Goal: Task Accomplishment & Management: Manage account settings

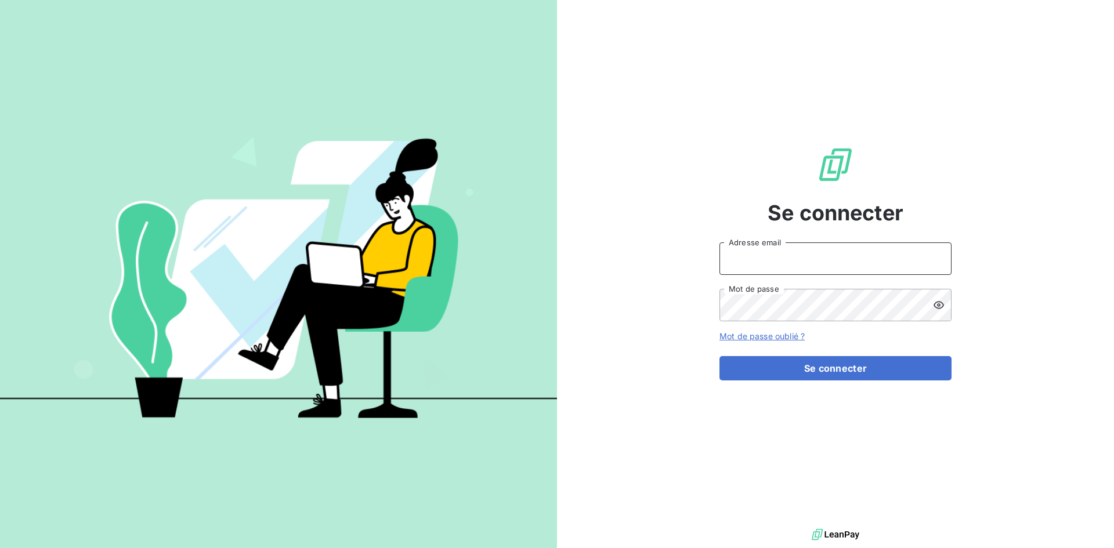
type input "[EMAIL_ADDRESS][DOMAIN_NAME]"
click at [783, 383] on div "Se connecter [EMAIL_ADDRESS][DOMAIN_NAME] Adresse email Mot de passe Mot de pas…" at bounding box center [836, 263] width 232 height 526
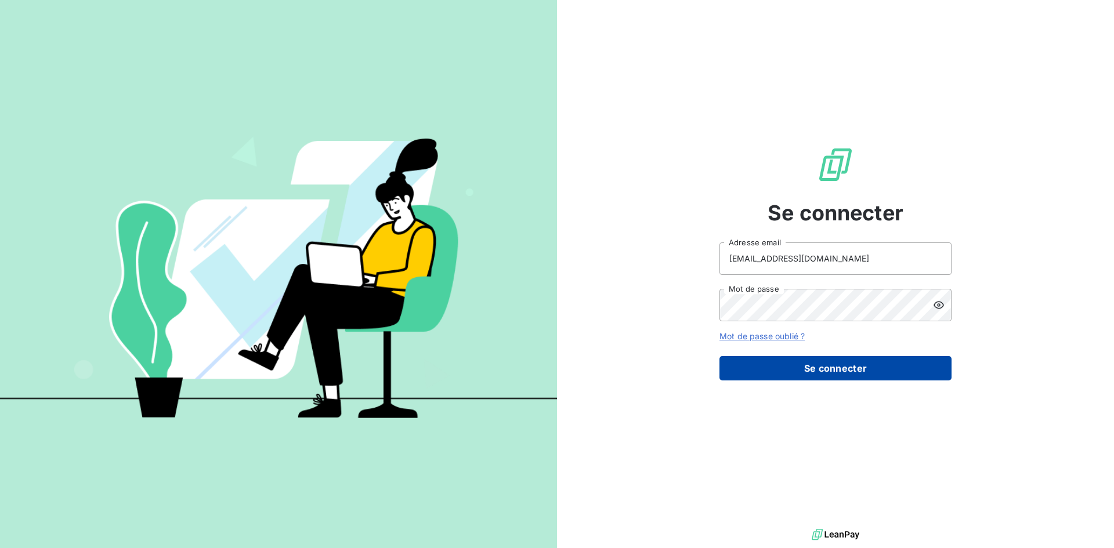
click at [784, 374] on button "Se connecter" at bounding box center [836, 368] width 232 height 24
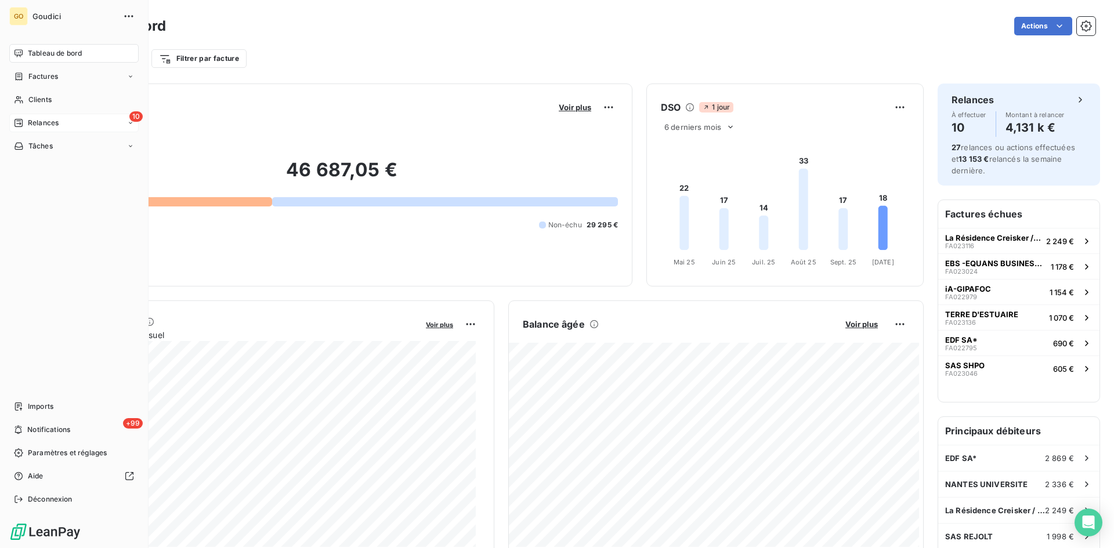
click at [64, 122] on div "10 Relances" at bounding box center [73, 123] width 129 height 19
click at [58, 139] on div "À effectuer" at bounding box center [80, 146] width 115 height 19
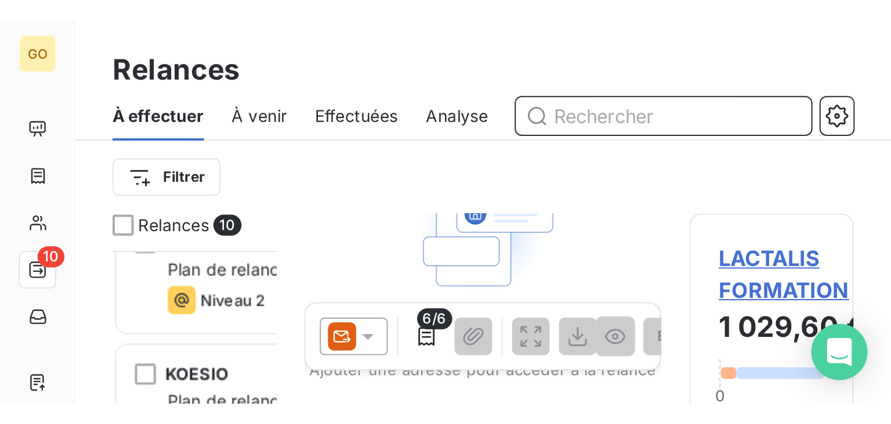
scroll to position [301, 185]
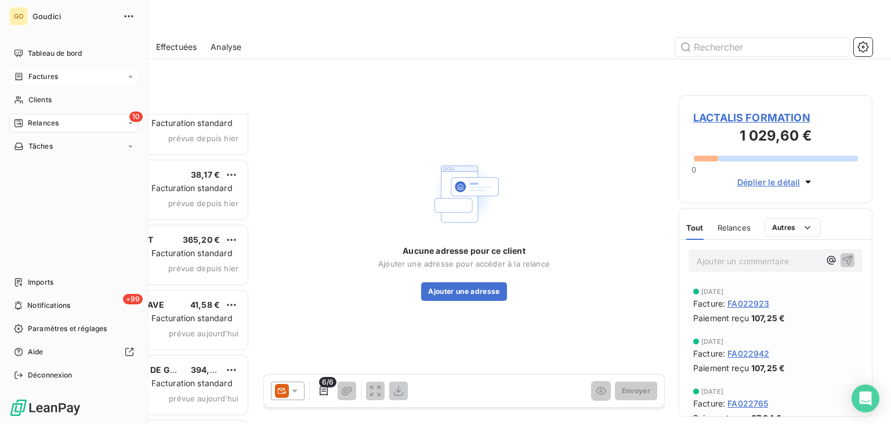
click at [31, 80] on span "Factures" at bounding box center [43, 76] width 30 height 10
click at [51, 100] on span "Factures" at bounding box center [43, 100] width 30 height 10
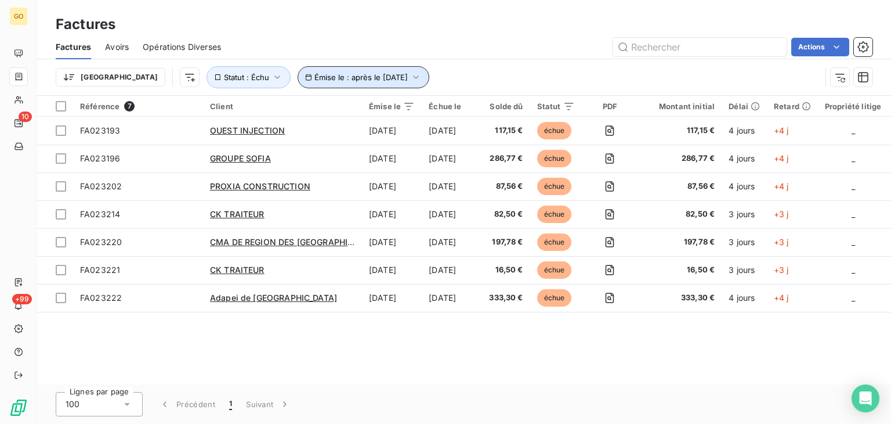
click at [410, 71] on icon "button" at bounding box center [416, 77] width 12 height 12
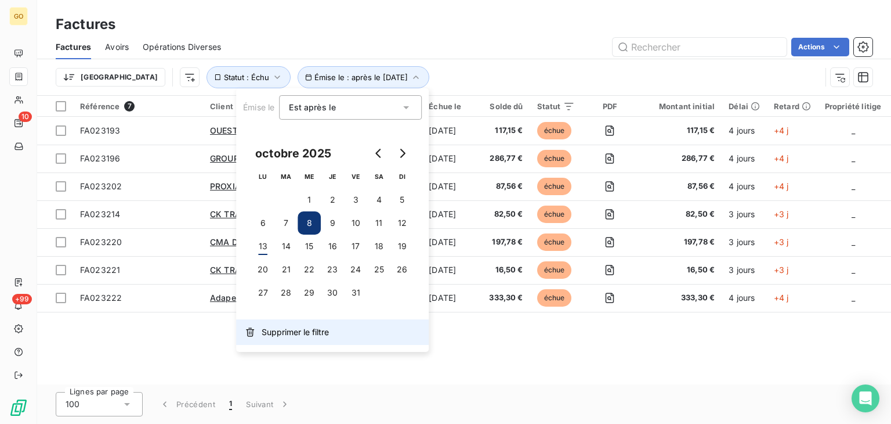
click at [270, 337] on span "Supprimer le filtre" at bounding box center [295, 332] width 67 height 12
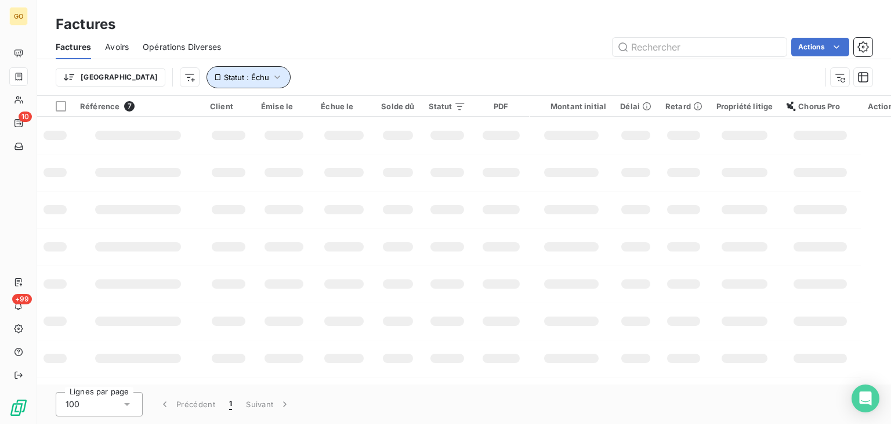
click at [272, 71] on icon "button" at bounding box center [278, 77] width 12 height 12
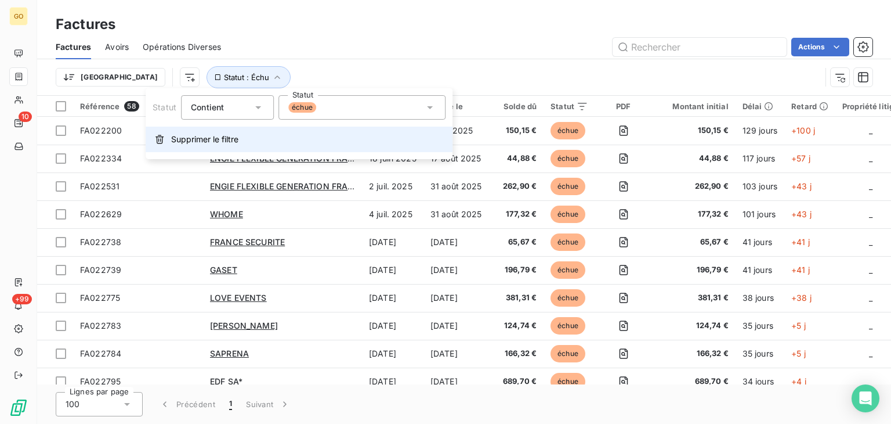
click at [216, 144] on span "Supprimer le filtre" at bounding box center [204, 139] width 67 height 12
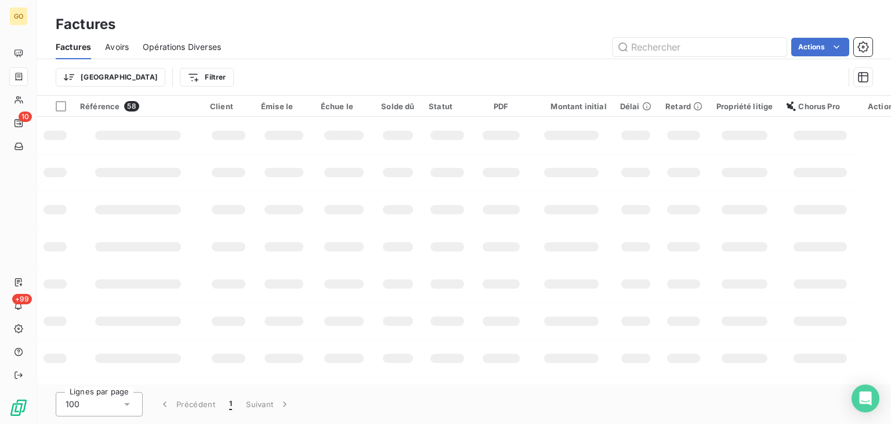
click at [388, 61] on div "Trier Filtrer" at bounding box center [464, 77] width 817 height 36
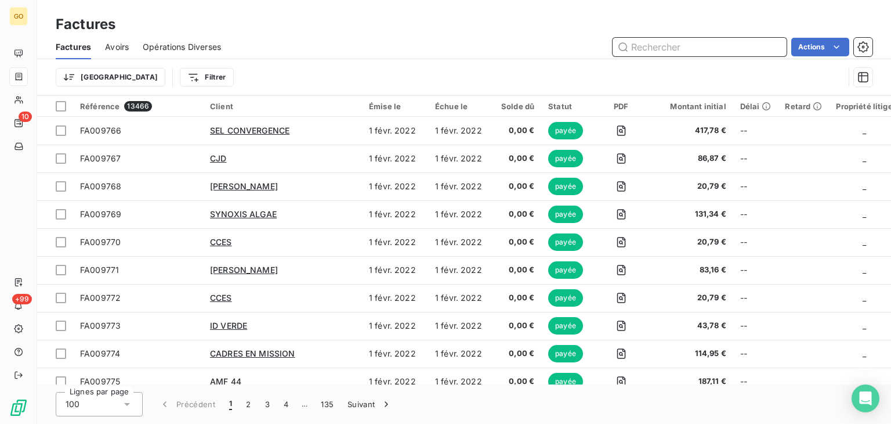
click at [679, 42] on input "text" at bounding box center [700, 47] width 174 height 19
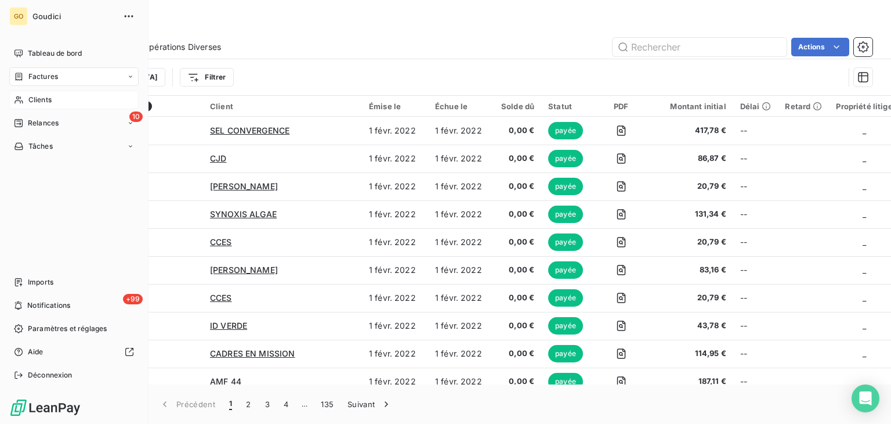
click at [41, 97] on span "Clients" at bounding box center [39, 100] width 23 height 10
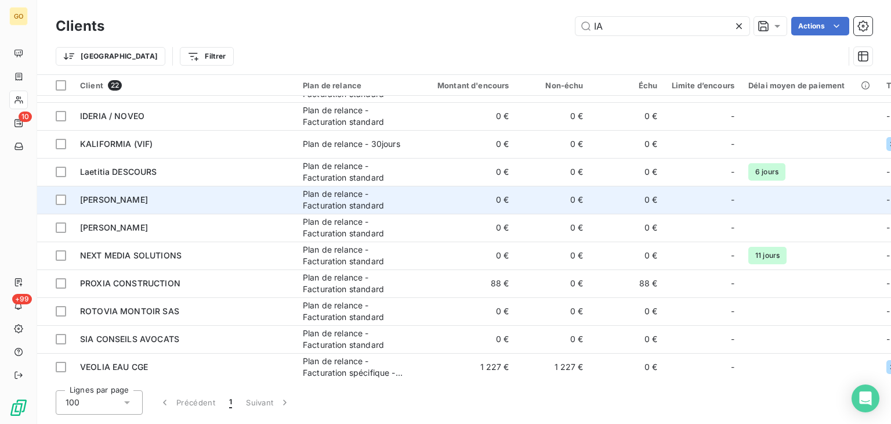
scroll to position [274, 0]
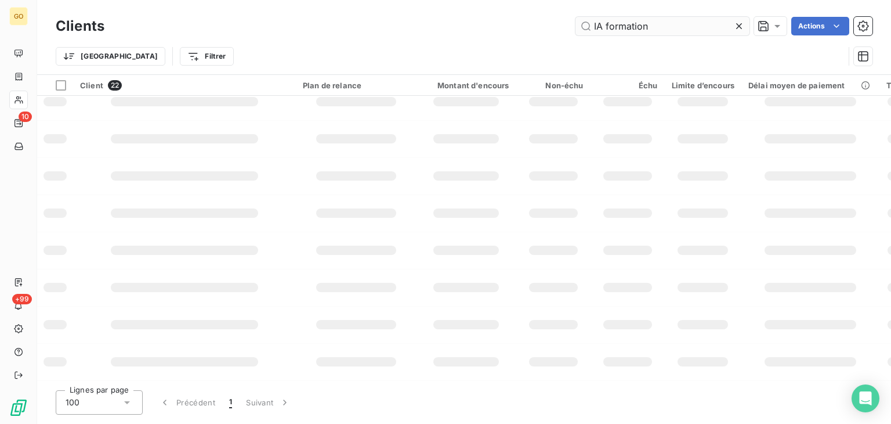
type input "IA formation"
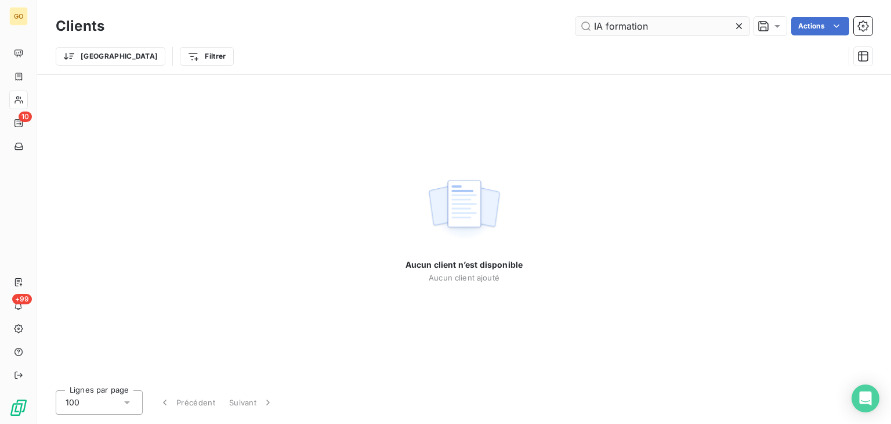
click at [583, 25] on input "IA formation" at bounding box center [663, 26] width 174 height 19
drag, startPoint x: 673, startPoint y: 31, endPoint x: 433, endPoint y: 6, distance: 240.3
click at [418, 14] on div "Clients IA formation Actions" at bounding box center [464, 26] width 817 height 24
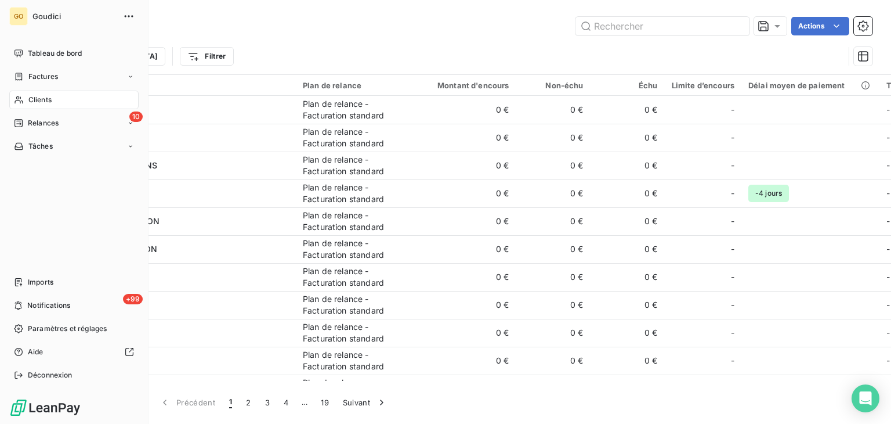
click at [33, 102] on span "Clients" at bounding box center [39, 100] width 23 height 10
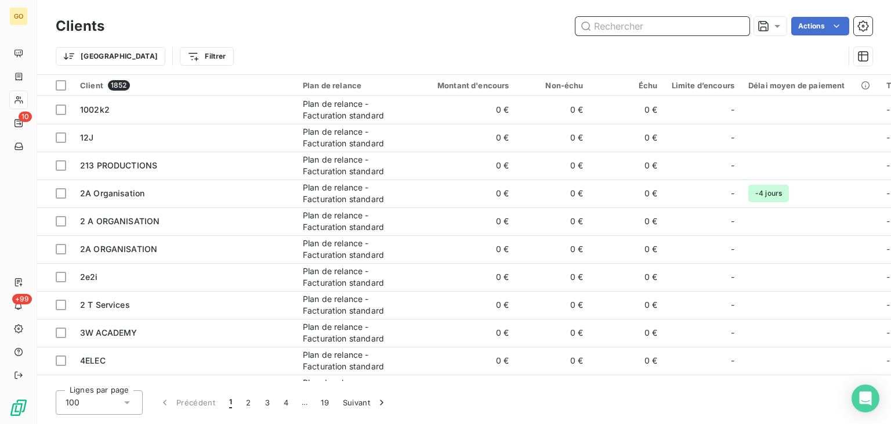
click at [679, 24] on input "text" at bounding box center [663, 26] width 174 height 19
paste input "iA-GIPAFOC"
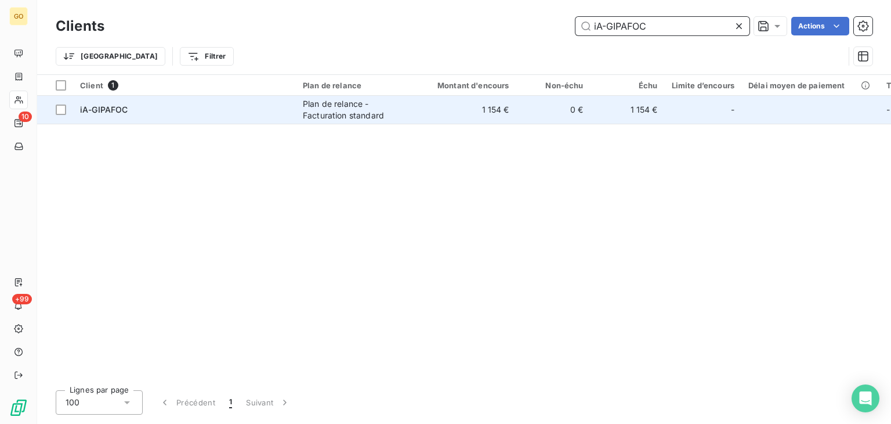
type input "iA-GIPAFOC"
click at [326, 111] on div "Plan de relance - Facturation standard" at bounding box center [356, 109] width 107 height 23
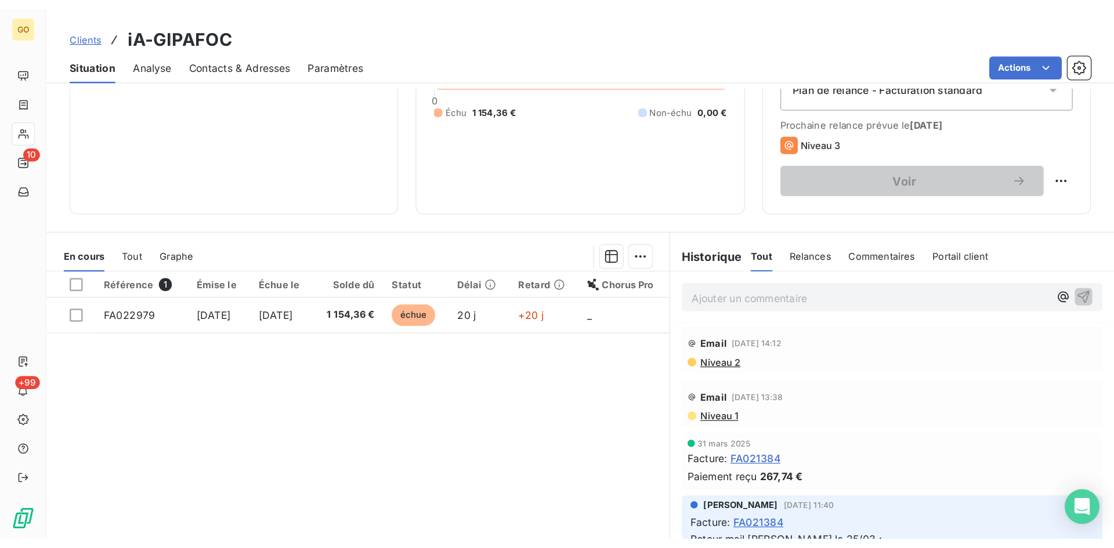
scroll to position [189, 0]
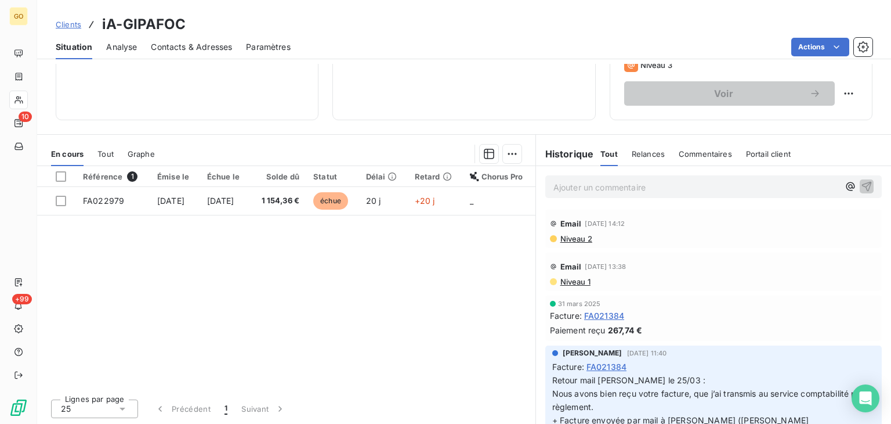
click at [72, 26] on span "Clients" at bounding box center [69, 24] width 26 height 9
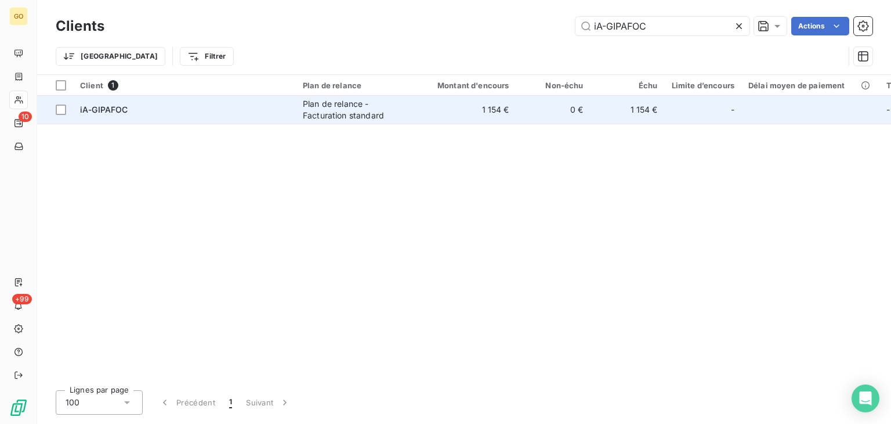
click at [108, 108] on span "iA-GIPAFOC" at bounding box center [104, 109] width 48 height 10
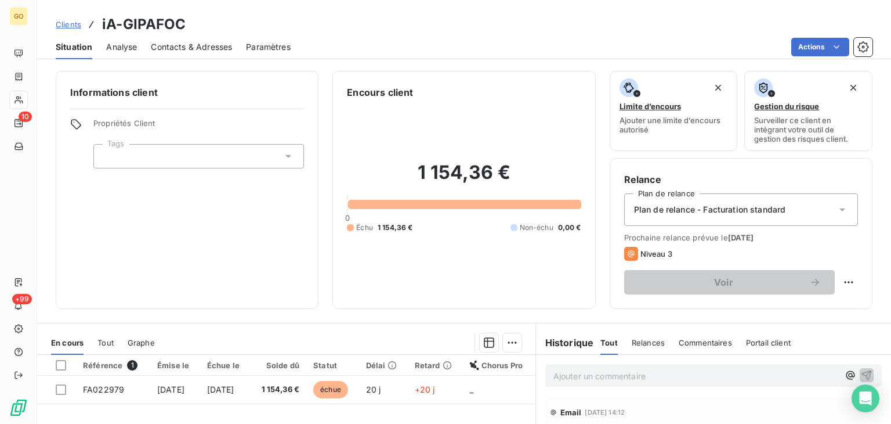
click at [117, 49] on span "Analyse" at bounding box center [121, 47] width 31 height 12
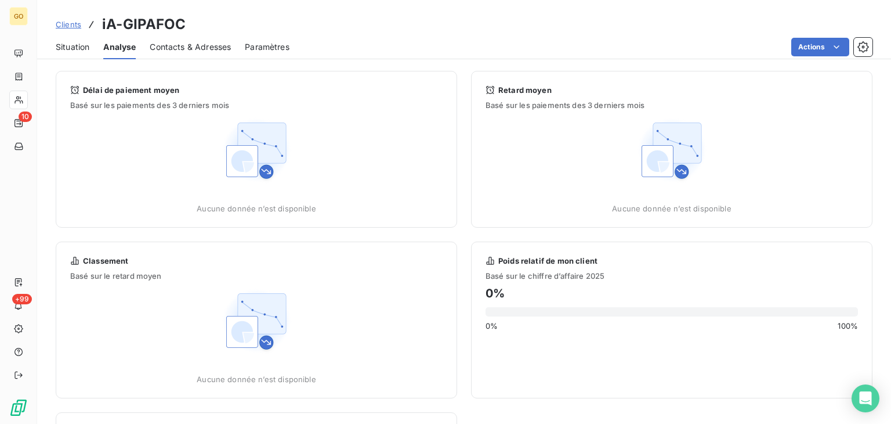
click at [203, 44] on span "Contacts & Adresses" at bounding box center [190, 47] width 81 height 12
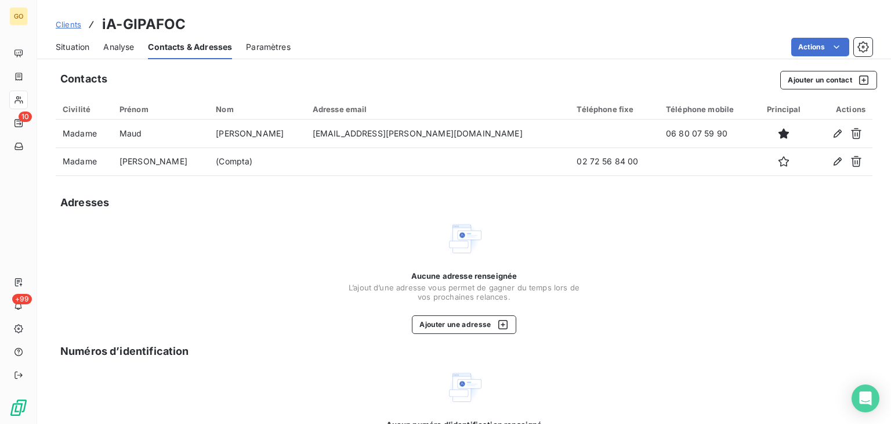
click at [63, 47] on span "Situation" at bounding box center [73, 47] width 34 height 12
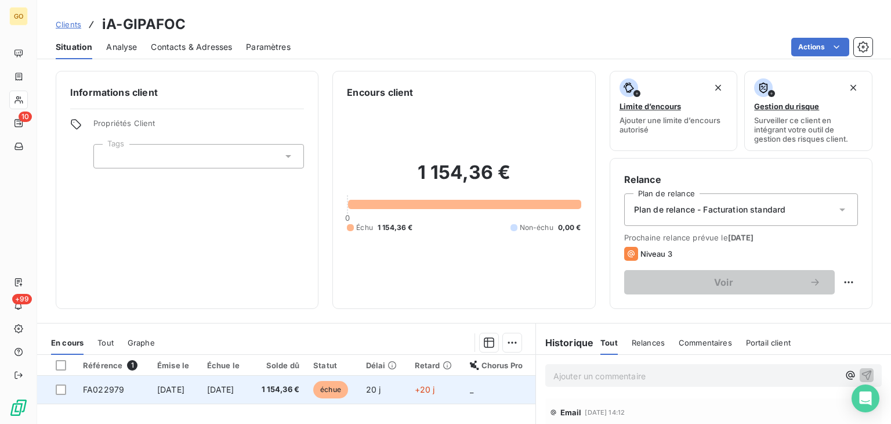
click at [176, 386] on span "[DATE]" at bounding box center [170, 389] width 27 height 10
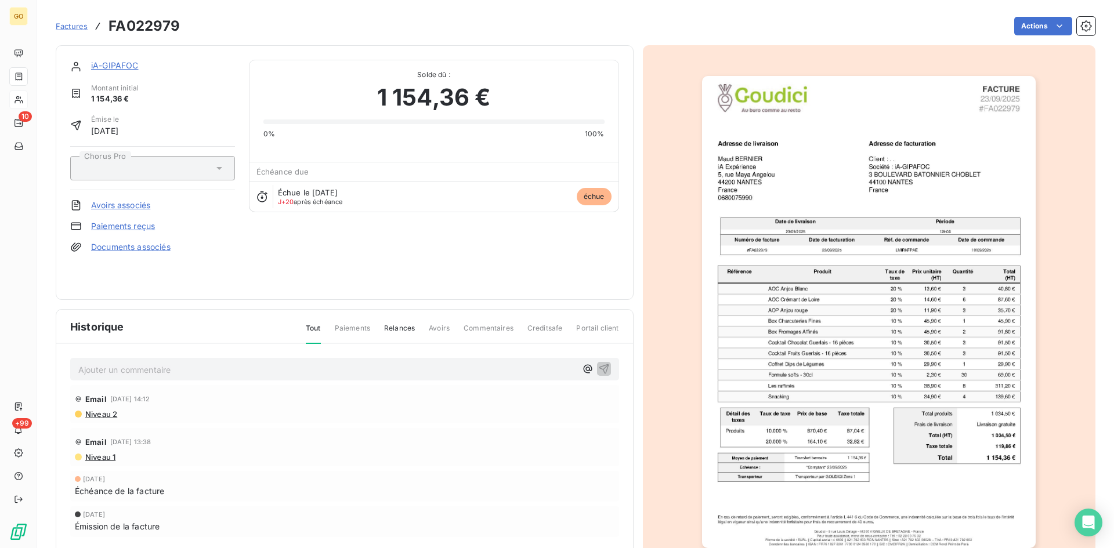
click at [304, 371] on p "Ajouter un commentaire ﻿" at bounding box center [327, 370] width 498 height 15
click at [291, 378] on div "Ajouter un commentaire ﻿" at bounding box center [344, 369] width 549 height 23
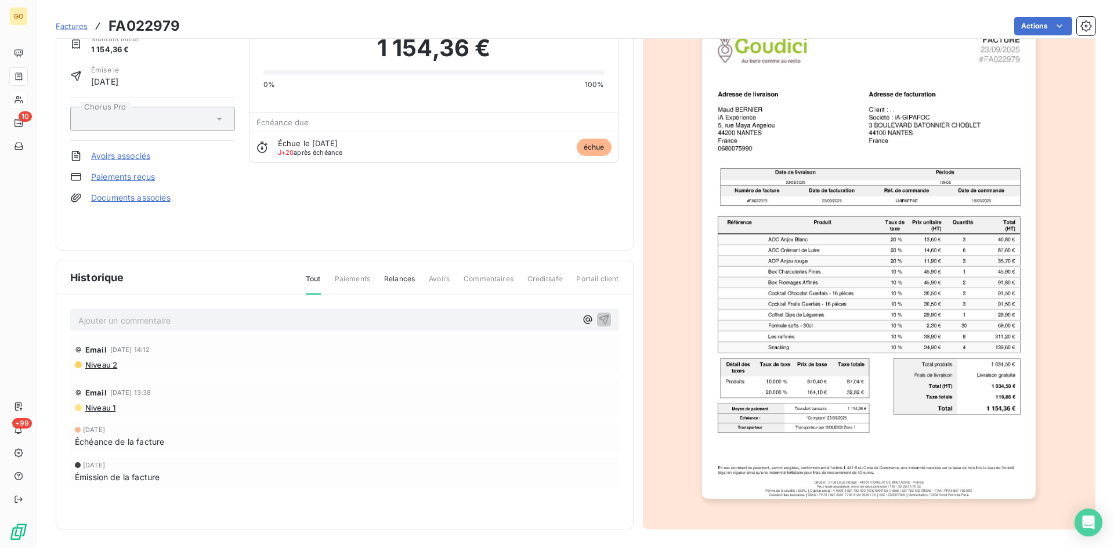
click at [536, 324] on p "Ajouter un commentaire ﻿" at bounding box center [327, 320] width 498 height 15
click at [294, 319] on p "Mail reçu le 09/10 de MME BERNIER :" at bounding box center [327, 319] width 498 height 13
click at [600, 315] on icon "button" at bounding box center [604, 319] width 12 height 12
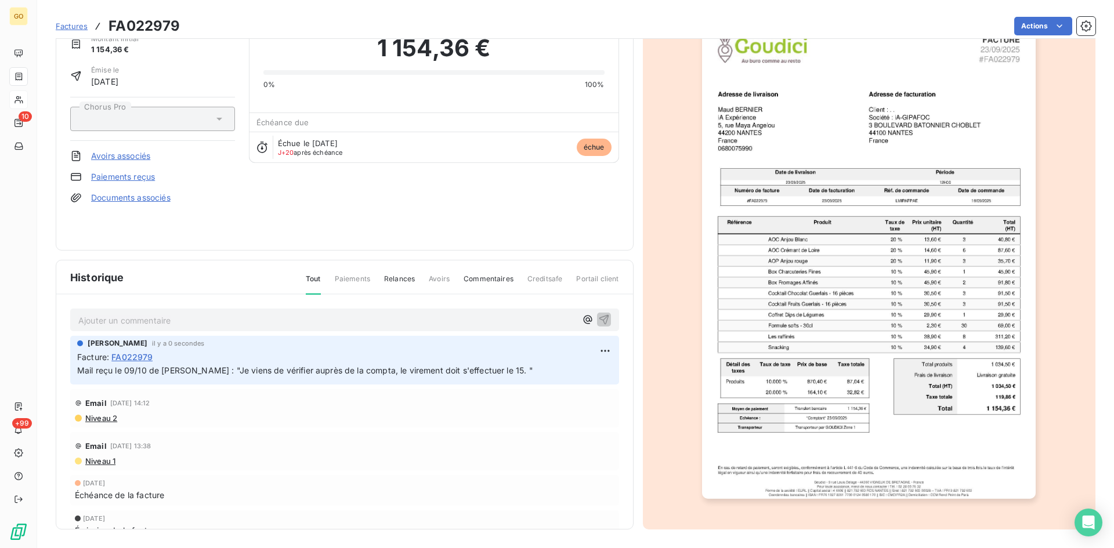
click at [471, 326] on p "Ajouter un commentaire ﻿" at bounding box center [327, 320] width 498 height 15
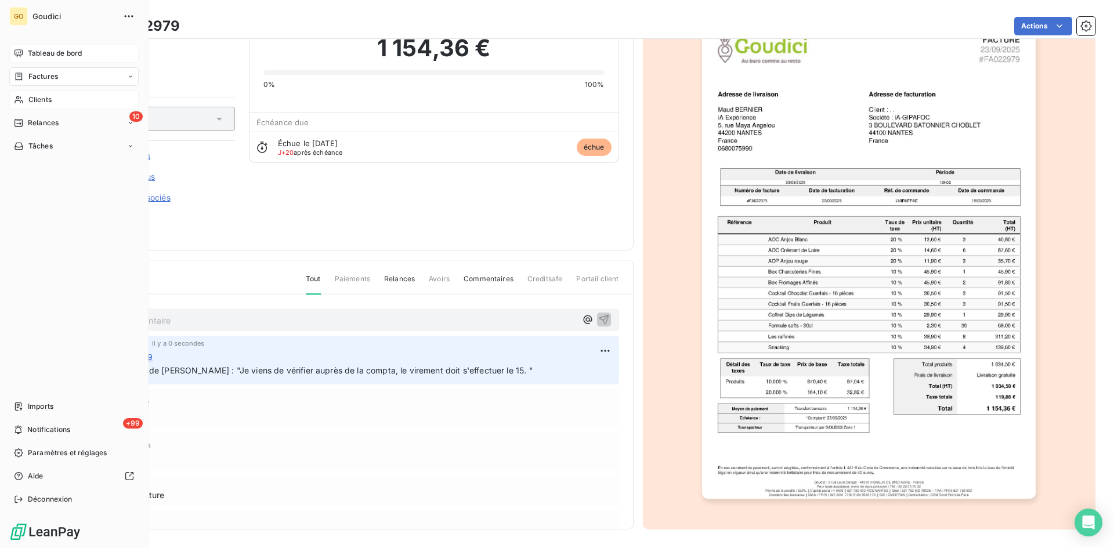
click at [40, 62] on div "Tableau de bord" at bounding box center [73, 53] width 129 height 19
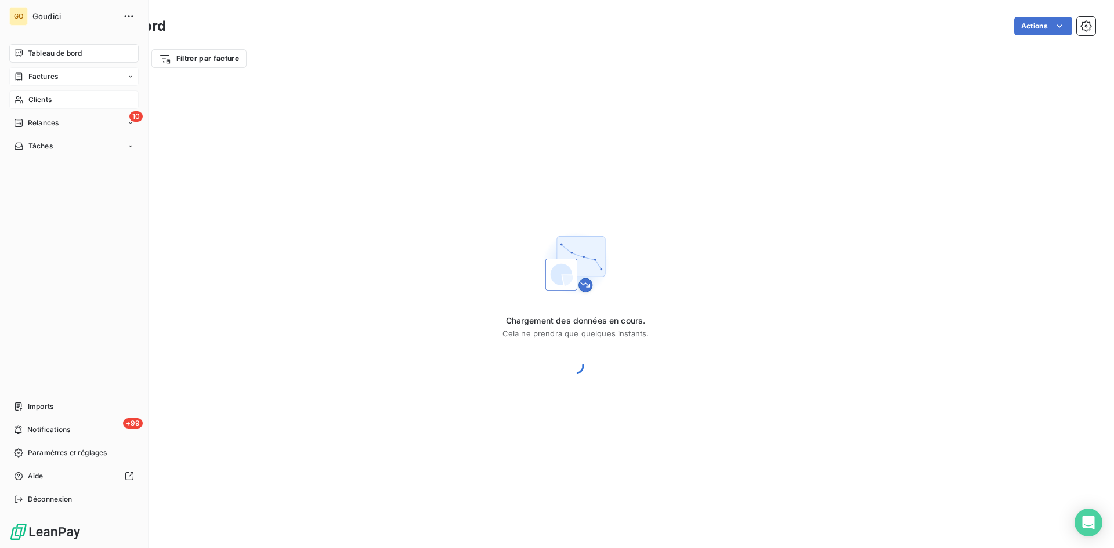
click at [38, 74] on span "Factures" at bounding box center [43, 76] width 30 height 10
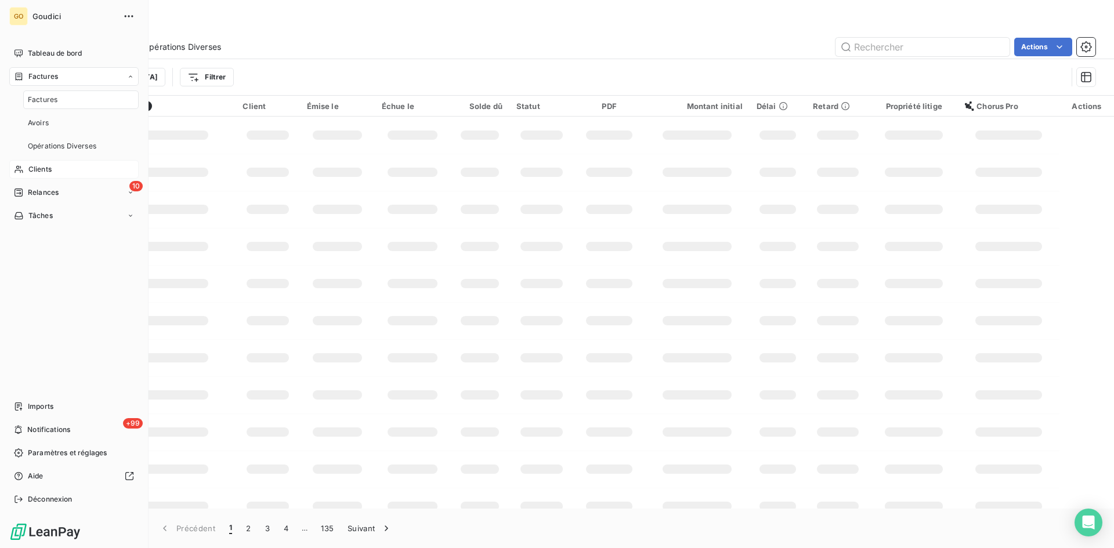
click at [36, 98] on span "Factures" at bounding box center [43, 100] width 30 height 10
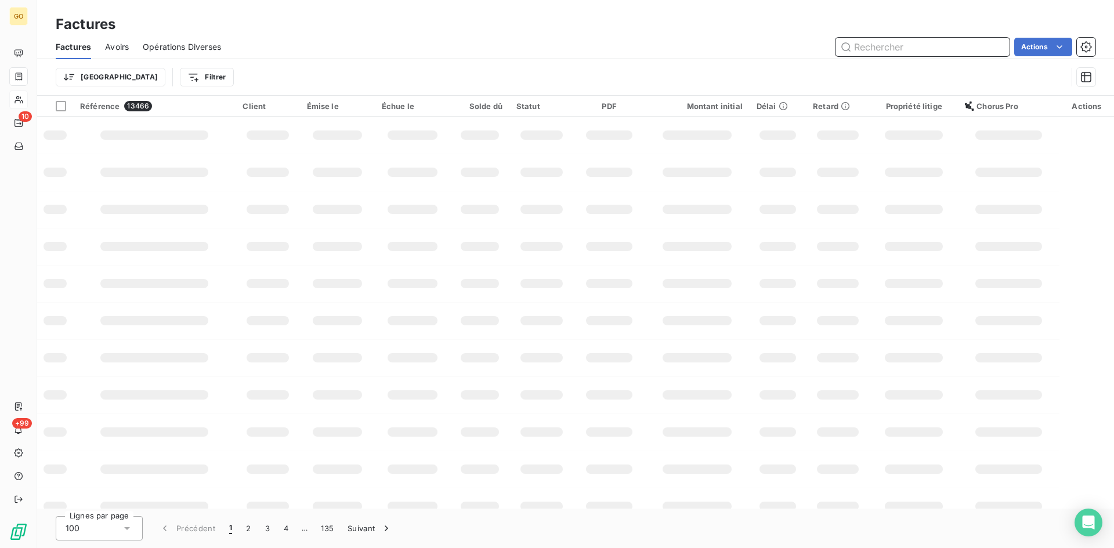
click at [881, 53] on input "text" at bounding box center [923, 47] width 174 height 19
paste input "FA022986"
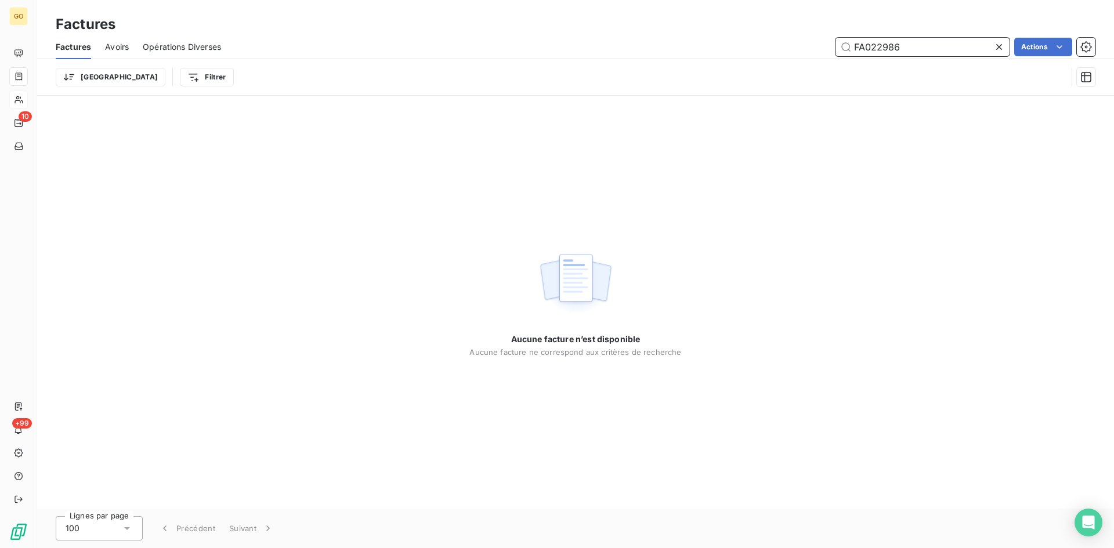
drag, startPoint x: 864, startPoint y: 44, endPoint x: 828, endPoint y: 50, distance: 36.6
click at [828, 50] on div "FA022986 Actions" at bounding box center [665, 47] width 861 height 19
click at [844, 45] on input "022986" at bounding box center [923, 47] width 174 height 19
click at [909, 44] on input "022986" at bounding box center [923, 47] width 174 height 19
click at [856, 122] on div "Aucune facture n’est disponible Aucune facture ne correspond aux critères de re…" at bounding box center [575, 302] width 1077 height 413
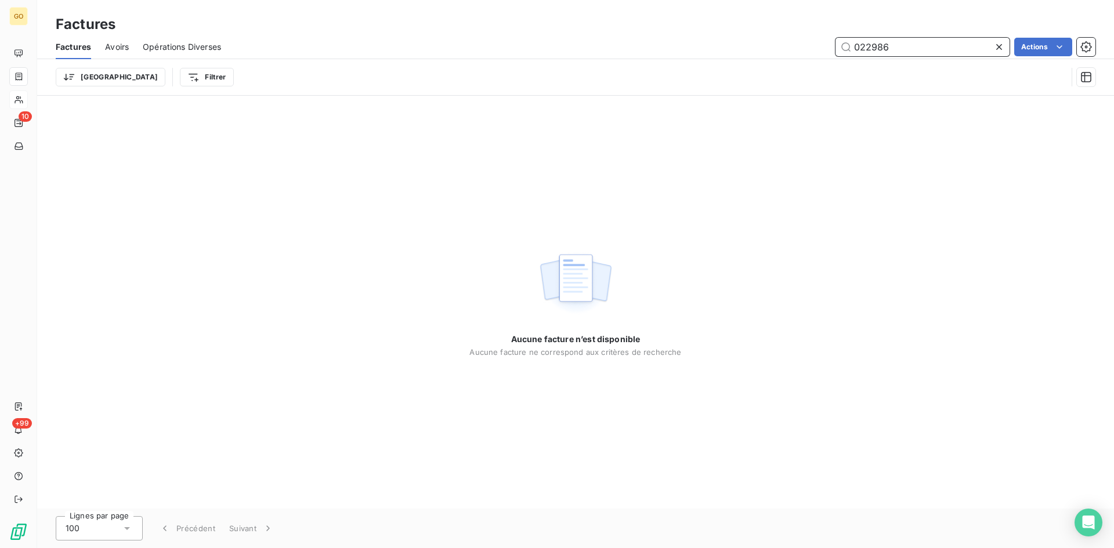
click at [845, 45] on input "022986" at bounding box center [923, 47] width 174 height 19
drag, startPoint x: 911, startPoint y: 46, endPoint x: 790, endPoint y: 50, distance: 120.8
click at [790, 50] on div "022986 Actions" at bounding box center [665, 47] width 861 height 19
drag, startPoint x: 820, startPoint y: 49, endPoint x: 851, endPoint y: 40, distance: 32.0
click at [821, 49] on div "022986 Actions" at bounding box center [665, 47] width 861 height 19
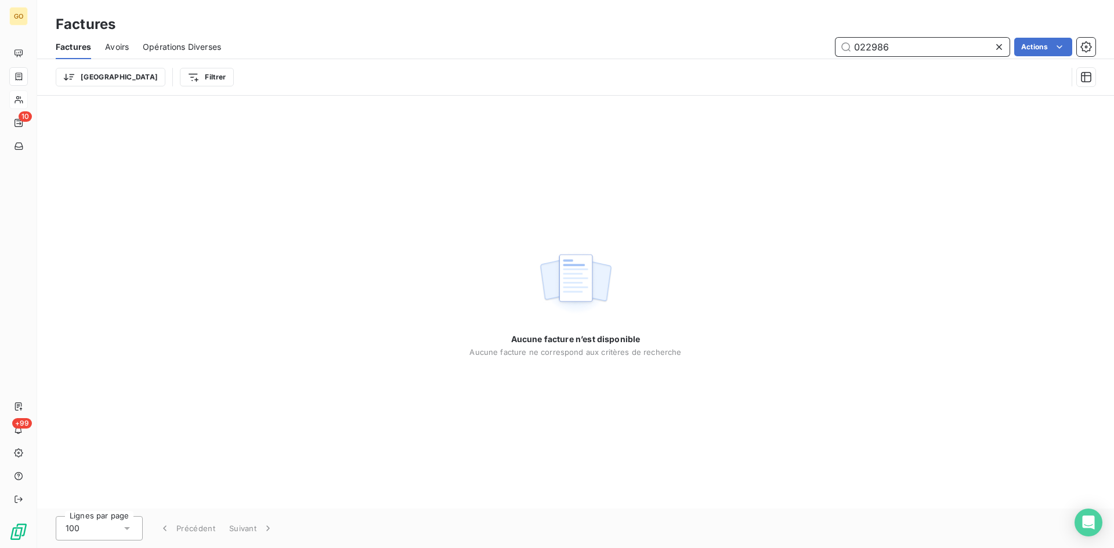
click at [863, 46] on input "022986" at bounding box center [923, 47] width 174 height 19
click at [861, 46] on input "022986" at bounding box center [923, 47] width 174 height 19
type input "022986"
click at [845, 45] on input "022986" at bounding box center [923, 47] width 174 height 19
click at [821, 125] on div "Aucune facture n’est disponible Aucune facture ne correspond aux critères de re…" at bounding box center [575, 302] width 1077 height 413
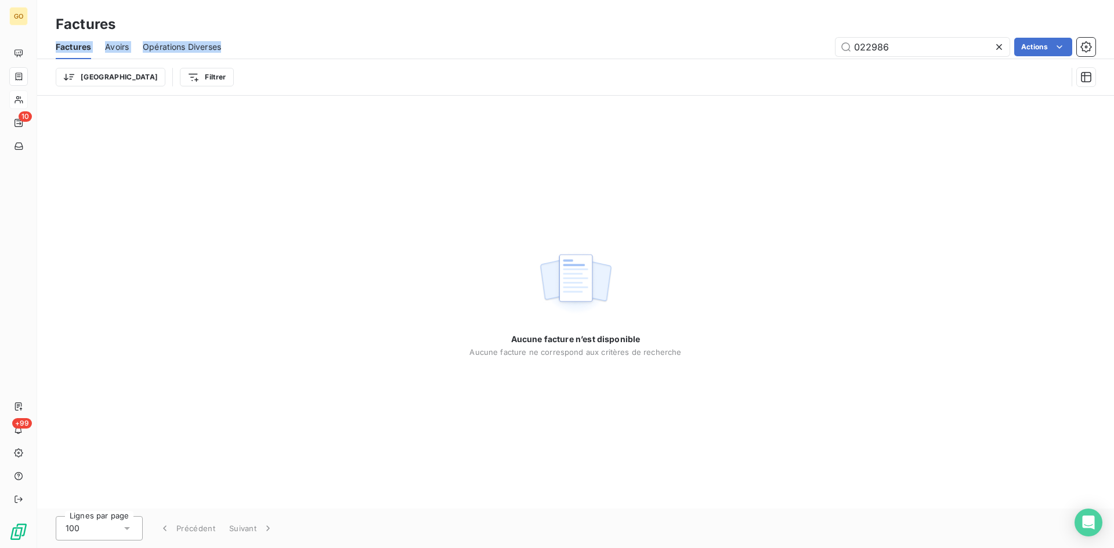
click at [774, 51] on div "Factures Factures Avoirs Opérations Diverses 022986 Actions Trier Filtrer" at bounding box center [575, 48] width 1077 height 96
drag, startPoint x: 884, startPoint y: 48, endPoint x: 622, endPoint y: 74, distance: 263.6
click at [884, 48] on input "022986" at bounding box center [923, 47] width 174 height 19
click at [335, 135] on div "Aucune facture n’est disponible Aucune facture ne correspond aux critères de re…" at bounding box center [575, 302] width 1077 height 413
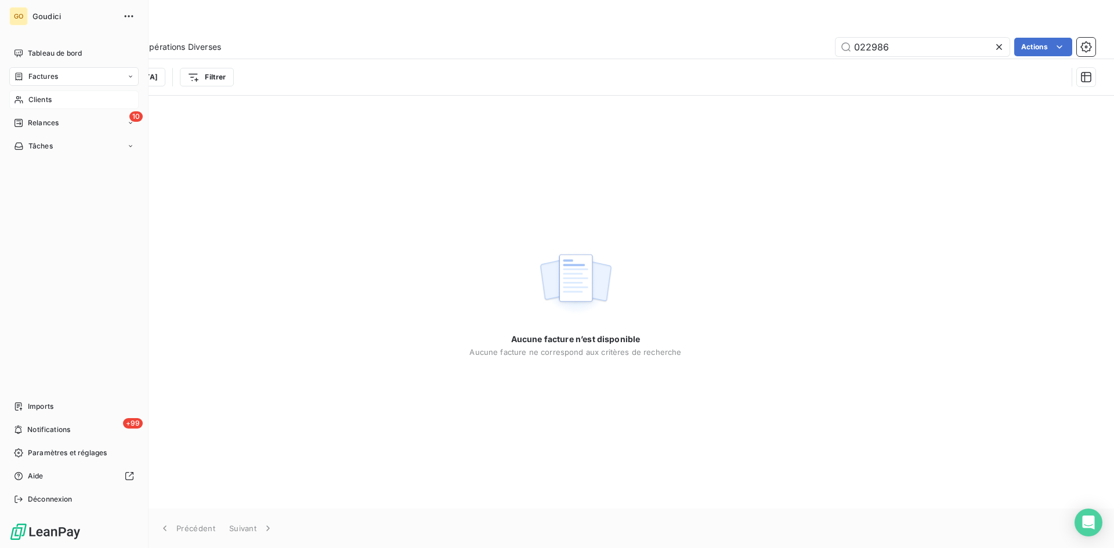
click at [31, 81] on span "Factures" at bounding box center [43, 76] width 30 height 10
click at [38, 101] on span "Factures" at bounding box center [43, 100] width 30 height 10
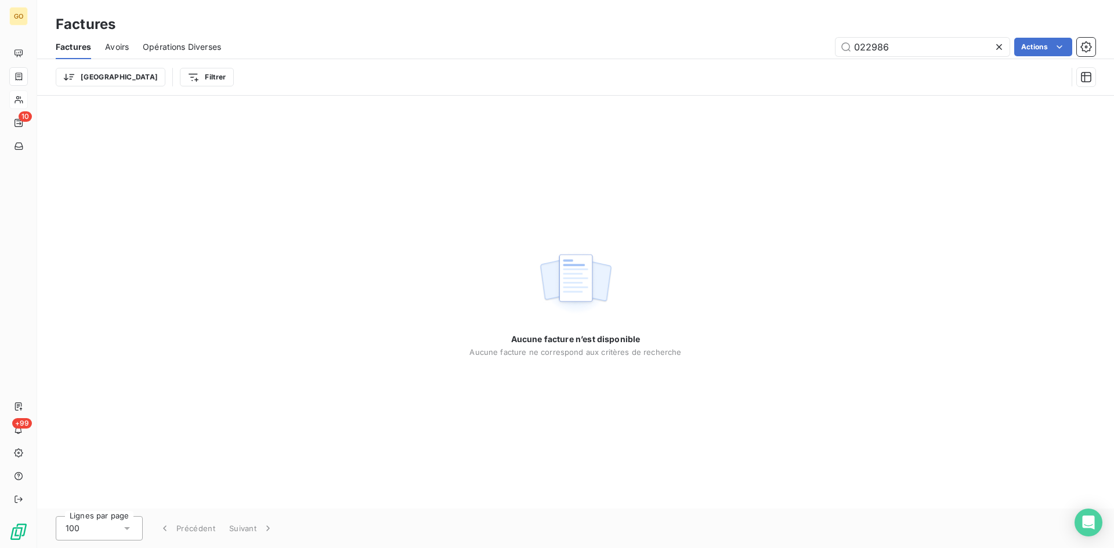
click at [1001, 47] on icon at bounding box center [999, 47] width 12 height 12
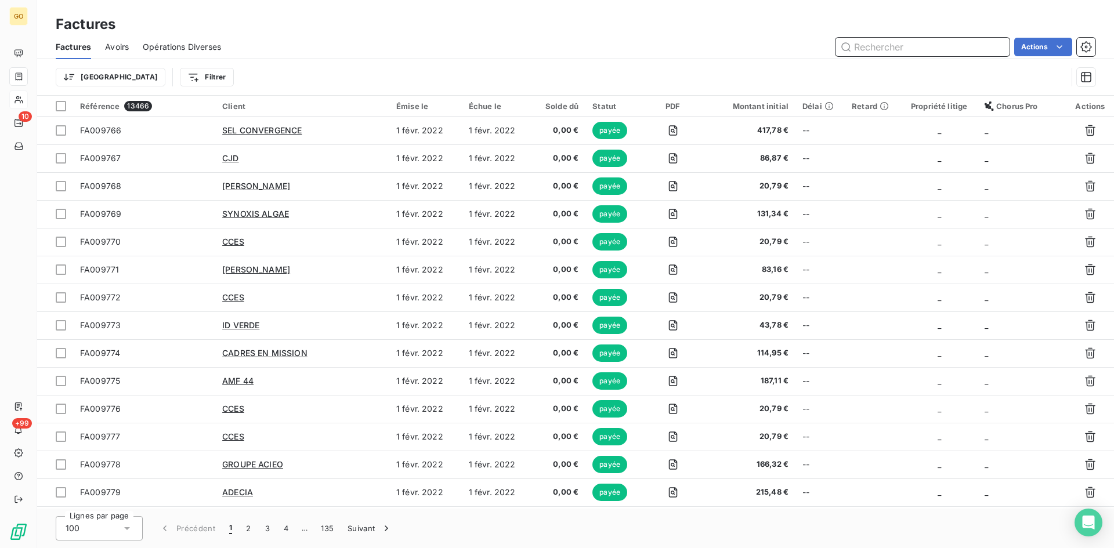
click at [938, 55] on input "text" at bounding box center [923, 47] width 174 height 19
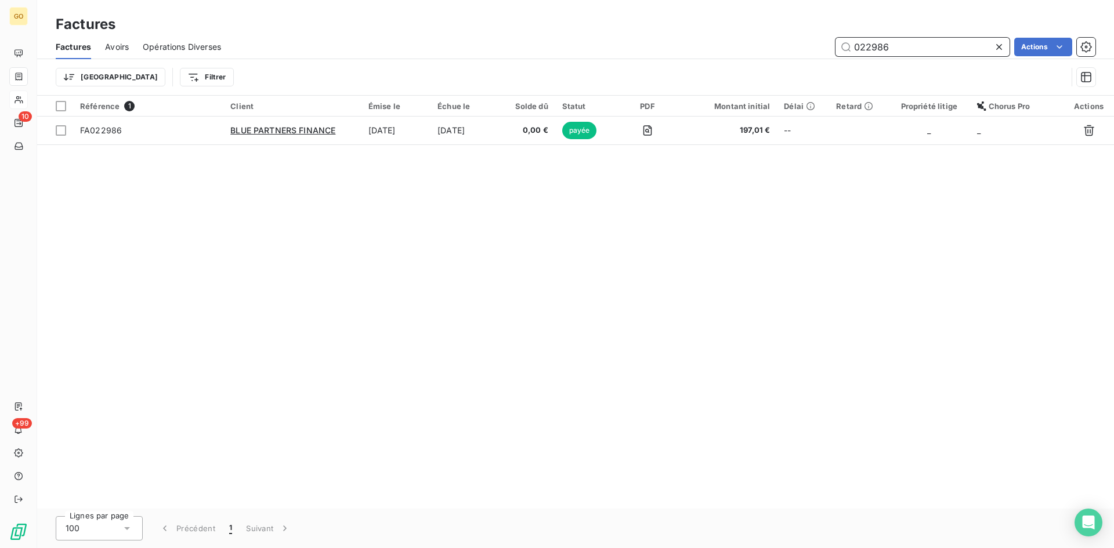
type input "022986"
click at [1000, 43] on icon at bounding box center [999, 47] width 12 height 12
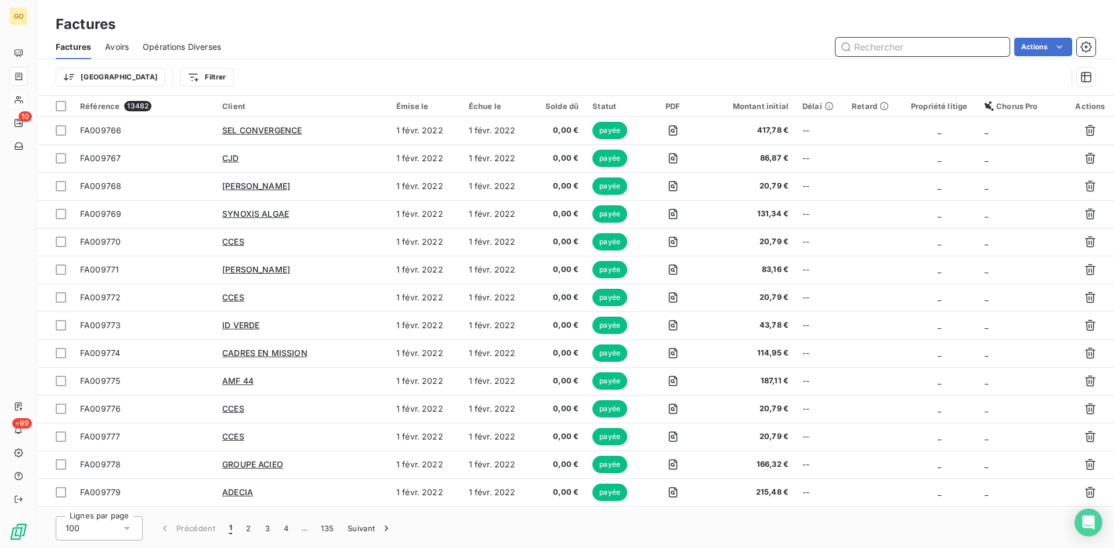
click at [902, 49] on input "text" at bounding box center [923, 47] width 174 height 19
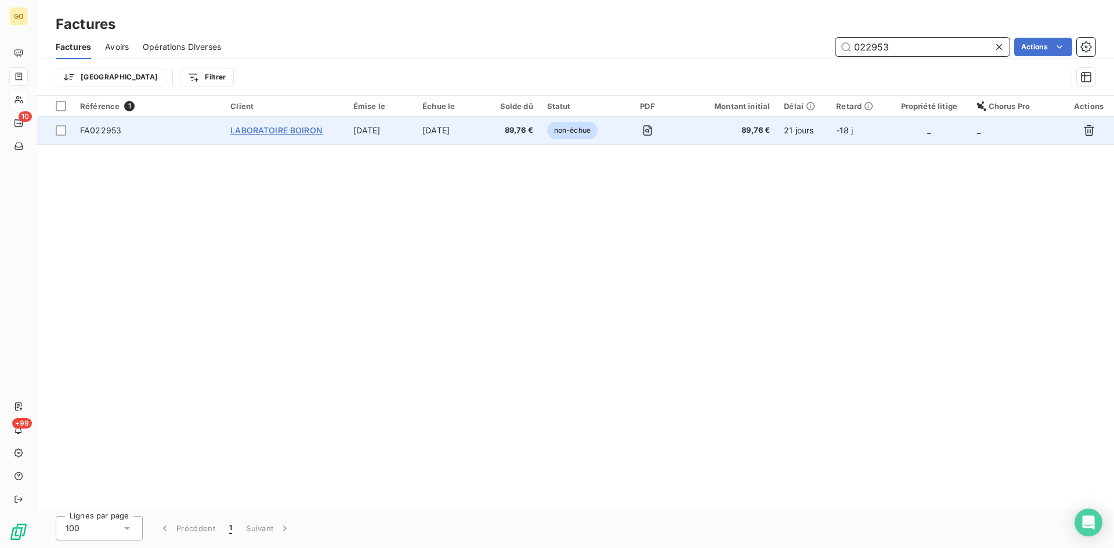
type input "022953"
click at [245, 131] on span "LABORATOIRE BOIRON" at bounding box center [276, 130] width 92 height 10
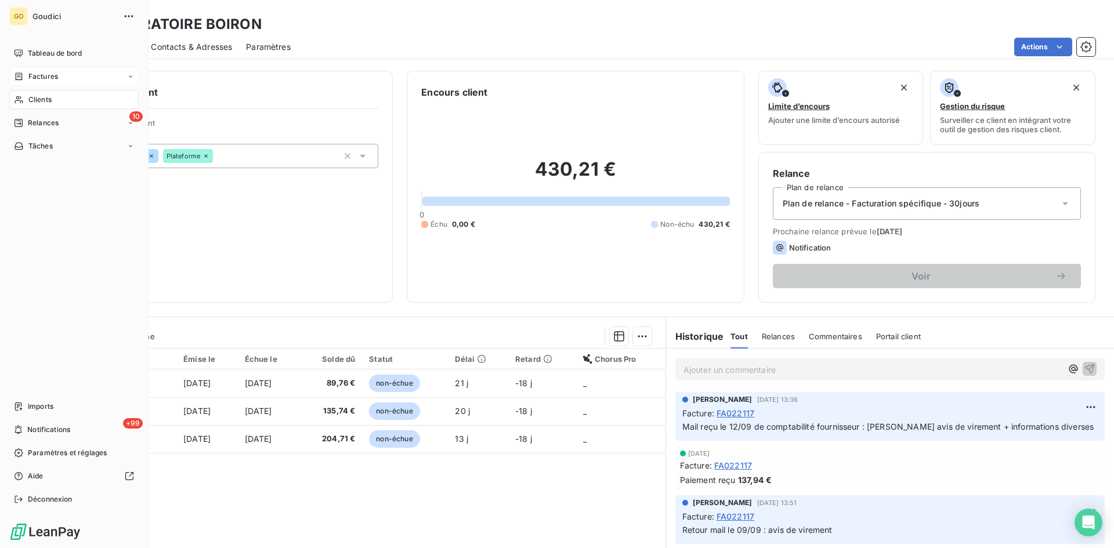
click at [24, 78] on div "Factures" at bounding box center [36, 76] width 44 height 10
click at [32, 99] on span "Factures" at bounding box center [43, 100] width 30 height 10
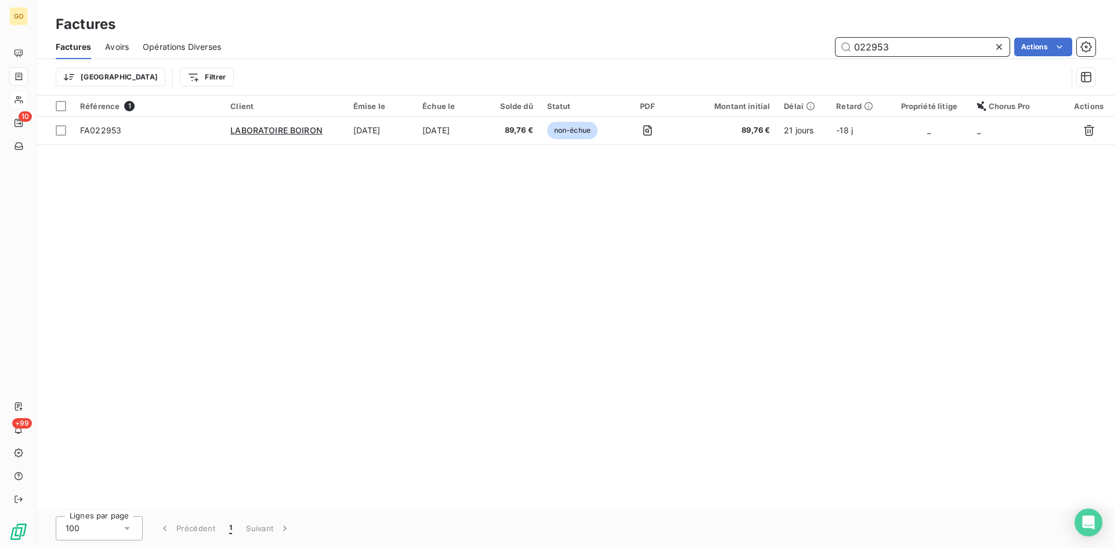
drag, startPoint x: 924, startPoint y: 40, endPoint x: 716, endPoint y: 48, distance: 209.1
click at [716, 48] on div "022953 Actions" at bounding box center [665, 47] width 861 height 19
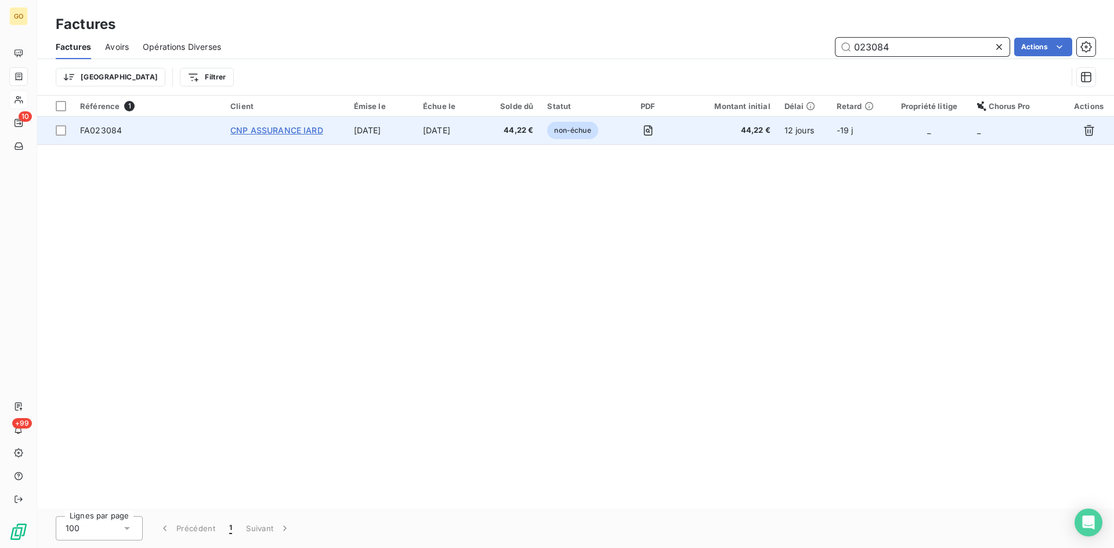
type input "023084"
click at [306, 127] on span "CNP ASSURANCE IARD" at bounding box center [276, 130] width 93 height 10
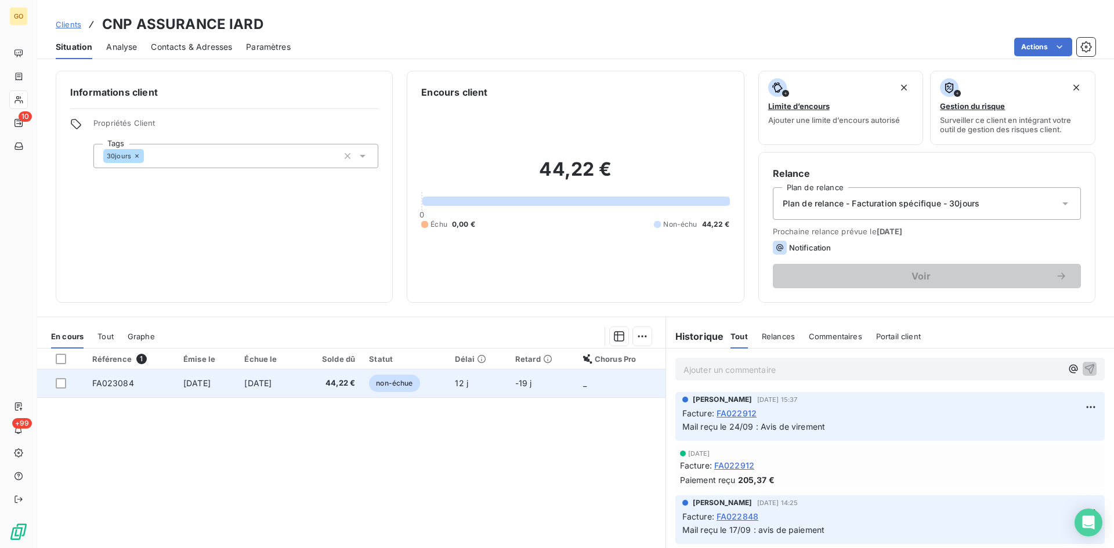
click at [115, 384] on span "FA023084" at bounding box center [113, 383] width 42 height 10
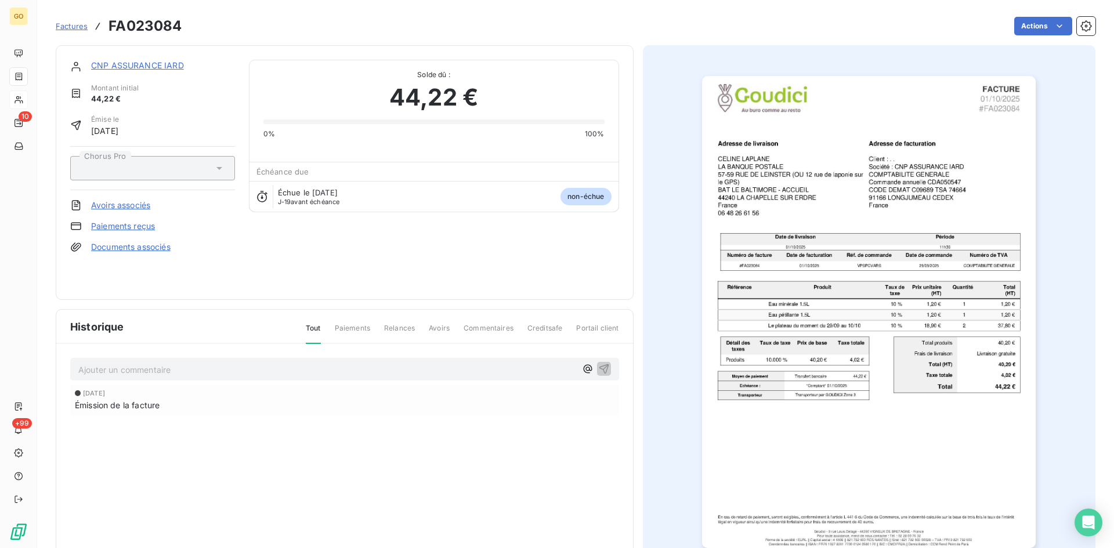
click at [127, 381] on div "Ajouter un commentaire ﻿ 1 oct. 2025 Émission de la facture" at bounding box center [344, 403] width 577 height 118
click at [127, 373] on p "Ajouter un commentaire ﻿" at bounding box center [327, 370] width 498 height 15
click at [115, 374] on p "Ajouter un commentaire ﻿" at bounding box center [327, 370] width 498 height 15
click at [604, 366] on icon "button" at bounding box center [604, 369] width 10 height 10
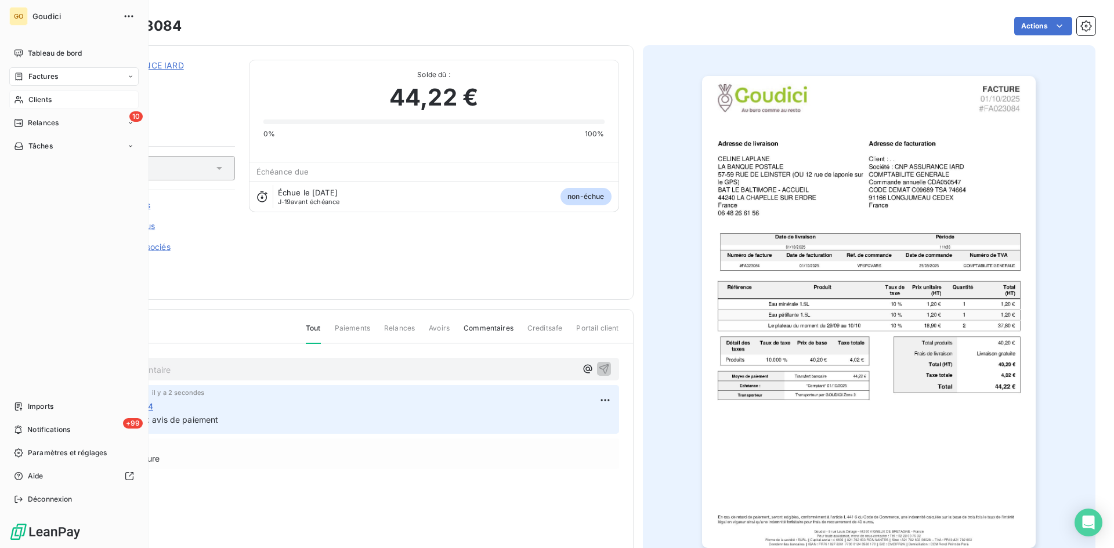
click at [39, 77] on span "Factures" at bounding box center [43, 76] width 30 height 10
click at [37, 97] on span "Factures" at bounding box center [43, 100] width 30 height 10
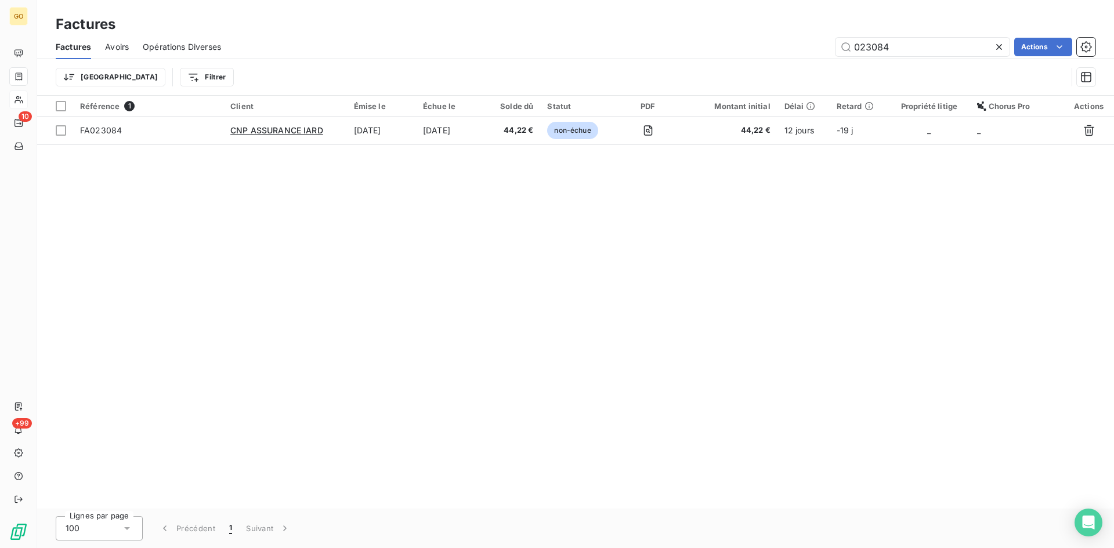
drag, startPoint x: 994, startPoint y: 46, endPoint x: 342, endPoint y: 56, distance: 651.8
click at [993, 46] on icon at bounding box center [999, 47] width 12 height 12
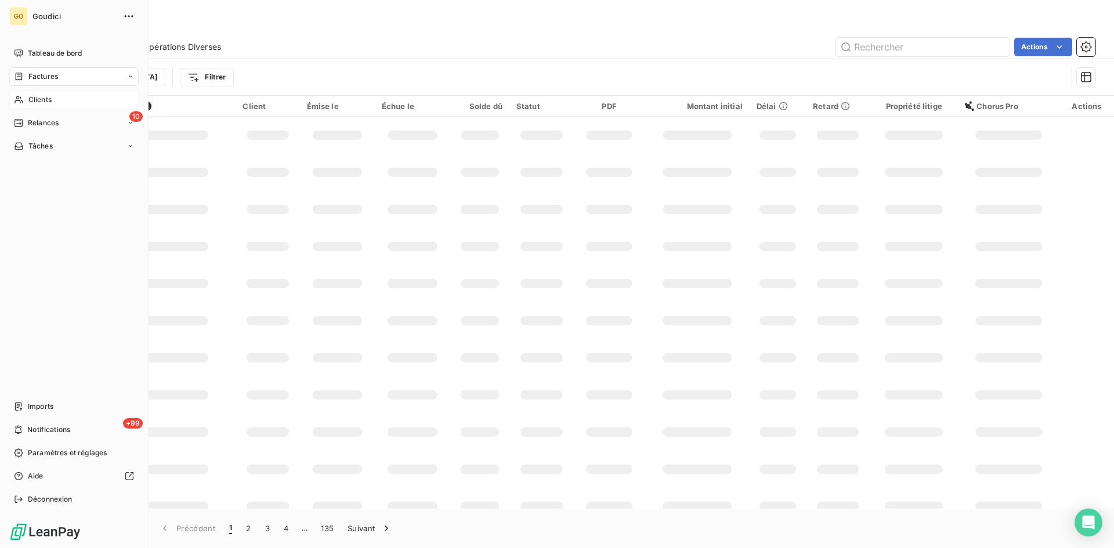
click at [43, 104] on span "Clients" at bounding box center [39, 100] width 23 height 10
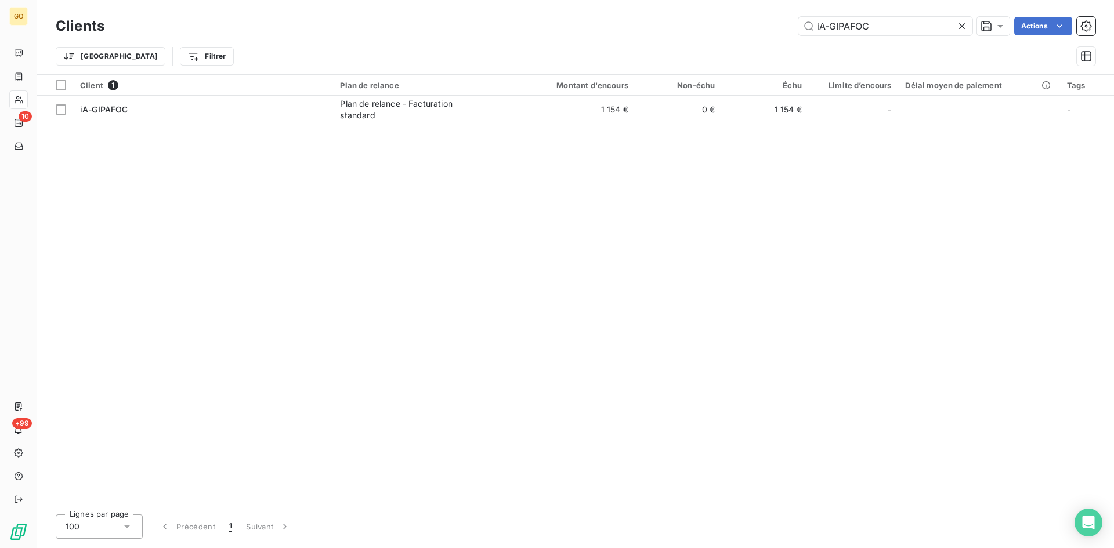
click at [962, 28] on icon at bounding box center [962, 26] width 12 height 12
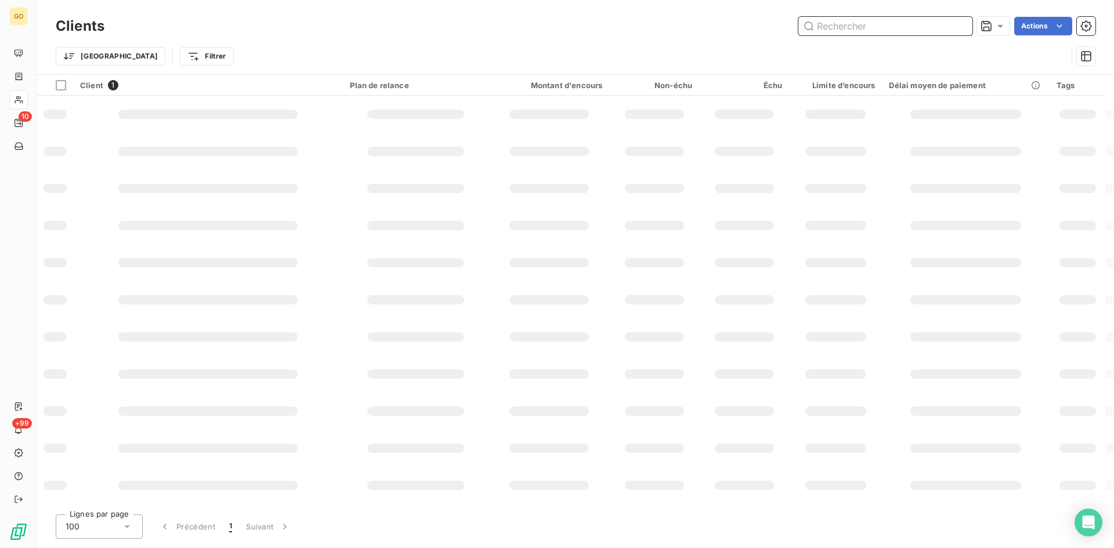
click at [905, 26] on input "text" at bounding box center [886, 26] width 174 height 19
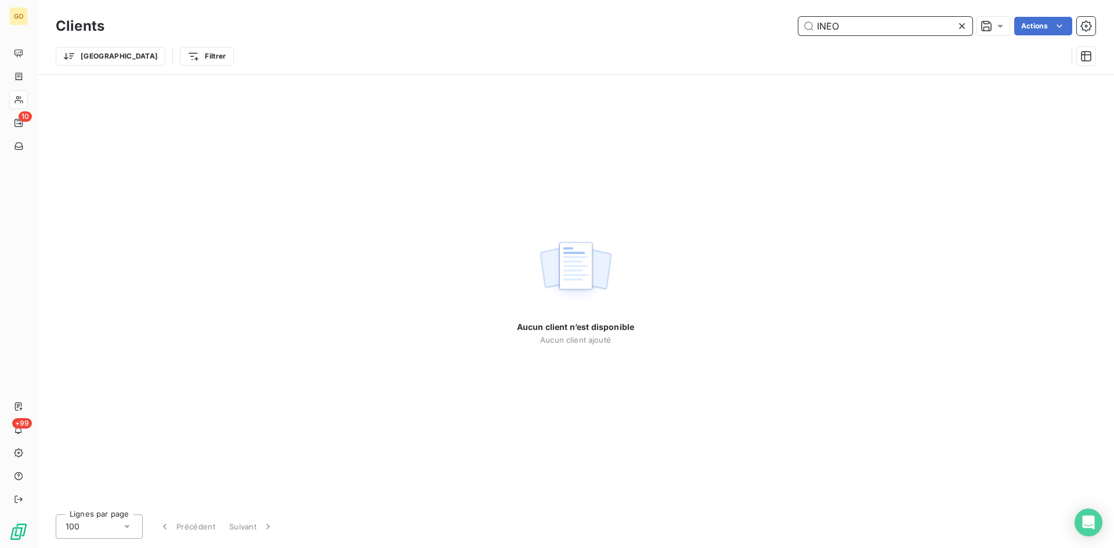
type input "INEO"
click at [962, 27] on icon at bounding box center [962, 26] width 6 height 6
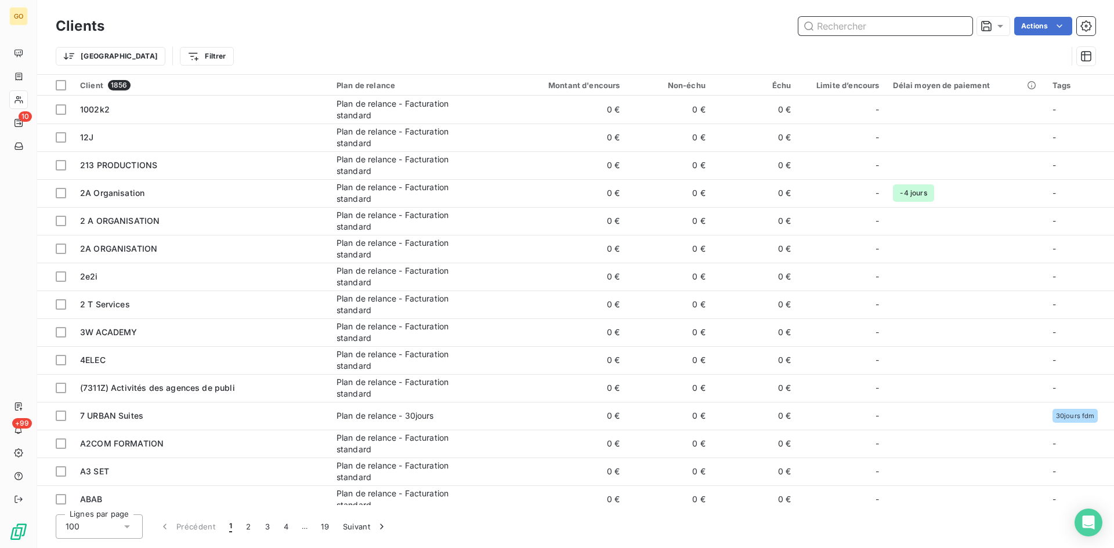
click at [885, 28] on input "text" at bounding box center [886, 26] width 174 height 19
paste input "023024"
type input "023024"
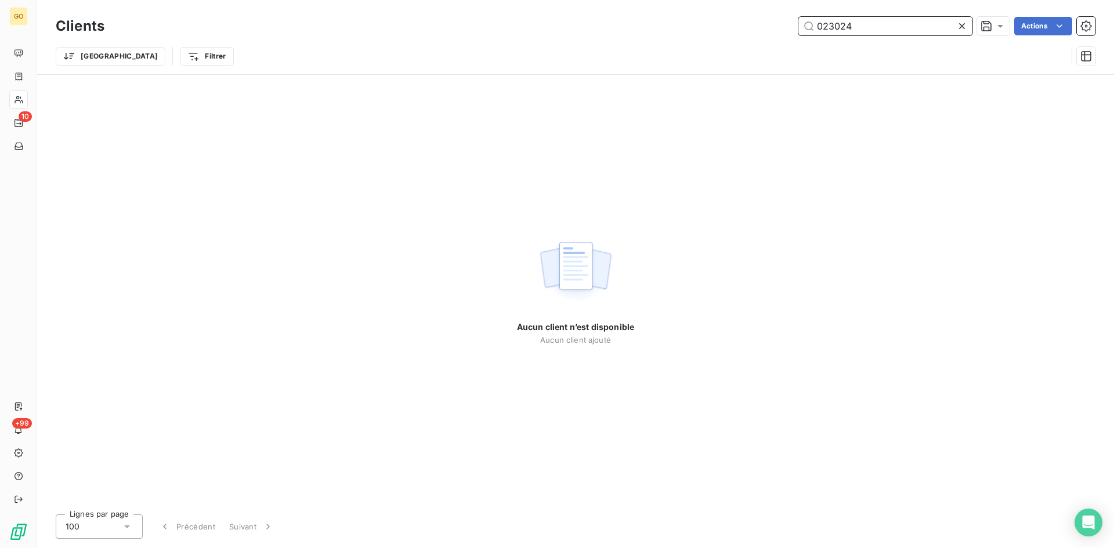
drag, startPoint x: 877, startPoint y: 31, endPoint x: 730, endPoint y: 32, distance: 147.4
click at [729, 32] on div "023024 Actions" at bounding box center [606, 26] width 977 height 19
type input "0"
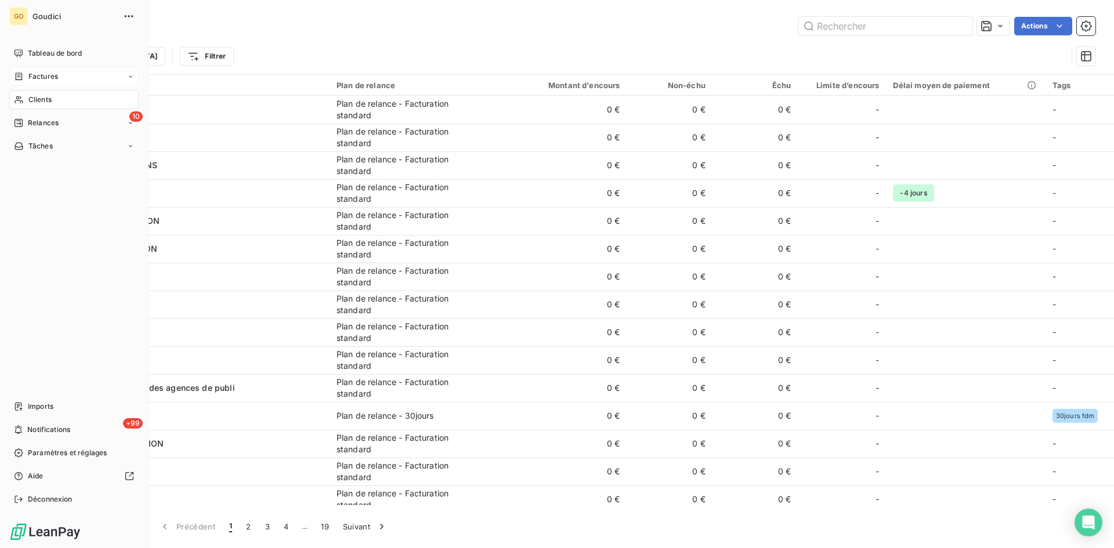
click at [34, 80] on span "Factures" at bounding box center [43, 76] width 30 height 10
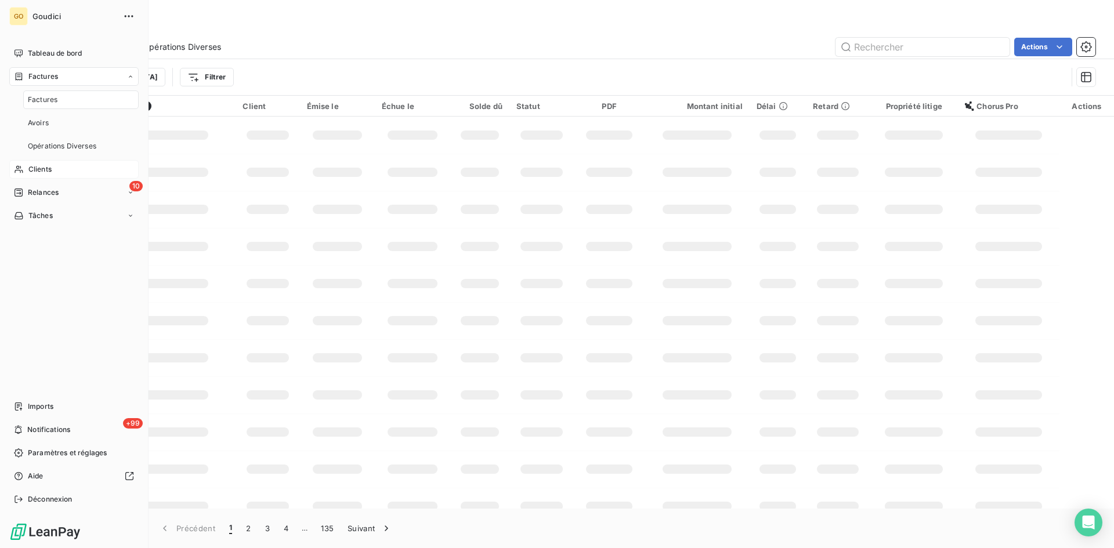
click at [48, 102] on span "Factures" at bounding box center [43, 100] width 30 height 10
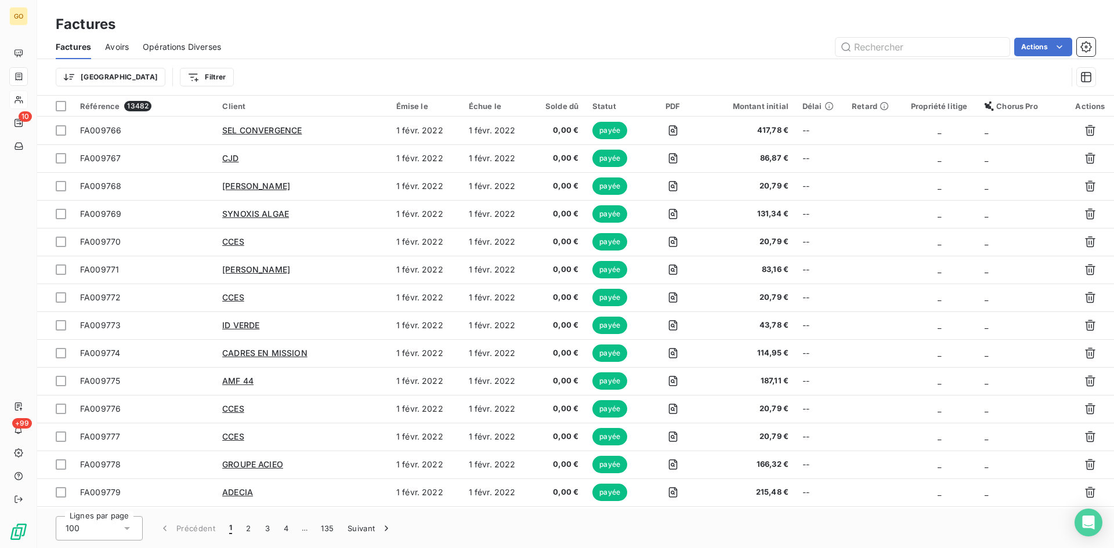
click at [927, 57] on div "Factures Avoirs Opérations Diverses Actions" at bounding box center [575, 47] width 1077 height 24
click at [926, 49] on input "text" at bounding box center [923, 47] width 174 height 19
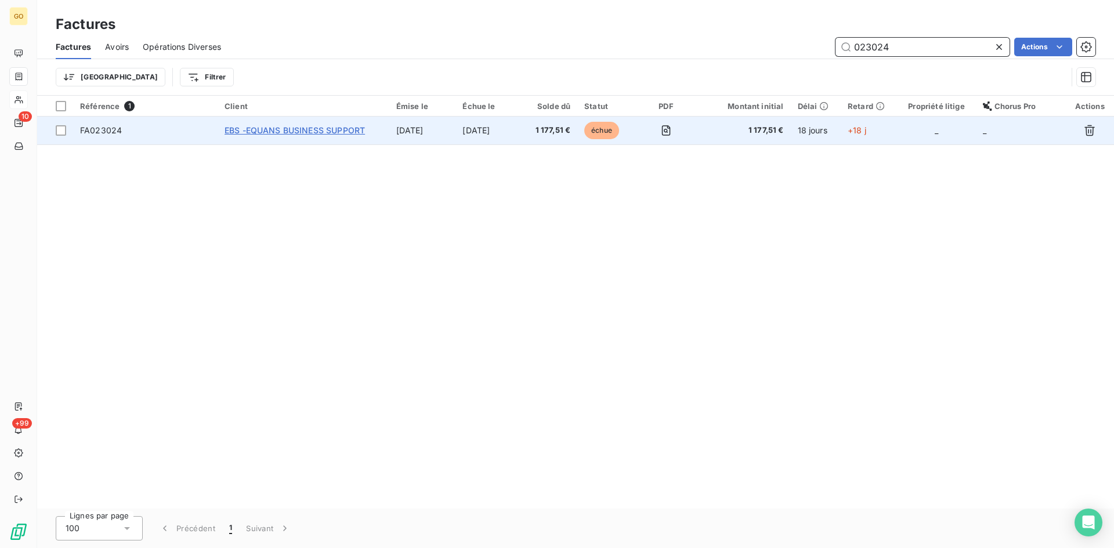
type input "023024"
click at [251, 131] on span "EBS -EQUANS BUSINESS SUPPORT" at bounding box center [295, 130] width 140 height 10
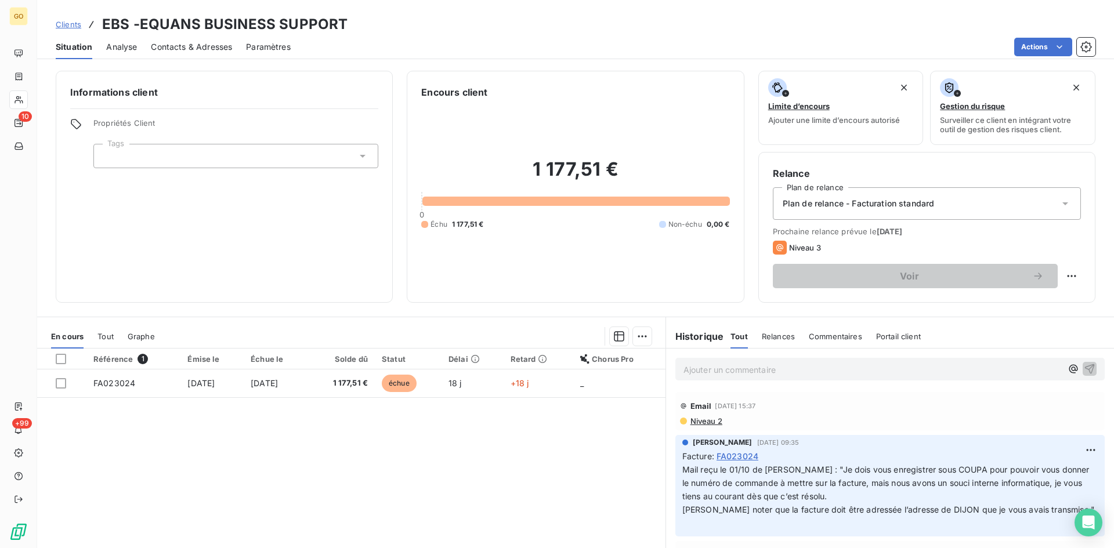
click at [120, 51] on span "Analyse" at bounding box center [121, 47] width 31 height 12
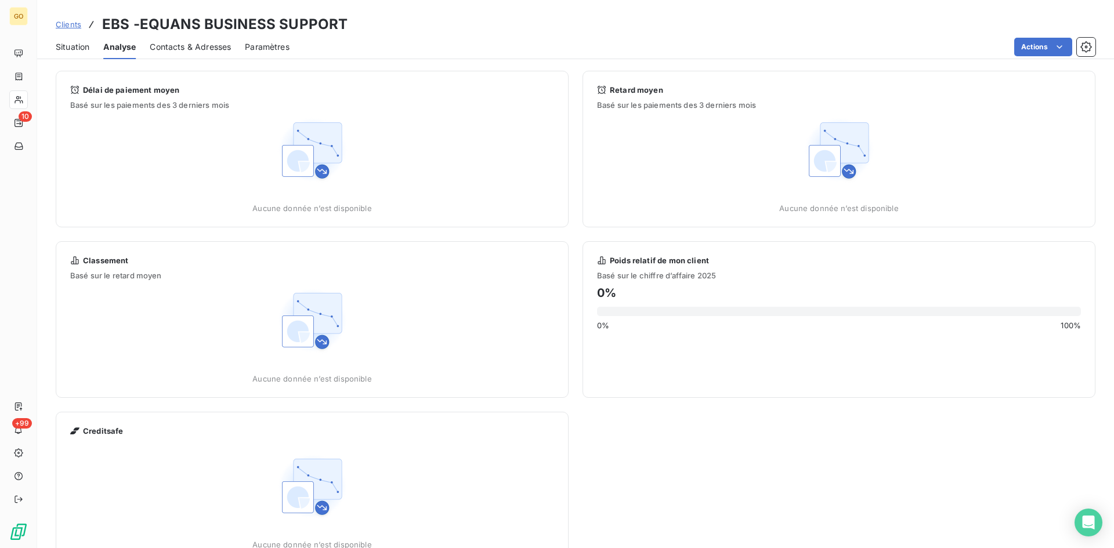
click at [178, 44] on span "Contacts & Adresses" at bounding box center [190, 47] width 81 height 12
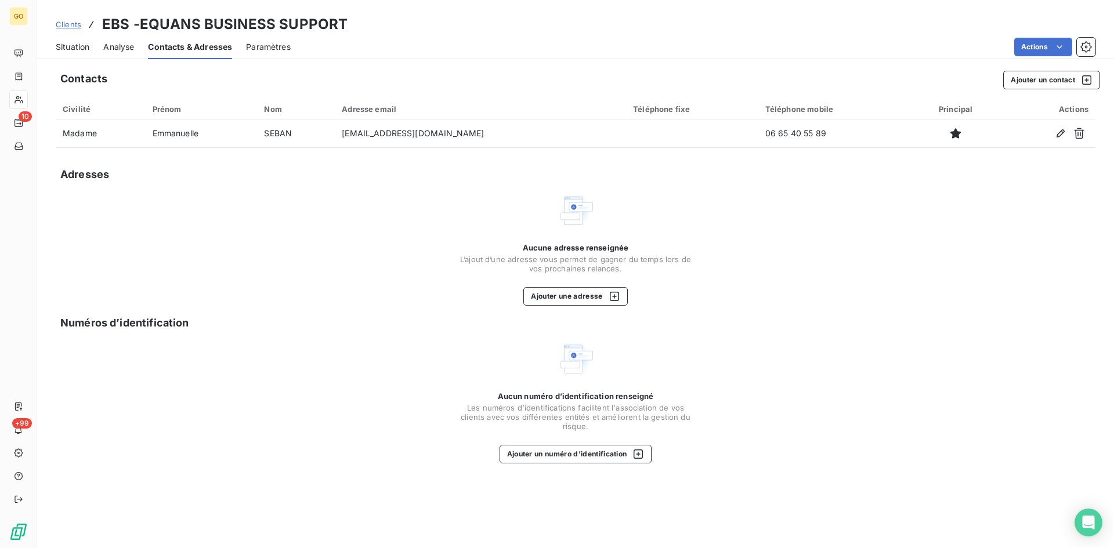
click at [268, 45] on span "Paramètres" at bounding box center [268, 47] width 45 height 12
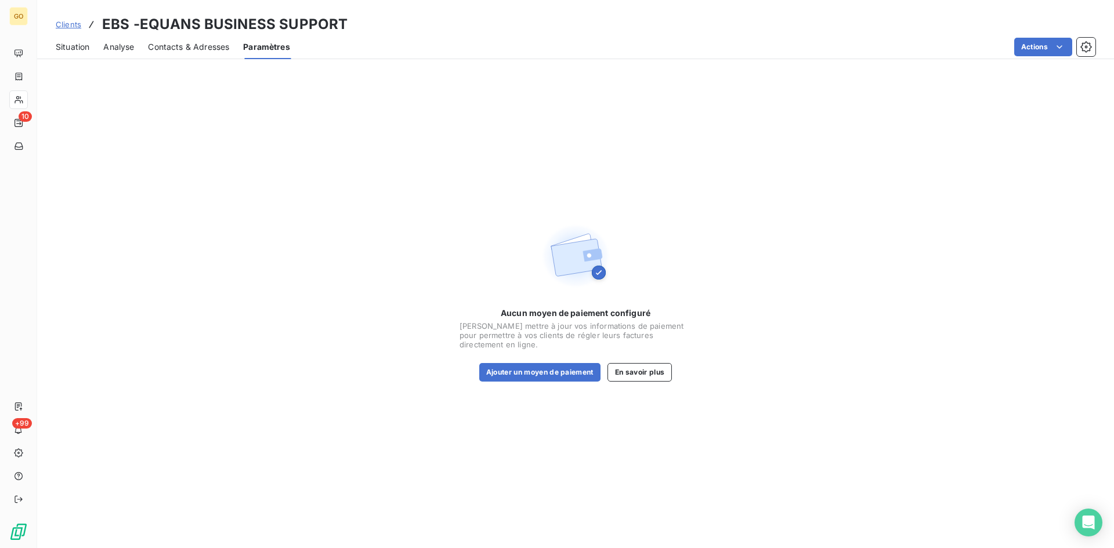
click at [68, 45] on span "Situation" at bounding box center [73, 47] width 34 height 12
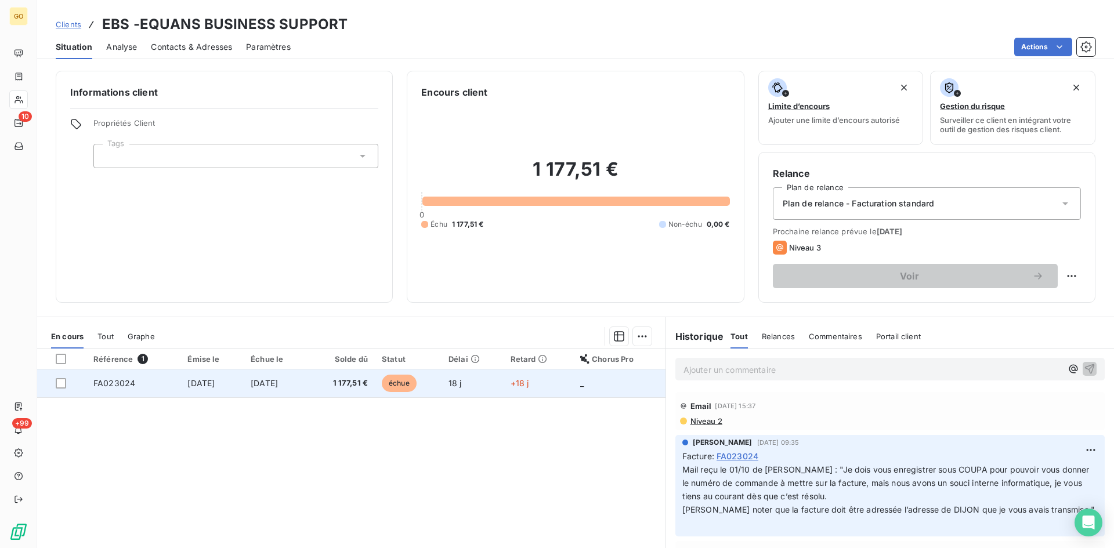
click at [215, 384] on span "25 sept. 2025" at bounding box center [200, 383] width 27 height 10
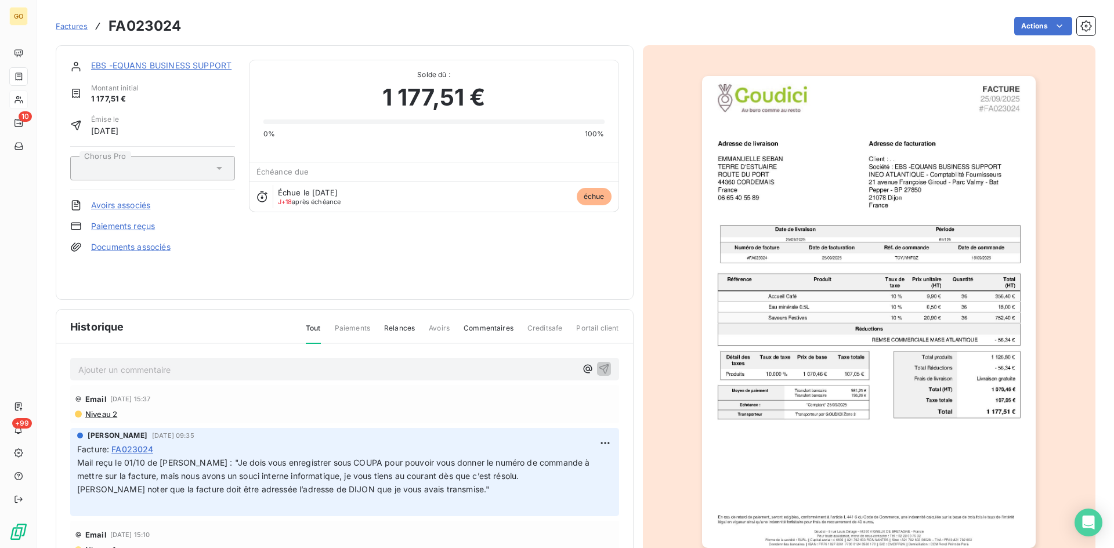
click at [141, 66] on link "EBS -EQUANS BUSINESS SUPPORT" at bounding box center [161, 65] width 140 height 10
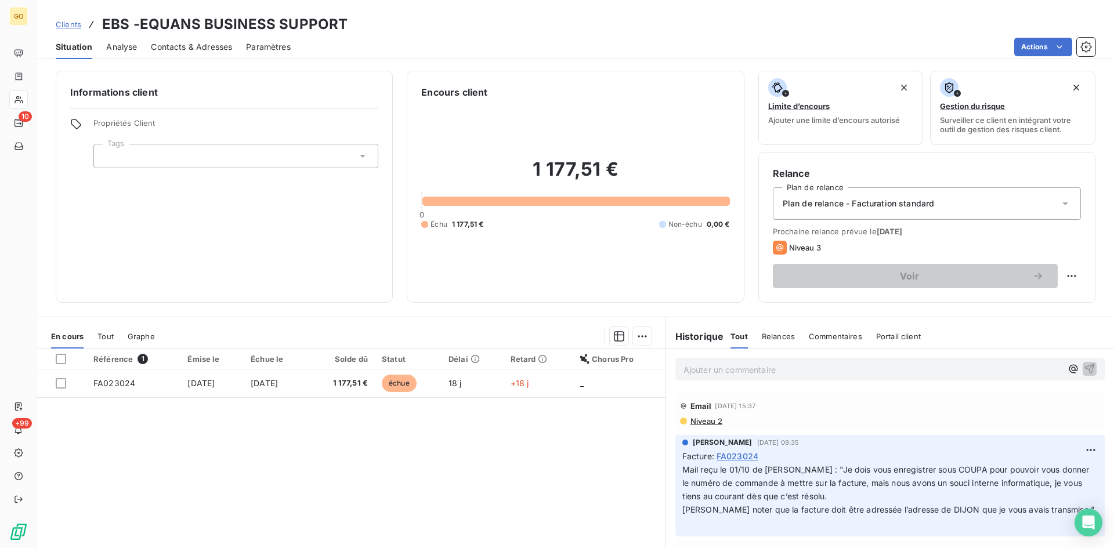
click at [369, 148] on div at bounding box center [235, 156] width 285 height 24
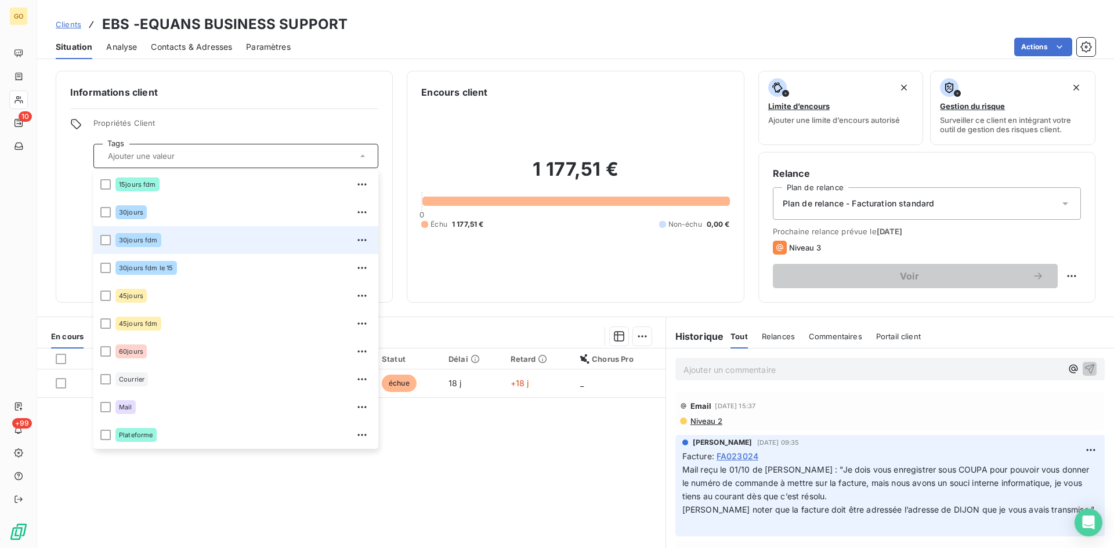
click at [124, 246] on div "30jours fdm" at bounding box center [138, 240] width 46 height 14
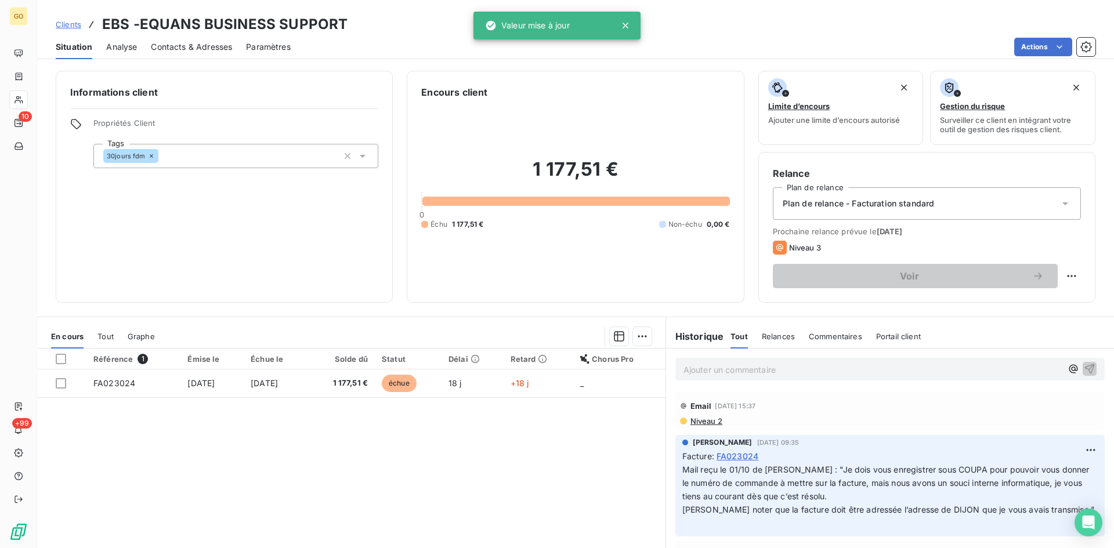
click at [249, 110] on div "Informations client Propriétés Client Tags 30jours fdm" at bounding box center [224, 187] width 337 height 232
click at [1075, 211] on div "Relance Plan de relance Plan de relance - Facturation standard Prochaine relanc…" at bounding box center [926, 227] width 337 height 151
click at [1060, 207] on icon at bounding box center [1066, 204] width 12 height 12
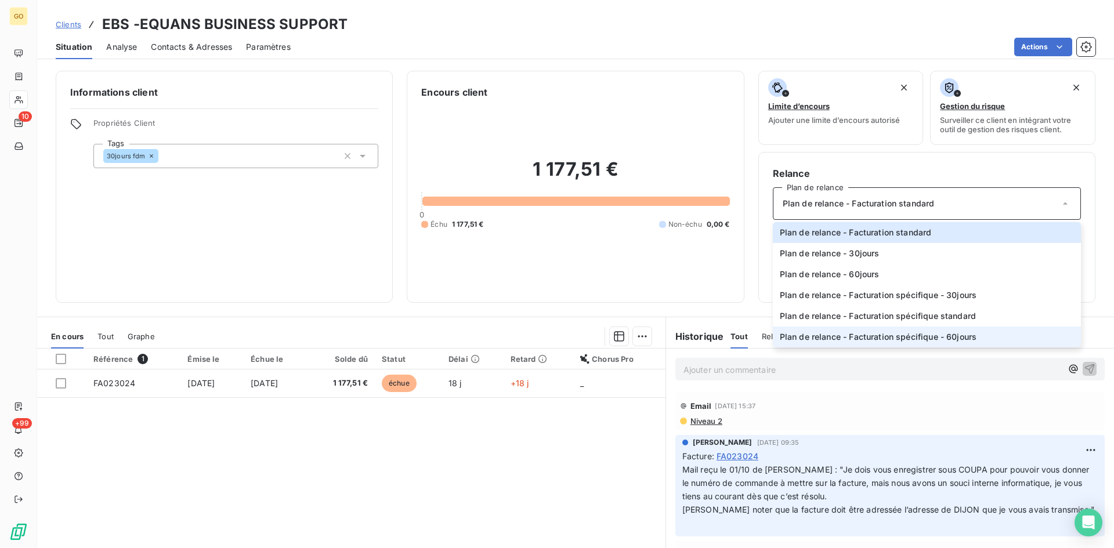
click at [844, 340] on span "Plan de relance - Facturation spécifique - 60jours" at bounding box center [878, 337] width 197 height 12
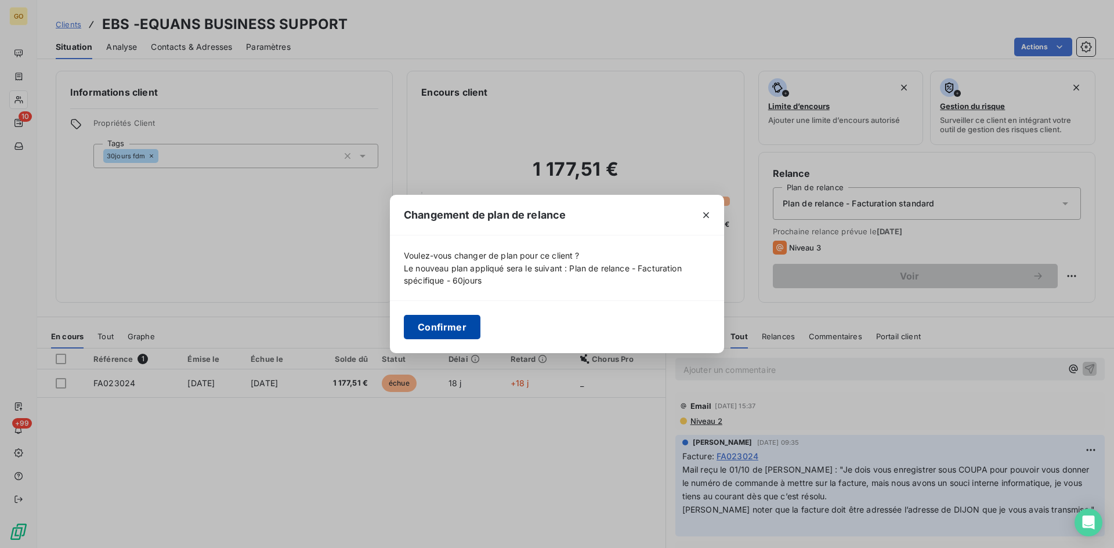
click at [438, 328] on button "Confirmer" at bounding box center [442, 327] width 77 height 24
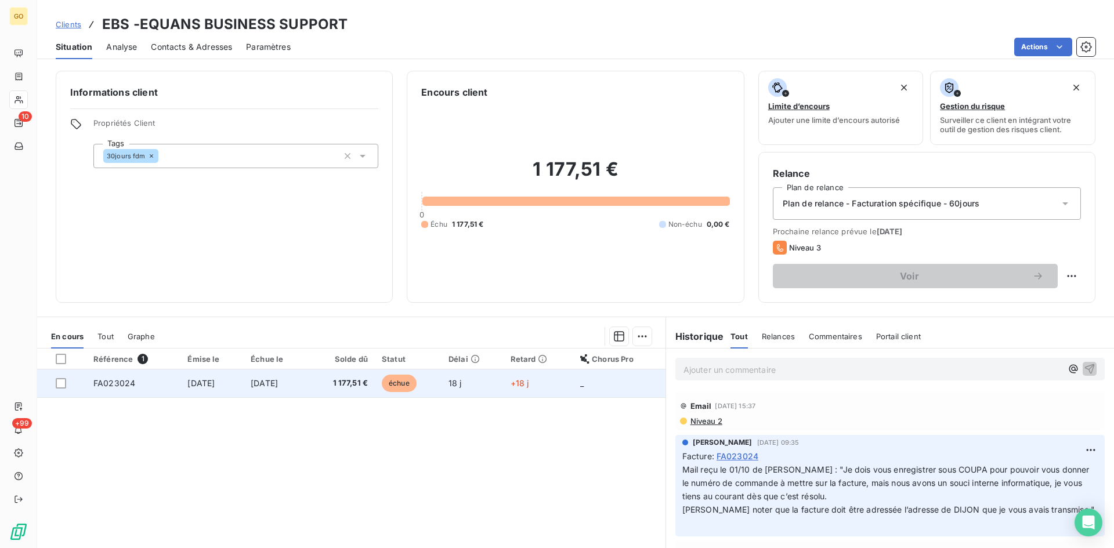
click at [189, 386] on span "25 sept. 2025" at bounding box center [200, 383] width 27 height 10
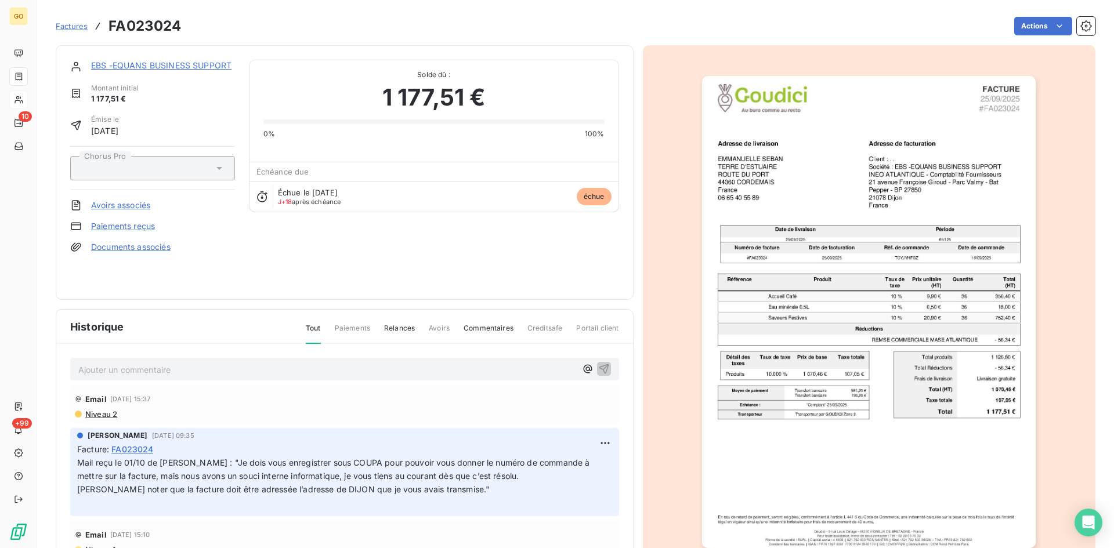
click at [187, 65] on link "EBS -EQUANS BUSINESS SUPPORT" at bounding box center [161, 65] width 140 height 10
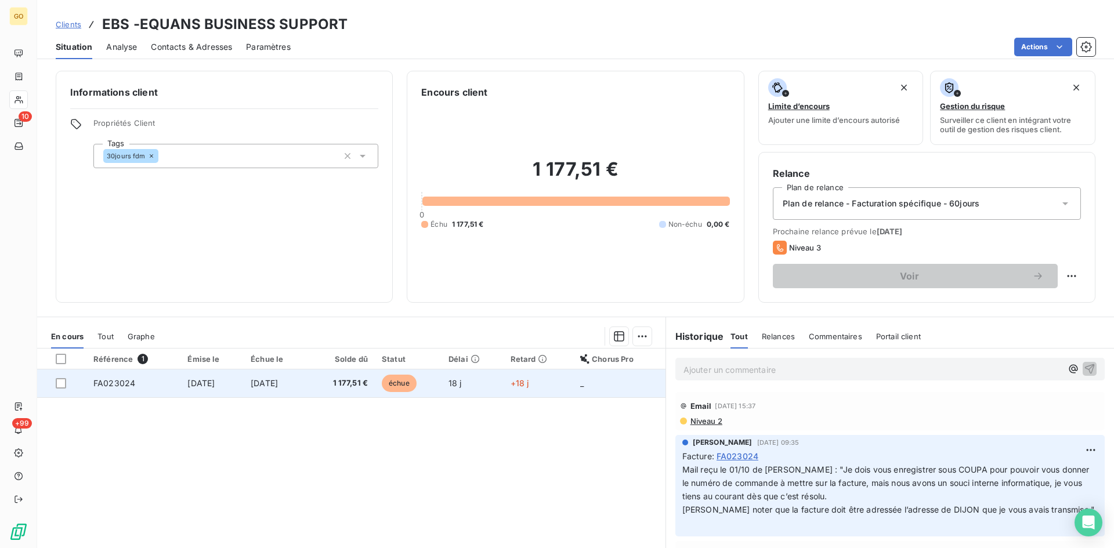
click at [187, 386] on span "25 sept. 2025" at bounding box center [200, 383] width 27 height 10
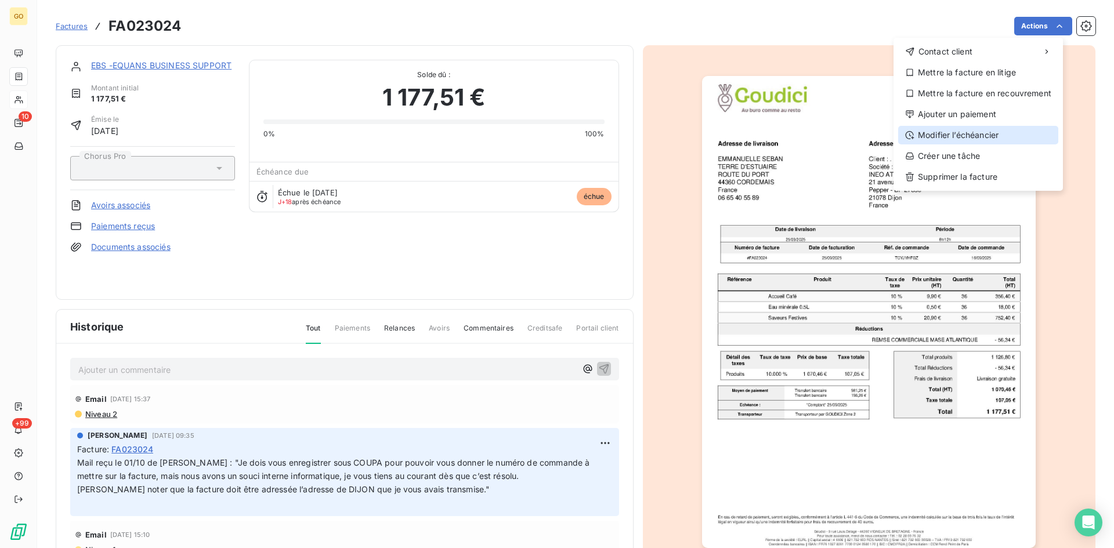
click at [949, 140] on div "Modifier l’échéancier" at bounding box center [978, 135] width 160 height 19
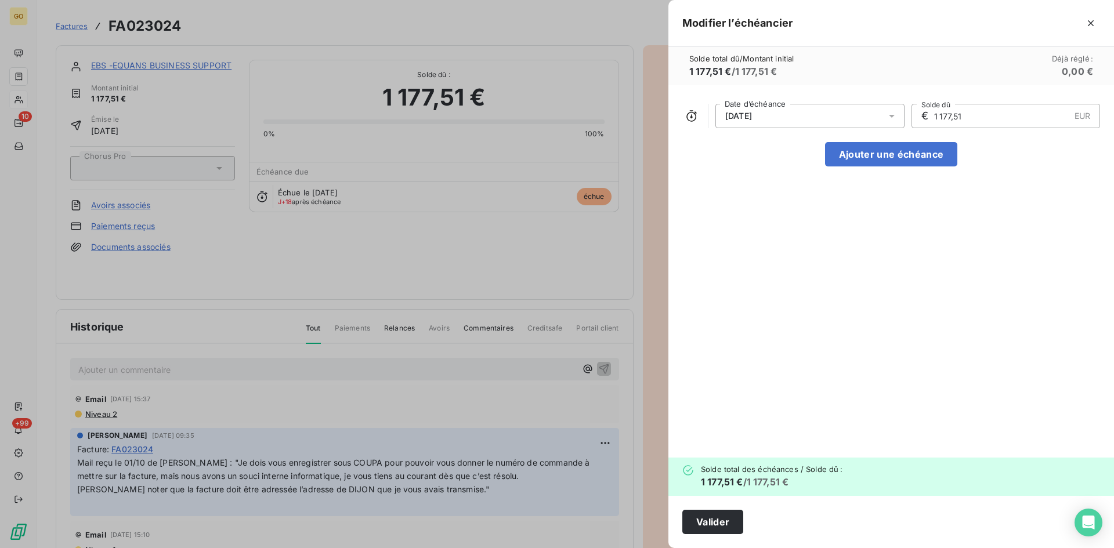
click at [888, 117] on icon at bounding box center [892, 116] width 12 height 12
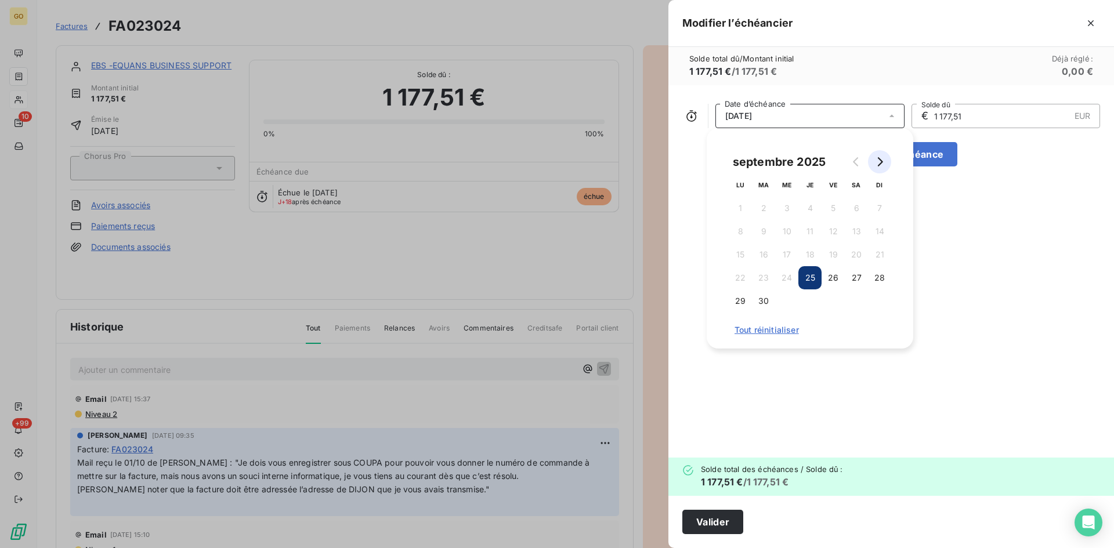
click at [877, 165] on icon "Go to next month" at bounding box center [879, 161] width 9 height 9
click at [836, 301] on button "31" at bounding box center [833, 301] width 23 height 23
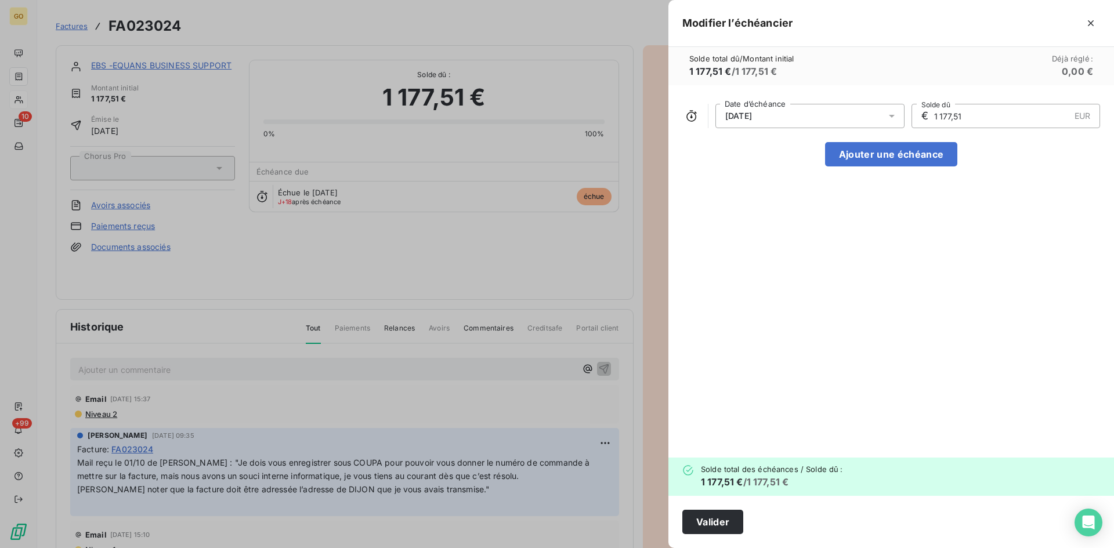
click at [812, 382] on div "31/10/2025 Date d’échéance € 1 177,51 EUR Solde dû Ajouter une échéance" at bounding box center [892, 271] width 446 height 373
click at [736, 525] on button "Valider" at bounding box center [712, 522] width 61 height 24
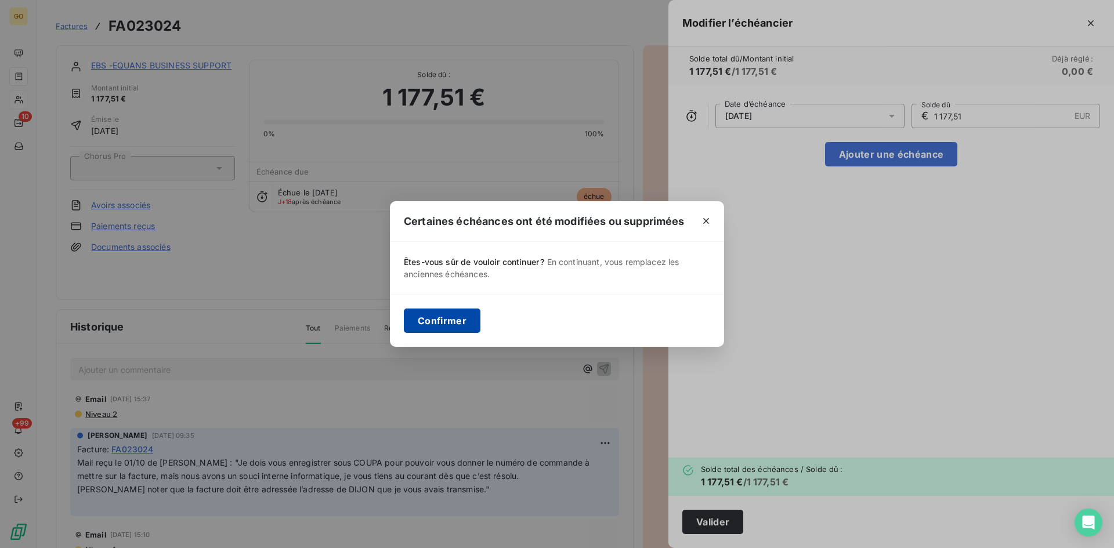
click at [456, 316] on button "Confirmer" at bounding box center [442, 321] width 77 height 24
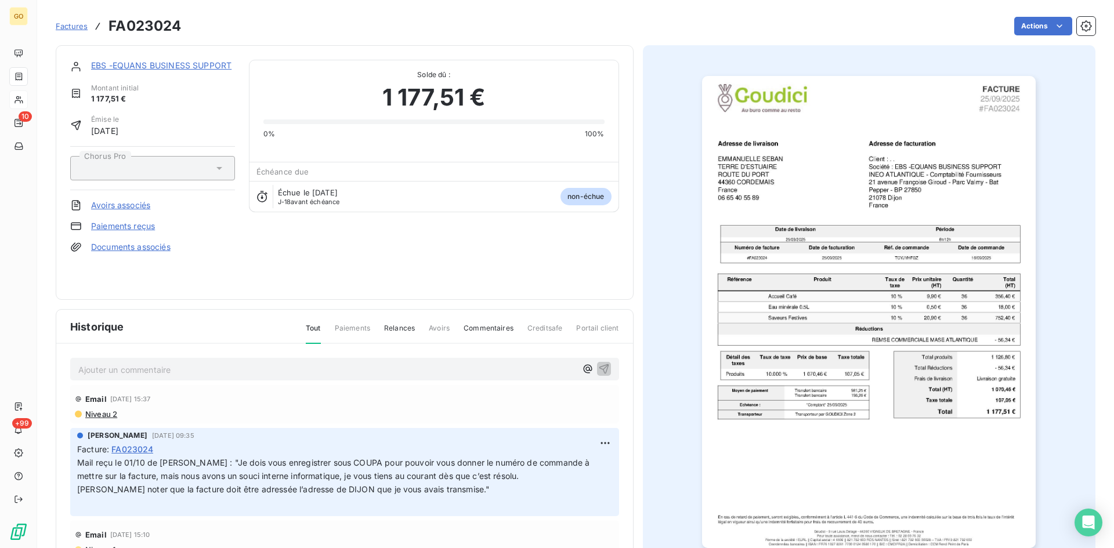
click at [131, 66] on link "EBS -EQUANS BUSINESS SUPPORT" at bounding box center [161, 65] width 140 height 10
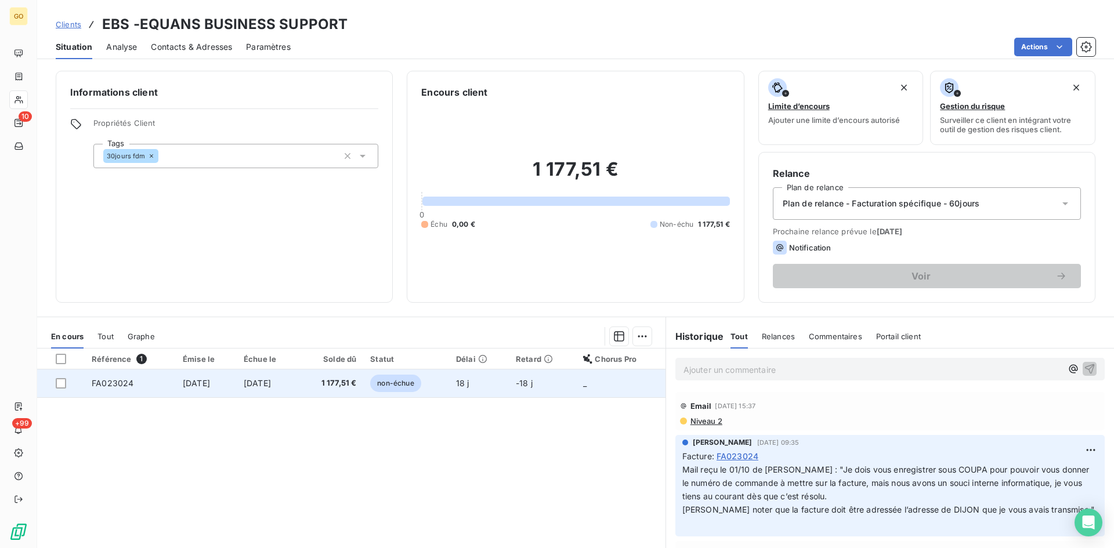
click at [204, 382] on span "25 sept. 2025" at bounding box center [196, 383] width 27 height 10
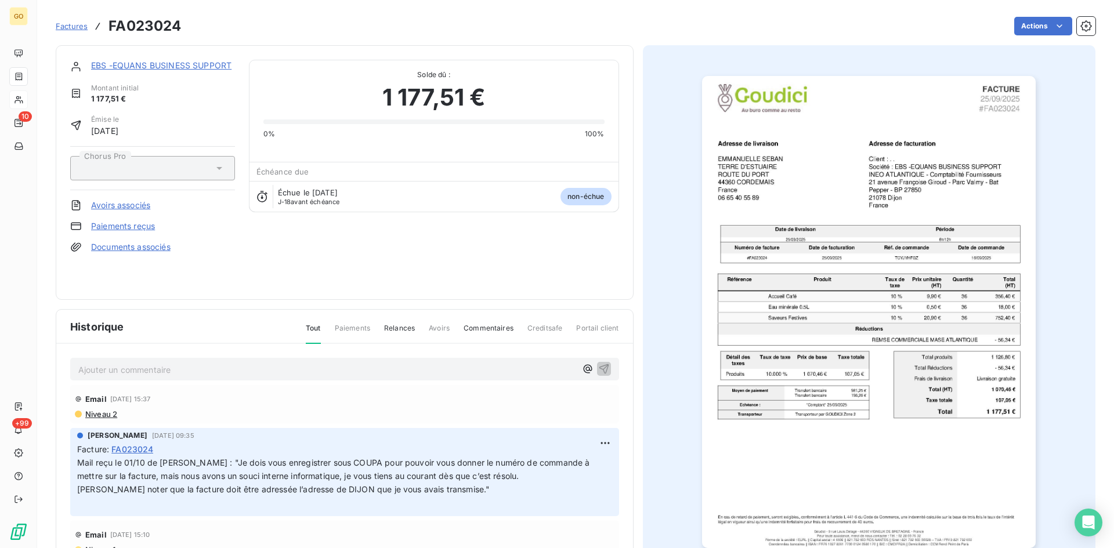
click at [399, 374] on div "Ajouter un commentaire ﻿" at bounding box center [344, 369] width 549 height 23
click at [398, 370] on p "Ajouter un commentaire ﻿" at bounding box center [327, 370] width 498 height 15
click at [331, 381] on div "Mail reçu le 13/10 de MME SEBAN : Email 10 oct. 2025, 15:37 Niveau 2 ANGIE BOUI…" at bounding box center [344, 478] width 577 height 269
click at [338, 369] on p "Mail reçu le 13/10 de MME SEBAN :" at bounding box center [327, 369] width 498 height 13
click at [326, 370] on p "Mail reçu le 13/10 de MME SEBAN :" at bounding box center [327, 369] width 498 height 13
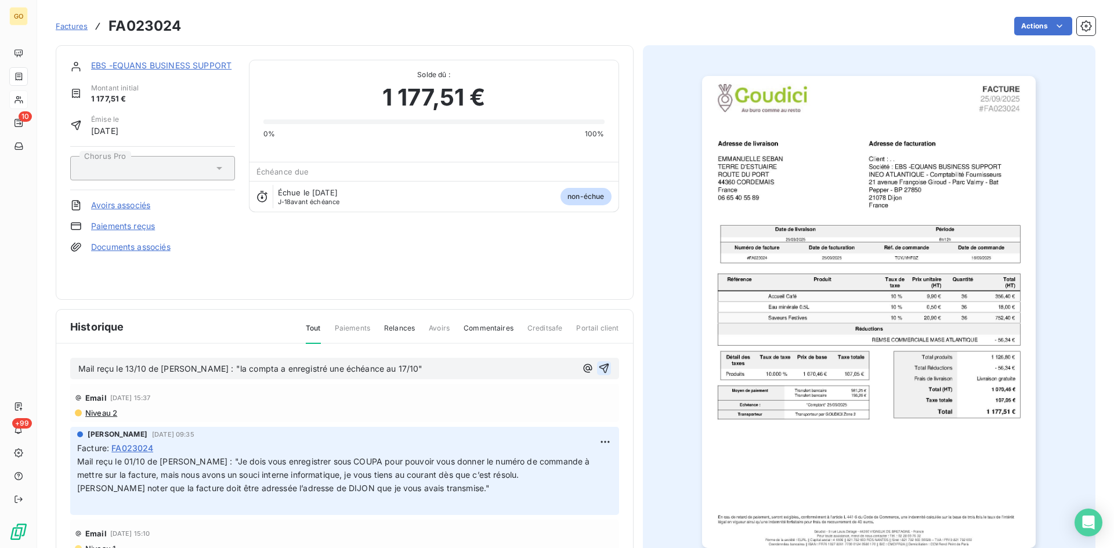
click at [598, 366] on icon "button" at bounding box center [604, 369] width 12 height 12
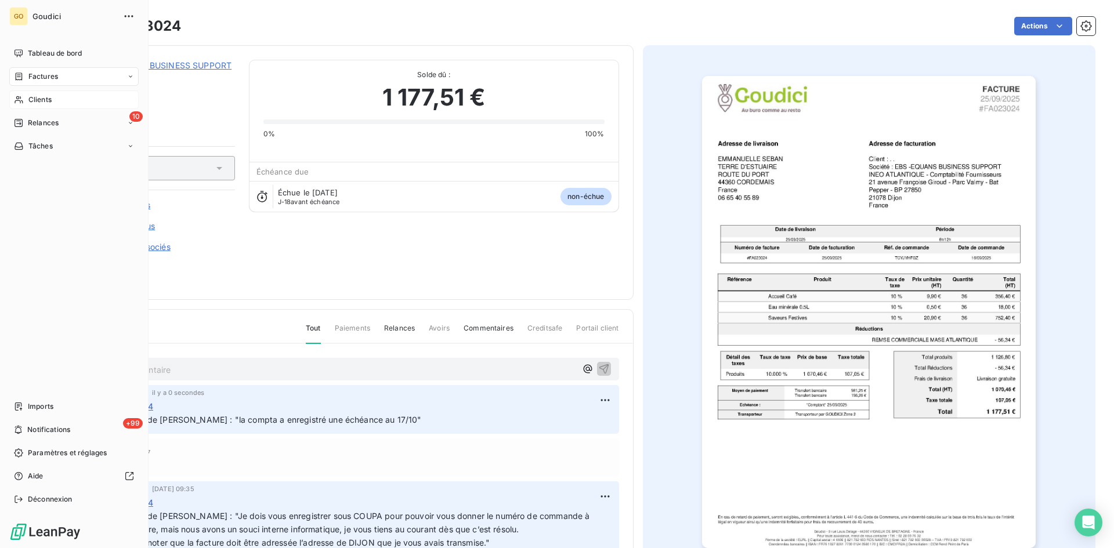
click at [50, 75] on span "Factures" at bounding box center [43, 76] width 30 height 10
click at [47, 99] on span "Factures" at bounding box center [43, 100] width 30 height 10
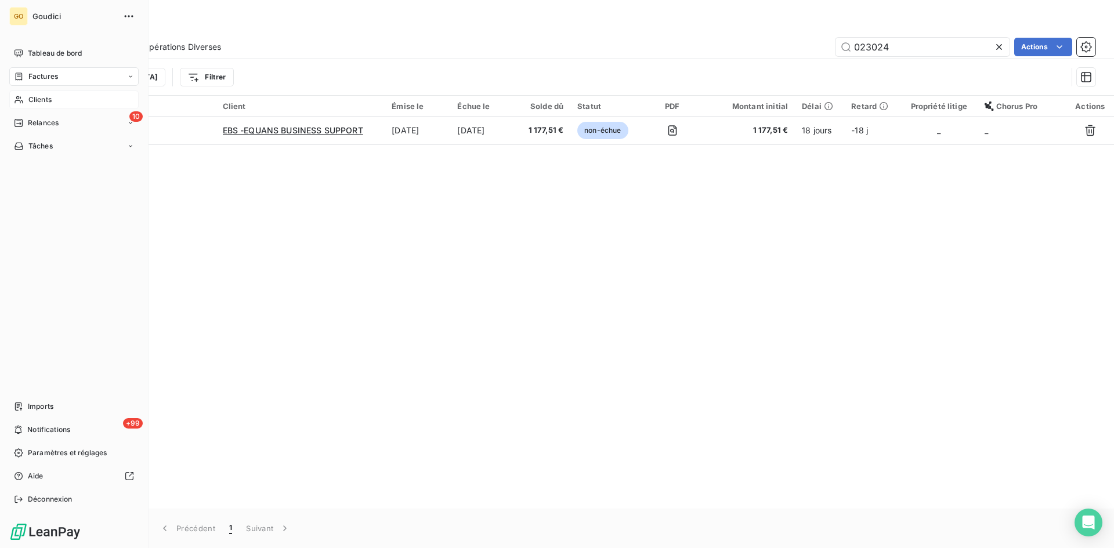
click at [39, 81] on span "Factures" at bounding box center [43, 76] width 30 height 10
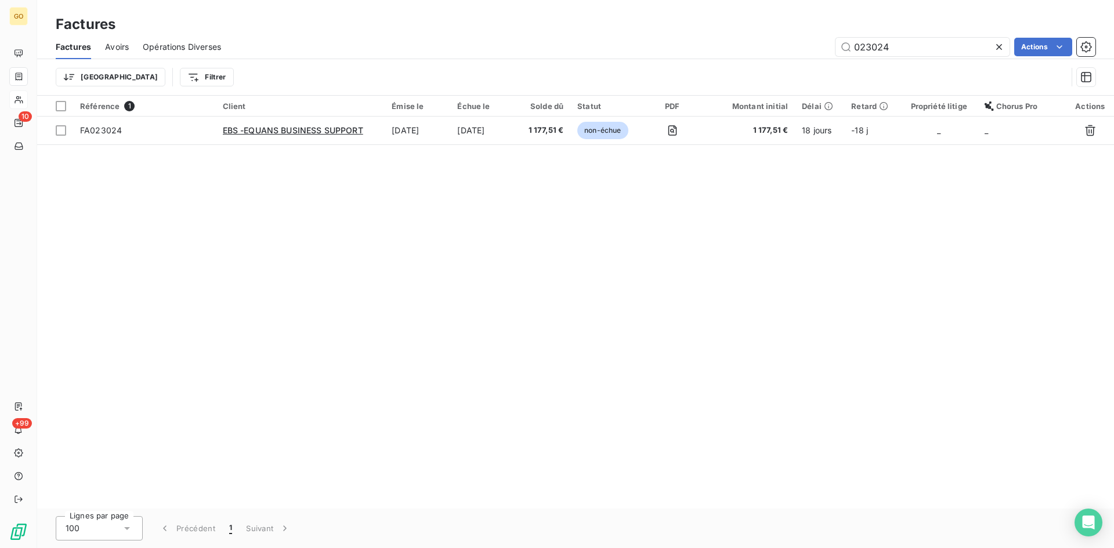
click at [1000, 46] on icon at bounding box center [999, 47] width 12 height 12
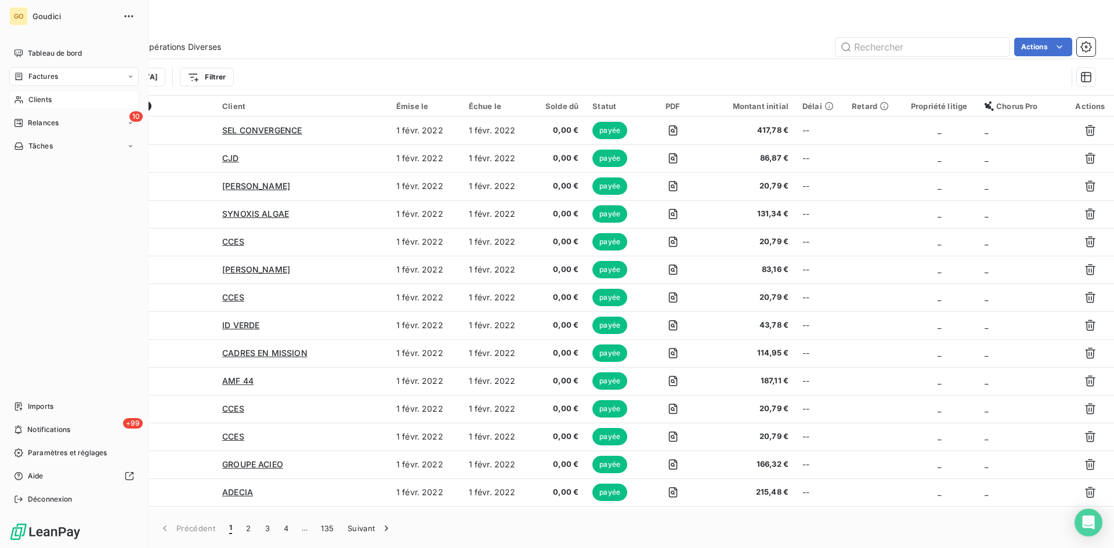
click at [52, 74] on span "Factures" at bounding box center [43, 76] width 30 height 10
click at [56, 95] on span "Factures" at bounding box center [43, 100] width 30 height 10
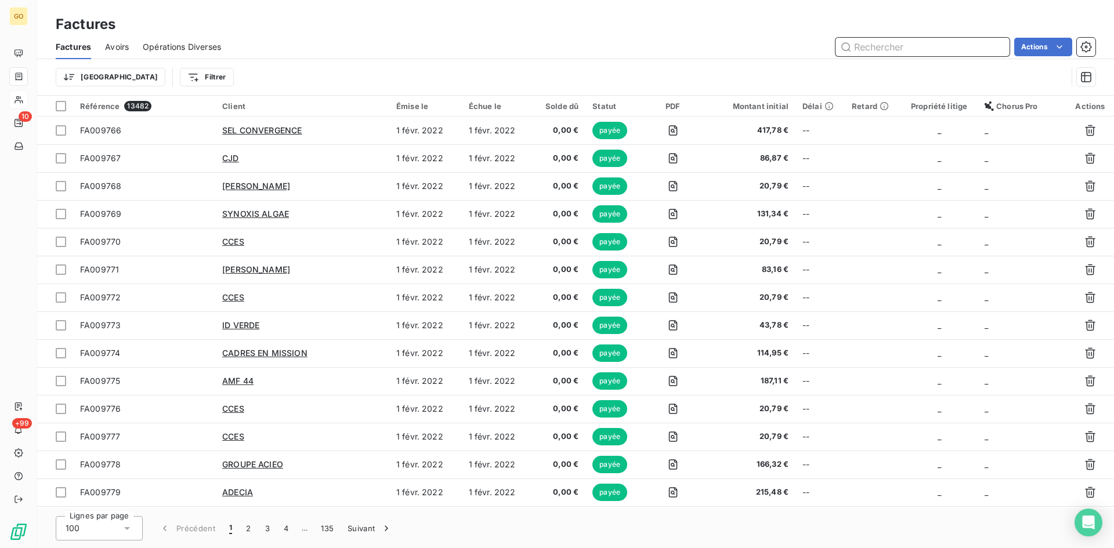
click at [912, 45] on input "text" at bounding box center [923, 47] width 174 height 19
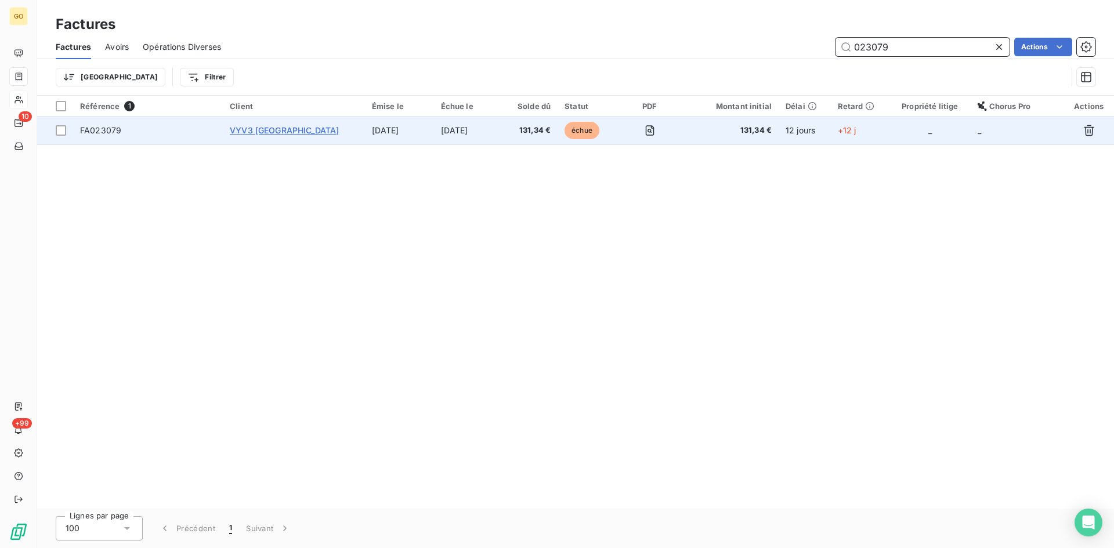
type input "023079"
click at [312, 129] on span "VYV3 PAYS DE LA LOIRE" at bounding box center [284, 130] width 109 height 10
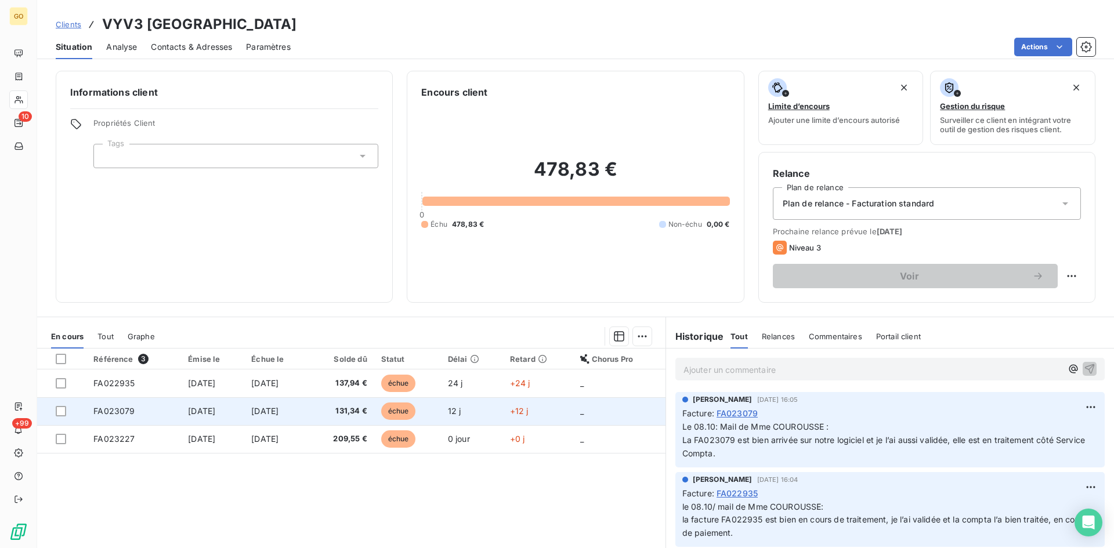
click at [125, 409] on span "FA023079" at bounding box center [113, 411] width 41 height 10
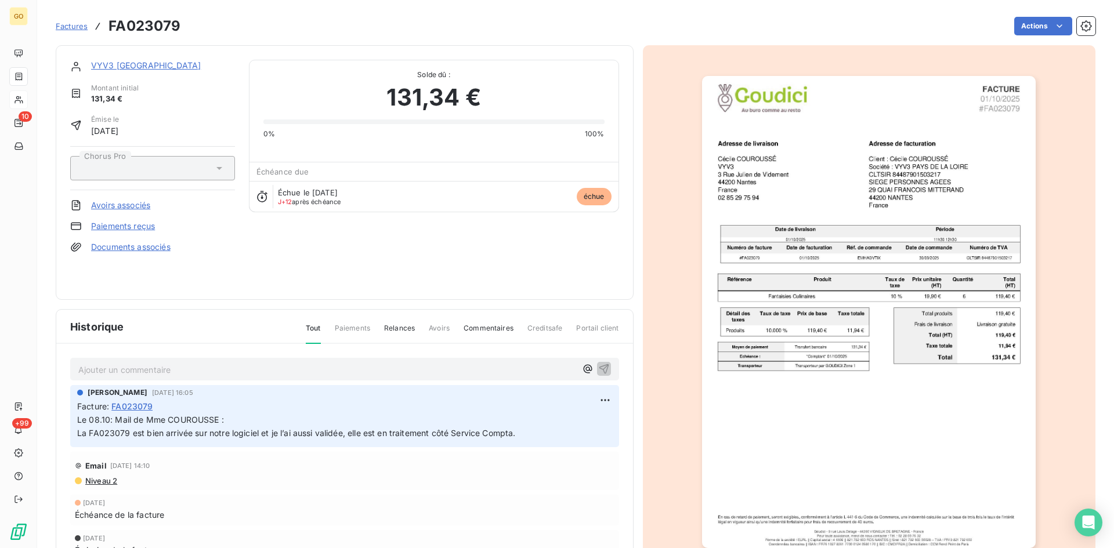
click at [216, 367] on p "Ajouter un commentaire ﻿" at bounding box center [327, 370] width 498 height 15
click at [297, 368] on p "Ajouter un commentaire ﻿" at bounding box center [327, 370] width 498 height 15
click at [353, 371] on p "Ajouter un commentaire ﻿" at bounding box center [327, 370] width 498 height 15
click at [335, 363] on p "Ajouter un commentaire ﻿" at bounding box center [327, 370] width 498 height 15
click at [180, 360] on div "Ajouter un commentaire ﻿" at bounding box center [344, 369] width 549 height 23
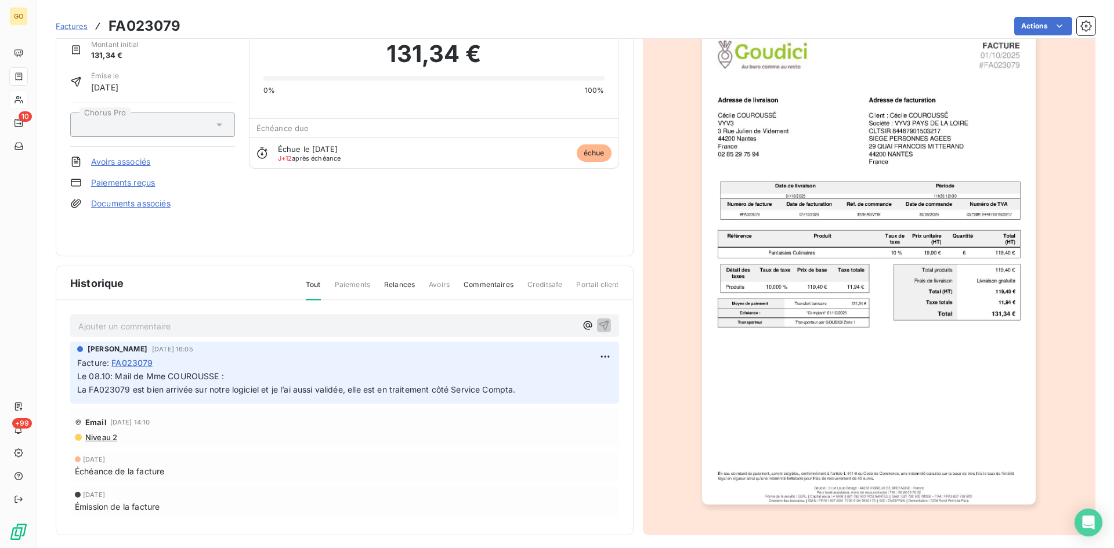
scroll to position [50, 0]
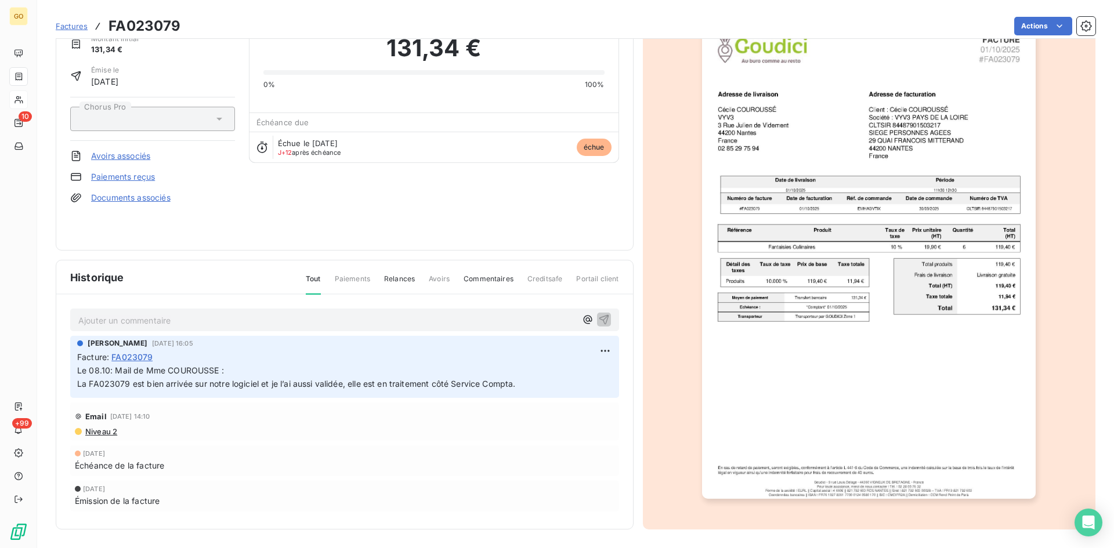
click at [278, 316] on p "Ajouter un commentaire ﻿" at bounding box center [327, 320] width 498 height 15
click at [198, 315] on p "Mail reçu le 13/10" at bounding box center [327, 319] width 498 height 13
click at [189, 321] on span "Mail reçu le 13/10 : avis de reglement" at bounding box center [150, 320] width 144 height 10
click at [190, 321] on span "Mail reçu le 13/10 : avis de reglement" at bounding box center [150, 320] width 144 height 10
click at [598, 320] on icon "button" at bounding box center [604, 319] width 12 height 12
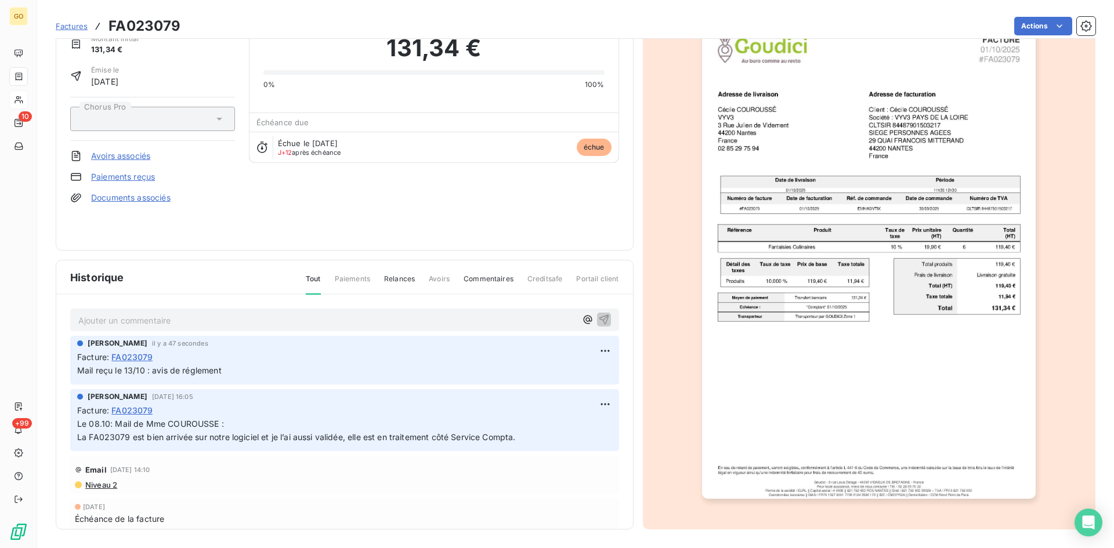
scroll to position [0, 0]
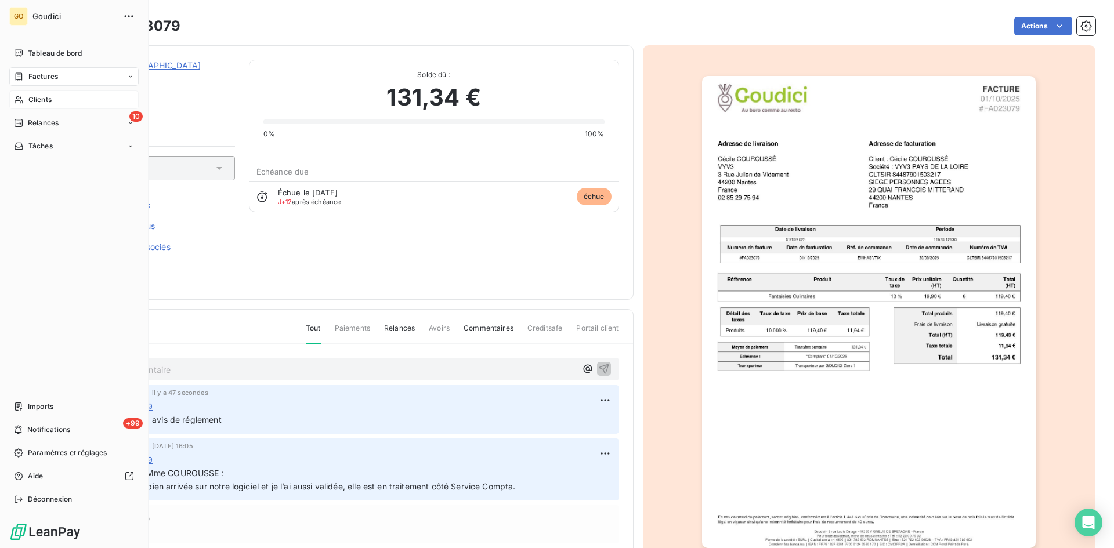
click at [48, 78] on span "Factures" at bounding box center [43, 76] width 30 height 10
click at [41, 79] on span "Factures" at bounding box center [43, 76] width 30 height 10
click at [52, 100] on div "Clients" at bounding box center [73, 100] width 129 height 19
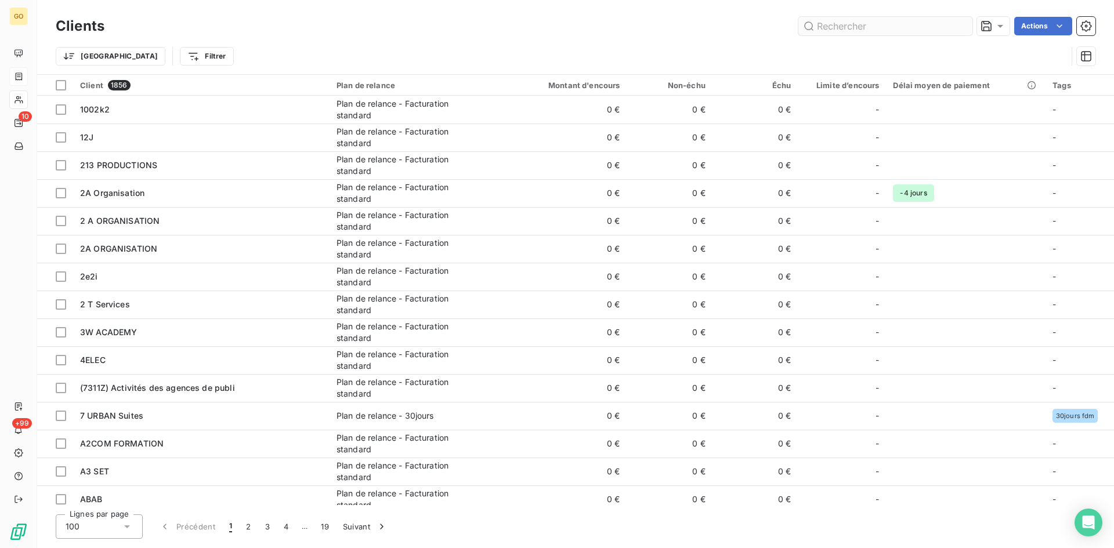
click at [865, 30] on input "text" at bounding box center [886, 26] width 174 height 19
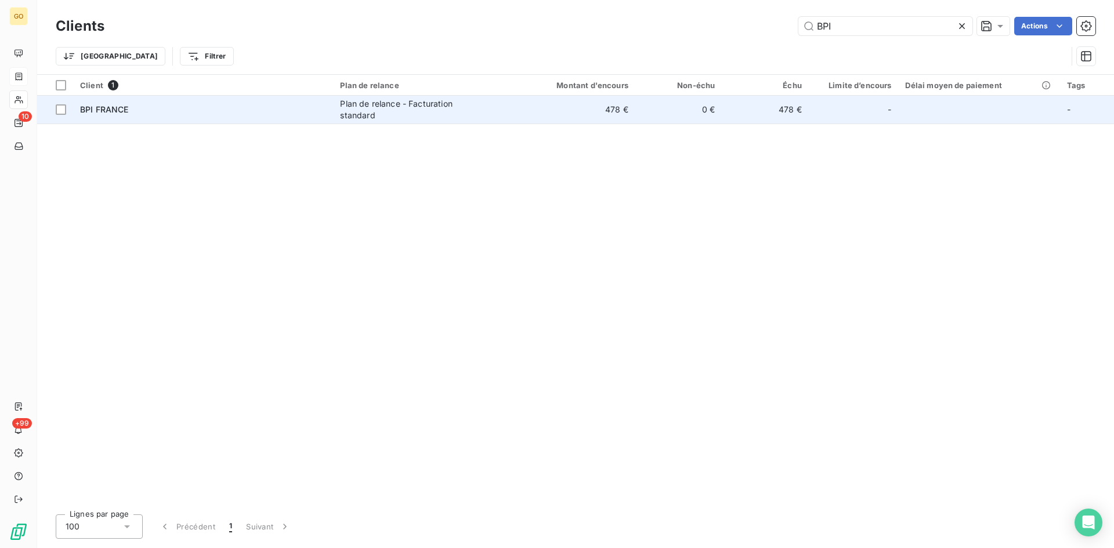
type input "BPI"
click at [361, 115] on div "Plan de relance - Facturation standard" at bounding box center [412, 109] width 145 height 23
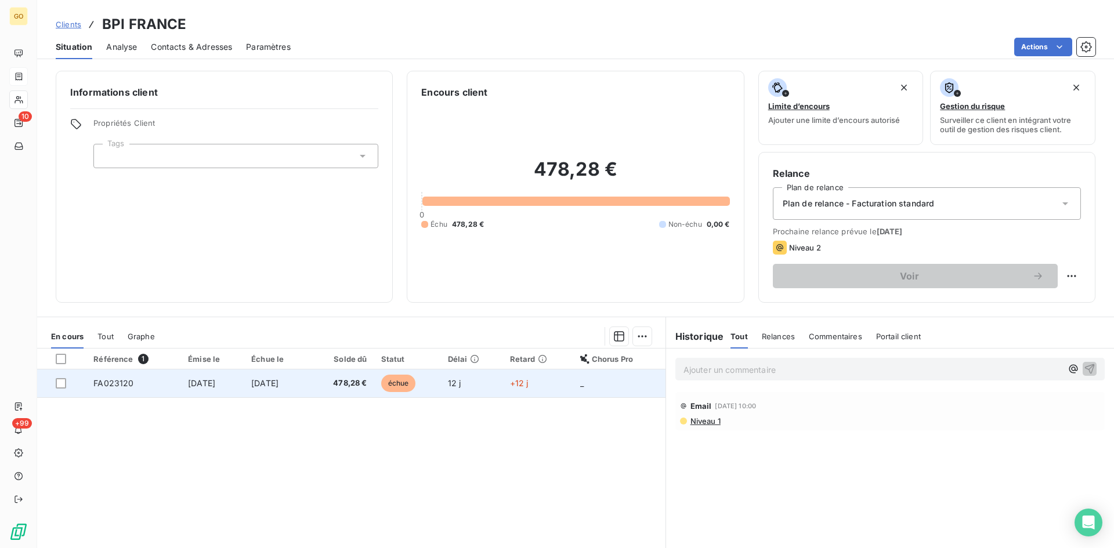
click at [113, 383] on span "FA023120" at bounding box center [113, 383] width 40 height 10
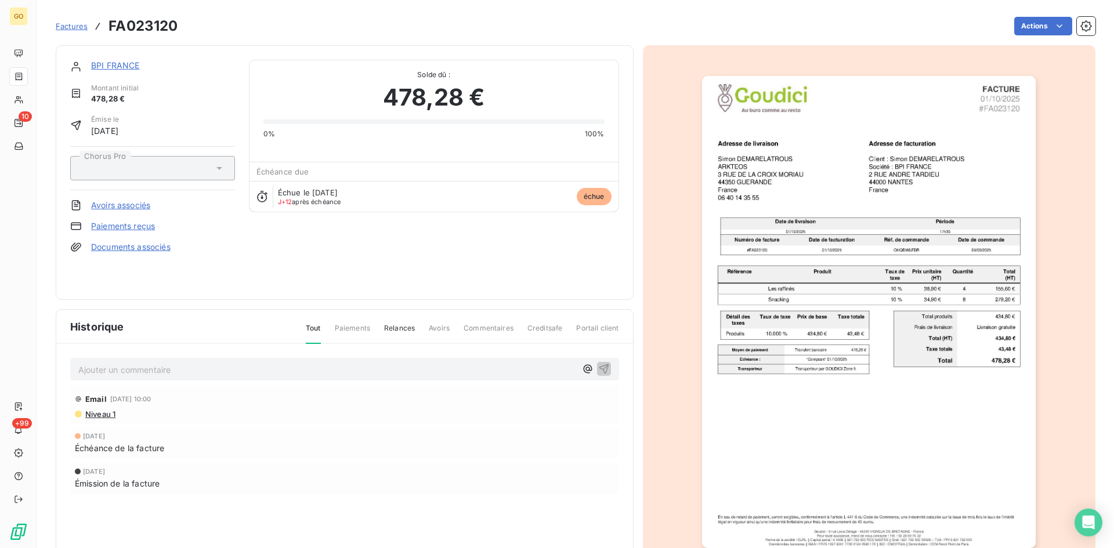
click at [186, 373] on p "Ajouter un commentaire ﻿" at bounding box center [327, 370] width 498 height 15
click at [197, 359] on div "Ajouter un commentaire ﻿" at bounding box center [344, 369] width 549 height 23
click at [195, 367] on p "Ajouter un commentaire ﻿" at bounding box center [327, 370] width 498 height 15
click at [264, 370] on p "Mail reçu le 13/10 de MME PLESSIS : "" at bounding box center [327, 369] width 498 height 13
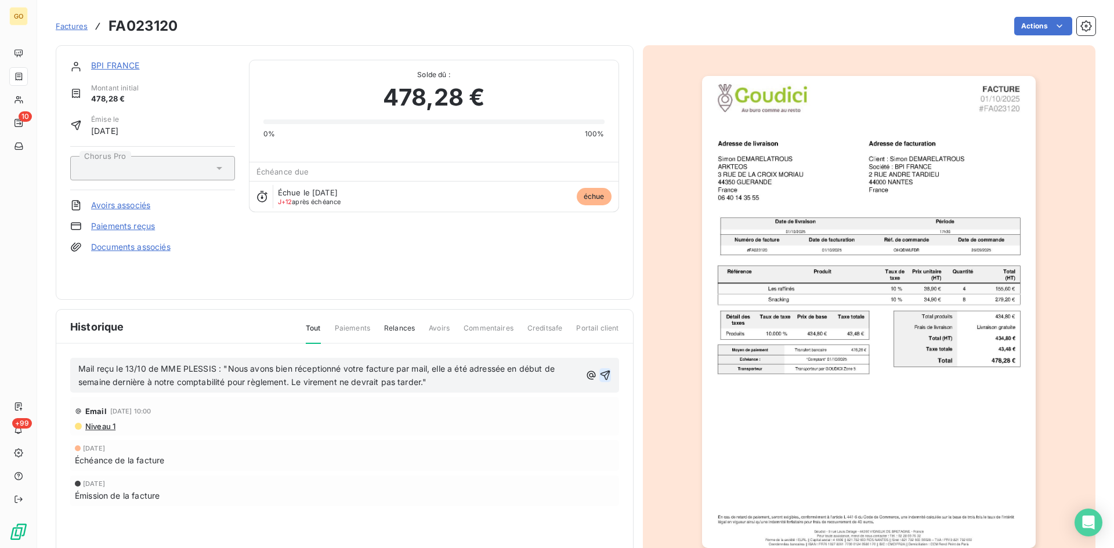
click at [604, 373] on icon "button" at bounding box center [605, 376] width 12 height 12
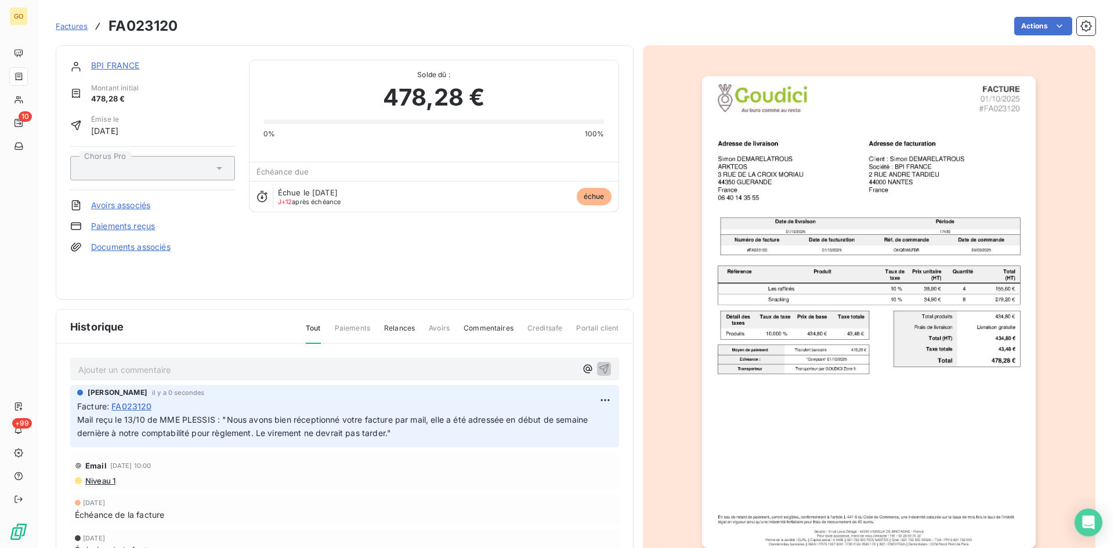
click at [103, 64] on link "BPI FRANCE" at bounding box center [115, 65] width 49 height 10
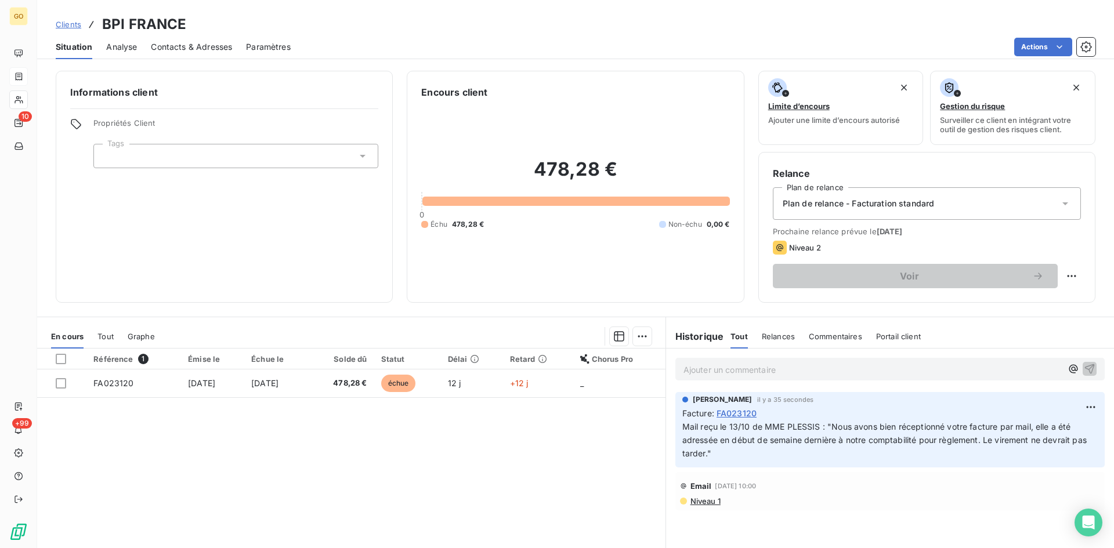
click at [174, 43] on span "Contacts & Adresses" at bounding box center [191, 47] width 81 height 12
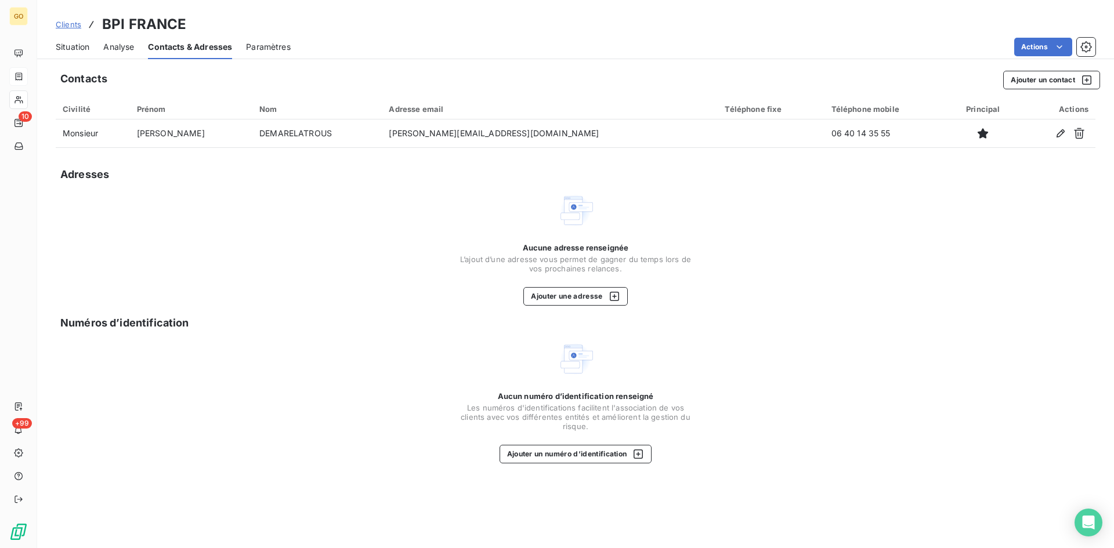
click at [104, 43] on span "Analyse" at bounding box center [118, 47] width 31 height 12
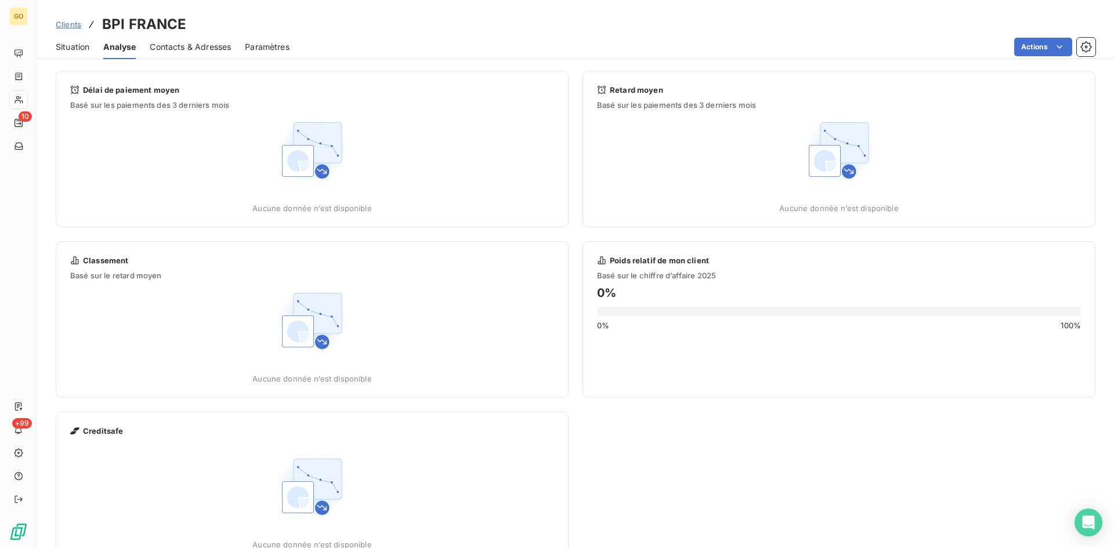
click at [46, 46] on div "Situation Analyse Contacts & Adresses Paramètres Actions" at bounding box center [575, 47] width 1077 height 24
click at [62, 46] on span "Situation" at bounding box center [73, 47] width 34 height 12
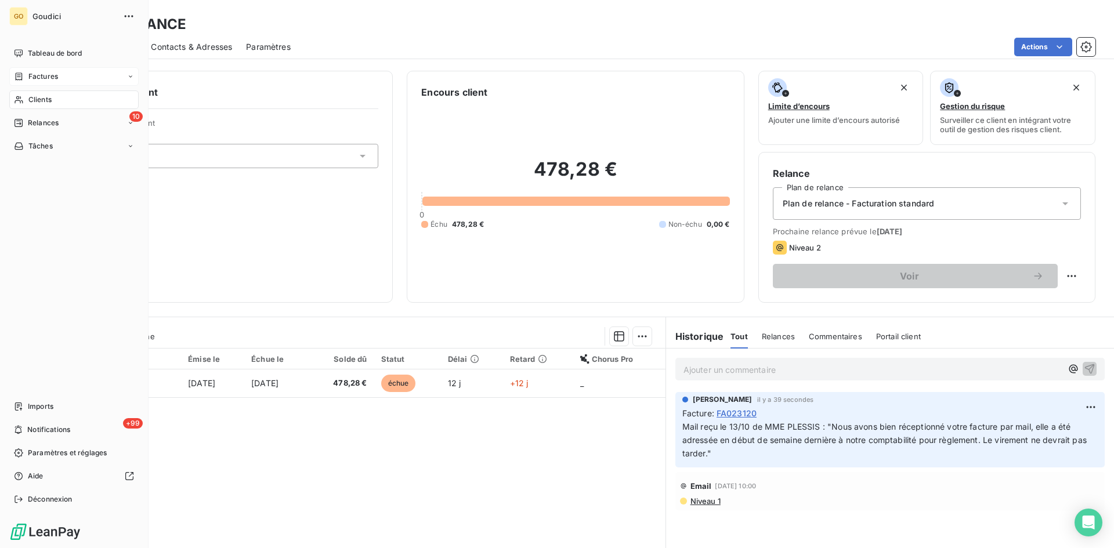
click at [47, 100] on span "Clients" at bounding box center [39, 100] width 23 height 10
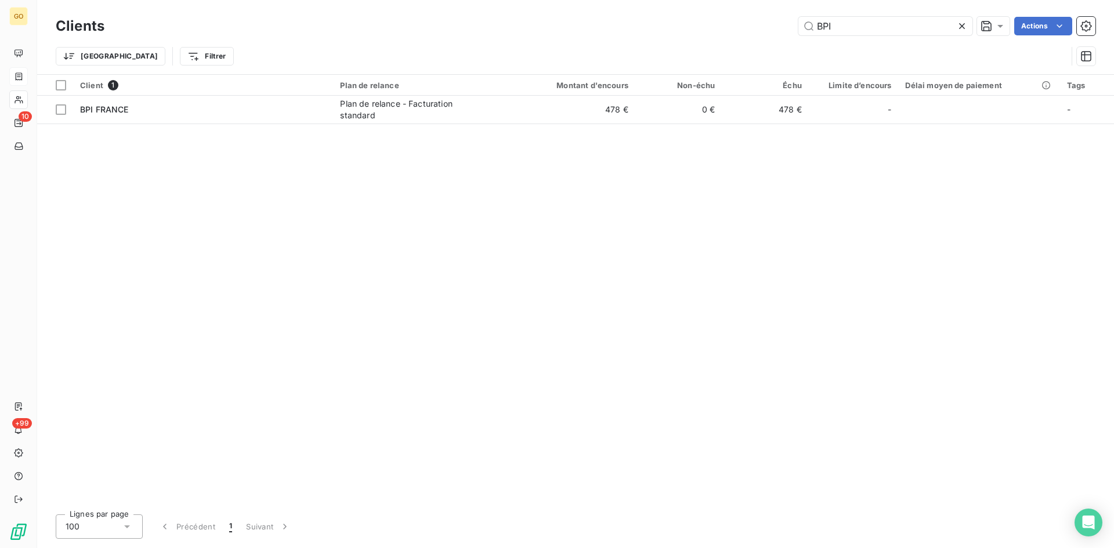
click at [964, 26] on icon at bounding box center [962, 26] width 12 height 12
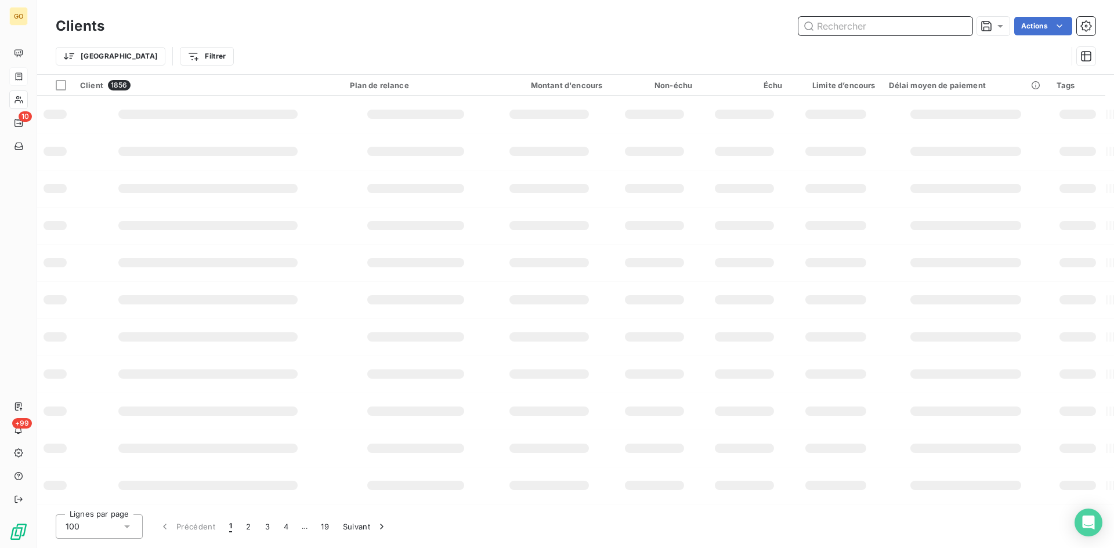
click at [839, 28] on input "text" at bounding box center [886, 26] width 174 height 19
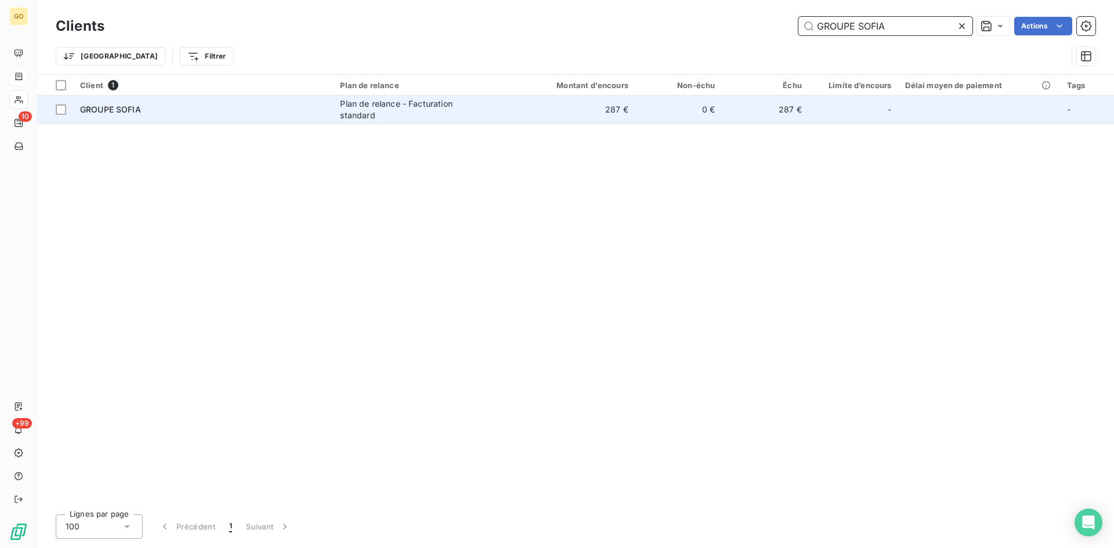
type input "GROUPE SOFIA"
click at [380, 120] on div "Plan de relance - Facturation standard" at bounding box center [412, 109] width 145 height 23
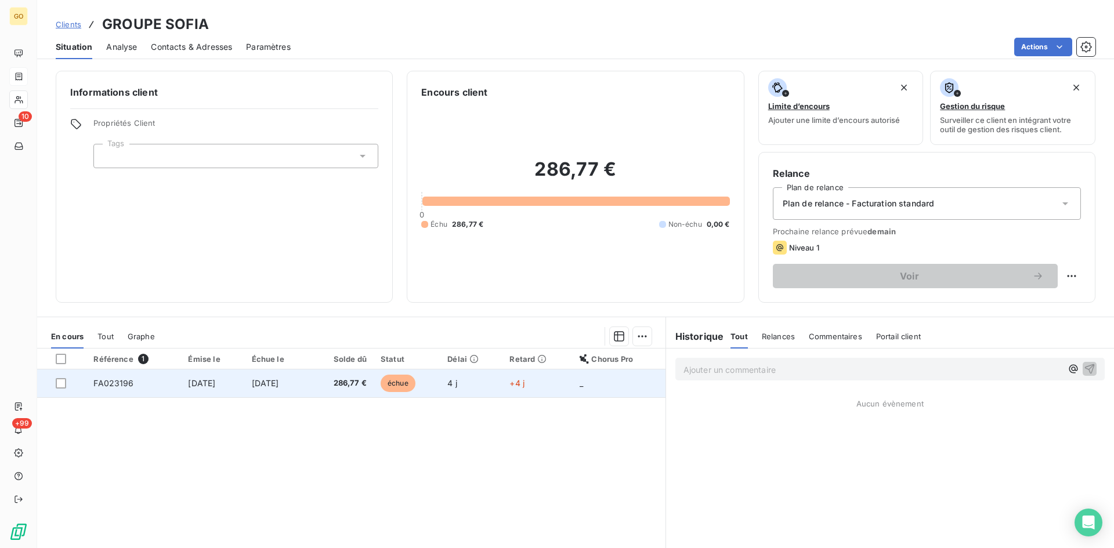
click at [191, 394] on td "9 oct. 2025" at bounding box center [212, 384] width 63 height 28
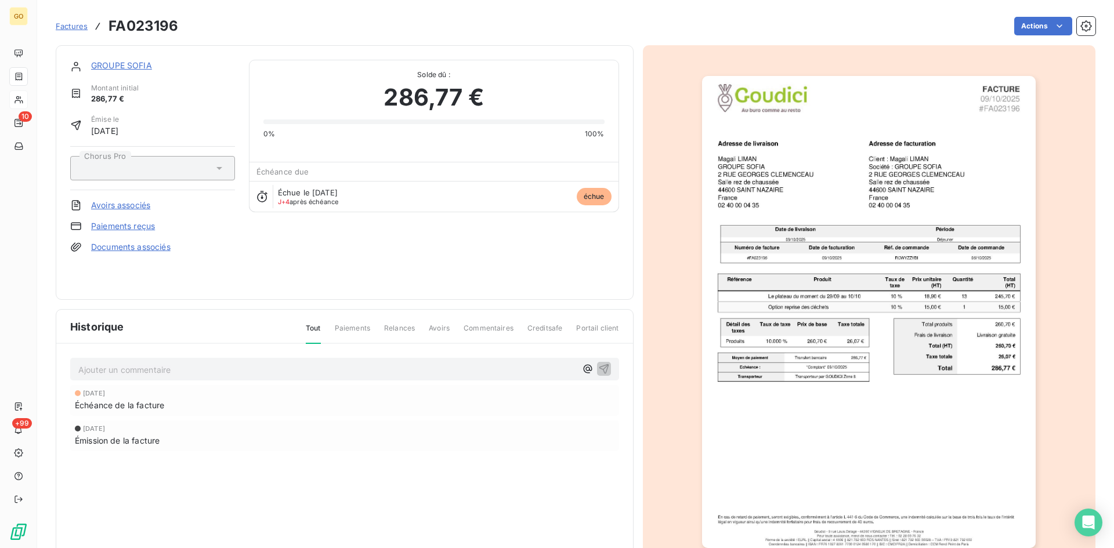
click at [208, 361] on div "Ajouter un commentaire ﻿" at bounding box center [344, 369] width 549 height 23
click at [207, 364] on p "Ajouter un commentaire ﻿" at bounding box center [327, 370] width 498 height 15
click at [601, 366] on icon "button" at bounding box center [604, 369] width 12 height 12
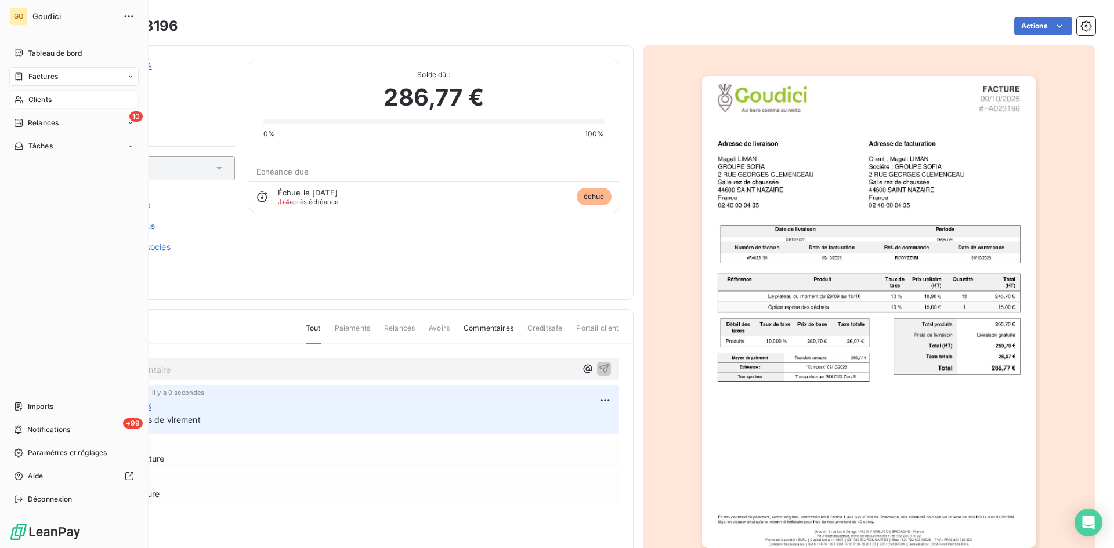
click at [44, 74] on span "Factures" at bounding box center [43, 76] width 30 height 10
click at [42, 104] on span "Factures" at bounding box center [43, 100] width 30 height 10
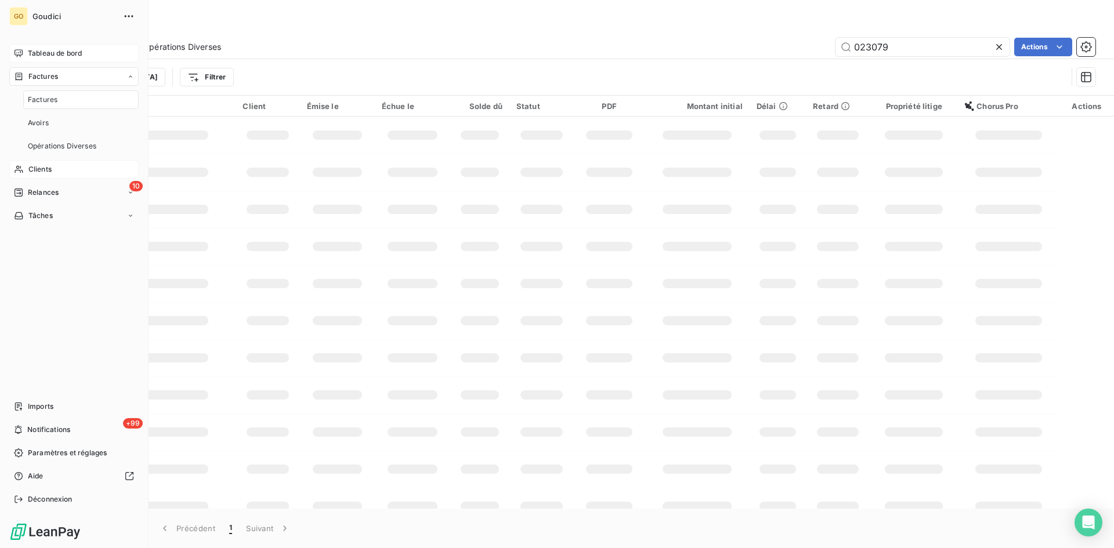
click at [46, 56] on span "Tableau de bord" at bounding box center [55, 53] width 54 height 10
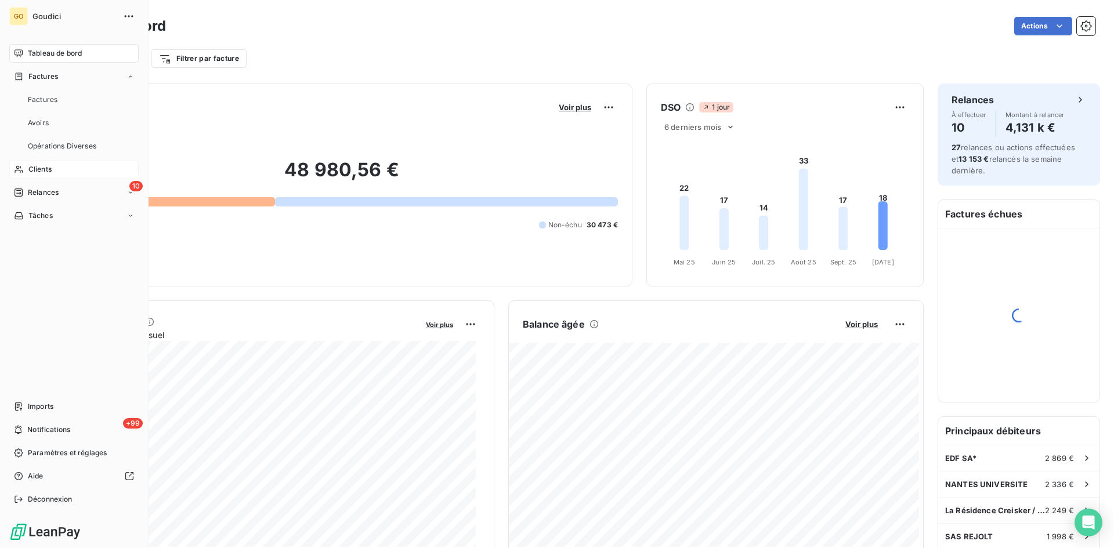
click at [35, 164] on div "Clients" at bounding box center [73, 169] width 129 height 19
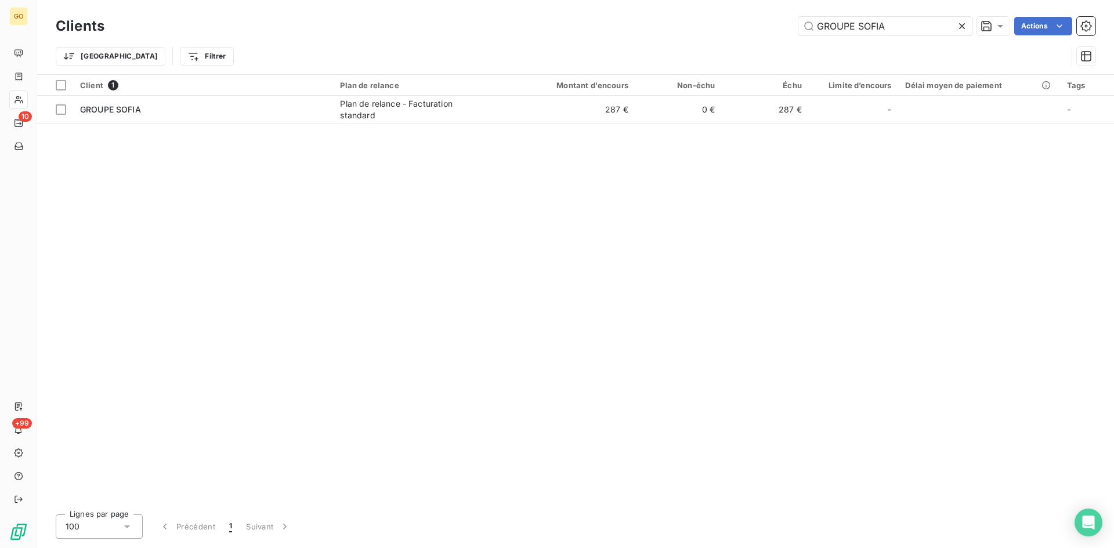
click at [960, 28] on icon at bounding box center [962, 26] width 12 height 12
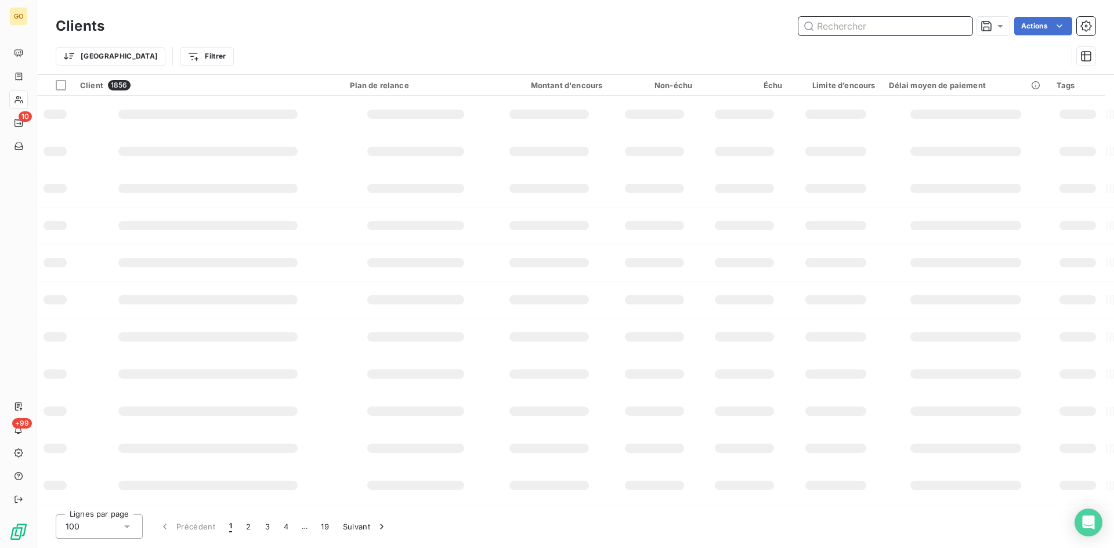
click at [883, 28] on input "text" at bounding box center [886, 26] width 174 height 19
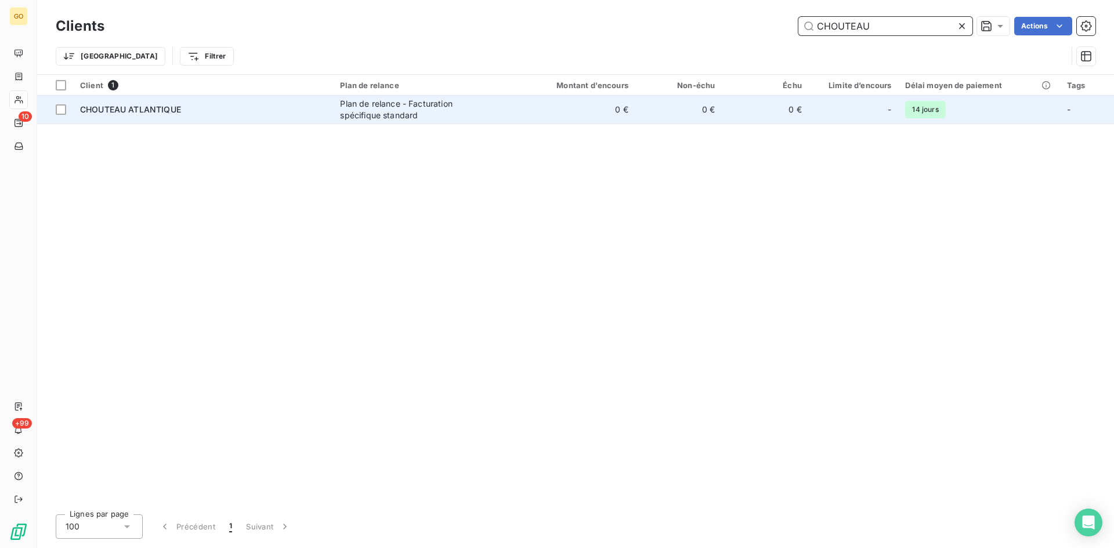
type input "CHOUTEAU"
click at [403, 104] on div "Plan de relance - Facturation spécifique standard" at bounding box center [412, 109] width 145 height 23
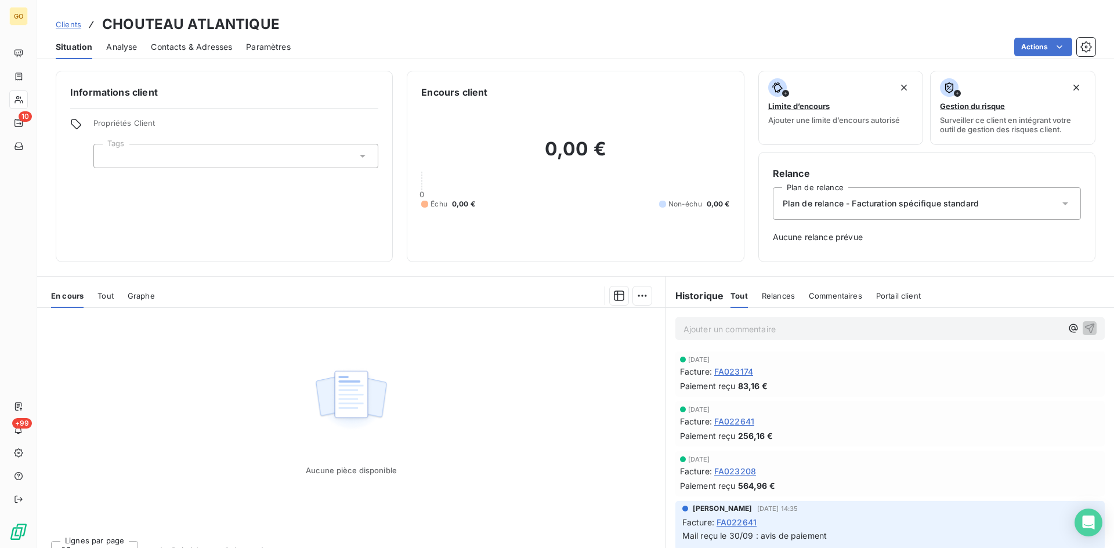
click at [80, 44] on span "Situation" at bounding box center [74, 47] width 37 height 12
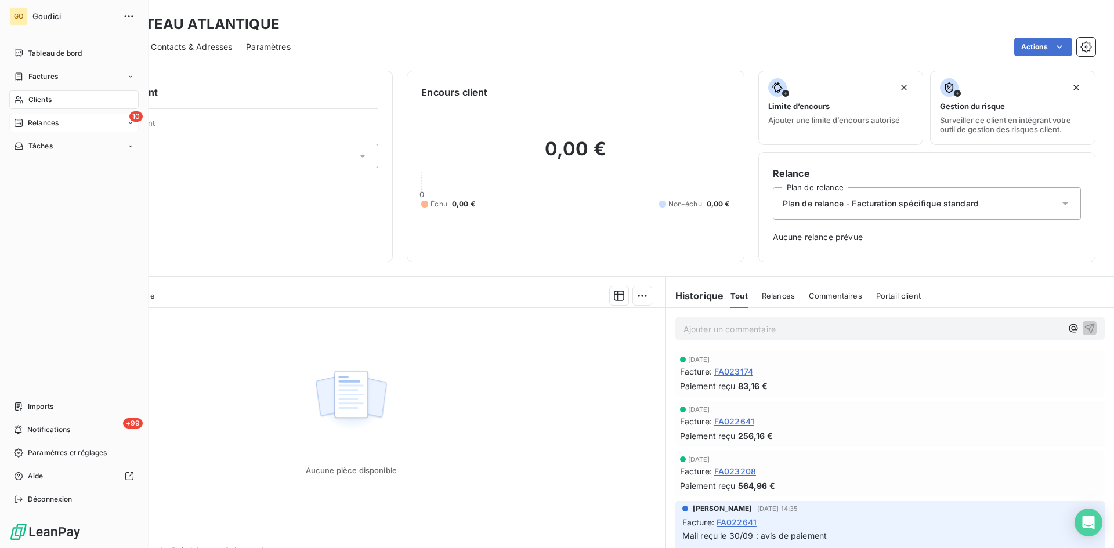
click at [44, 117] on div "10 Relances" at bounding box center [73, 123] width 129 height 19
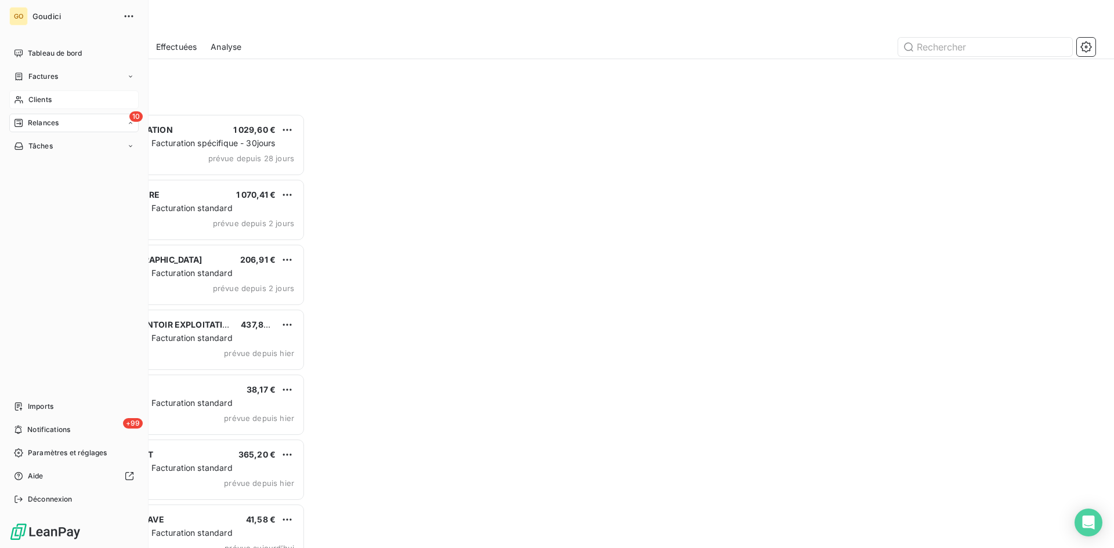
scroll to position [426, 241]
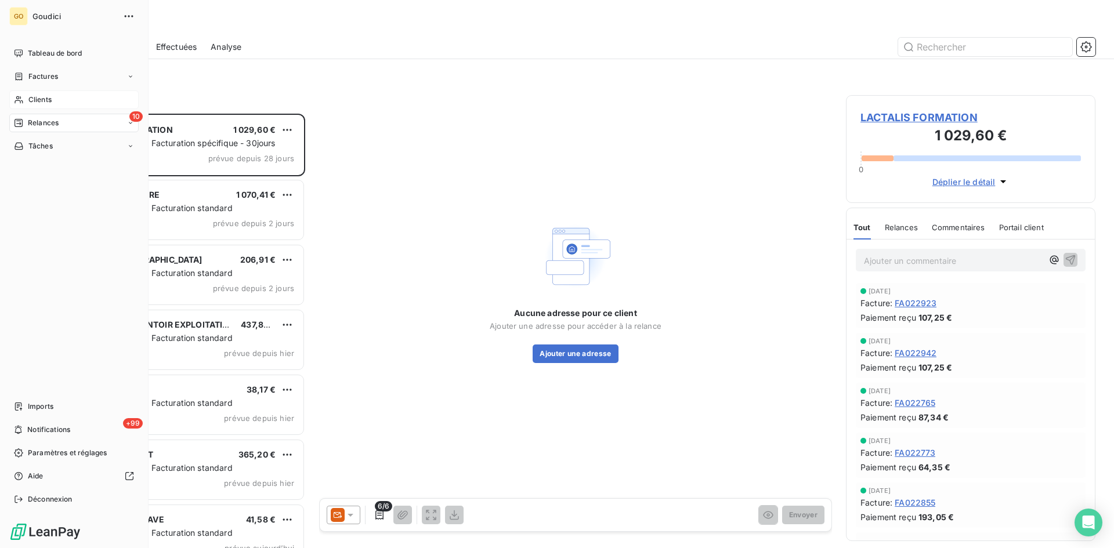
click at [23, 100] on icon at bounding box center [19, 99] width 10 height 9
click at [38, 85] on div "Factures" at bounding box center [73, 76] width 129 height 19
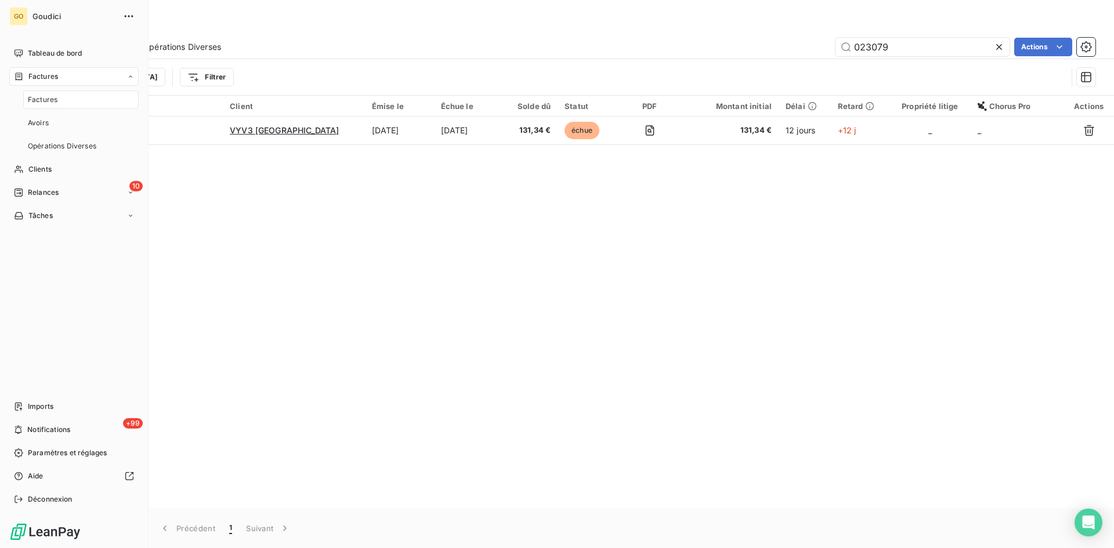
click at [42, 101] on span "Factures" at bounding box center [43, 100] width 30 height 10
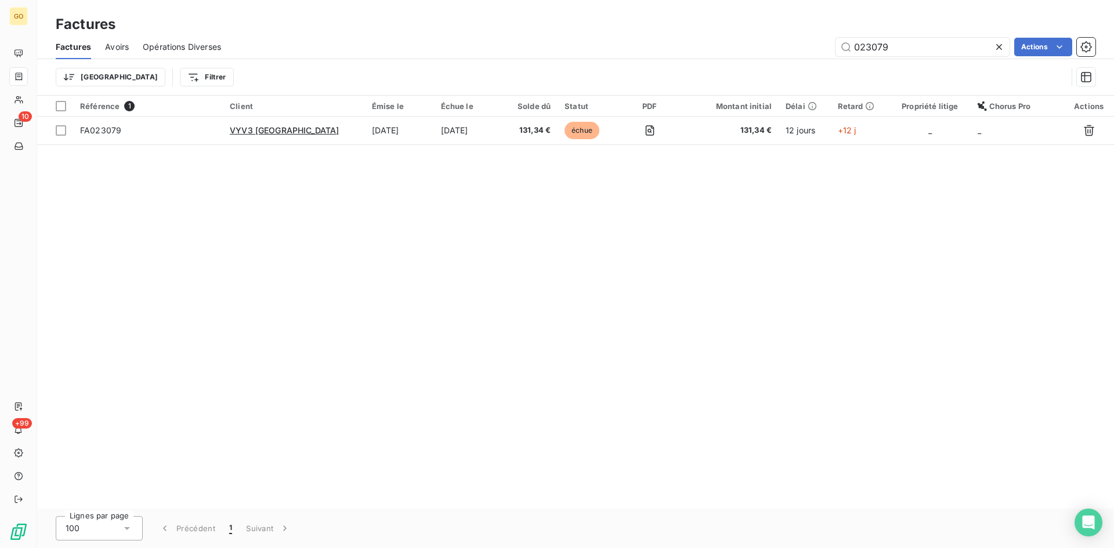
click at [999, 46] on icon at bounding box center [999, 47] width 6 height 6
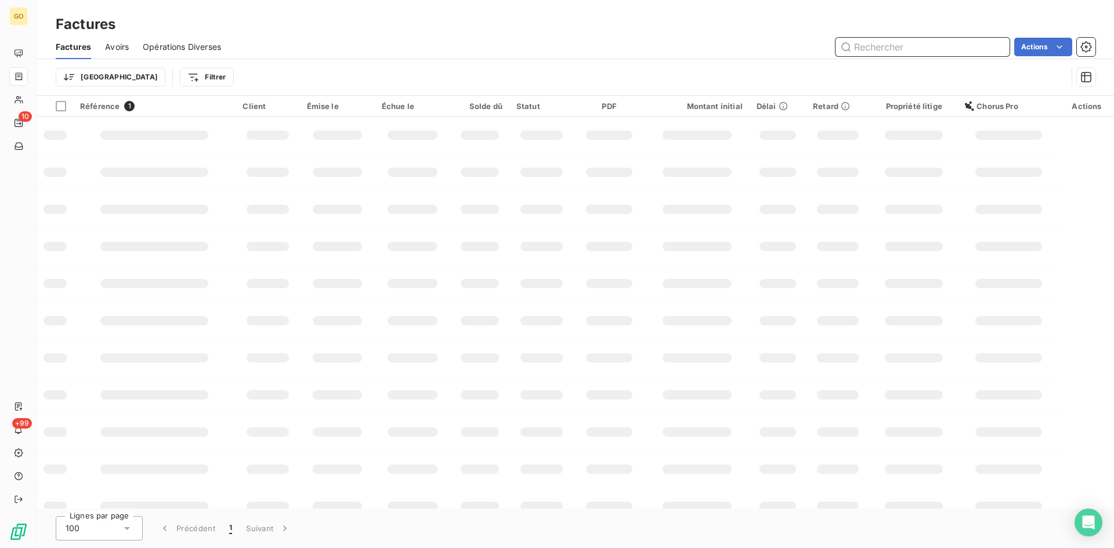
click at [898, 49] on input "text" at bounding box center [923, 47] width 174 height 19
type input "2"
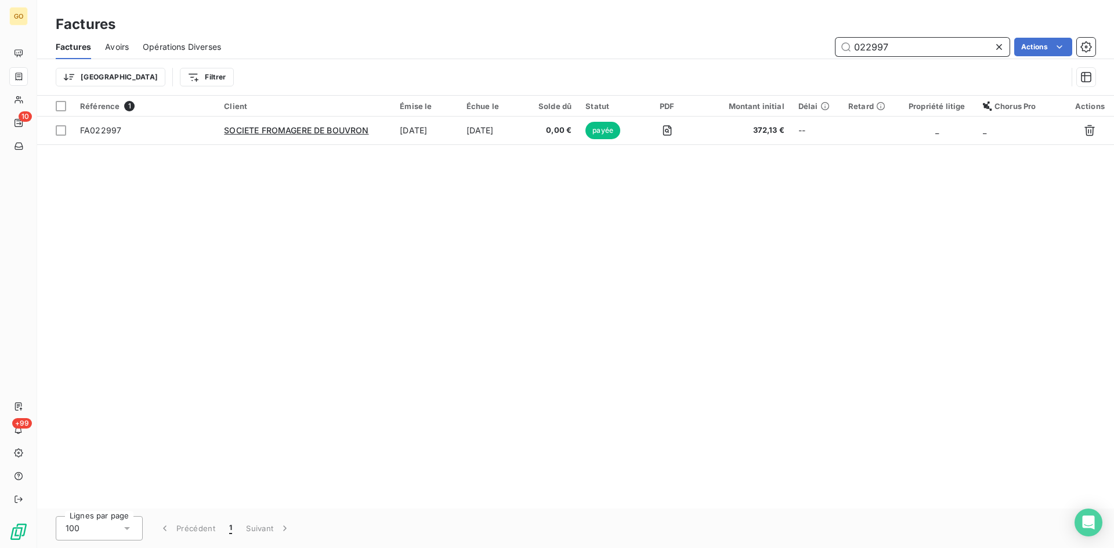
type input "022997"
click at [1005, 50] on div at bounding box center [1001, 47] width 16 height 19
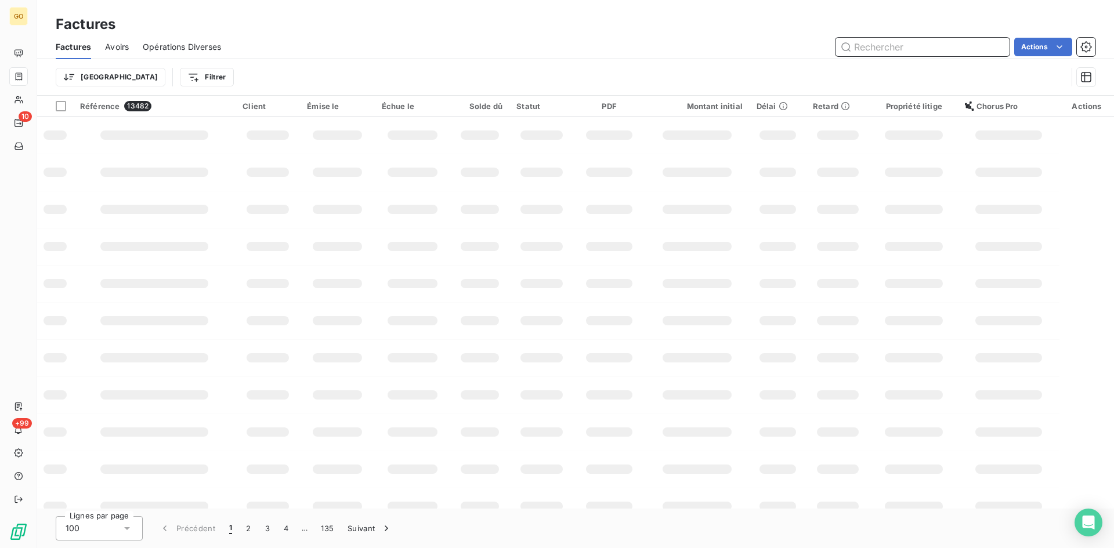
click at [886, 52] on input "text" at bounding box center [923, 47] width 174 height 19
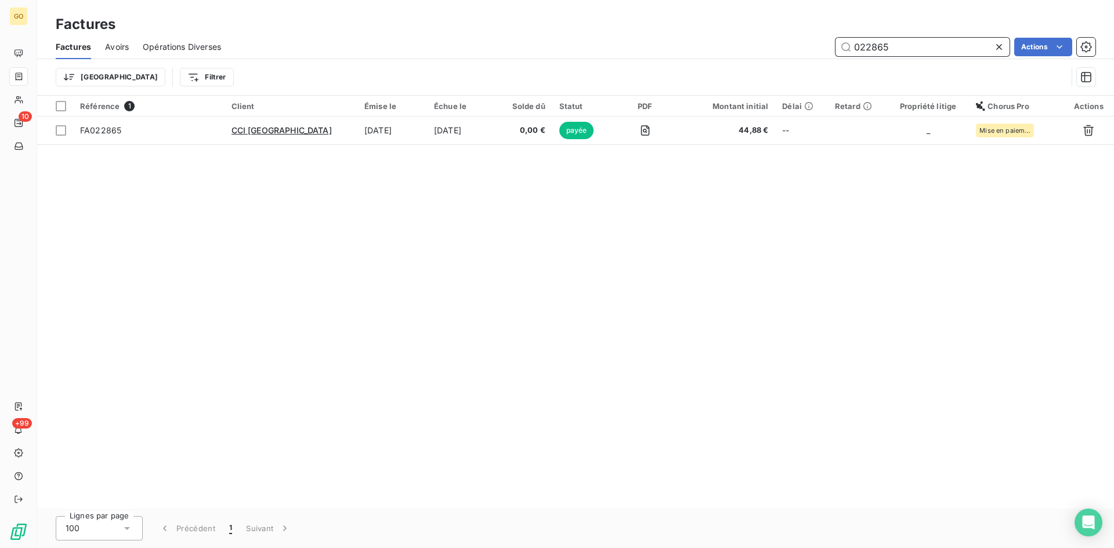
type input "022865"
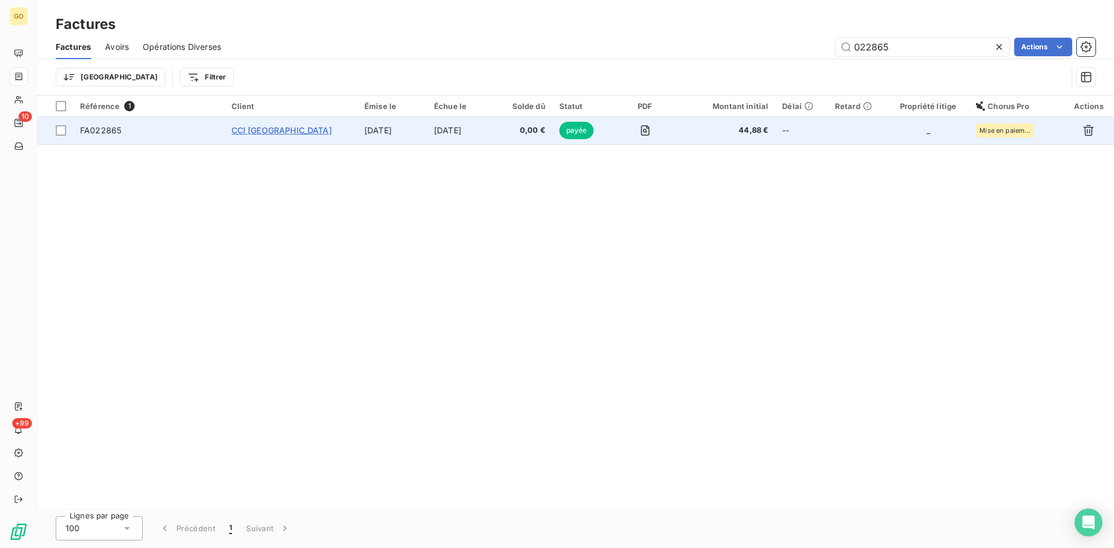
click at [298, 128] on span "CCI PAYS DE LA LOIRE" at bounding box center [282, 130] width 100 height 10
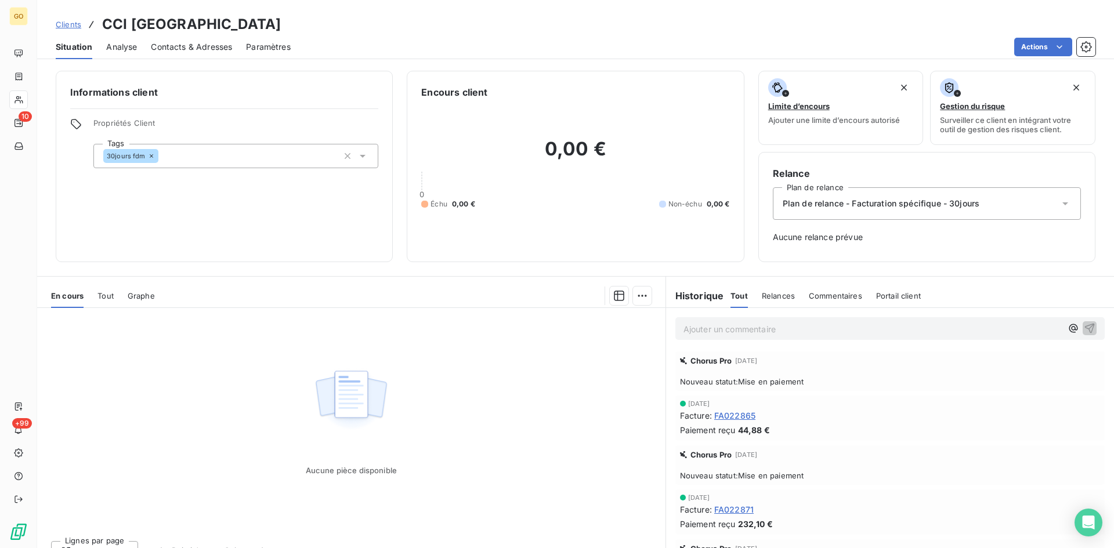
click at [126, 49] on span "Analyse" at bounding box center [121, 47] width 31 height 12
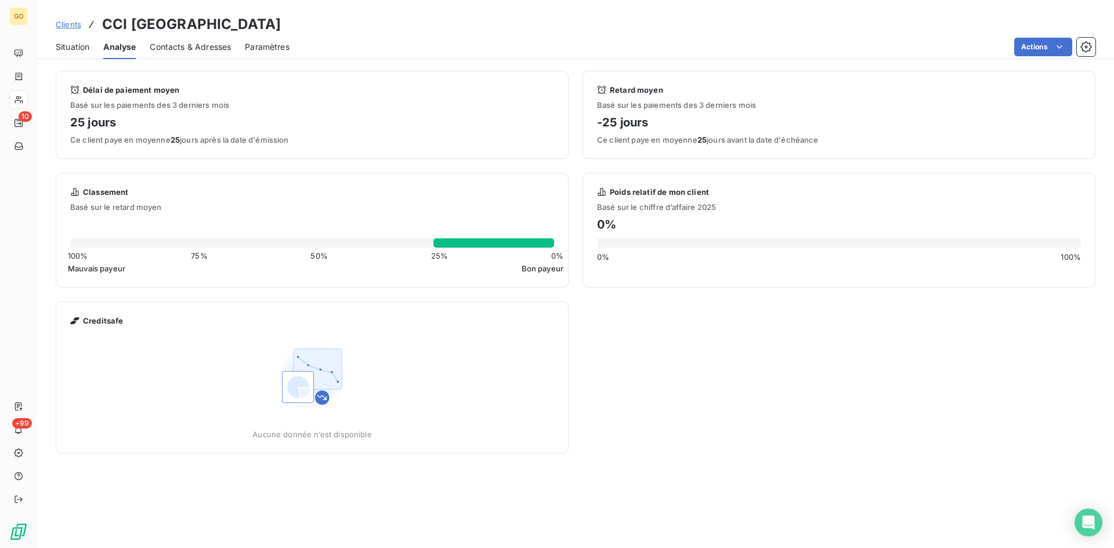
click at [196, 56] on div "Contacts & Adresses" at bounding box center [190, 47] width 81 height 24
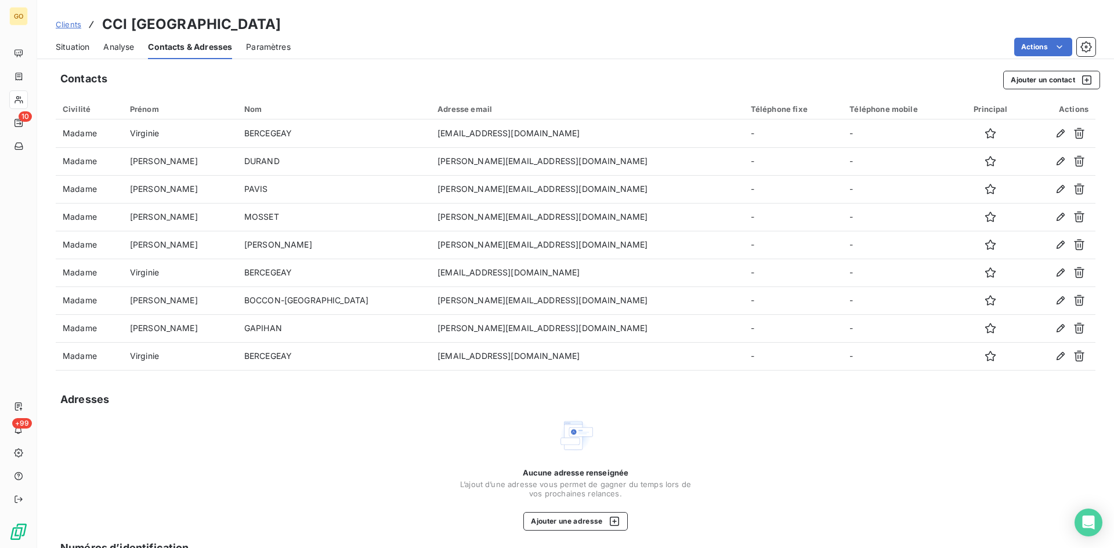
click at [72, 49] on span "Situation" at bounding box center [73, 47] width 34 height 12
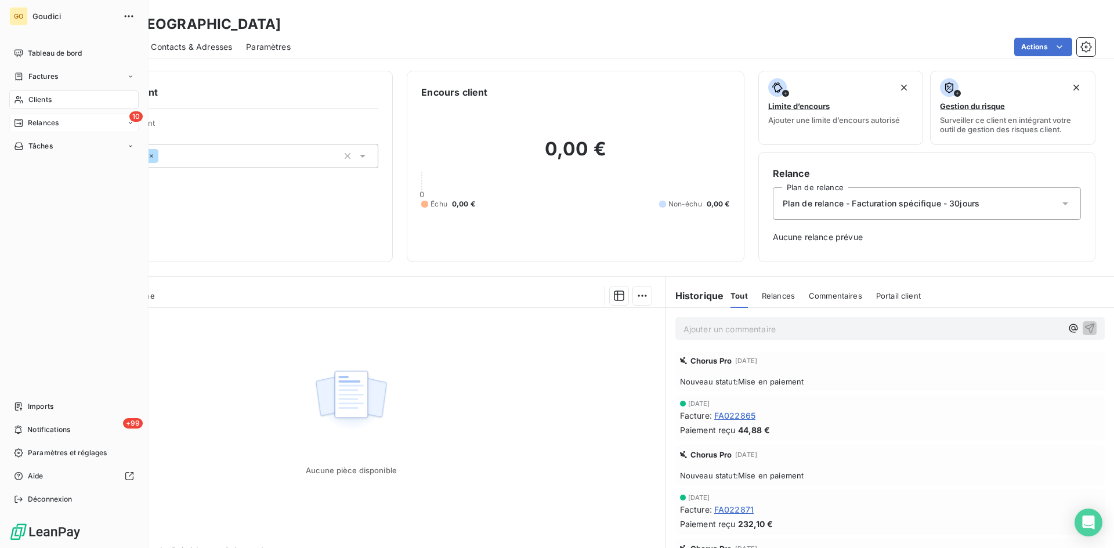
click at [38, 120] on span "Relances" at bounding box center [43, 123] width 31 height 10
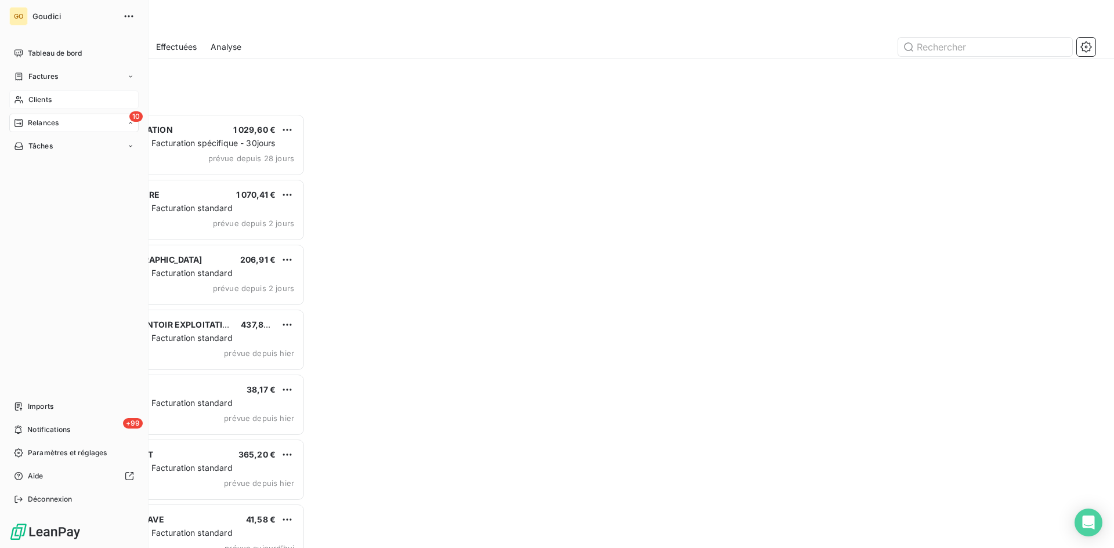
scroll to position [426, 241]
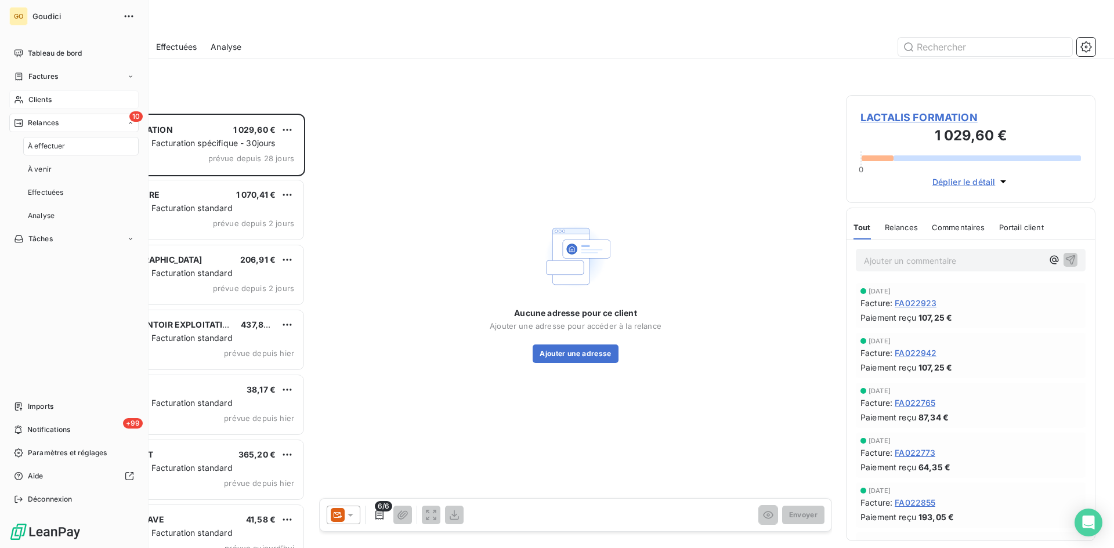
click at [38, 95] on span "Clients" at bounding box center [39, 100] width 23 height 10
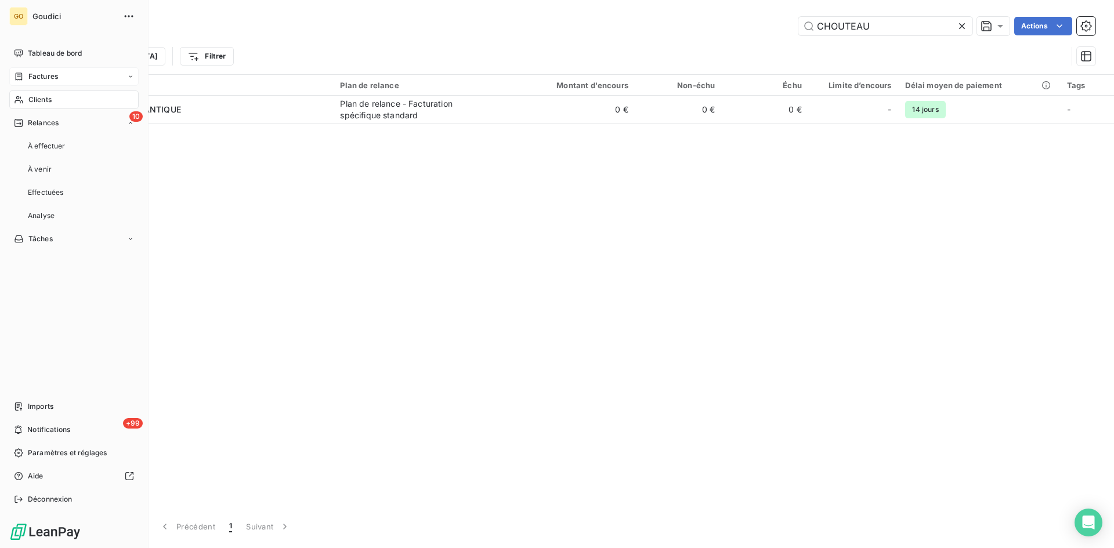
click at [39, 77] on span "Factures" at bounding box center [43, 76] width 30 height 10
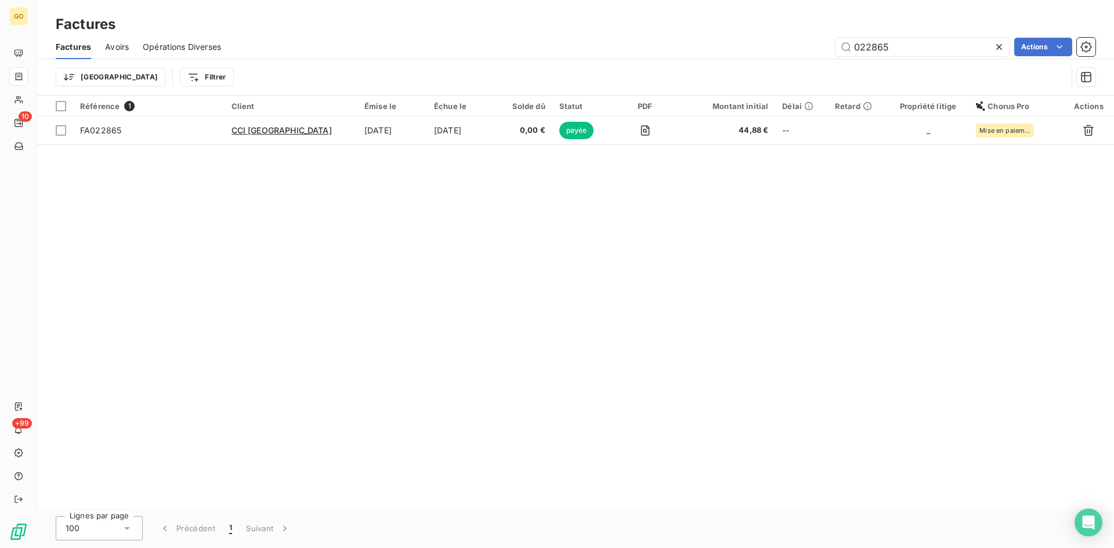
click at [1002, 50] on icon at bounding box center [999, 47] width 12 height 12
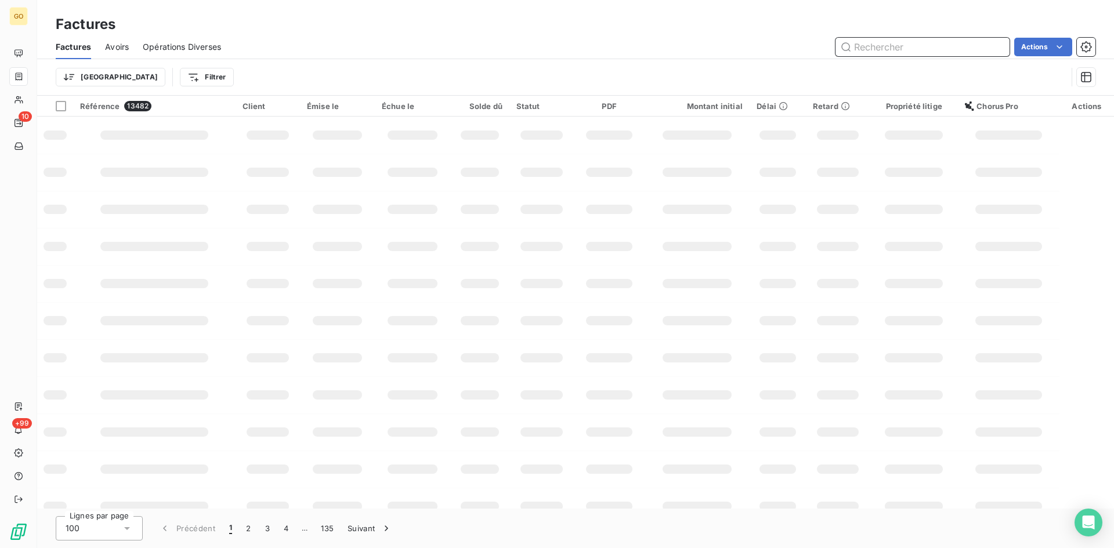
click at [970, 48] on input "text" at bounding box center [923, 47] width 174 height 19
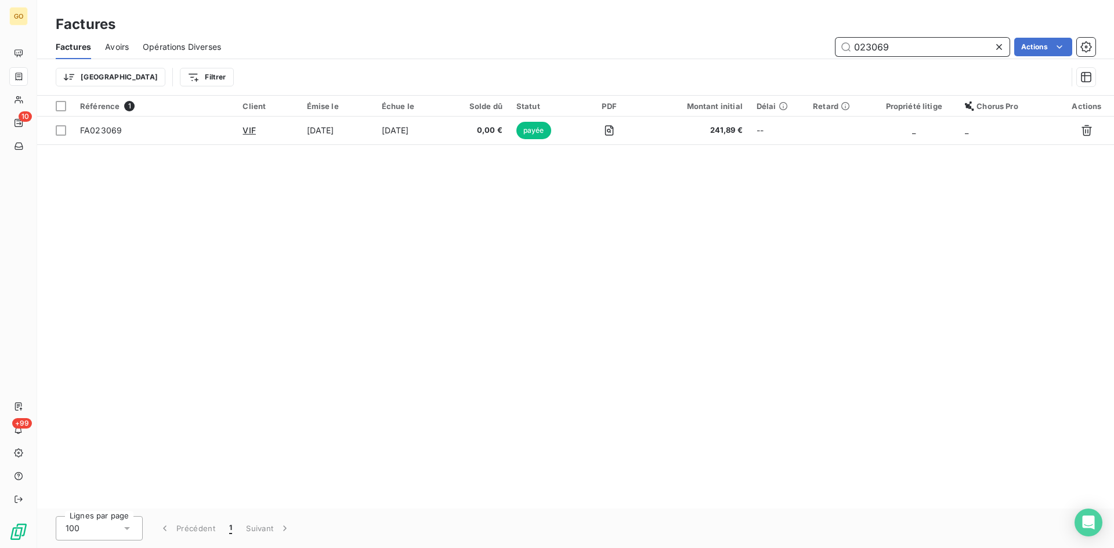
type input "023069"
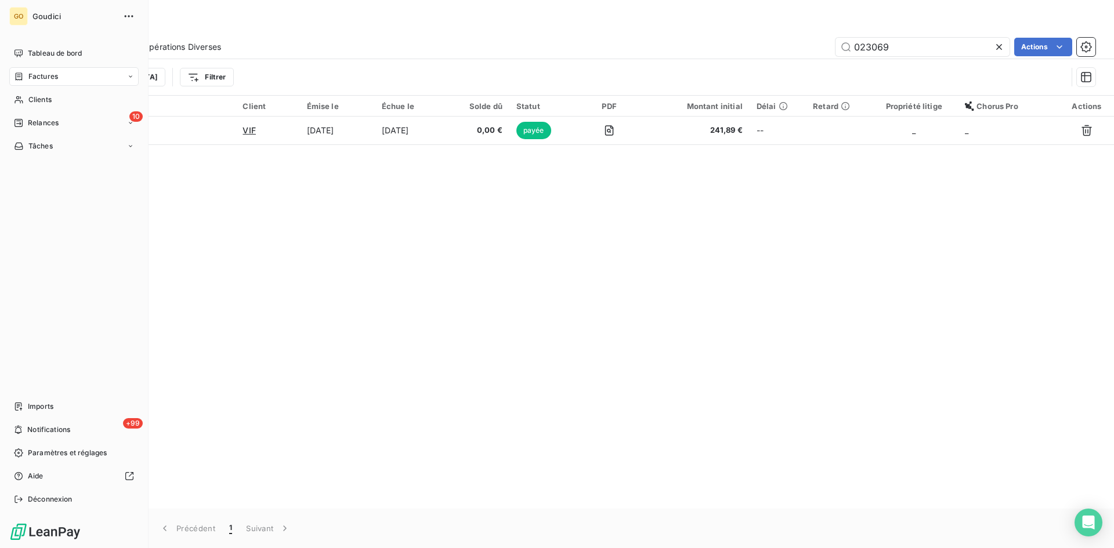
click at [41, 74] on span "Factures" at bounding box center [43, 76] width 30 height 10
click at [41, 97] on span "Factures" at bounding box center [43, 100] width 30 height 10
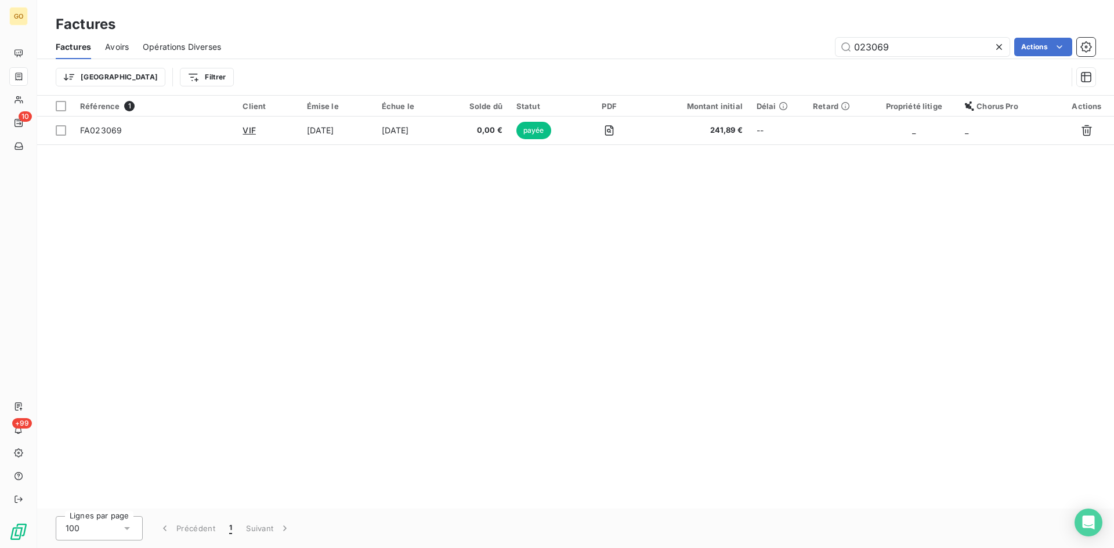
click at [997, 45] on icon at bounding box center [999, 47] width 6 height 6
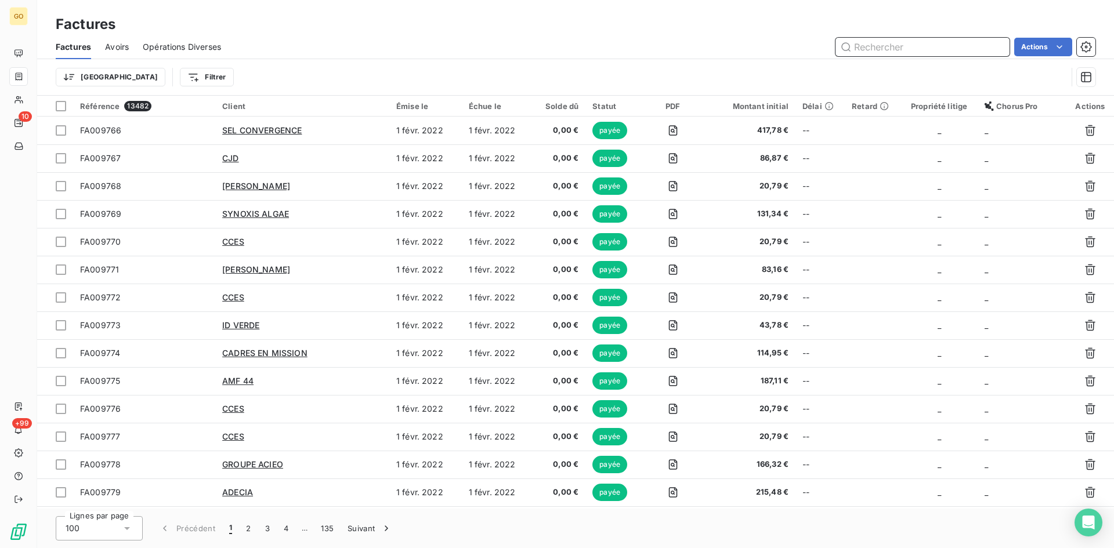
drag, startPoint x: 946, startPoint y: 38, endPoint x: 945, endPoint y: 49, distance: 11.2
click at [946, 38] on input "text" at bounding box center [923, 47] width 174 height 19
click at [946, 56] on input "text" at bounding box center [923, 47] width 174 height 19
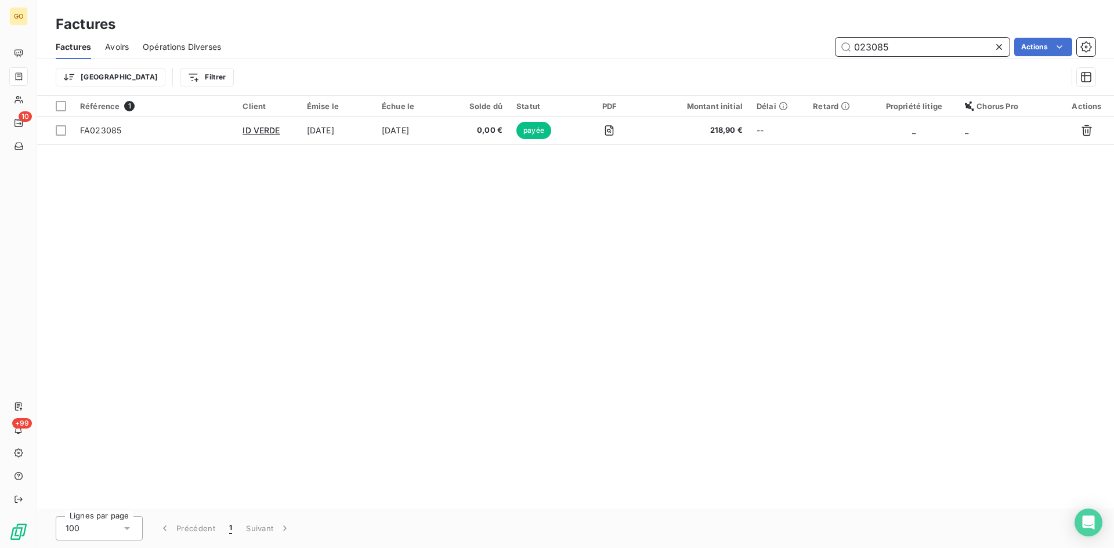
drag, startPoint x: 904, startPoint y: 47, endPoint x: 717, endPoint y: 42, distance: 186.9
click at [717, 42] on div "023085 Actions" at bounding box center [665, 47] width 861 height 19
type input "023056"
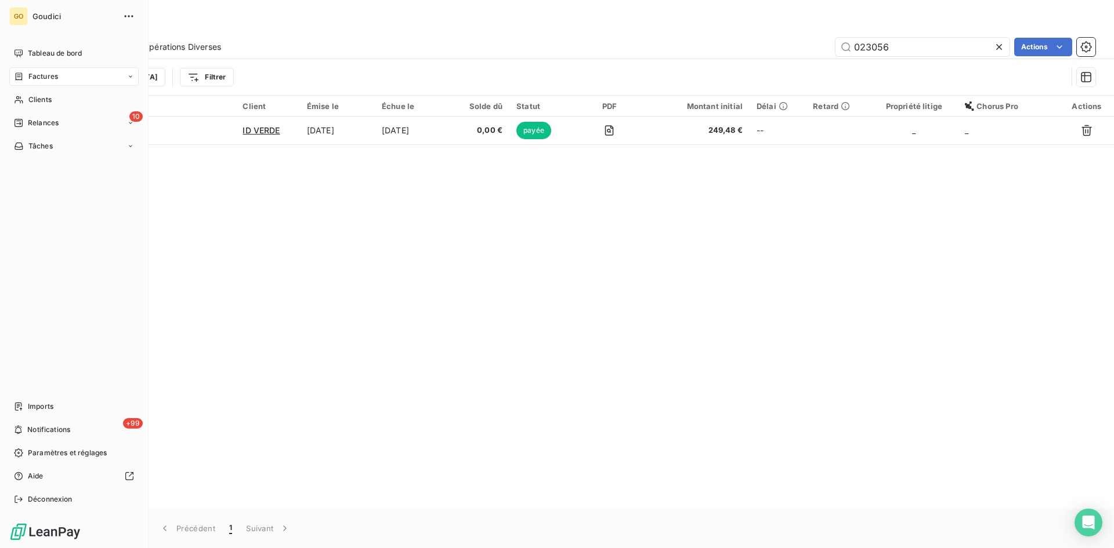
click at [31, 78] on span "Factures" at bounding box center [43, 76] width 30 height 10
click at [45, 102] on span "Factures" at bounding box center [43, 100] width 30 height 10
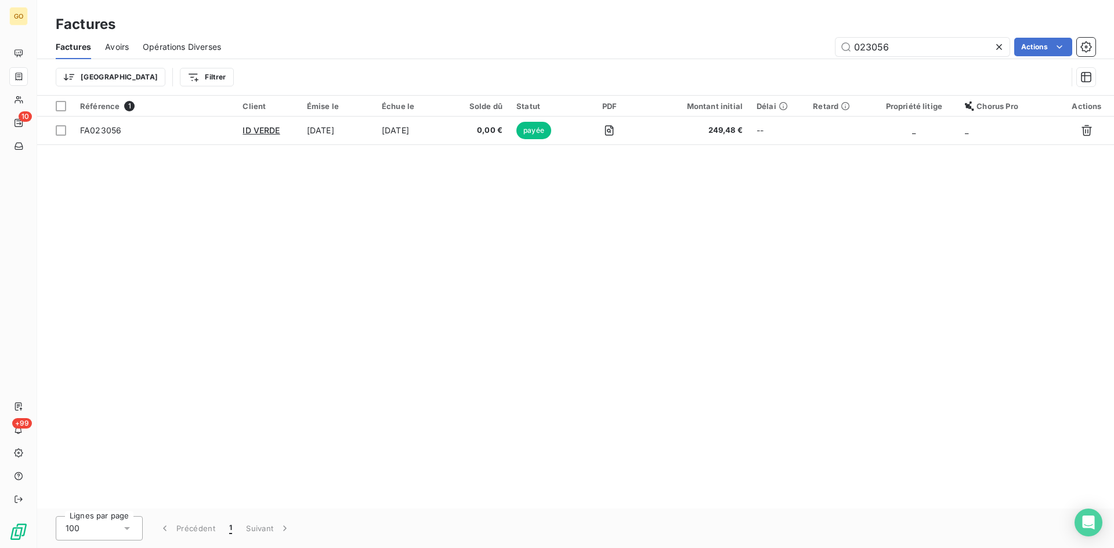
click at [999, 47] on icon at bounding box center [999, 47] width 6 height 6
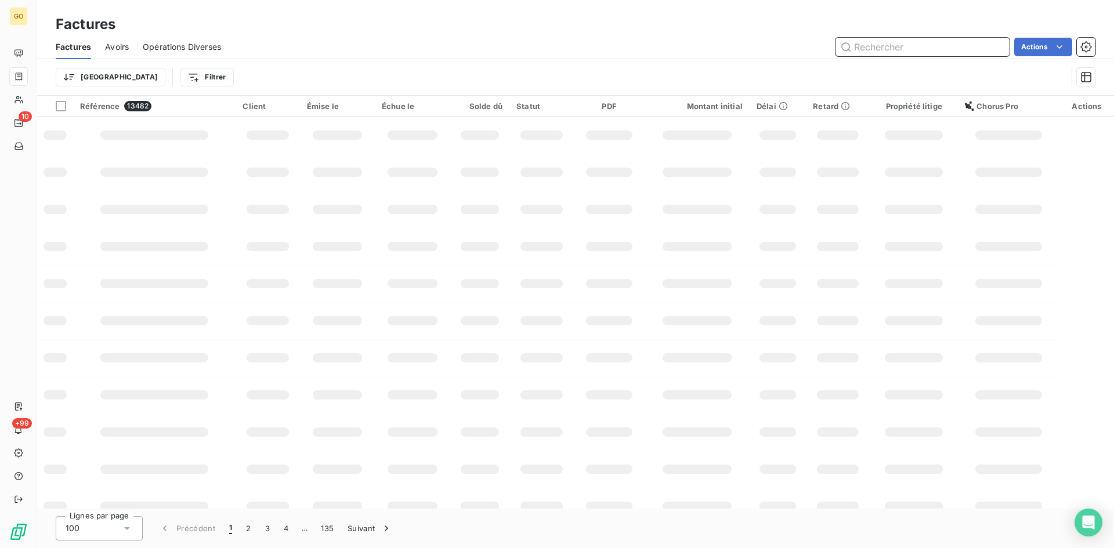
click at [937, 47] on input "text" at bounding box center [923, 47] width 174 height 19
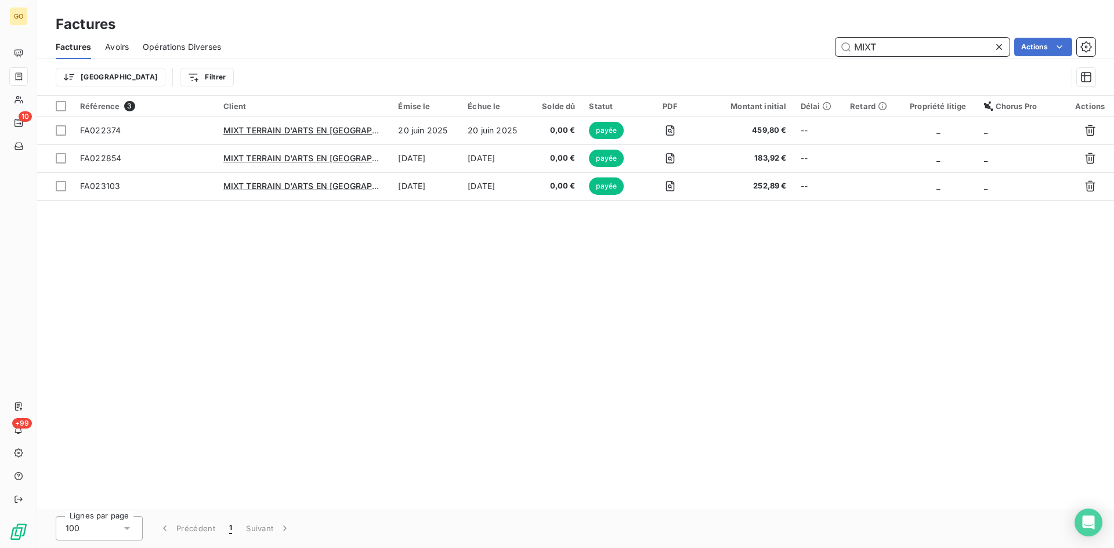
click at [913, 48] on input "MIXT" at bounding box center [923, 47] width 174 height 19
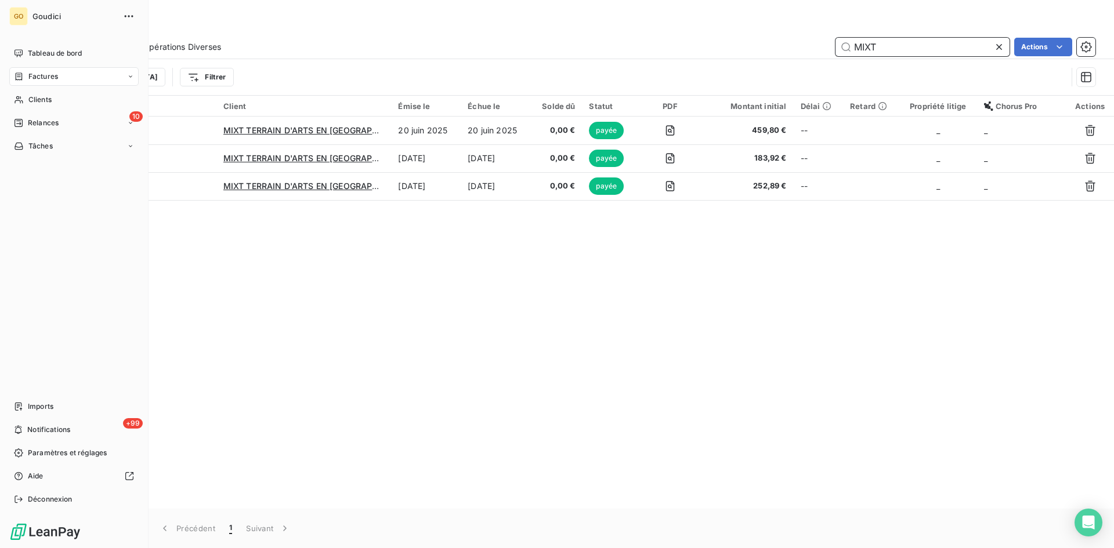
type input "MIXT"
click at [30, 77] on span "Factures" at bounding box center [43, 76] width 30 height 10
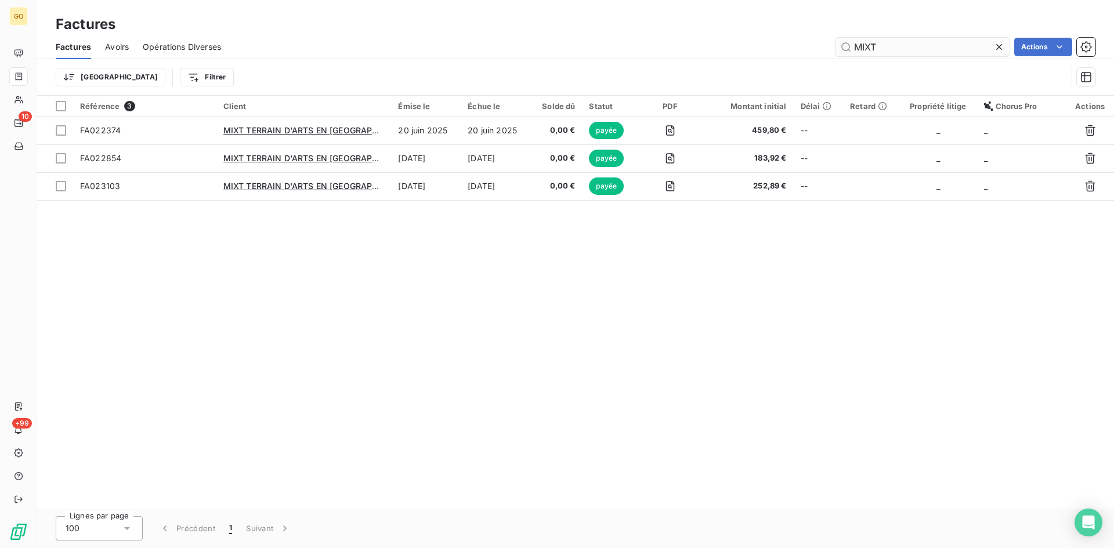
click at [996, 48] on icon at bounding box center [999, 47] width 12 height 12
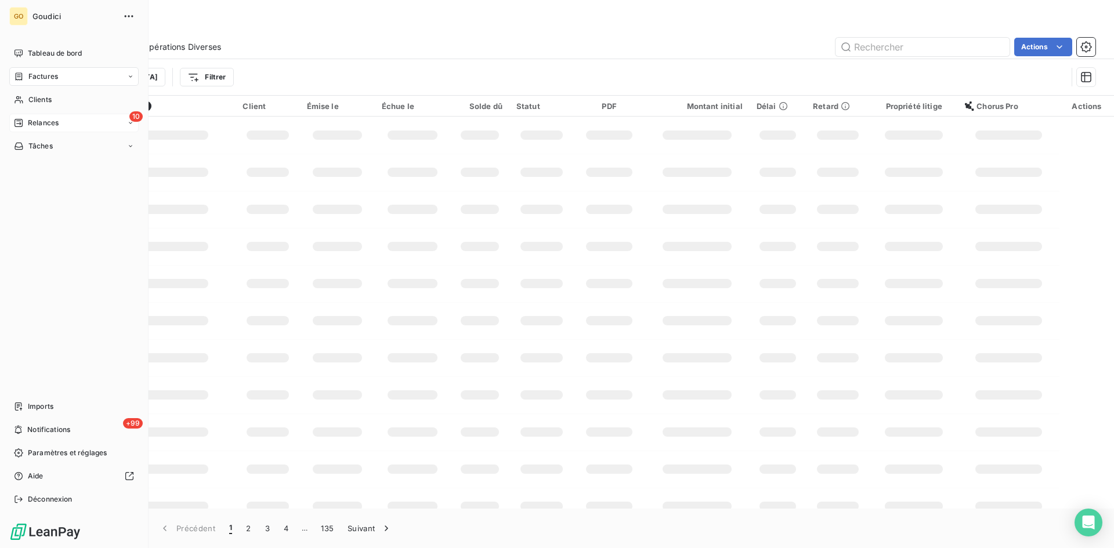
click at [33, 128] on span "Relances" at bounding box center [43, 123] width 31 height 10
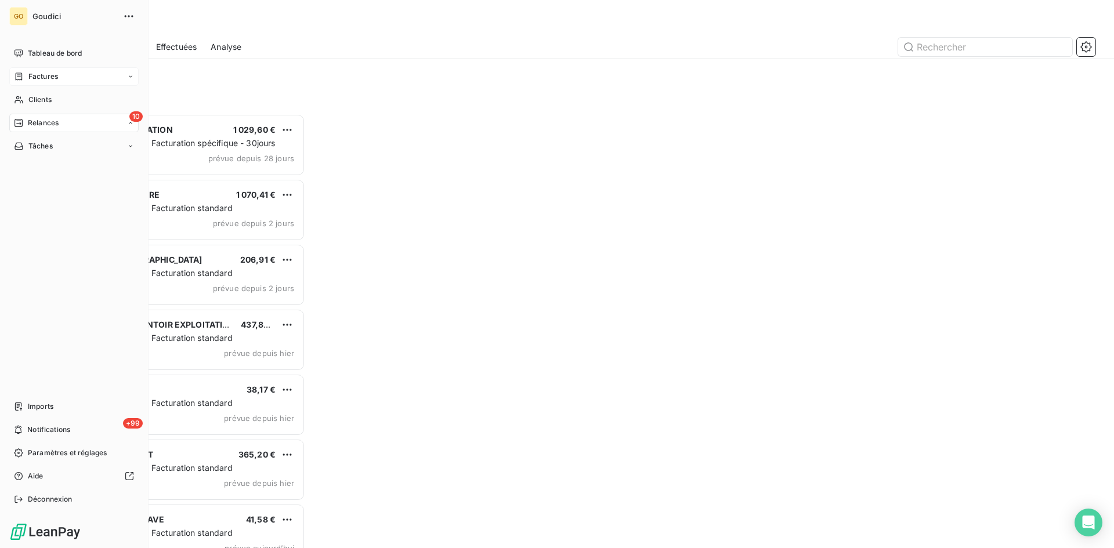
scroll to position [426, 241]
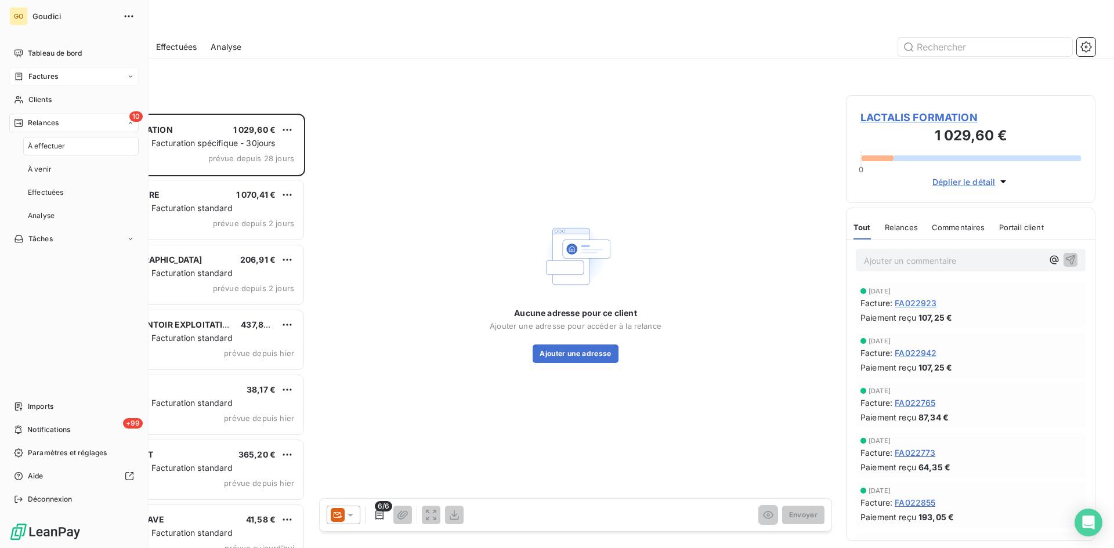
click at [42, 150] on span "À effectuer" at bounding box center [47, 146] width 38 height 10
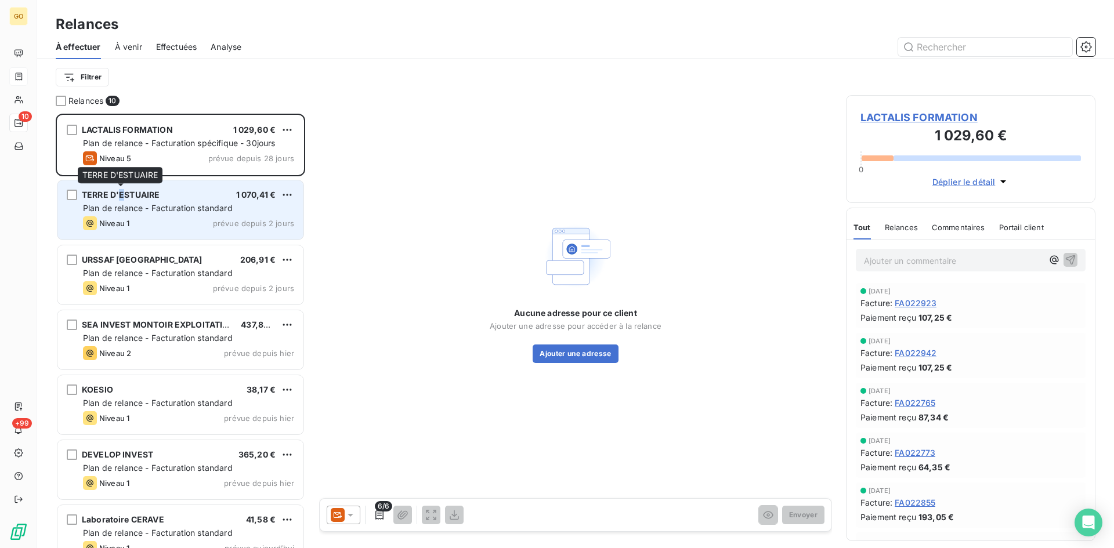
click at [122, 194] on span "TERRE D'ESTUAIRE" at bounding box center [121, 195] width 78 height 10
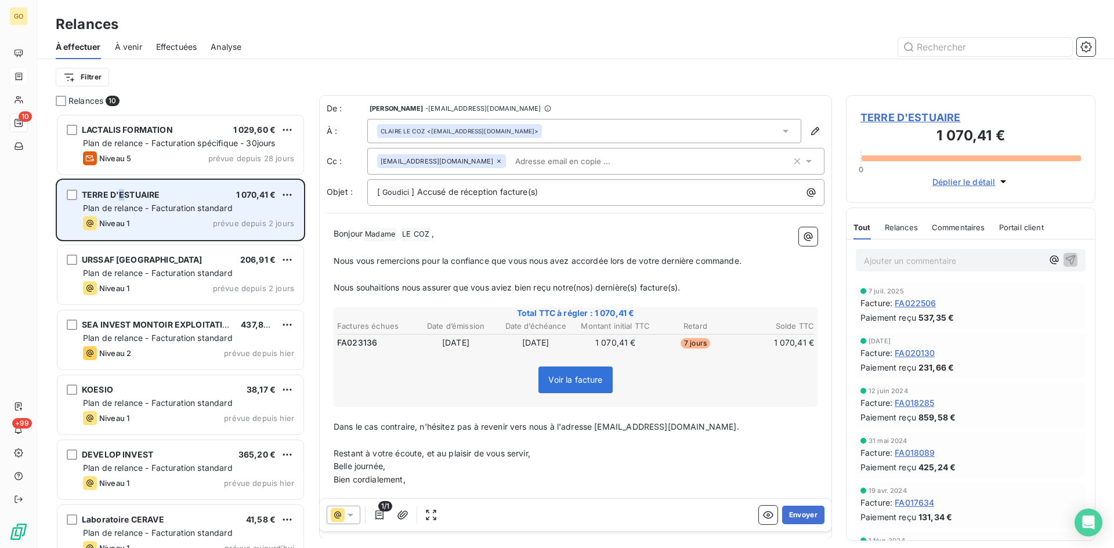
scroll to position [426, 241]
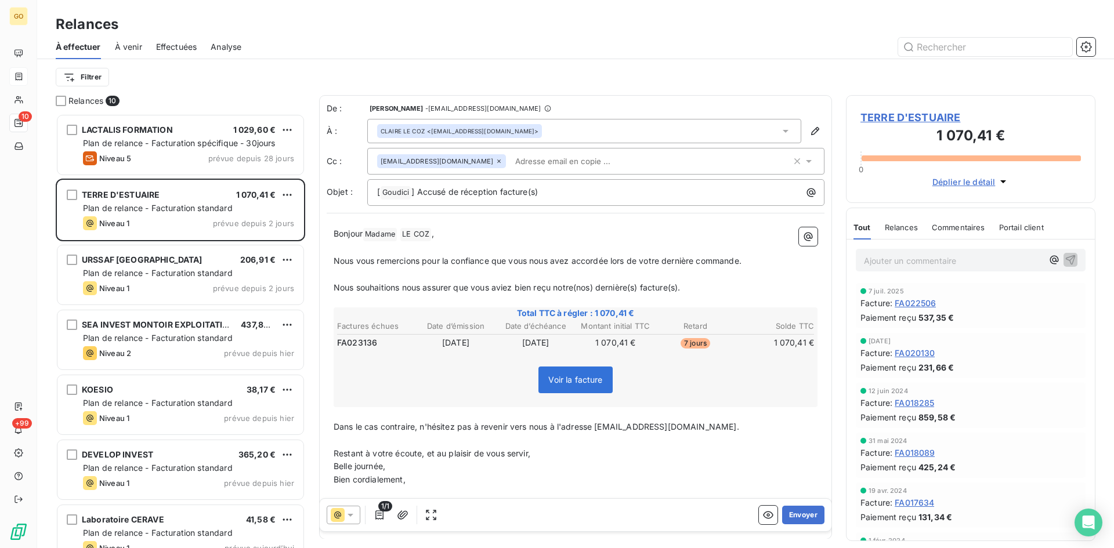
click at [598, 385] on span "Voir la facture" at bounding box center [576, 380] width 74 height 27
click at [591, 381] on span "Voir la facture" at bounding box center [575, 380] width 54 height 10
click at [770, 131] on div "CLAIRE LE COZ <groupes@terredestuaire.fr>" at bounding box center [584, 131] width 434 height 24
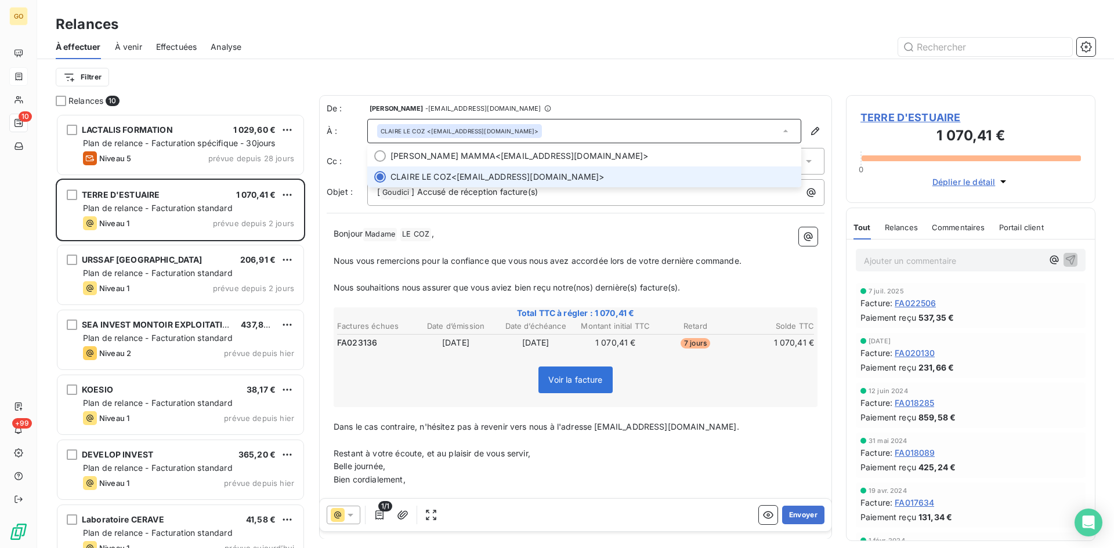
click at [768, 131] on div "CLAIRE LE COZ <groupes@terredestuaire.fr>" at bounding box center [584, 131] width 434 height 24
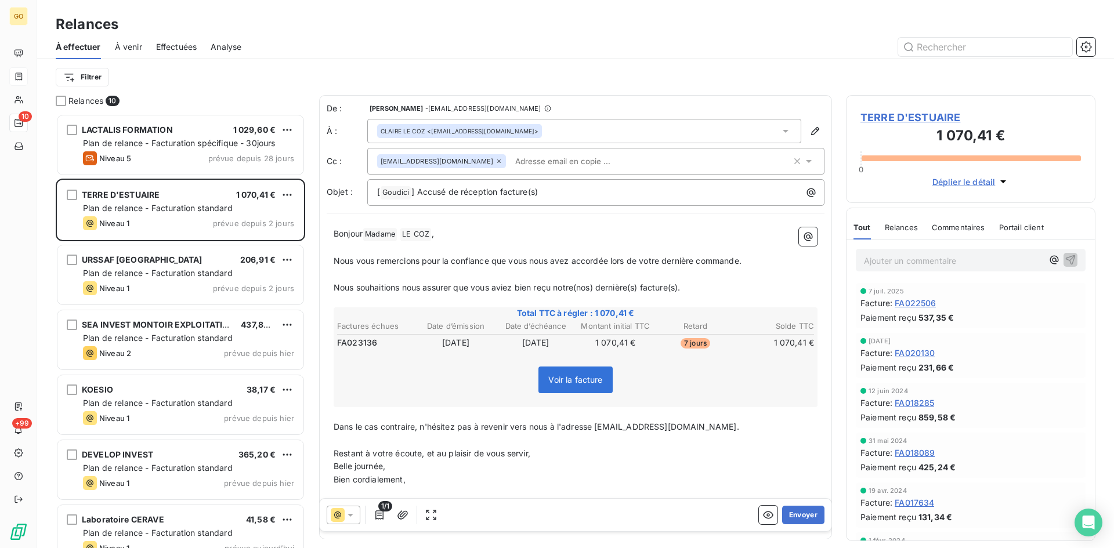
click at [783, 131] on icon at bounding box center [786, 131] width 6 height 3
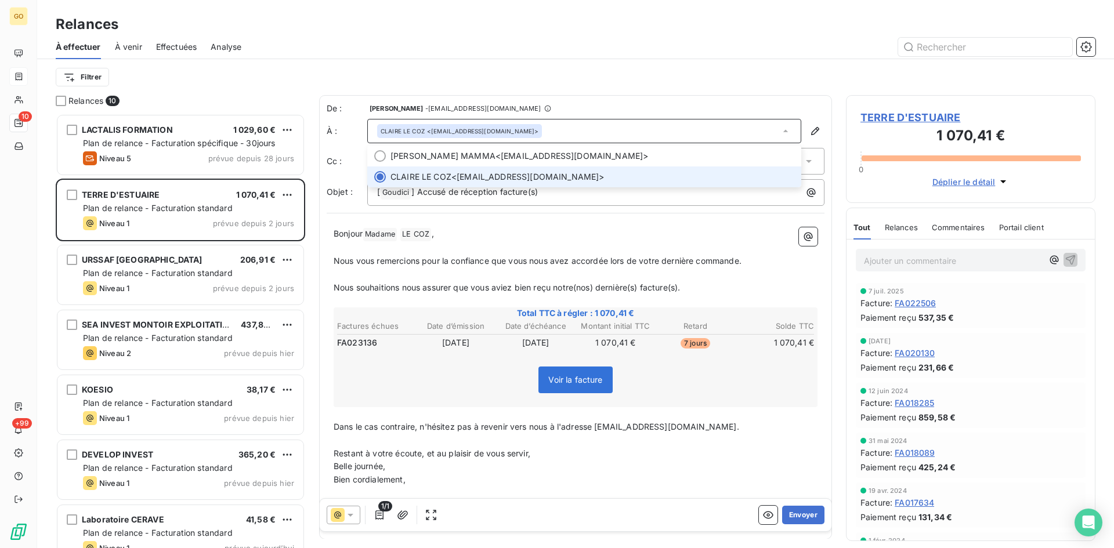
click at [898, 118] on span "TERRE D'ESTUAIRE" at bounding box center [971, 118] width 221 height 16
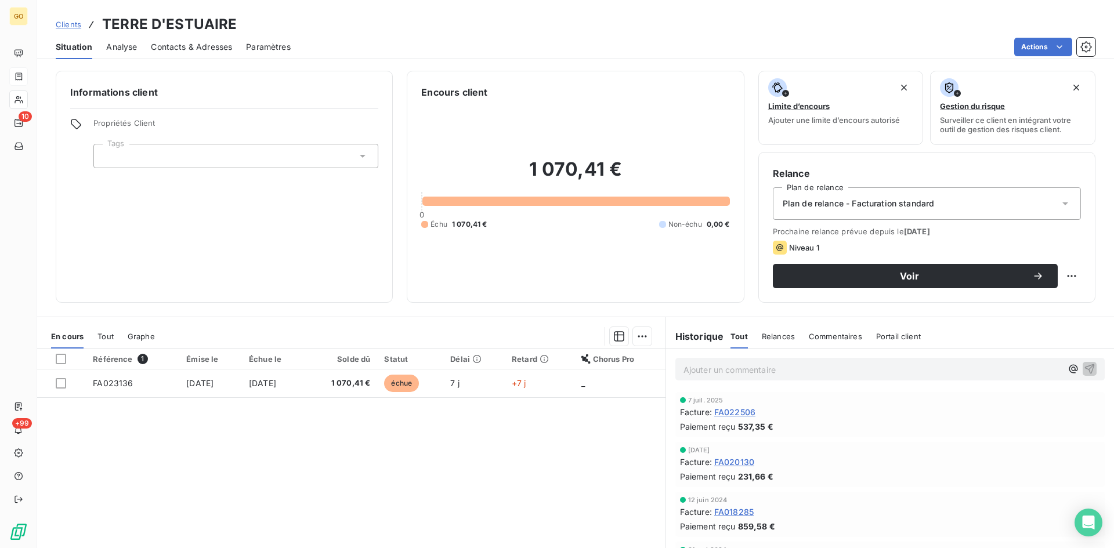
click at [176, 49] on span "Contacts & Adresses" at bounding box center [191, 47] width 81 height 12
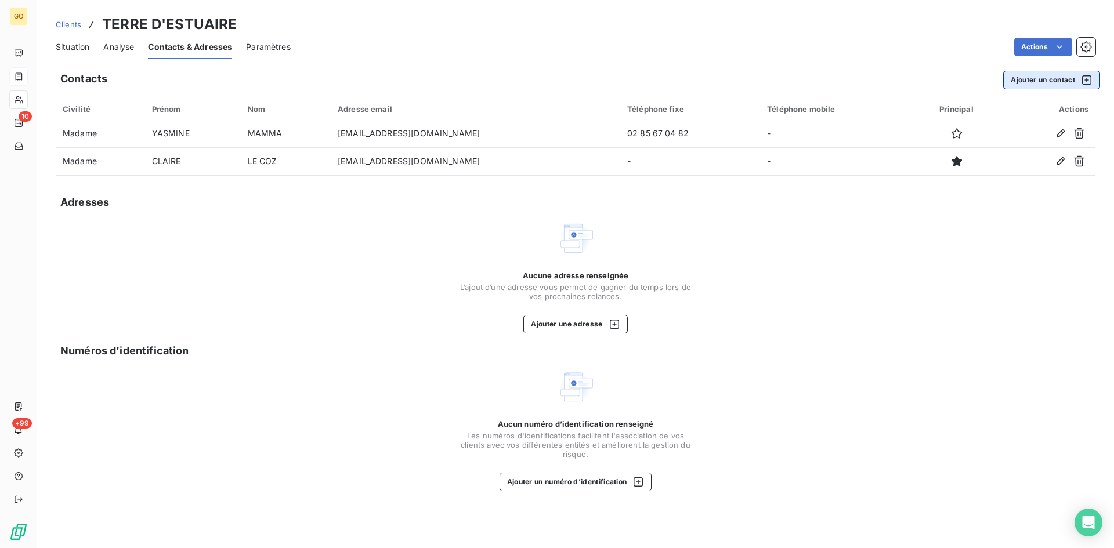
click at [1040, 78] on button "Ajouter un contact" at bounding box center [1051, 80] width 97 height 19
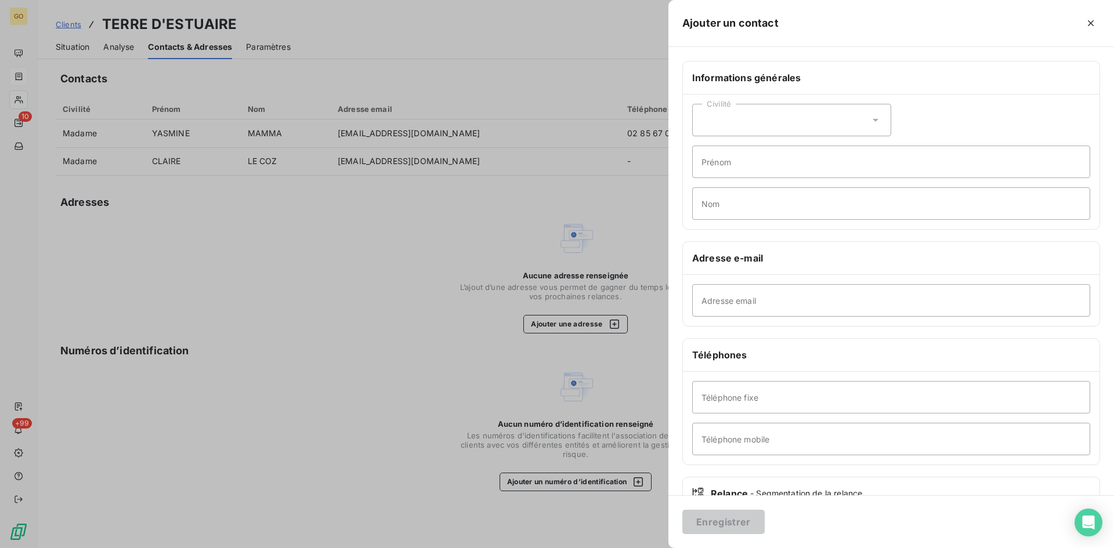
click at [813, 111] on div "Civilité" at bounding box center [791, 120] width 199 height 32
click at [778, 149] on li "Madame" at bounding box center [791, 149] width 199 height 21
click at [783, 174] on input "Prénom" at bounding box center [891, 162] width 398 height 32
type input "Mathilde"
click at [834, 201] on input "Nom" at bounding box center [891, 203] width 398 height 32
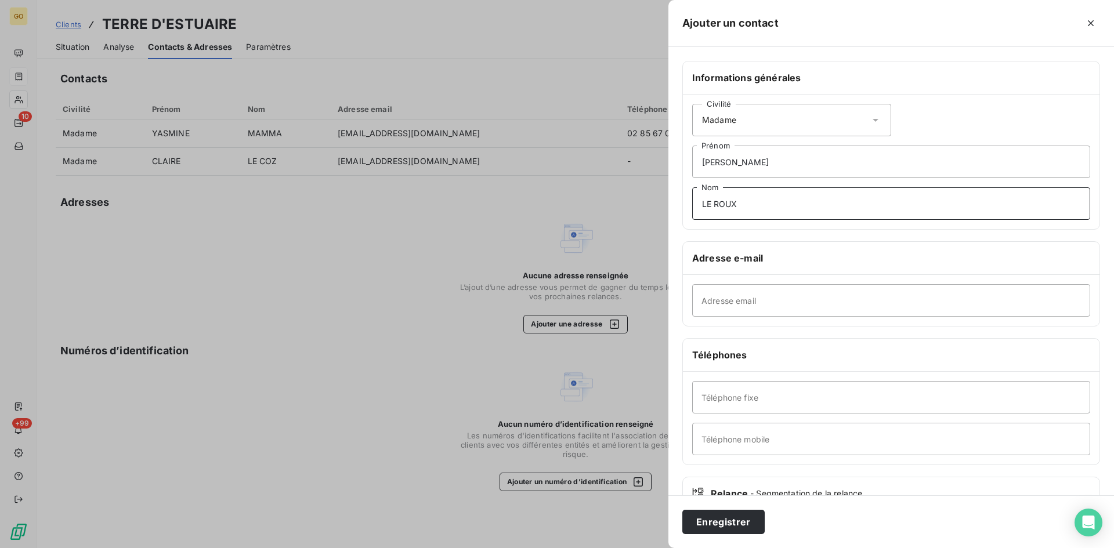
type input "LE ROUX"
click at [852, 298] on input "Adresse email" at bounding box center [891, 300] width 398 height 32
click at [758, 292] on input "Adresse email" at bounding box center [891, 300] width 398 height 32
paste input "direction@terredestuaire.fr"
click at [876, 296] on input "direction@terredestuaire.fr" at bounding box center [891, 300] width 398 height 32
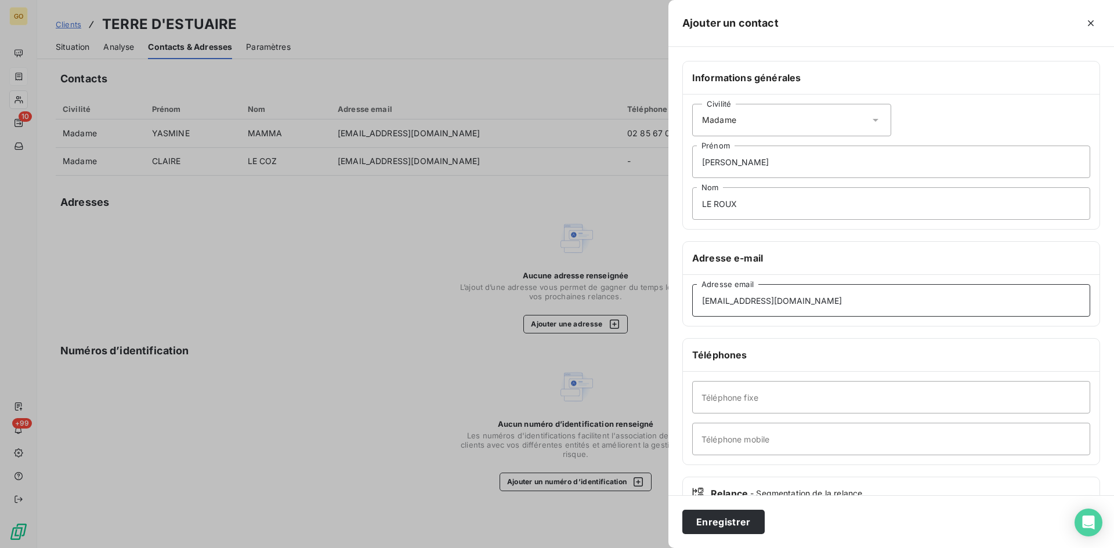
type input "direction@terredestuaire.fr"
click at [803, 389] on input "Téléphone fixe" at bounding box center [891, 397] width 398 height 32
click at [811, 376] on div "Téléphone fixe Téléphone mobile" at bounding box center [891, 418] width 417 height 93
click at [780, 432] on input "Téléphone mobile" at bounding box center [891, 439] width 398 height 32
paste input "06 17 45 20 80"
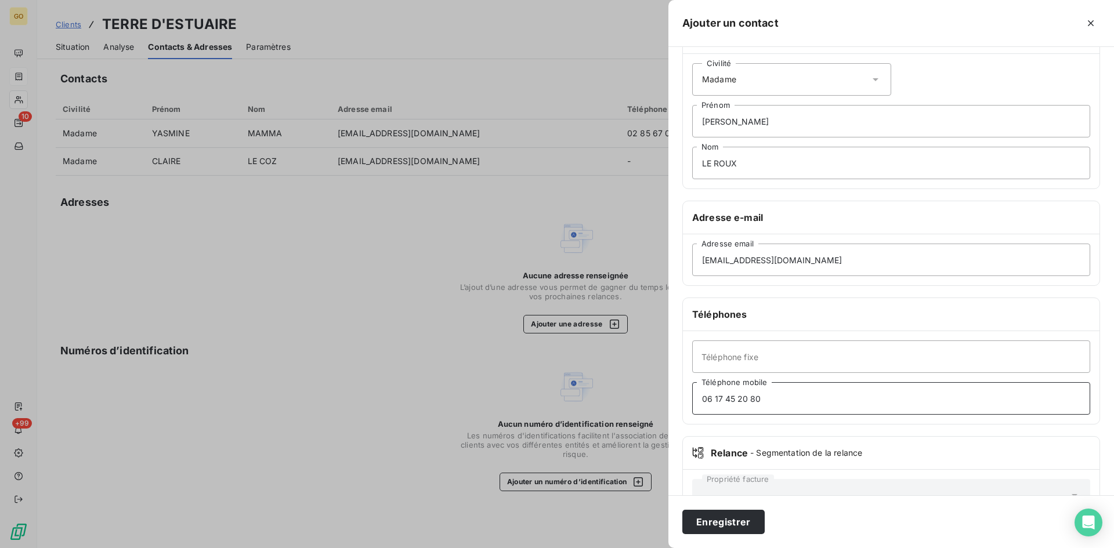
scroll to position [81, 0]
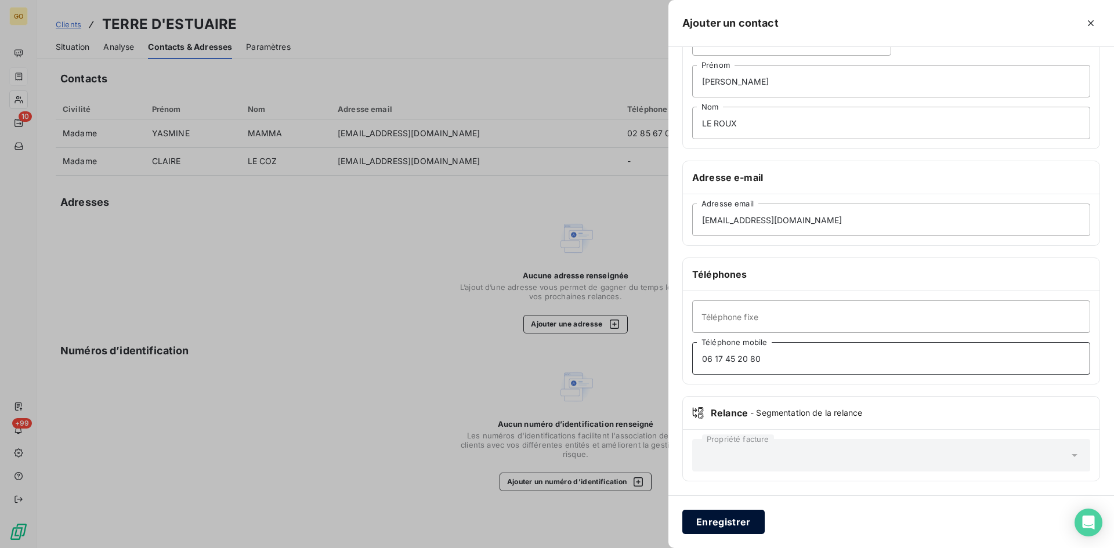
type input "06 17 45 20 80"
click at [727, 534] on div "Enregistrer" at bounding box center [892, 522] width 446 height 53
click at [726, 530] on button "Enregistrer" at bounding box center [723, 522] width 82 height 24
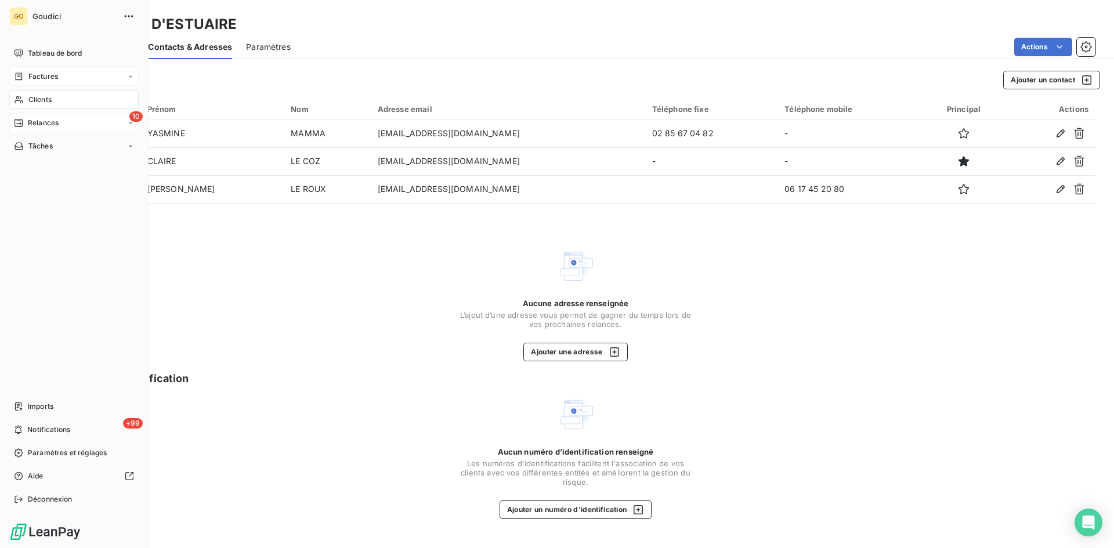
click at [58, 127] on span "Relances" at bounding box center [43, 123] width 31 height 10
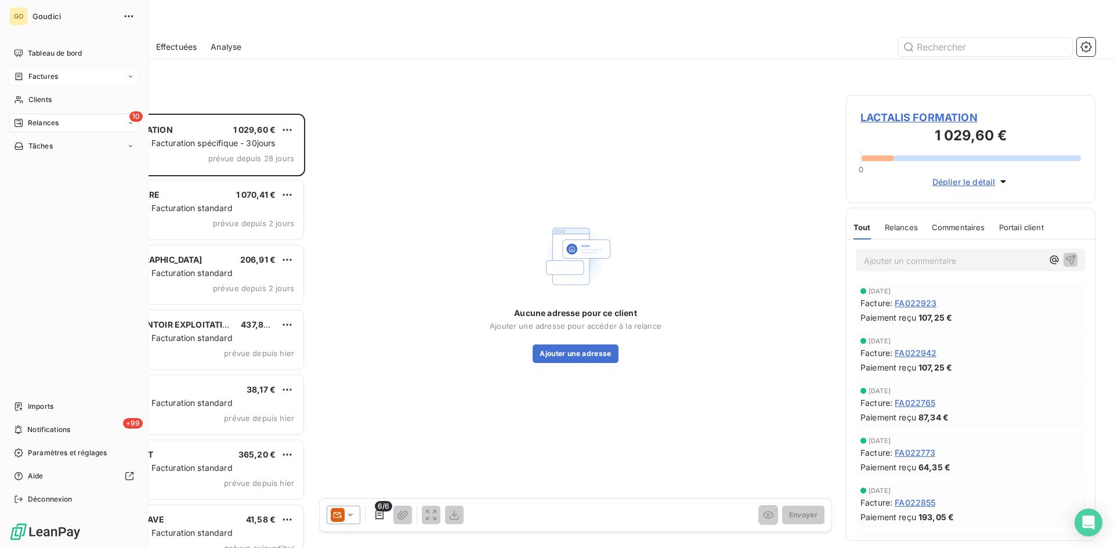
scroll to position [426, 241]
click at [50, 147] on span "À effectuer" at bounding box center [47, 146] width 38 height 10
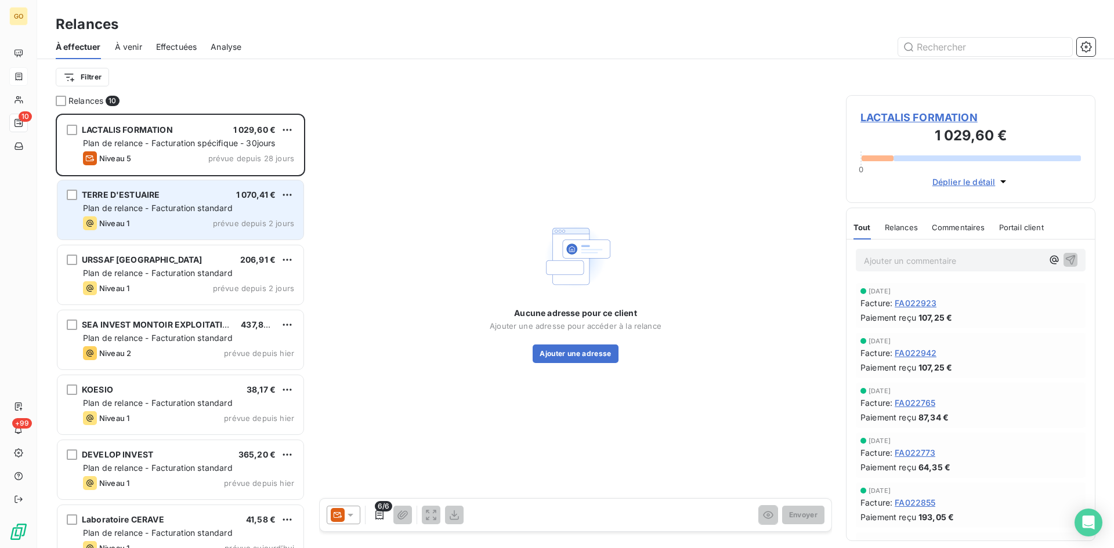
click at [128, 190] on div "TERRE D'ESTUAIRE" at bounding box center [121, 195] width 78 height 12
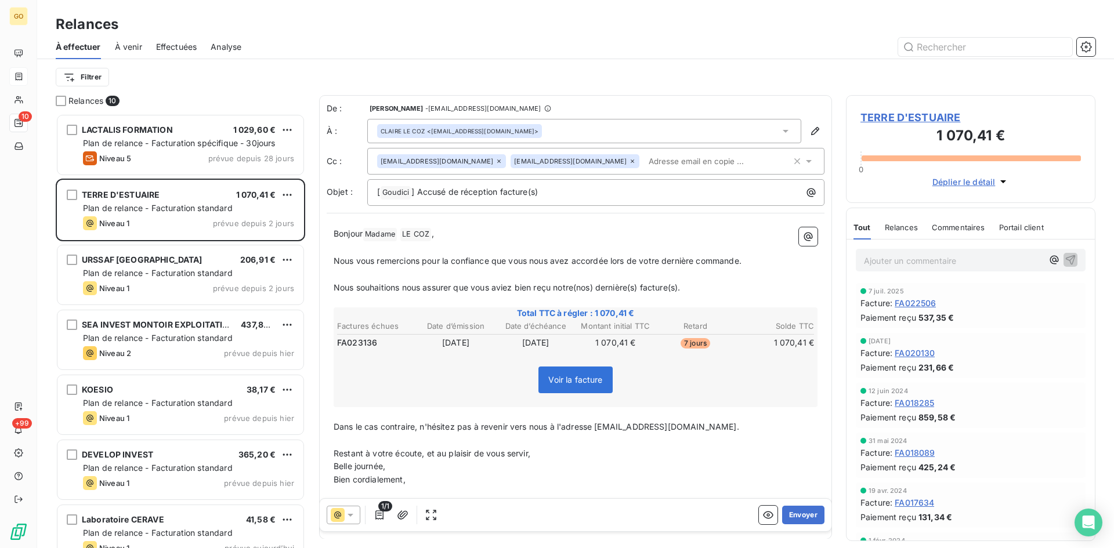
click at [543, 136] on div "CLAIRE LE COZ <groupes@terredestuaire.fr>" at bounding box center [584, 131] width 434 height 24
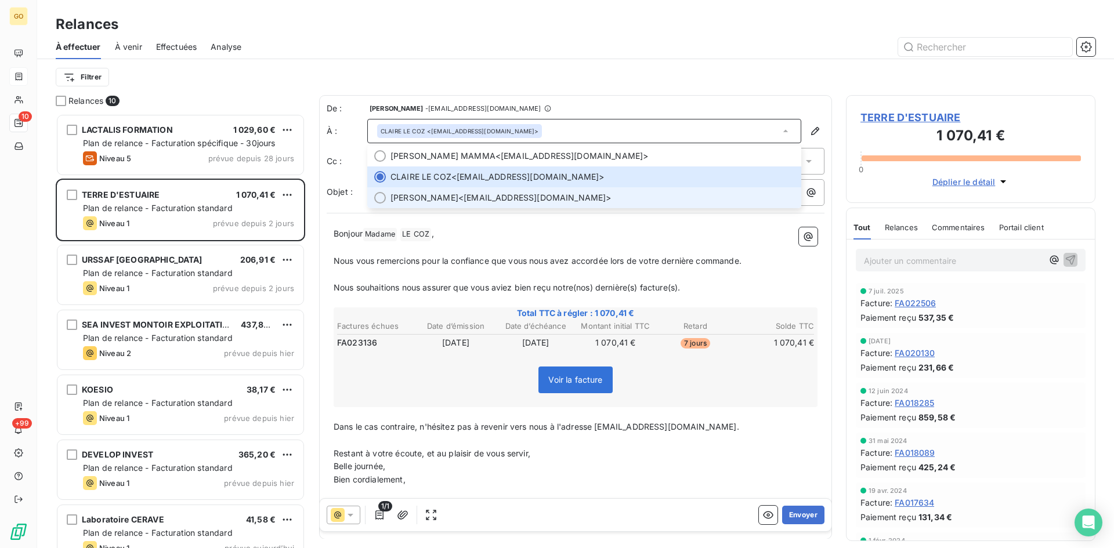
click at [378, 199] on div at bounding box center [380, 198] width 12 height 12
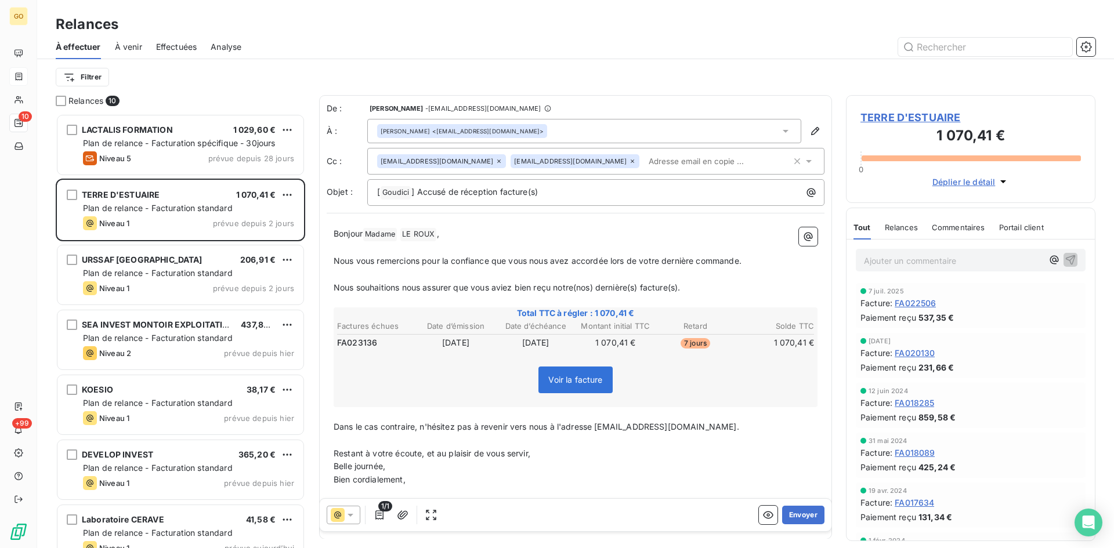
click at [629, 161] on icon at bounding box center [632, 161] width 7 height 7
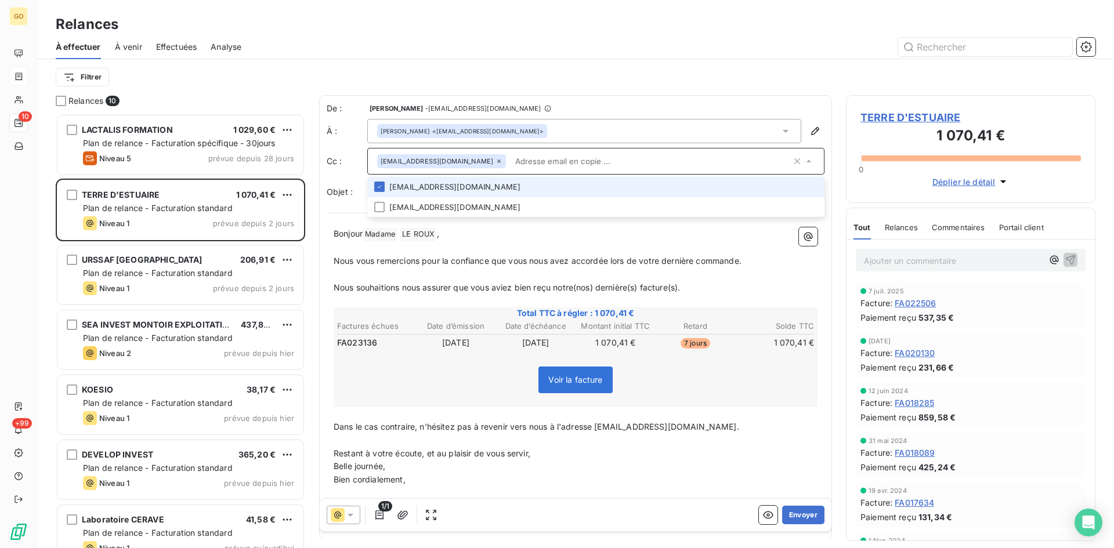
click at [497, 162] on icon at bounding box center [498, 161] width 3 height 3
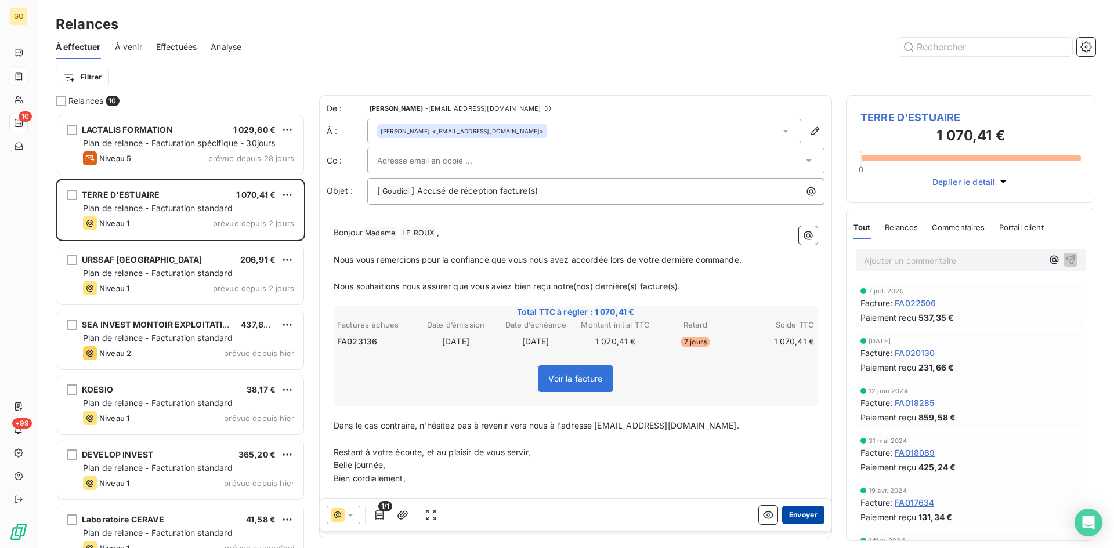
click at [793, 513] on button "Envoyer" at bounding box center [803, 515] width 42 height 19
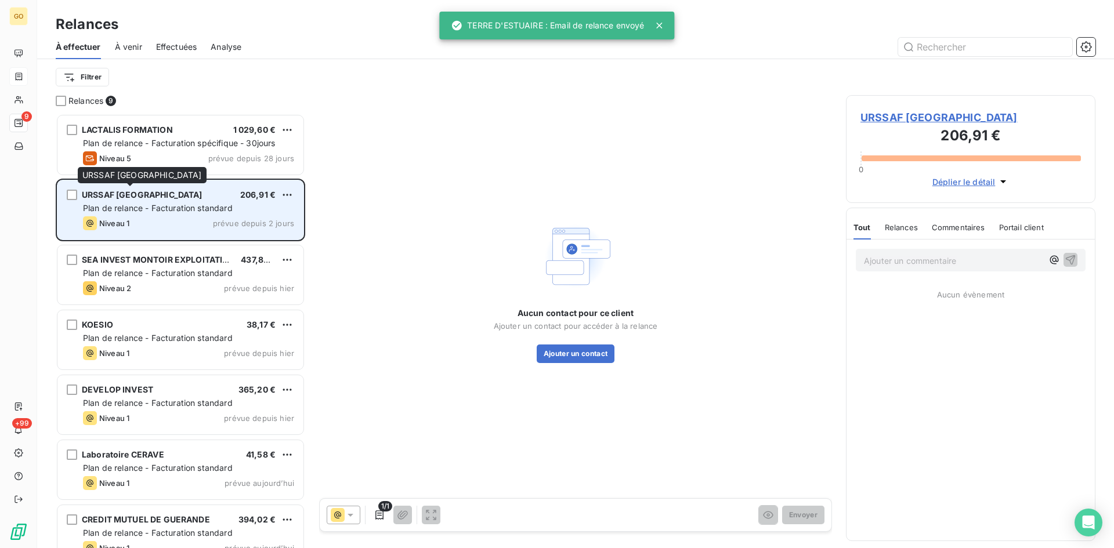
click at [102, 193] on span "URSSAF PAYS DE LOIRE" at bounding box center [142, 195] width 121 height 10
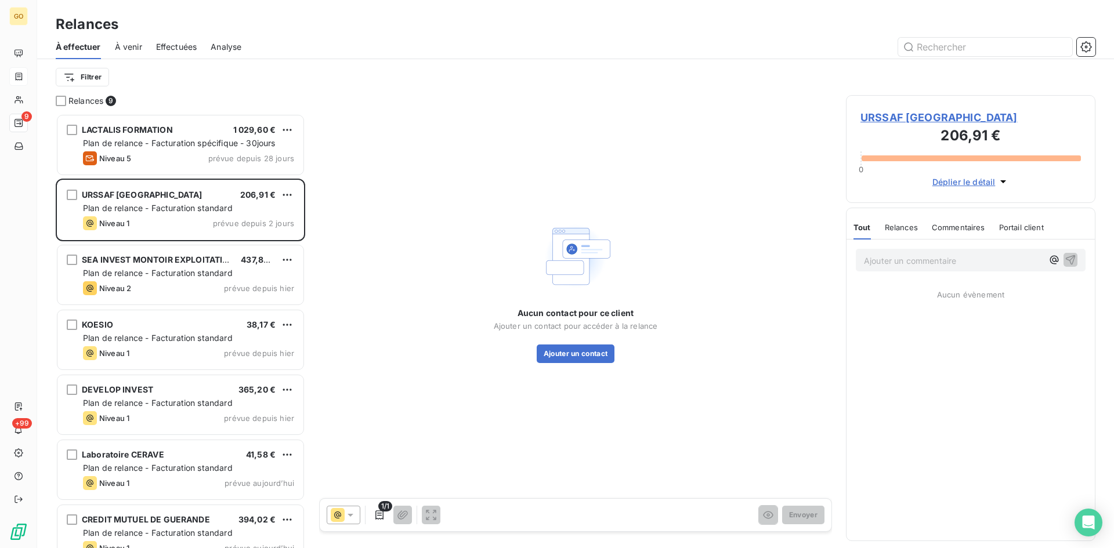
click at [877, 118] on span "URSSAF PAYS DE LOIRE" at bounding box center [971, 118] width 221 height 16
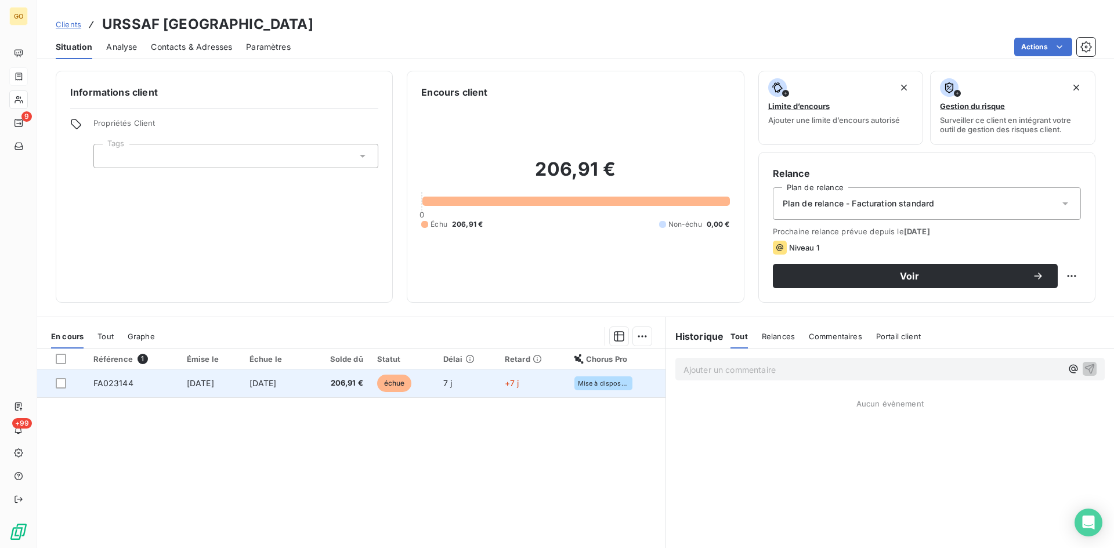
click at [104, 390] on td "FA023144" at bounding box center [132, 384] width 93 height 28
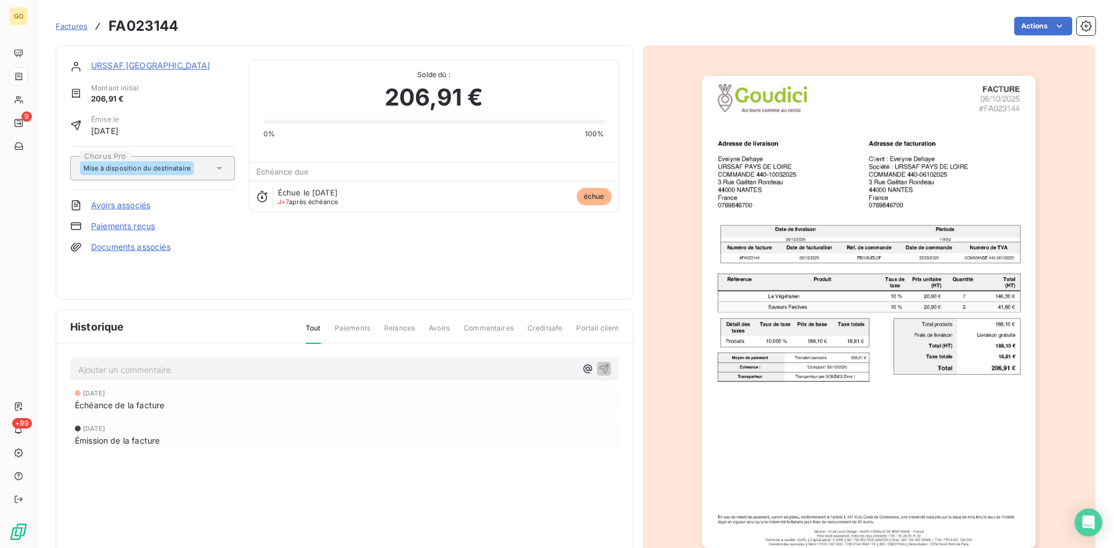
click at [153, 63] on link "URSSAF PAYS DE LOIRE" at bounding box center [151, 65] width 120 height 10
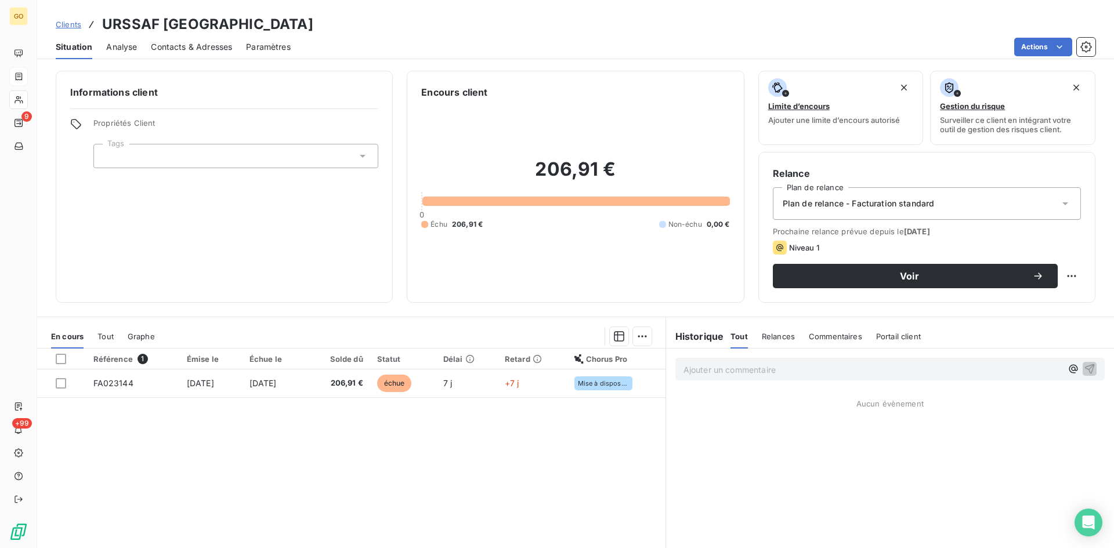
click at [208, 45] on span "Contacts & Adresses" at bounding box center [191, 47] width 81 height 12
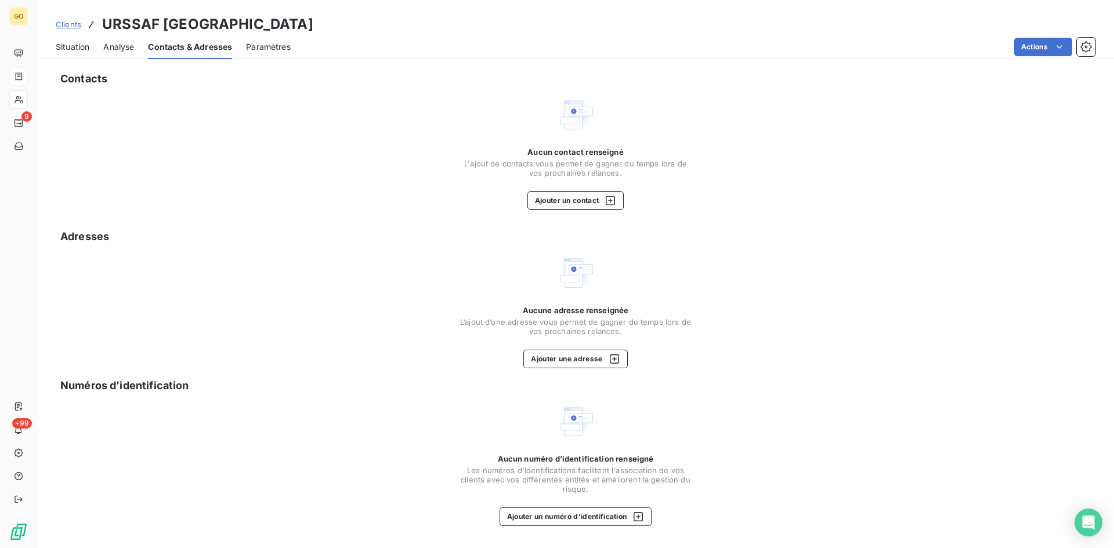
click at [120, 47] on span "Analyse" at bounding box center [118, 47] width 31 height 12
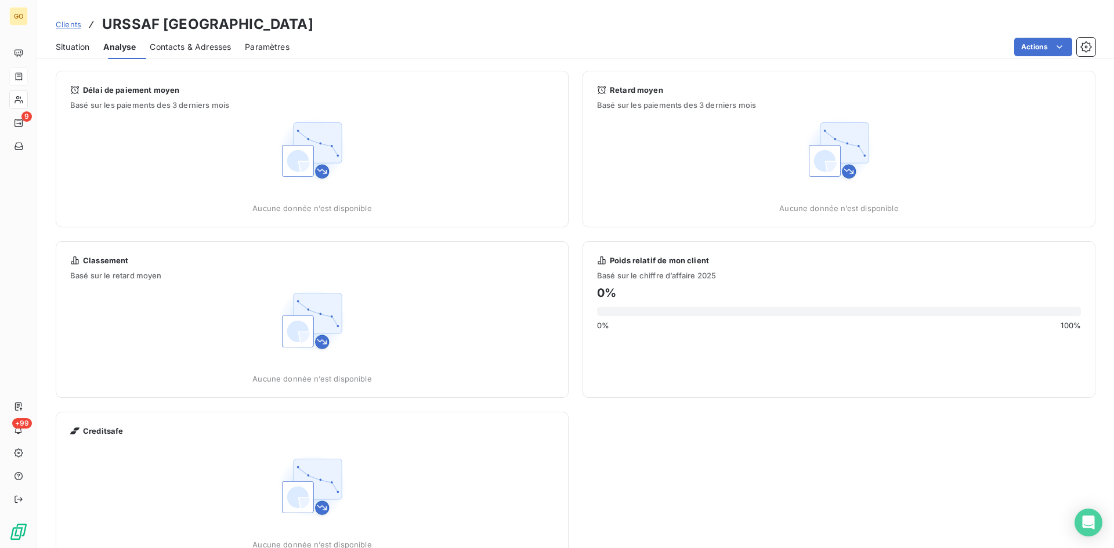
click at [208, 59] on div "Contacts & Adresses" at bounding box center [190, 47] width 81 height 24
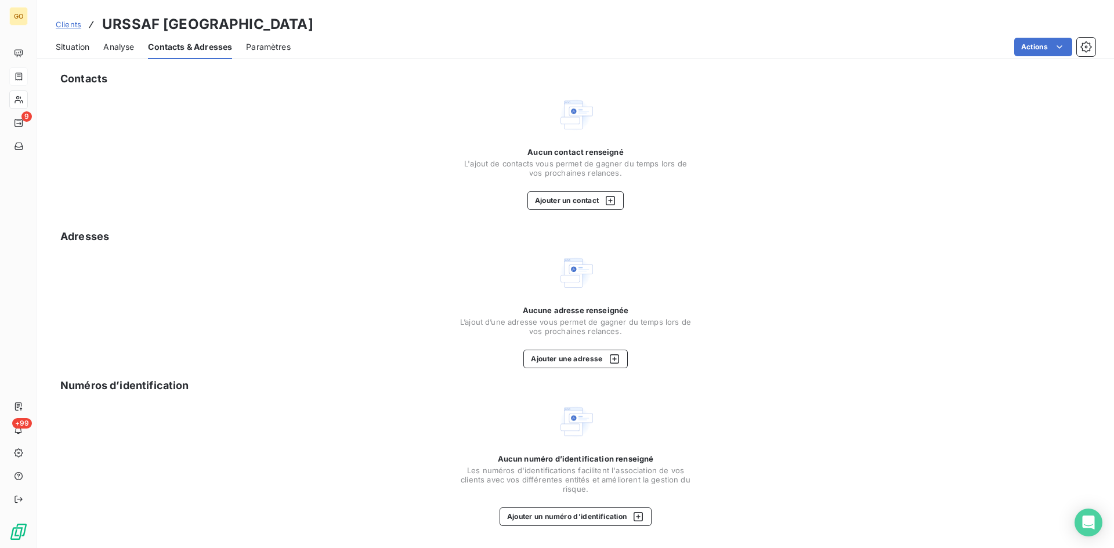
click at [125, 48] on span "Analyse" at bounding box center [118, 47] width 31 height 12
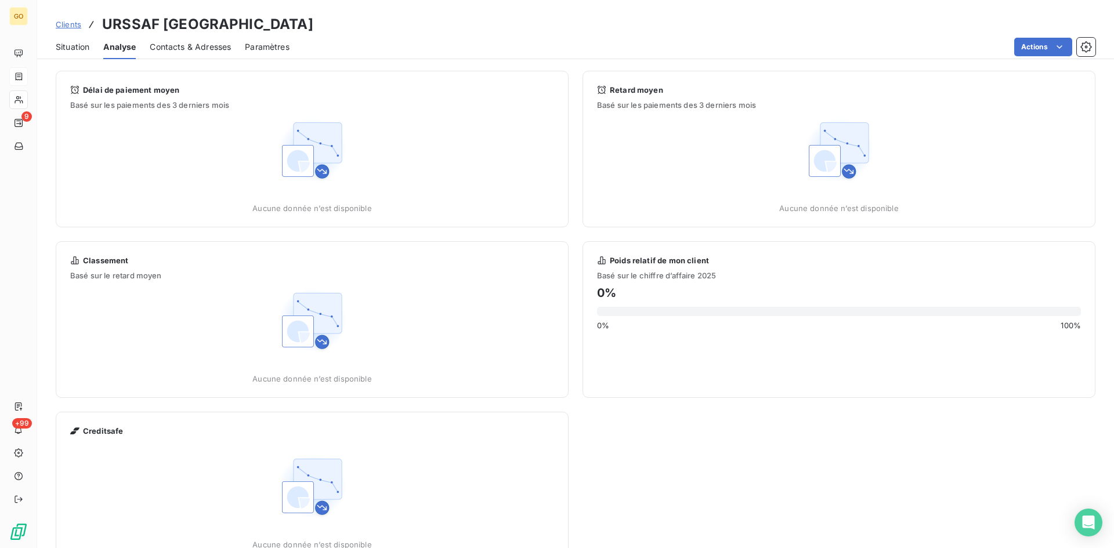
click at [262, 52] on span "Paramètres" at bounding box center [267, 47] width 45 height 12
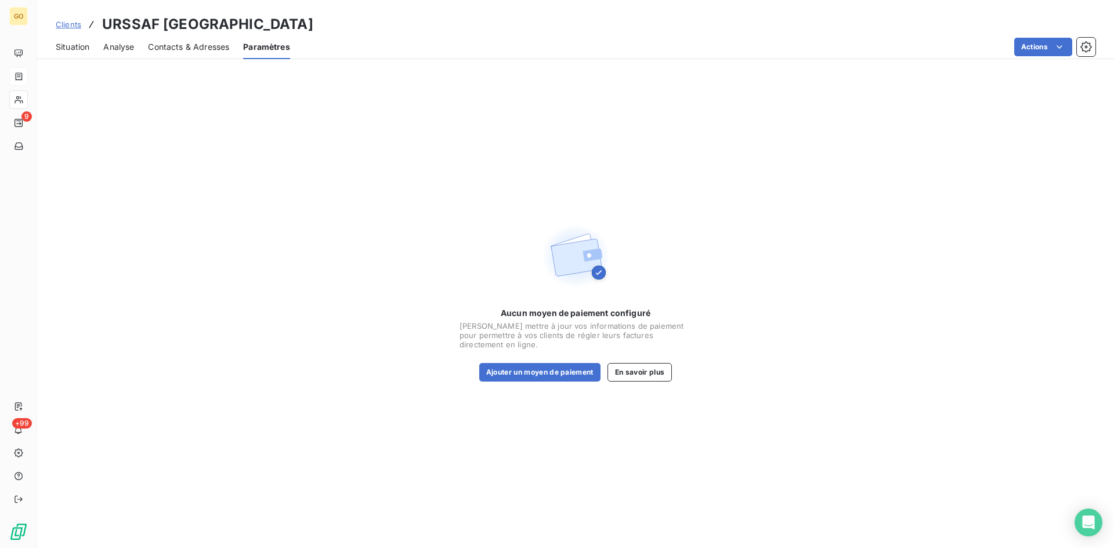
click at [68, 48] on span "Situation" at bounding box center [73, 47] width 34 height 12
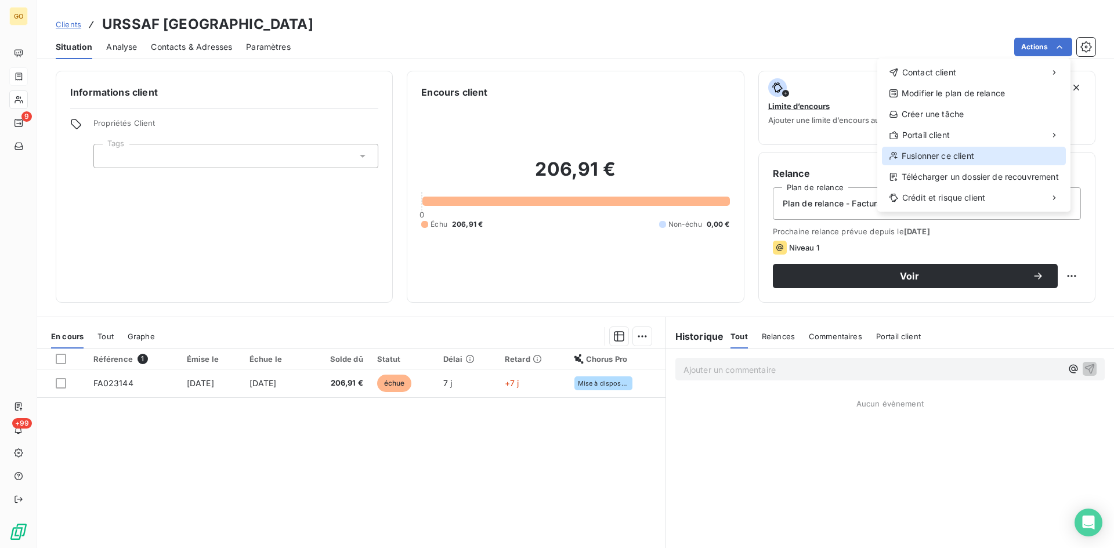
click at [948, 156] on div "Fusionner ce client" at bounding box center [974, 156] width 184 height 19
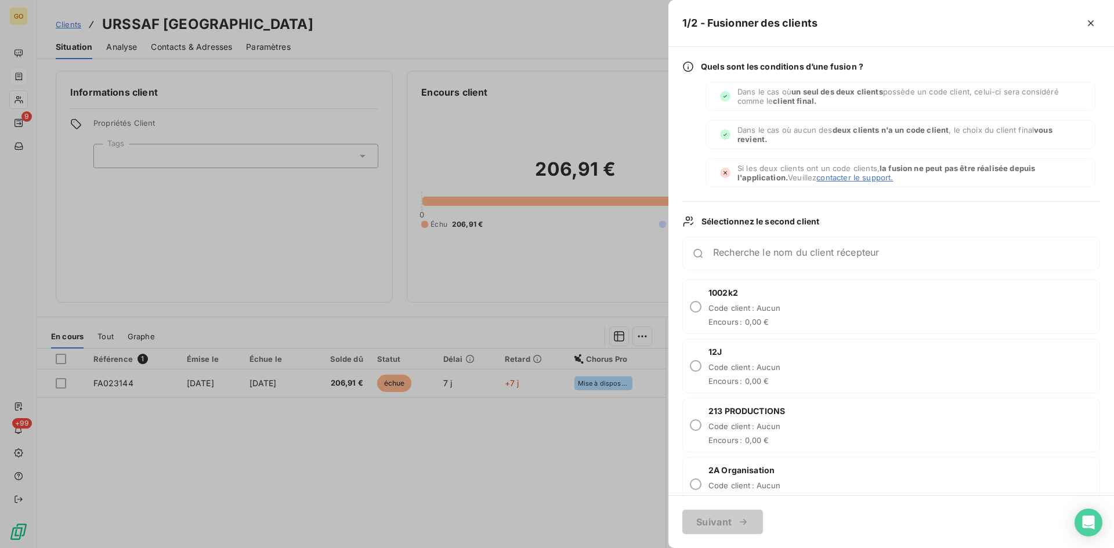
click at [836, 247] on div "Recherche le nom du client récepteur" at bounding box center [891, 254] width 418 height 34
click at [833, 258] on input "Recherche le nom du client récepteur" at bounding box center [906, 258] width 386 height 12
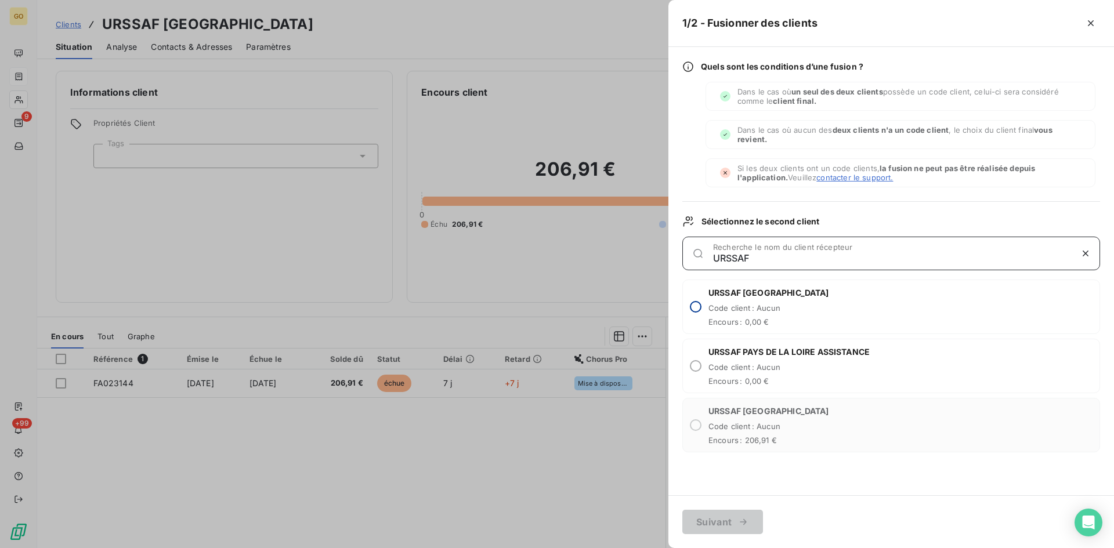
type input "URSSAF"
click at [693, 310] on input "radio" at bounding box center [696, 307] width 12 height 12
radio input "true"
click at [707, 522] on button "Suivant" at bounding box center [722, 522] width 81 height 24
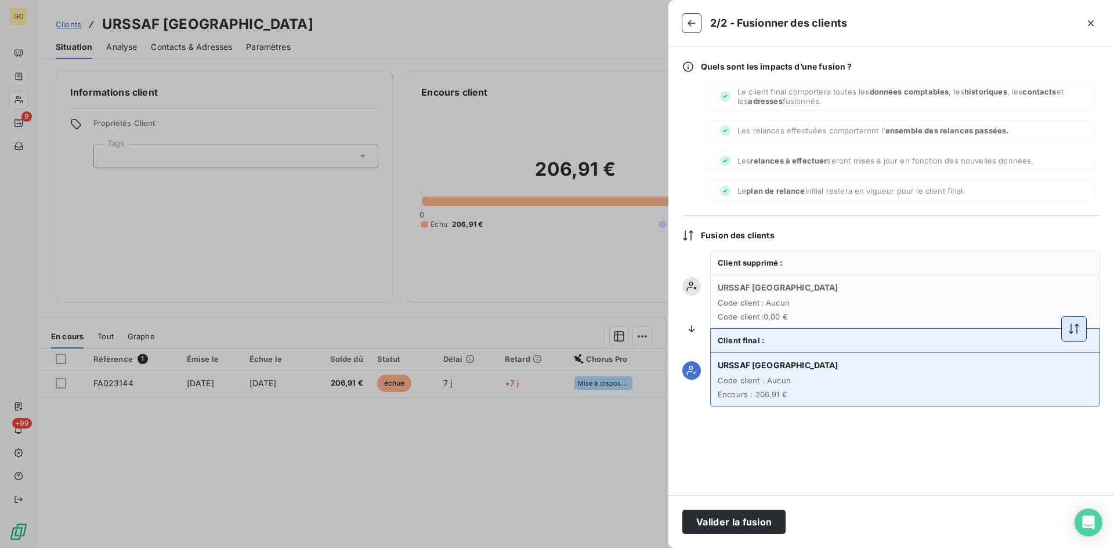
click at [1064, 333] on button "button" at bounding box center [1074, 329] width 24 height 24
click at [765, 526] on button "Valider la fusion" at bounding box center [733, 522] width 103 height 24
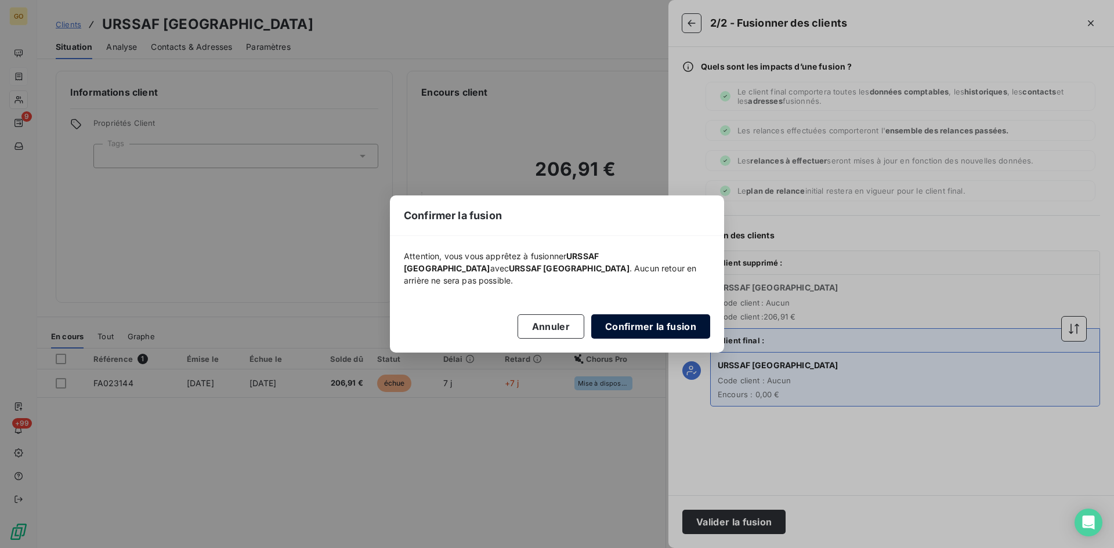
click at [657, 318] on button "Confirmer la fusion" at bounding box center [650, 327] width 119 height 24
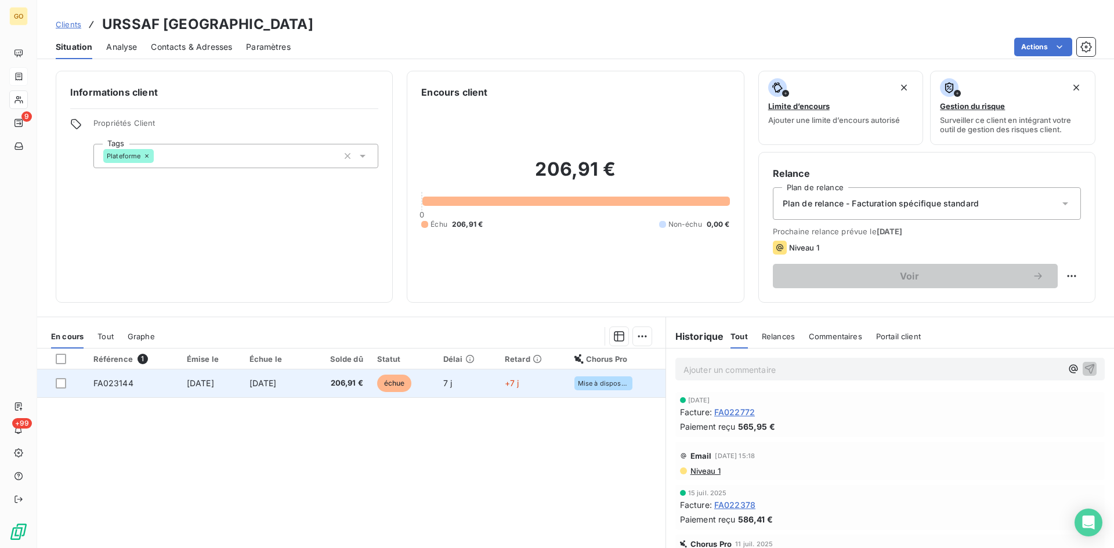
click at [198, 373] on td "[DATE]" at bounding box center [211, 384] width 63 height 28
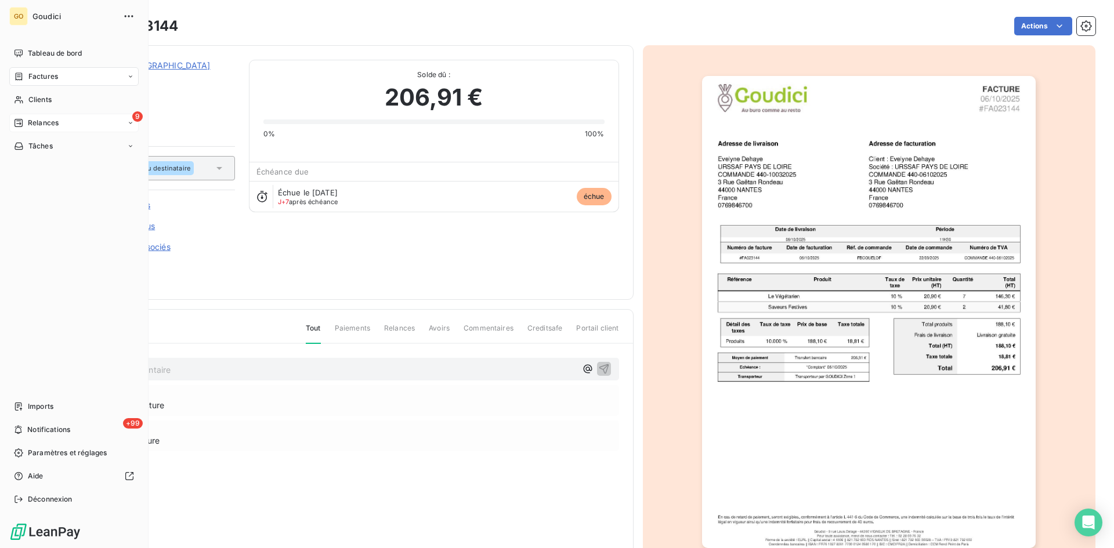
click at [34, 123] on span "Relances" at bounding box center [43, 123] width 31 height 10
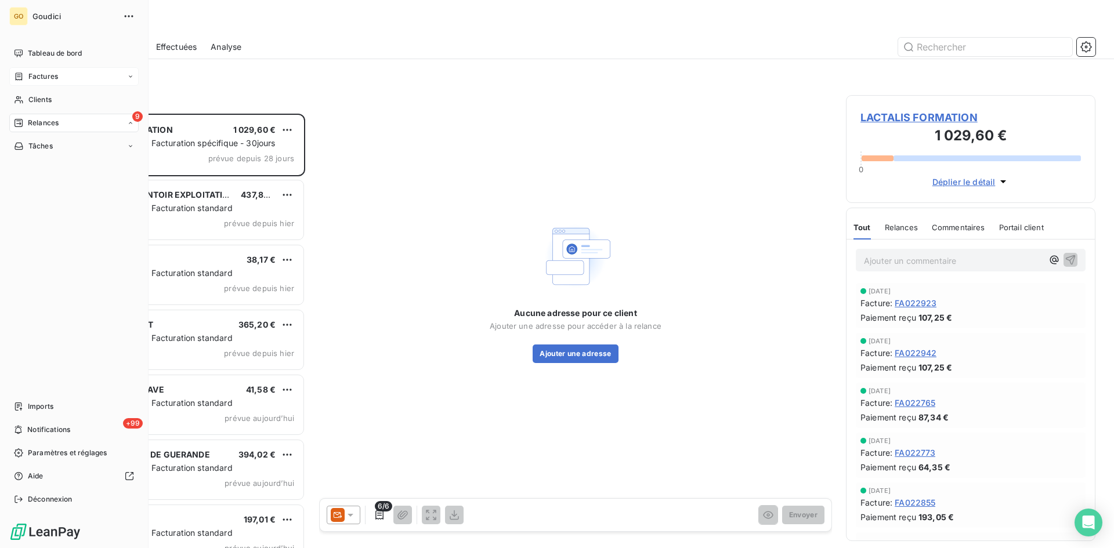
scroll to position [426, 241]
click at [46, 144] on span "À effectuer" at bounding box center [47, 146] width 38 height 10
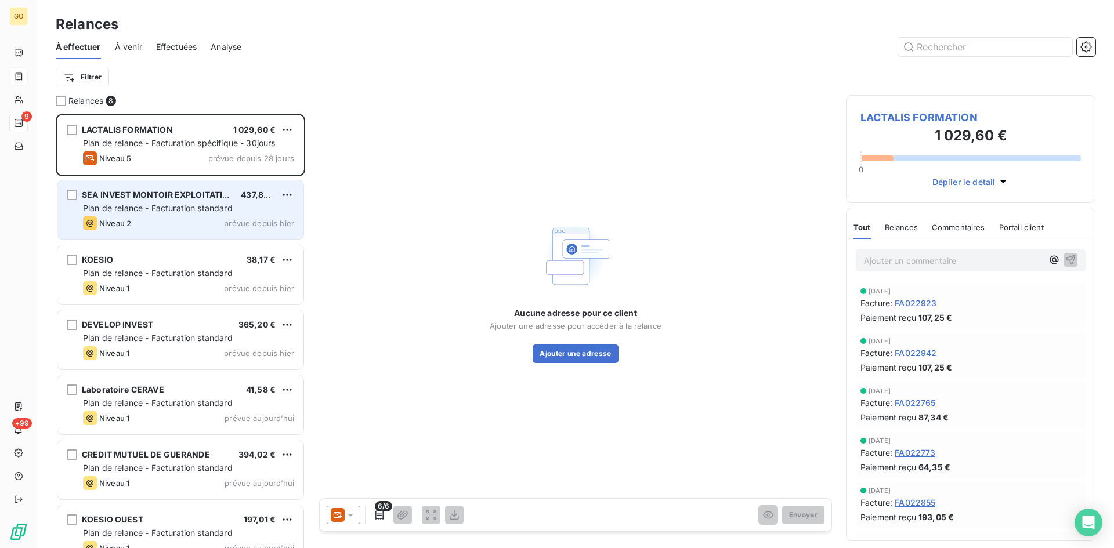
click at [164, 196] on span "SEA INVEST MONTOIR EXPLOITATION" at bounding box center [159, 195] width 154 height 10
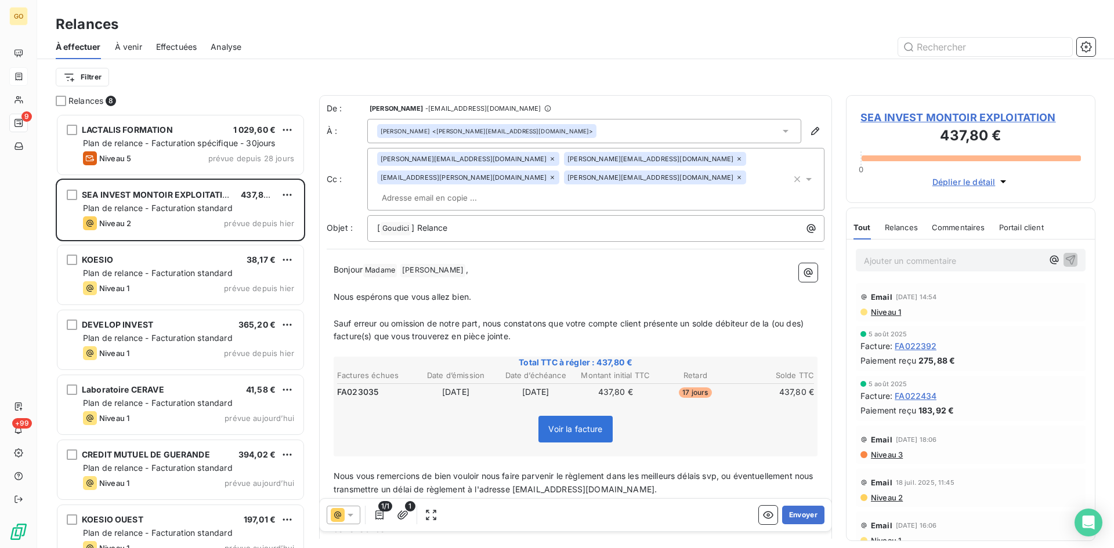
click at [559, 171] on div "jean-baptiste.lemenager@sea-invest.fr" at bounding box center [468, 178] width 182 height 14
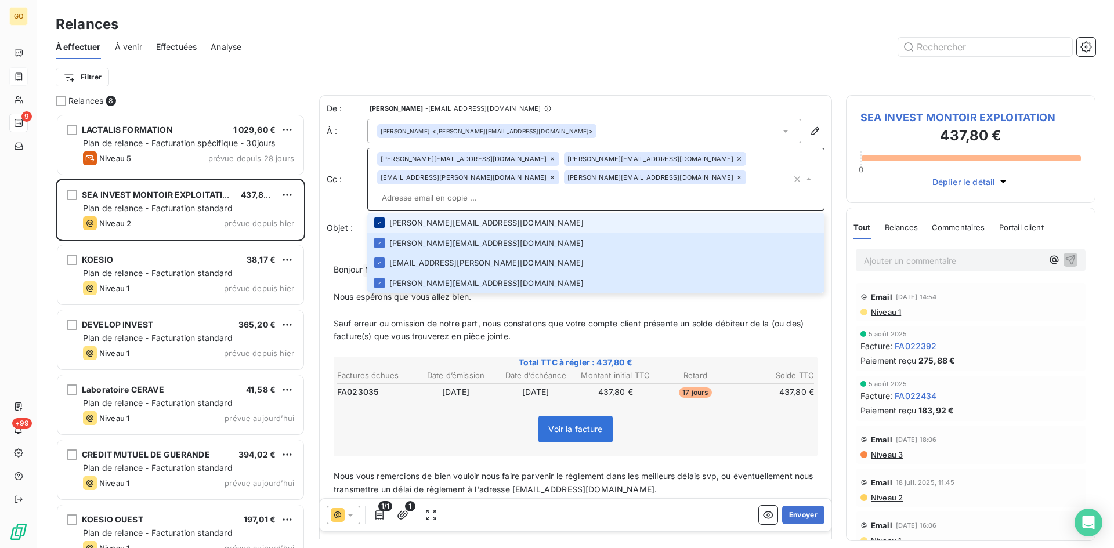
click at [381, 219] on icon at bounding box center [379, 222] width 7 height 7
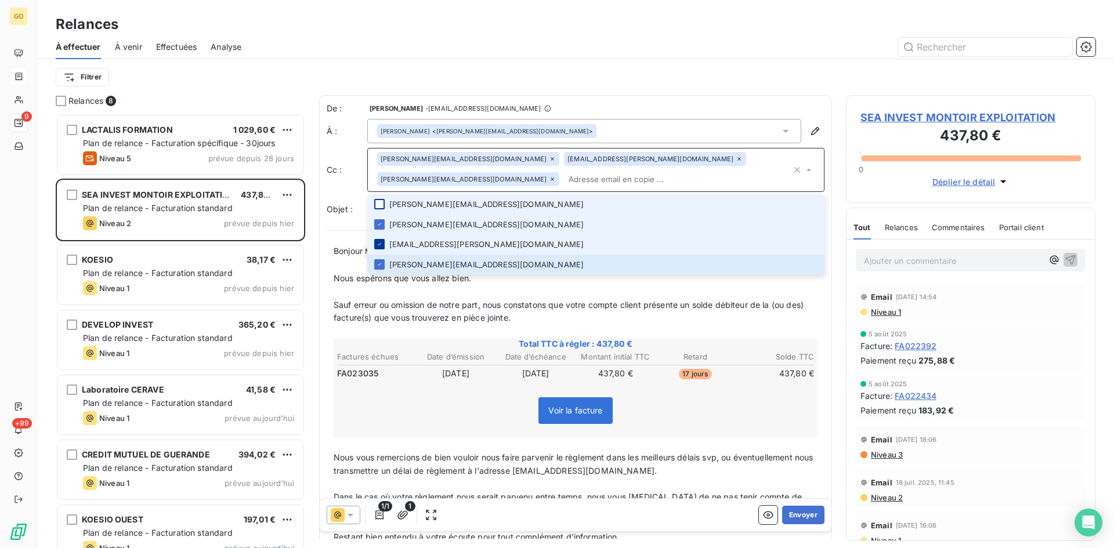
click at [377, 225] on icon at bounding box center [379, 224] width 7 height 7
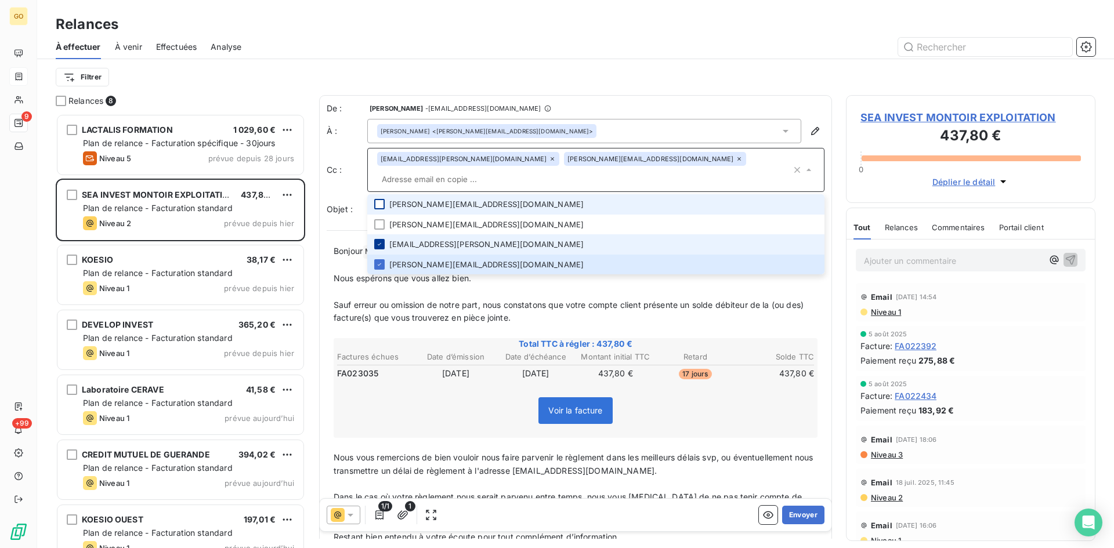
click at [380, 239] on div at bounding box center [379, 244] width 10 height 10
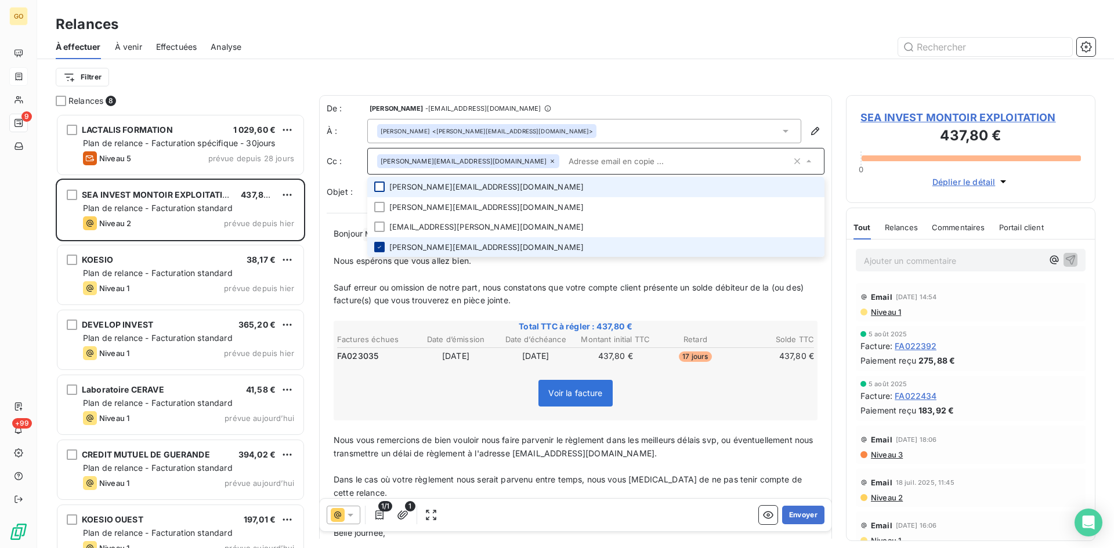
click at [380, 245] on icon at bounding box center [379, 247] width 7 height 7
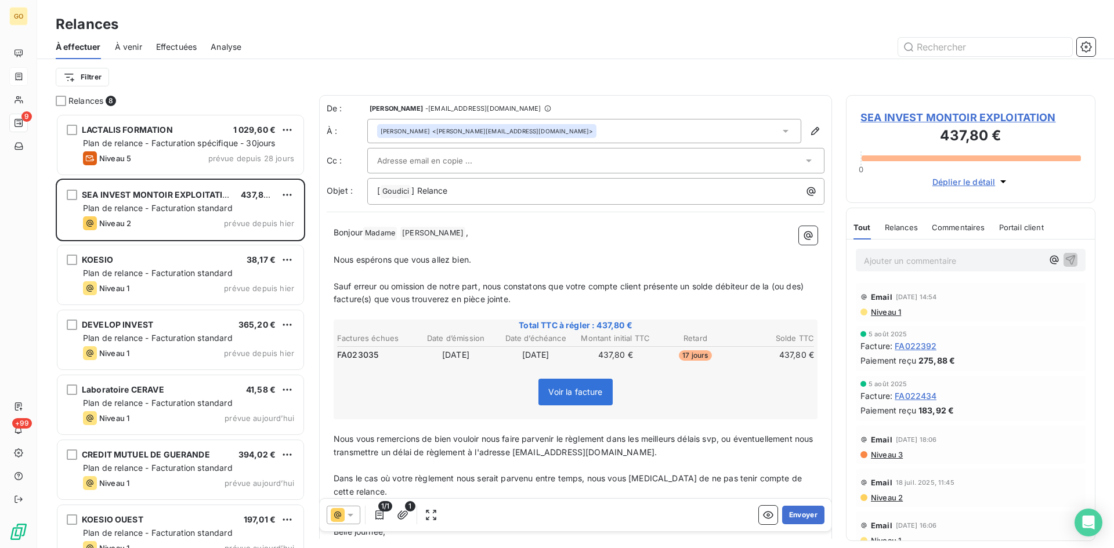
click at [713, 77] on div "Filtrer" at bounding box center [576, 77] width 1040 height 22
click at [786, 522] on button "Envoyer" at bounding box center [803, 515] width 42 height 19
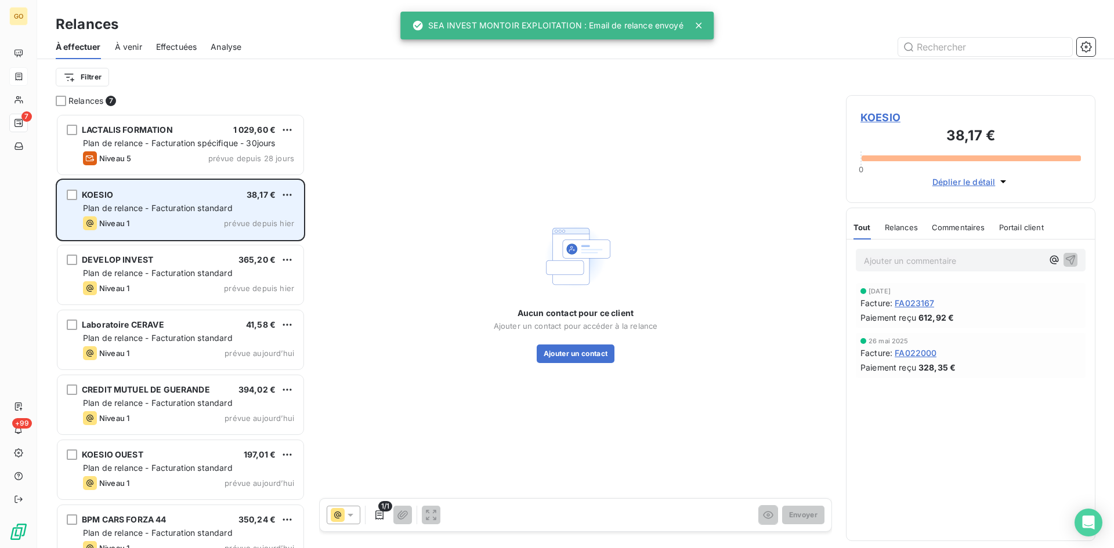
click at [75, 221] on div "KOESIO 38,17 € Plan de relance - Facturation standard Niveau 1 prévue depuis hi…" at bounding box center [180, 209] width 246 height 59
click at [192, 204] on span "Plan de relance - Facturation standard" at bounding box center [158, 208] width 150 height 10
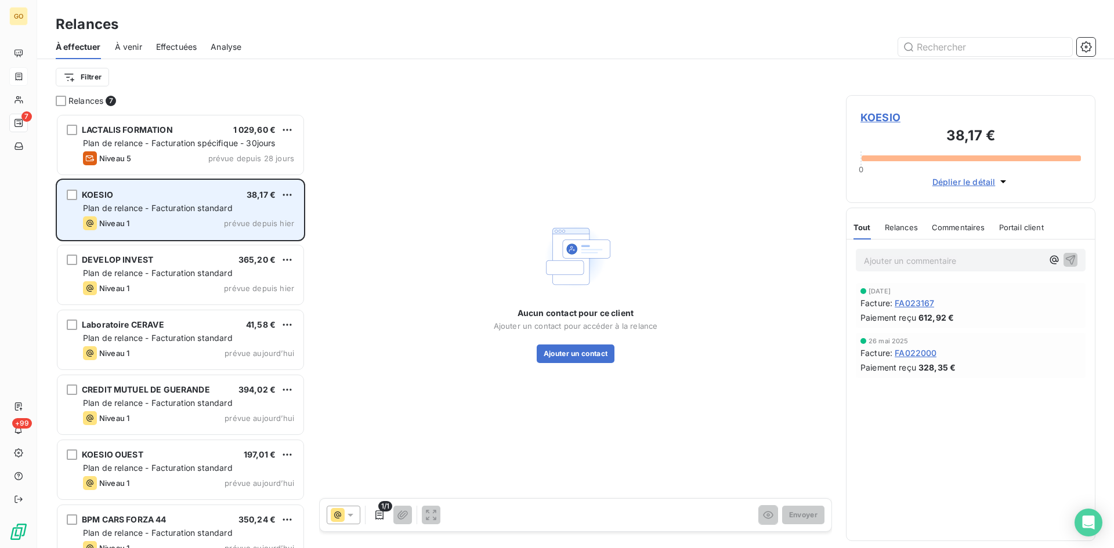
click at [99, 197] on span "KOESIO" at bounding box center [97, 195] width 31 height 10
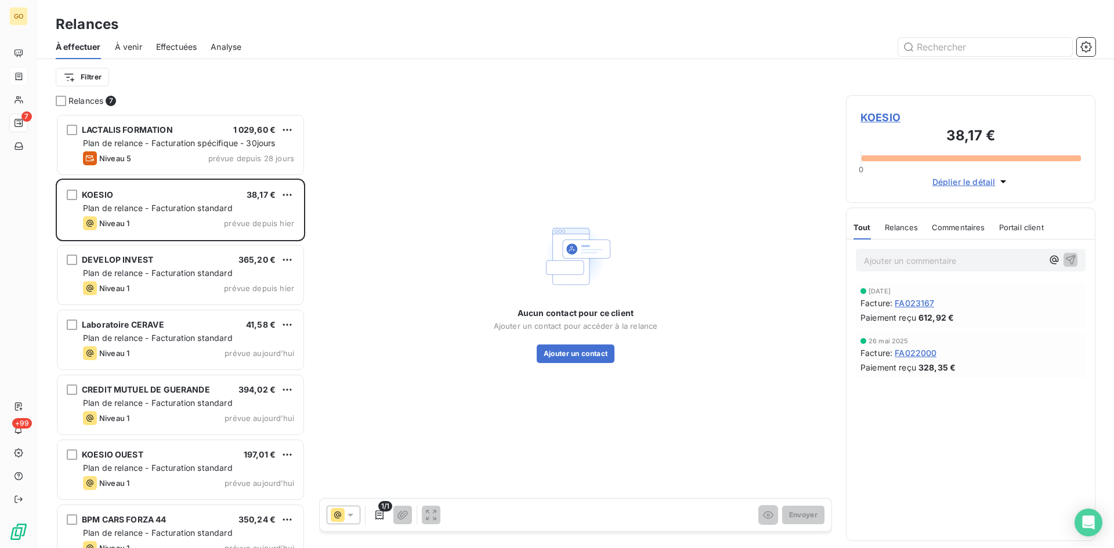
click at [886, 120] on span "KOESIO" at bounding box center [971, 118] width 221 height 16
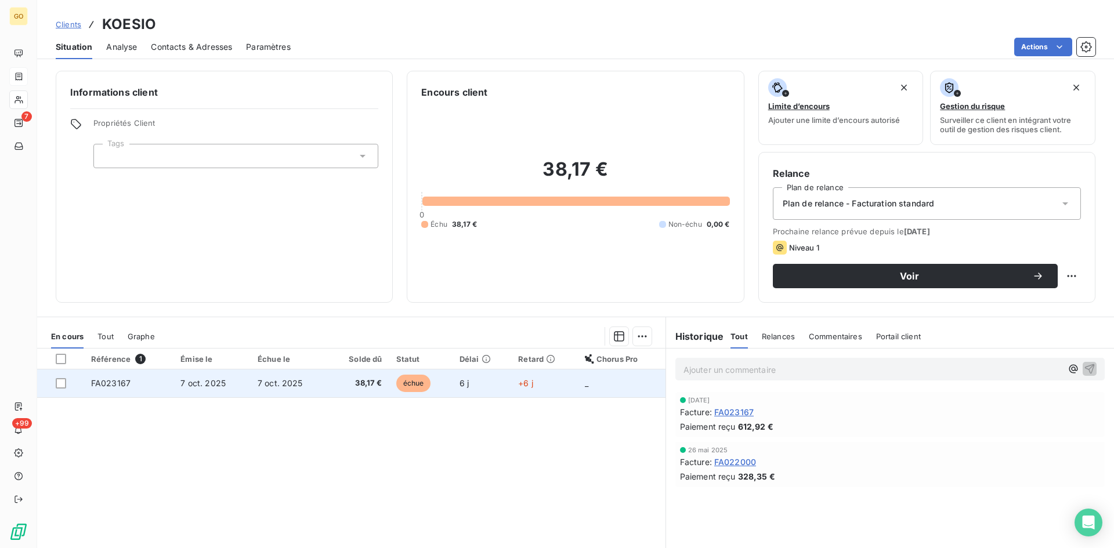
click at [196, 381] on span "7 oct. 2025" at bounding box center [202, 383] width 45 height 10
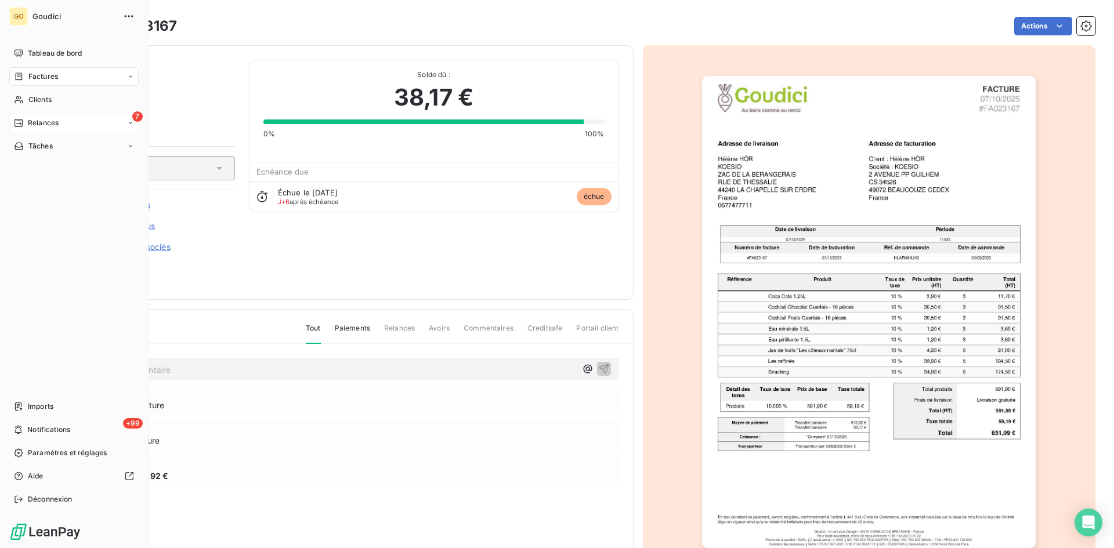
click at [35, 128] on span "Relances" at bounding box center [43, 123] width 31 height 10
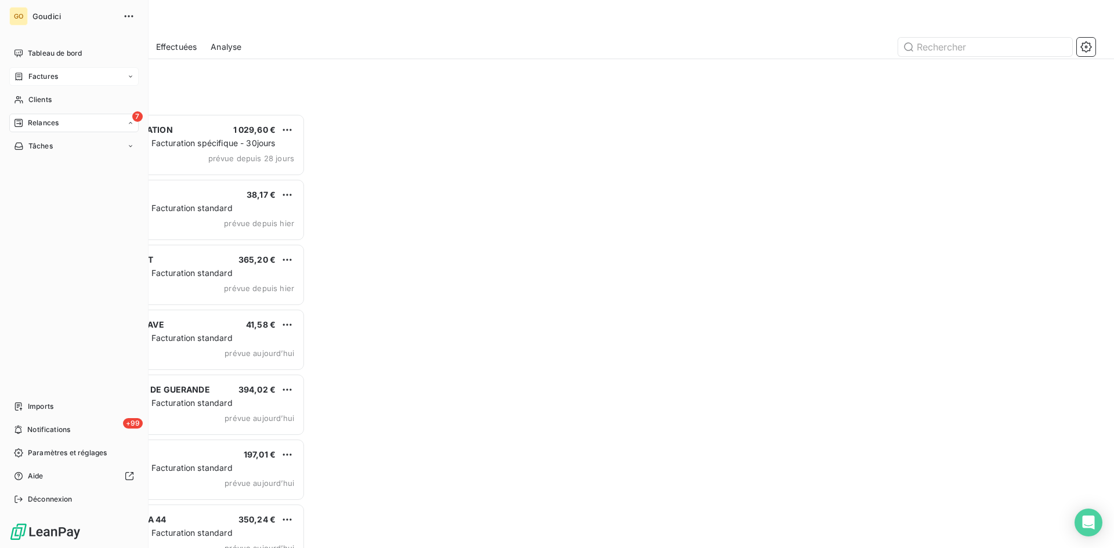
scroll to position [426, 241]
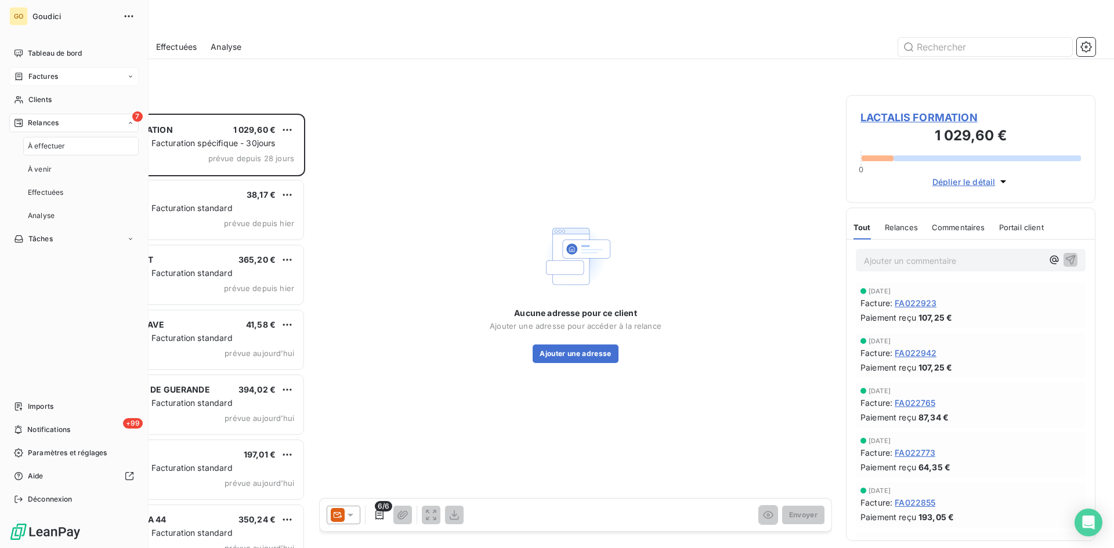
click at [43, 151] on span "À effectuer" at bounding box center [47, 146] width 38 height 10
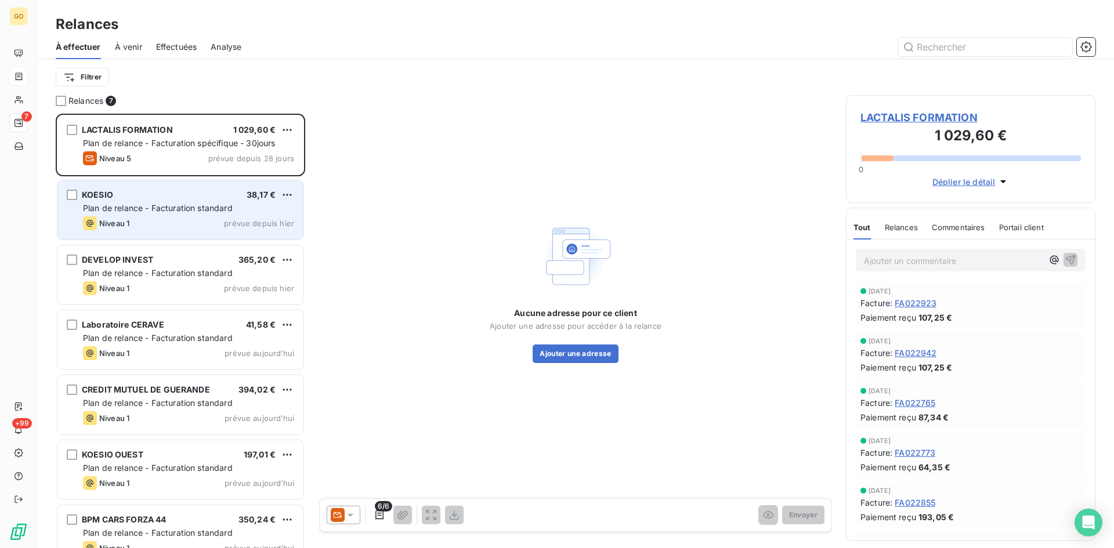
click at [105, 194] on span "KOESIO" at bounding box center [97, 195] width 31 height 10
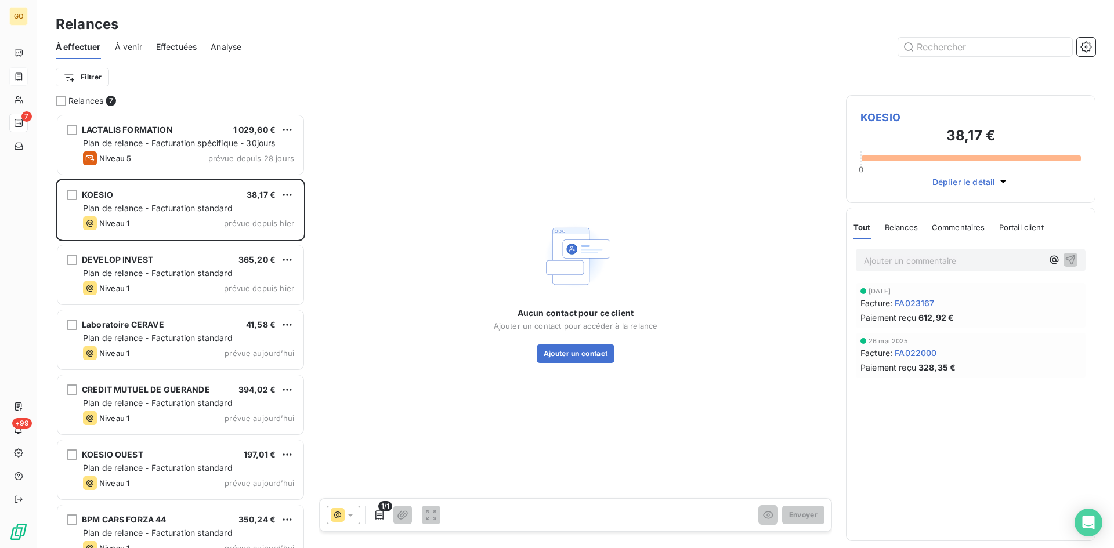
click at [891, 122] on span "KOESIO" at bounding box center [971, 118] width 221 height 16
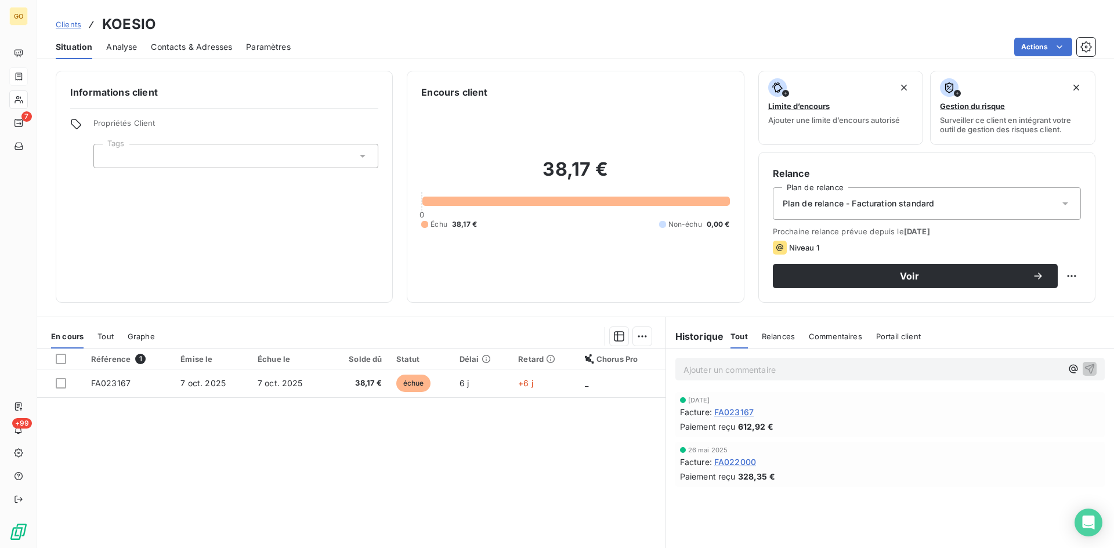
click at [188, 53] on div "Contacts & Adresses" at bounding box center [191, 47] width 81 height 24
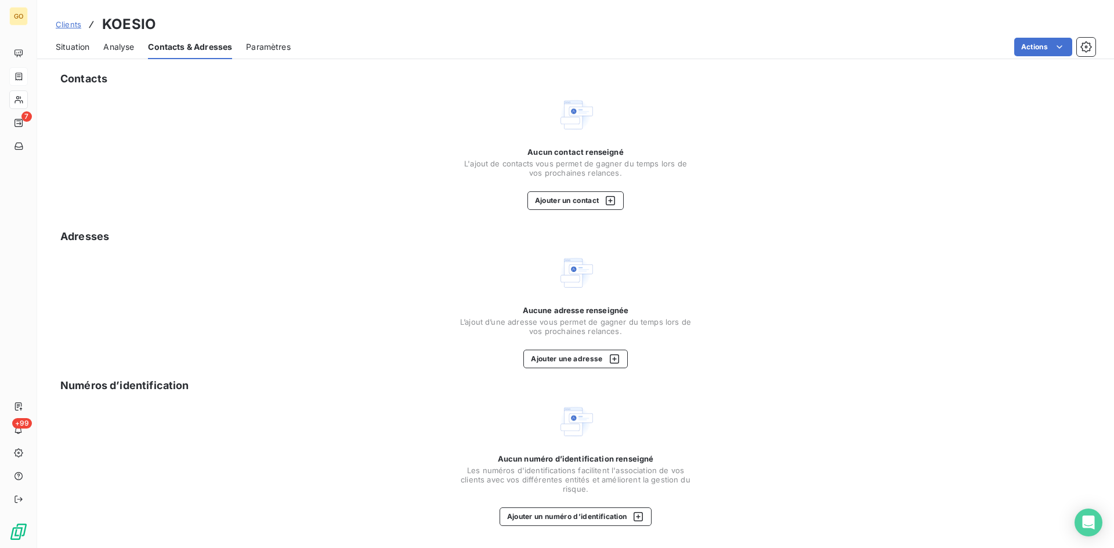
click at [94, 48] on div "Situation Analyse Contacts & Adresses Paramètres Actions" at bounding box center [575, 47] width 1077 height 24
click at [70, 46] on span "Situation" at bounding box center [73, 47] width 34 height 12
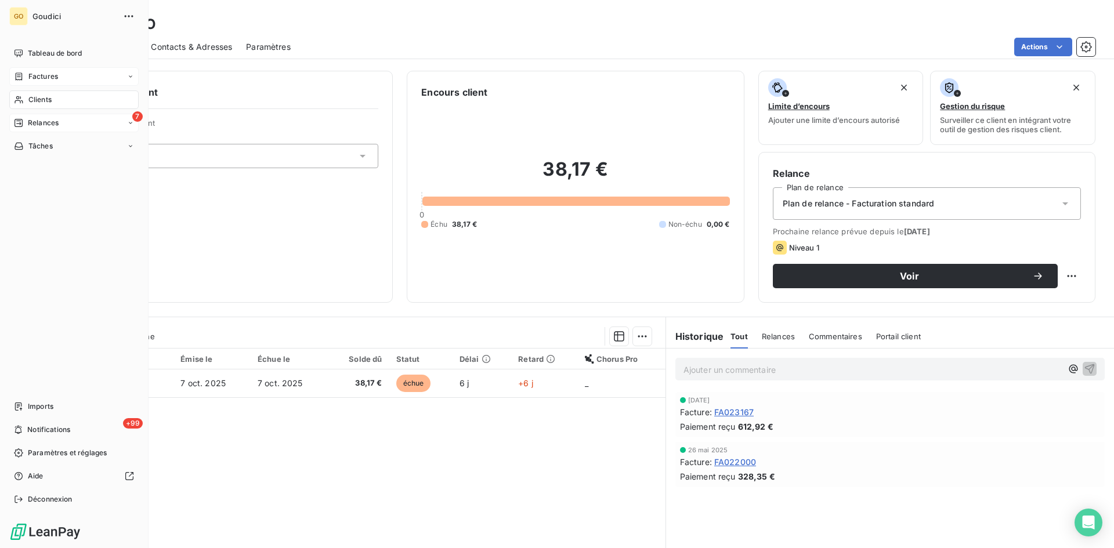
click at [41, 126] on span "Relances" at bounding box center [43, 123] width 31 height 10
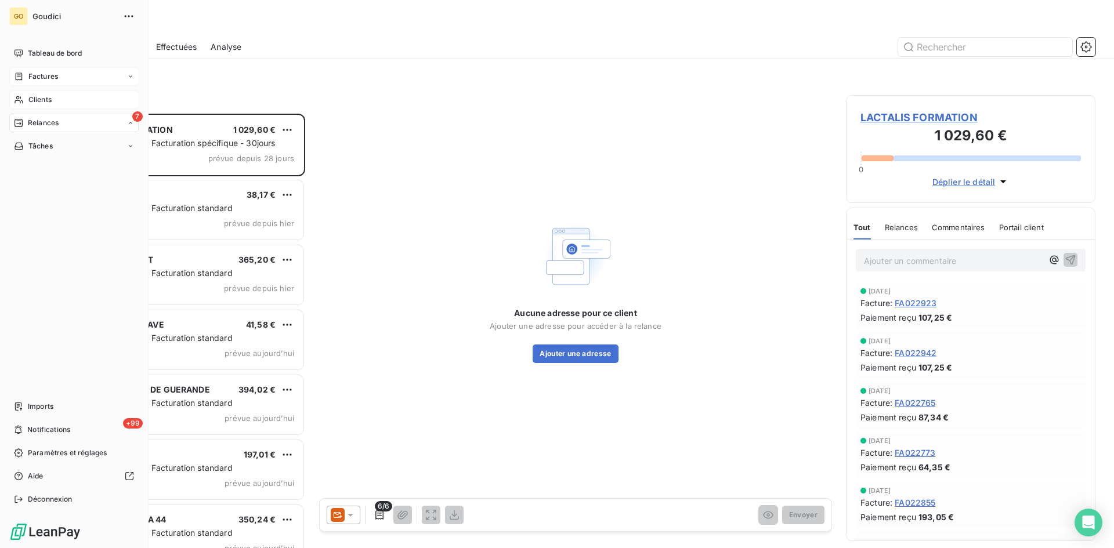
scroll to position [426, 241]
click at [44, 100] on span "Clients" at bounding box center [39, 100] width 23 height 10
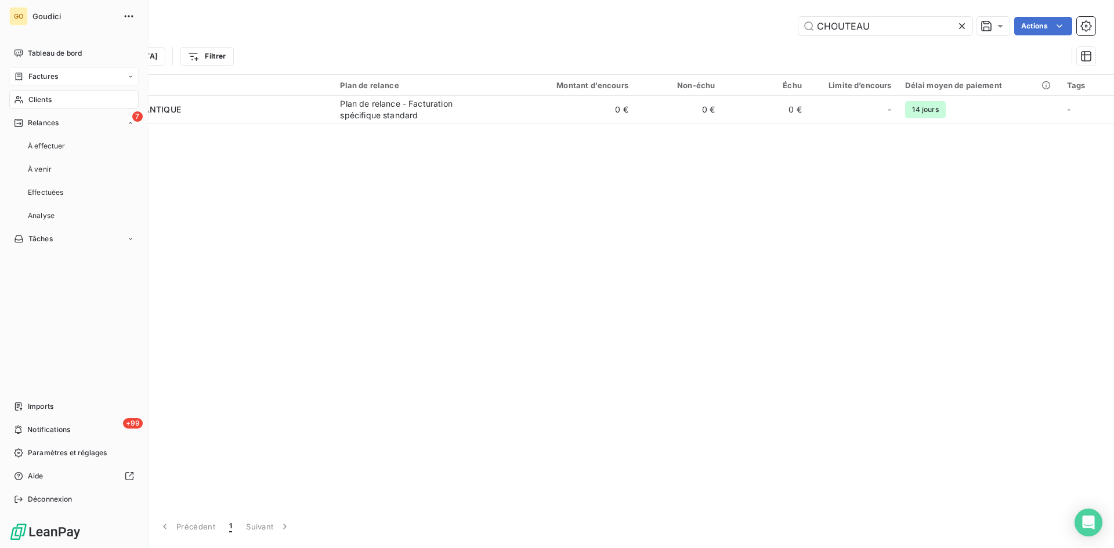
click at [44, 74] on span "Factures" at bounding box center [43, 76] width 30 height 10
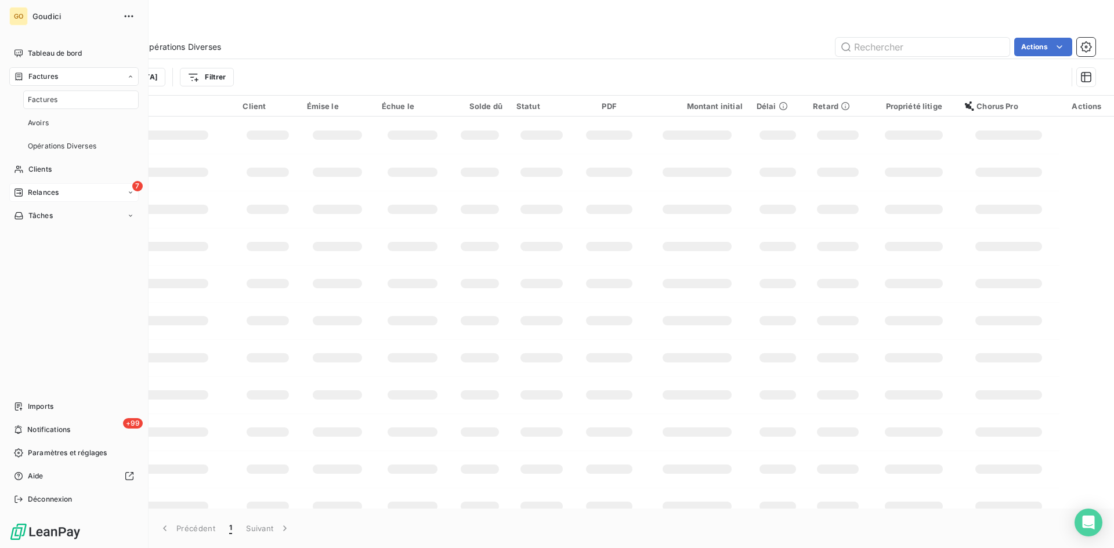
click at [32, 194] on span "Relances" at bounding box center [43, 192] width 31 height 10
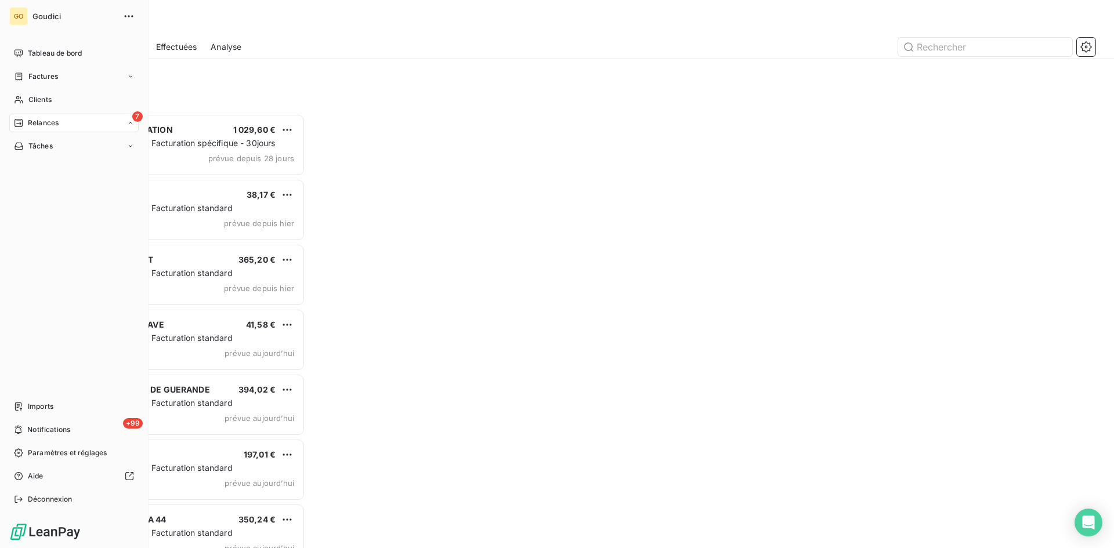
scroll to position [426, 241]
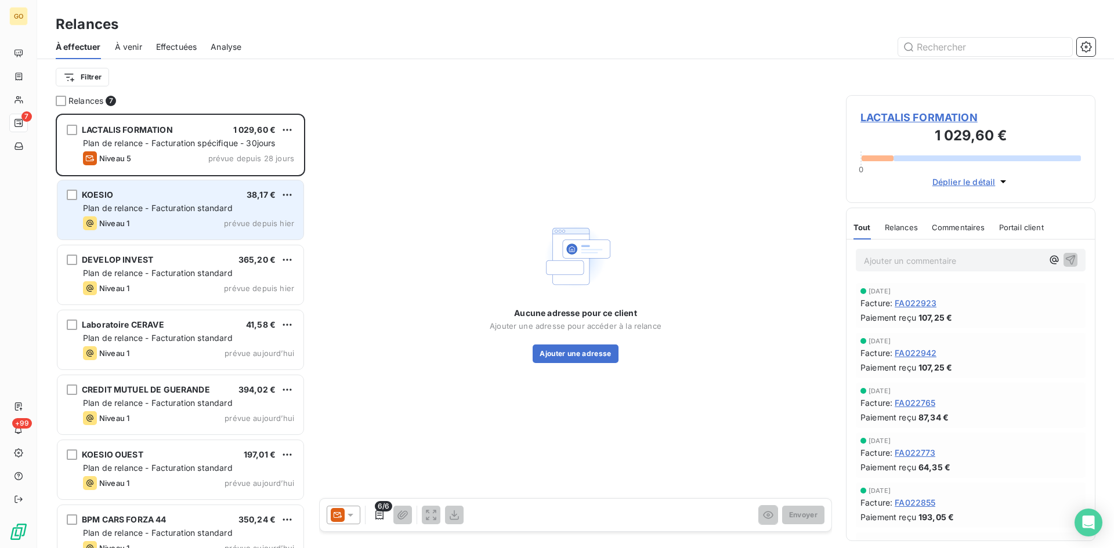
click at [106, 193] on span "KOESIO" at bounding box center [97, 195] width 31 height 10
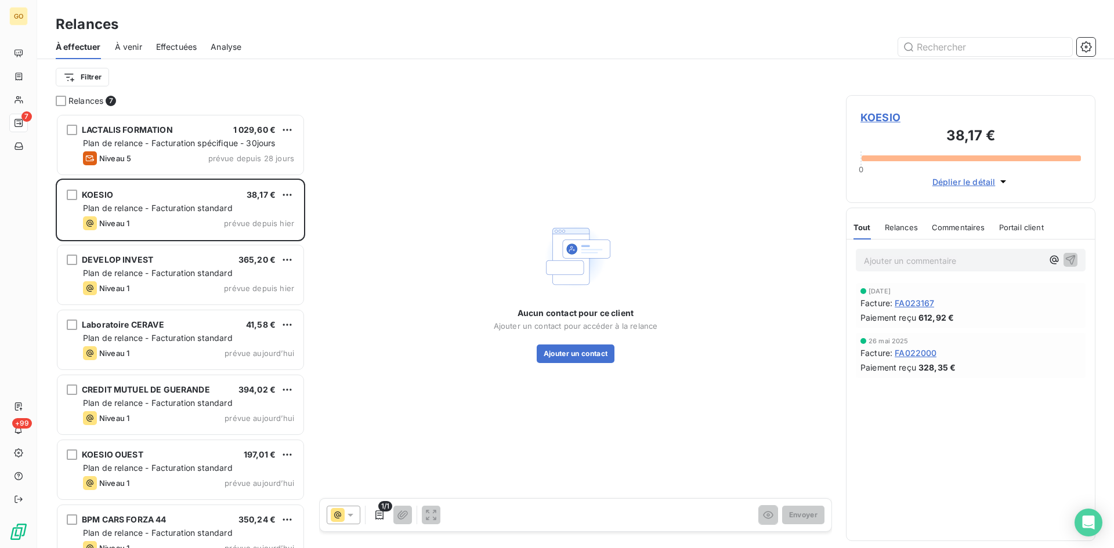
click at [878, 118] on span "KOESIO" at bounding box center [971, 118] width 221 height 16
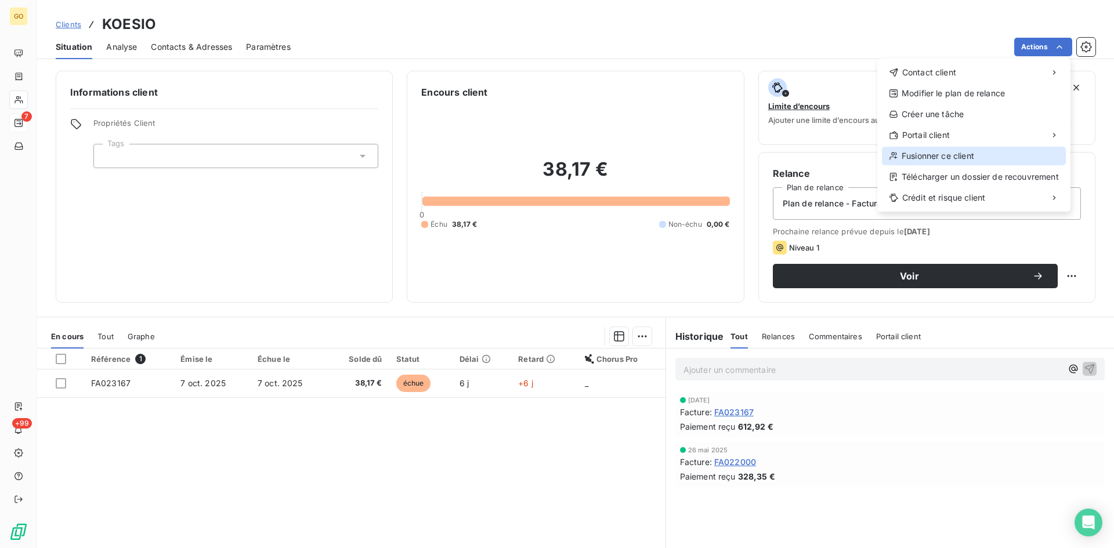
click at [979, 157] on div "Fusionner ce client" at bounding box center [974, 156] width 184 height 19
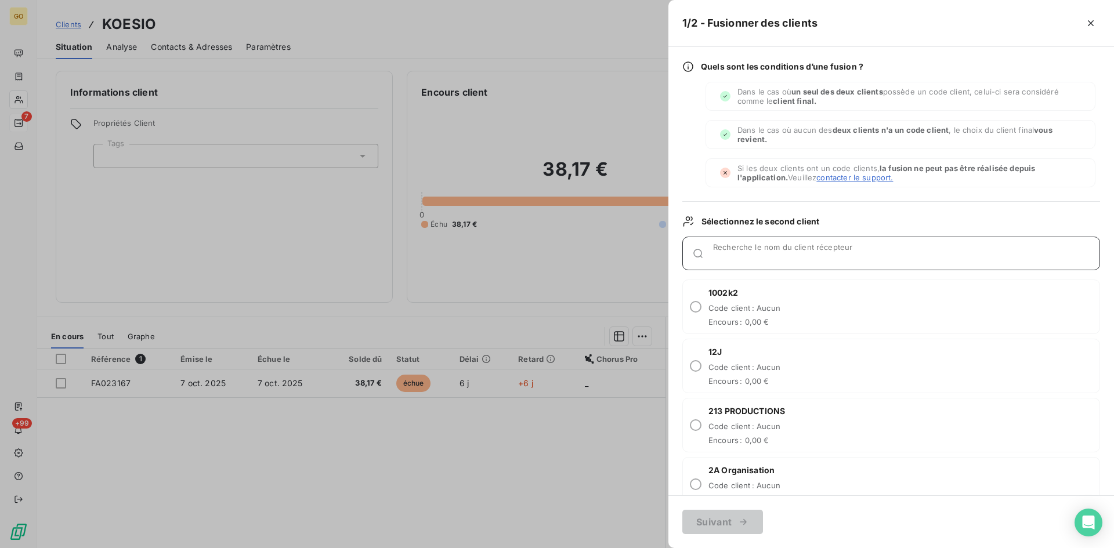
click at [799, 256] on input "Recherche le nom du client récepteur" at bounding box center [906, 258] width 386 height 12
type input "KOESIO"
click at [695, 367] on input "radio" at bounding box center [696, 366] width 12 height 12
radio input "true"
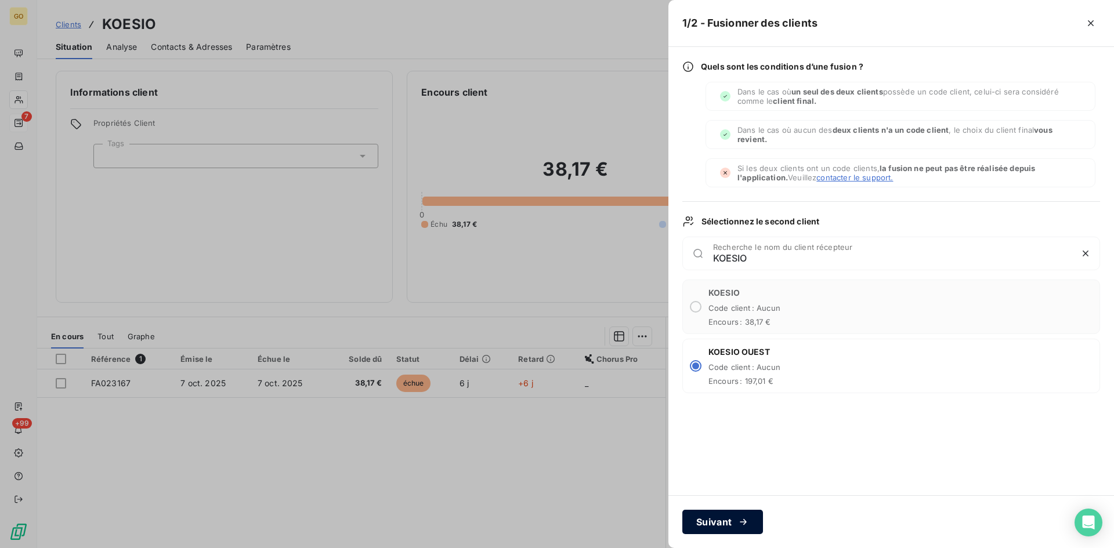
click at [734, 525] on div "button" at bounding box center [740, 522] width 17 height 12
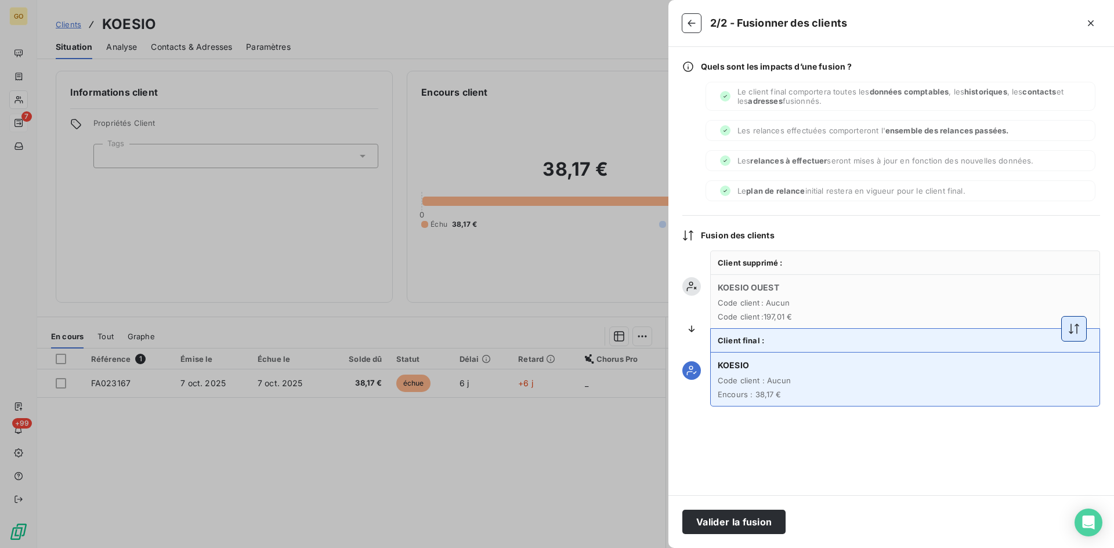
click at [1074, 331] on icon "button" at bounding box center [1074, 329] width 12 height 12
click at [929, 460] on div "Quels sont les impacts d’une fusion ? Le client final comportera toutes les don…" at bounding box center [892, 271] width 446 height 449
click at [745, 522] on button "Valider la fusion" at bounding box center [733, 522] width 103 height 24
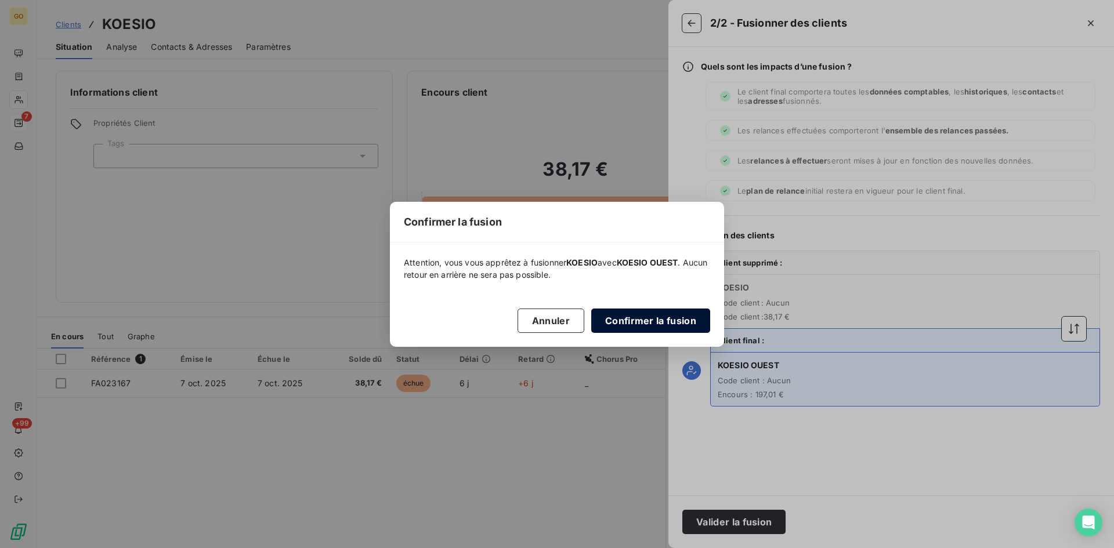
click at [647, 321] on button "Confirmer la fusion" at bounding box center [650, 321] width 119 height 24
click at [645, 328] on button "Confirmer la fusion" at bounding box center [650, 321] width 119 height 24
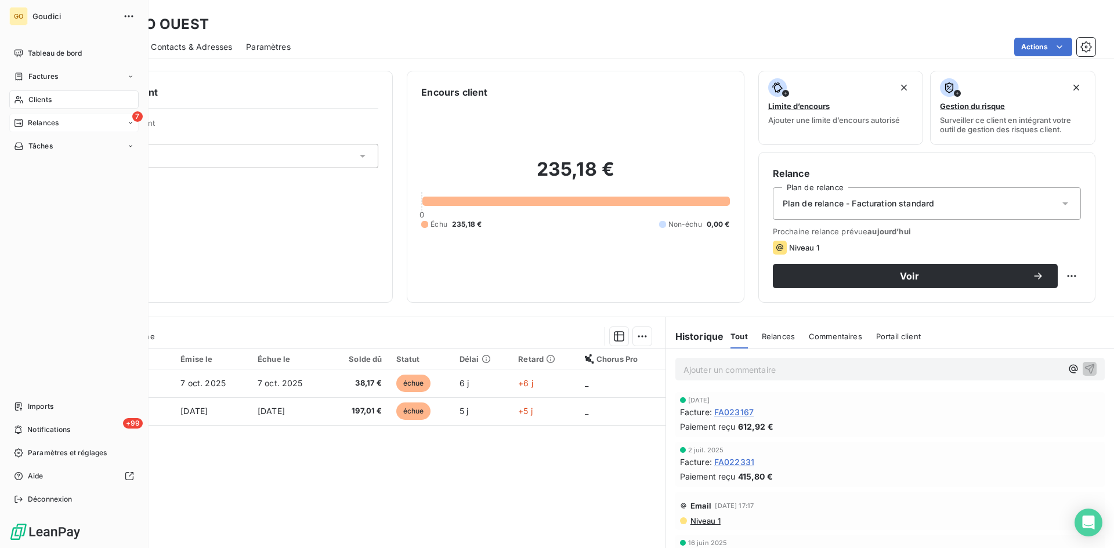
click at [29, 121] on span "Relances" at bounding box center [43, 123] width 31 height 10
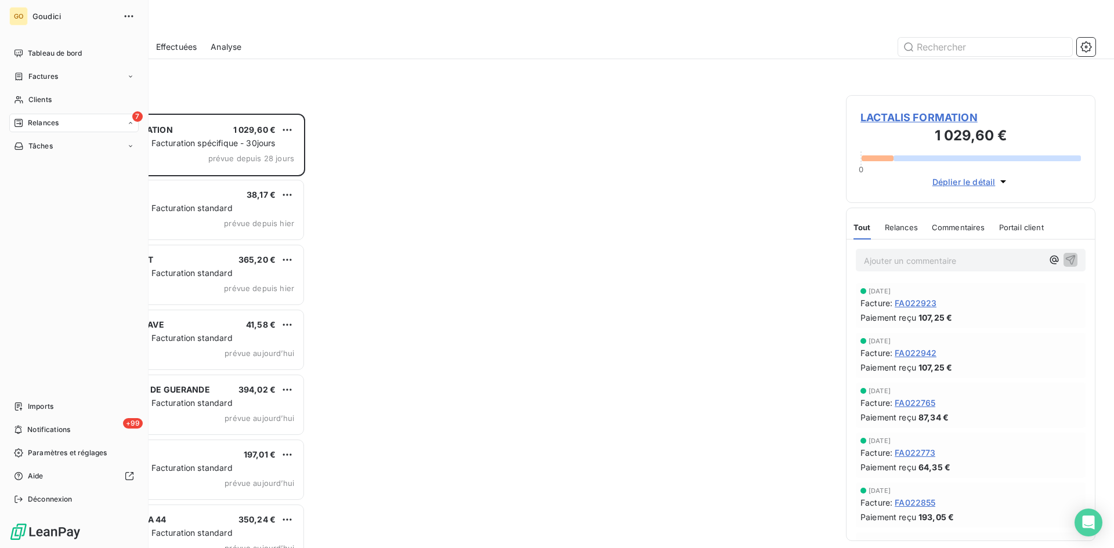
scroll to position [426, 241]
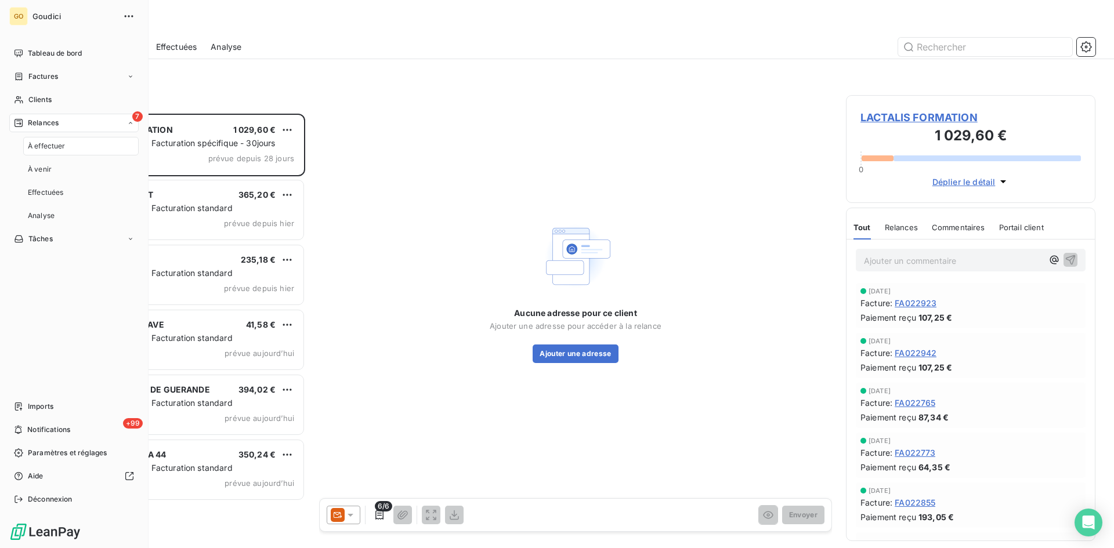
click at [40, 150] on span "À effectuer" at bounding box center [47, 146] width 38 height 10
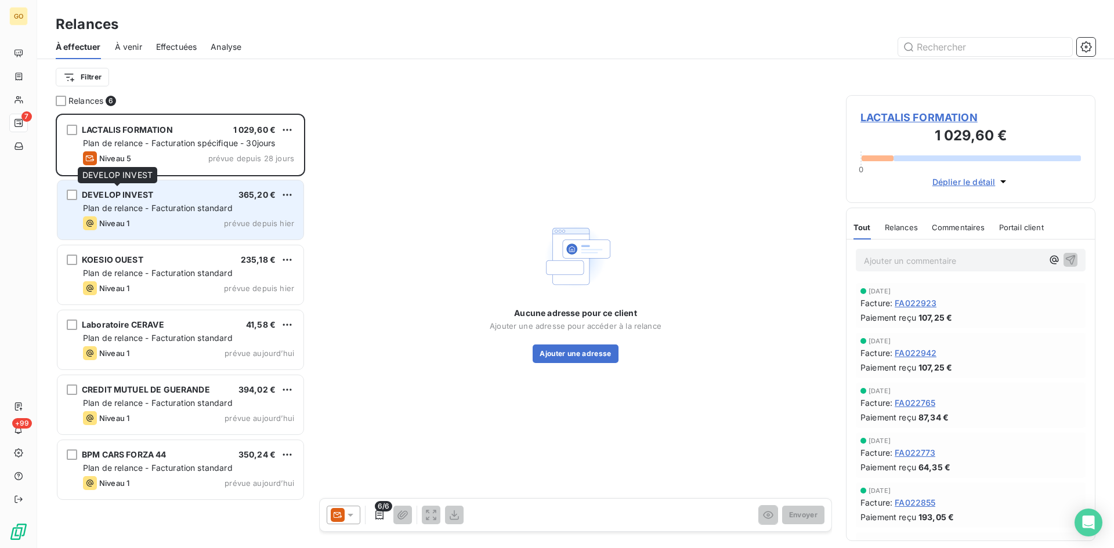
click at [142, 194] on span "DEVELOP INVEST" at bounding box center [117, 195] width 71 height 10
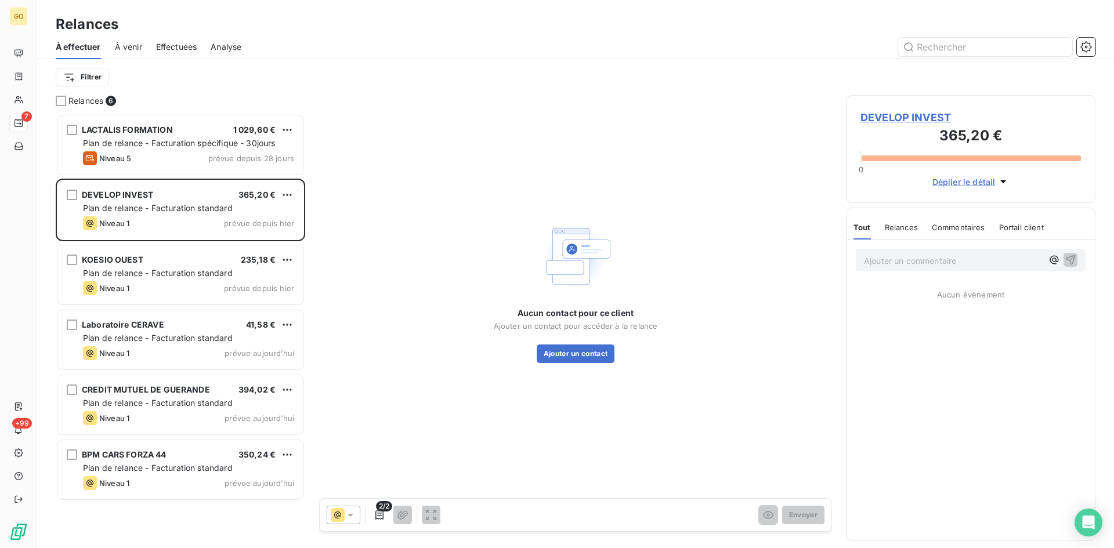
click at [922, 113] on span "DEVELOP INVEST" at bounding box center [971, 118] width 221 height 16
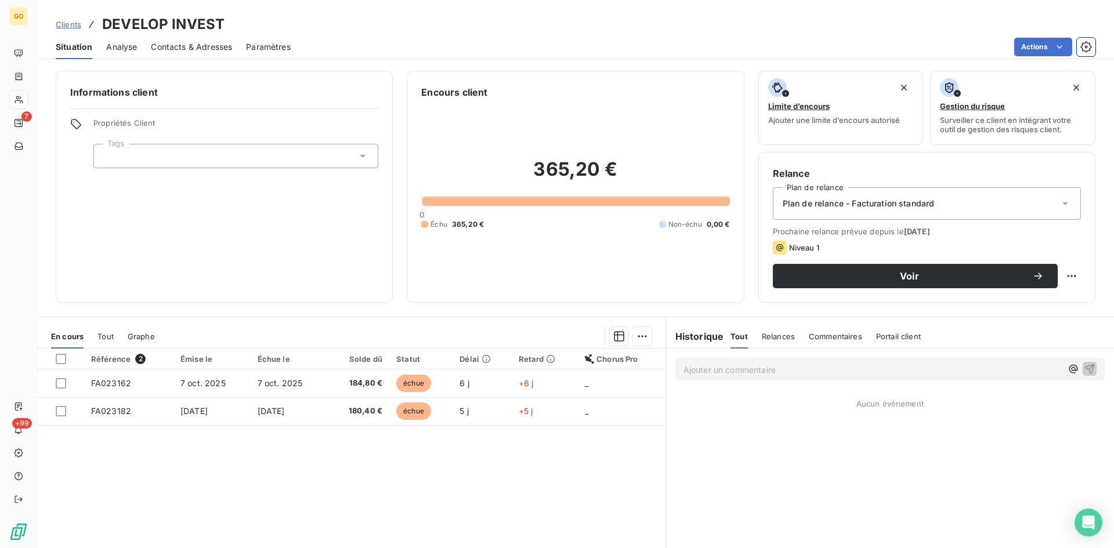
click at [173, 52] on span "Contacts & Adresses" at bounding box center [191, 47] width 81 height 12
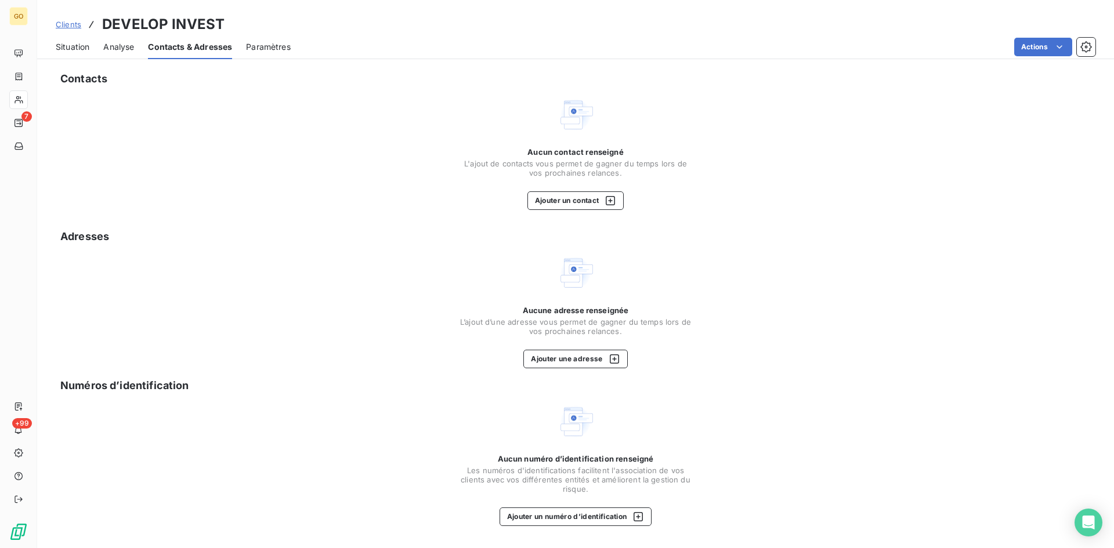
click at [123, 47] on span "Analyse" at bounding box center [118, 47] width 31 height 12
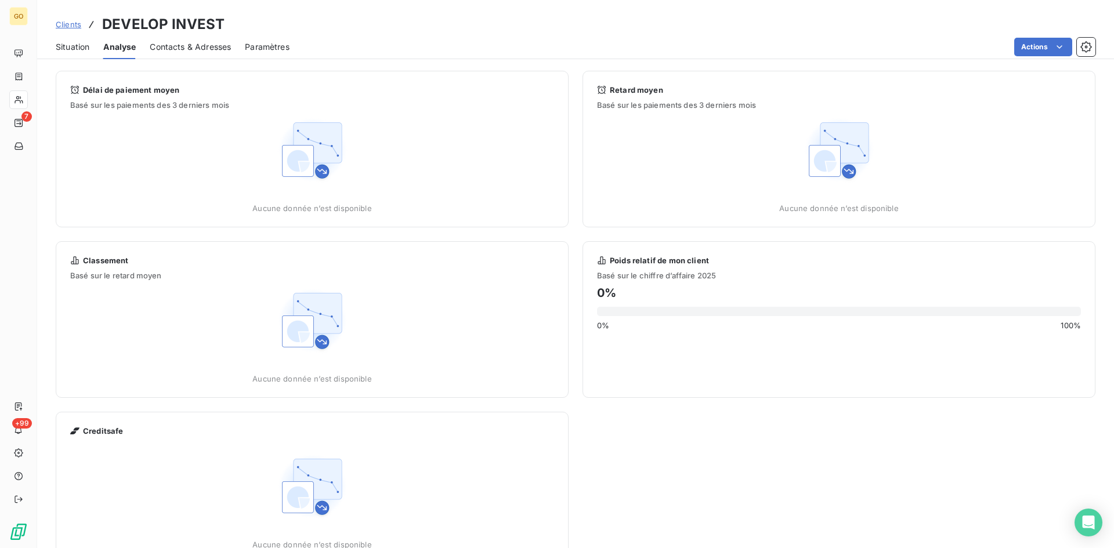
click at [188, 53] on div "Contacts & Adresses" at bounding box center [190, 47] width 81 height 24
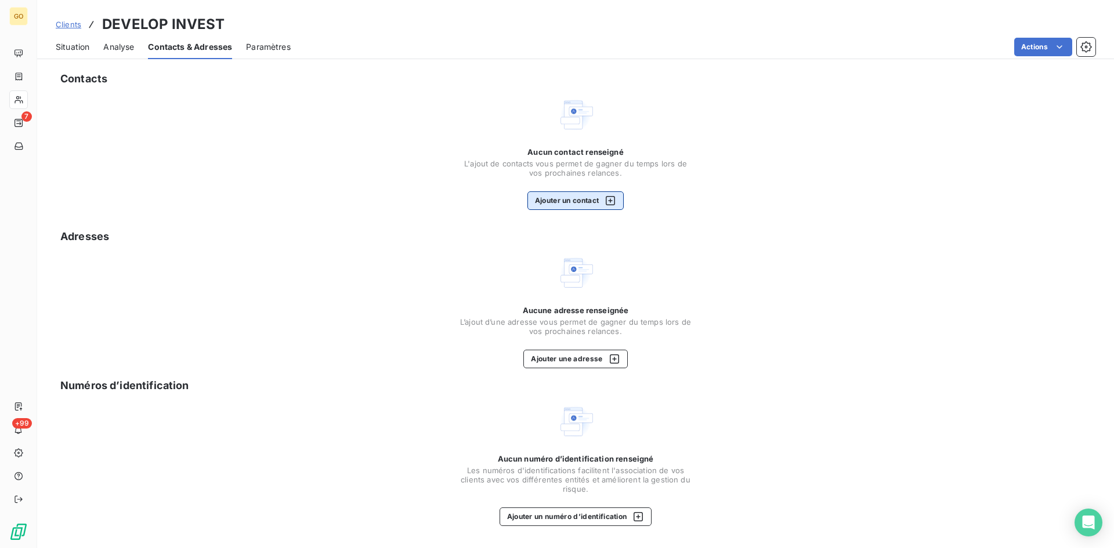
click at [567, 197] on button "Ajouter un contact" at bounding box center [576, 201] width 97 height 19
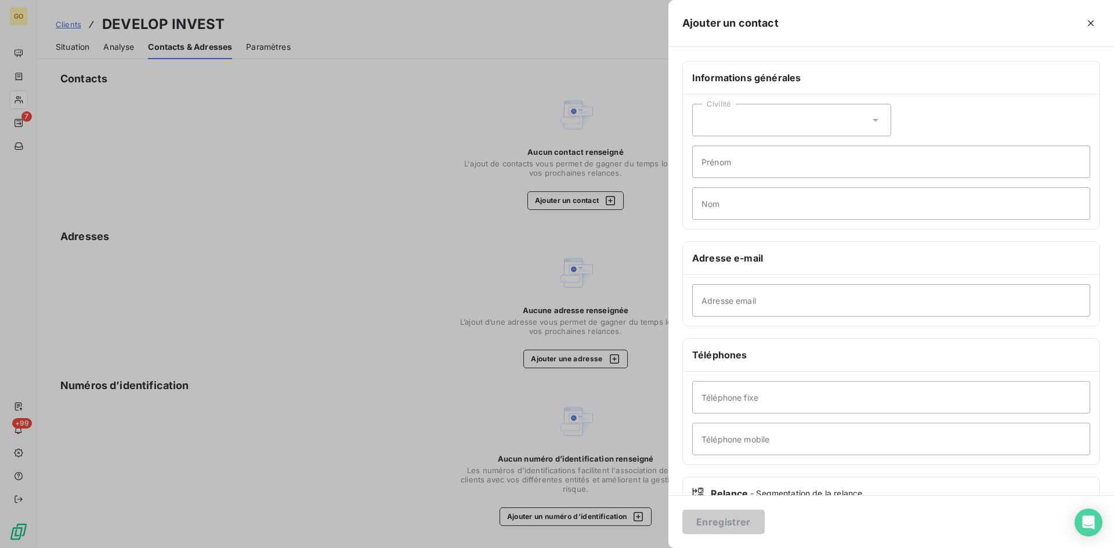
click at [814, 114] on div "Civilité" at bounding box center [791, 120] width 199 height 32
click at [783, 147] on li "Madame" at bounding box center [791, 149] width 199 height 21
click at [785, 166] on input "Prénom" at bounding box center [891, 162] width 398 height 32
type input "Hélène"
click at [790, 209] on input "Nom" at bounding box center [891, 203] width 398 height 32
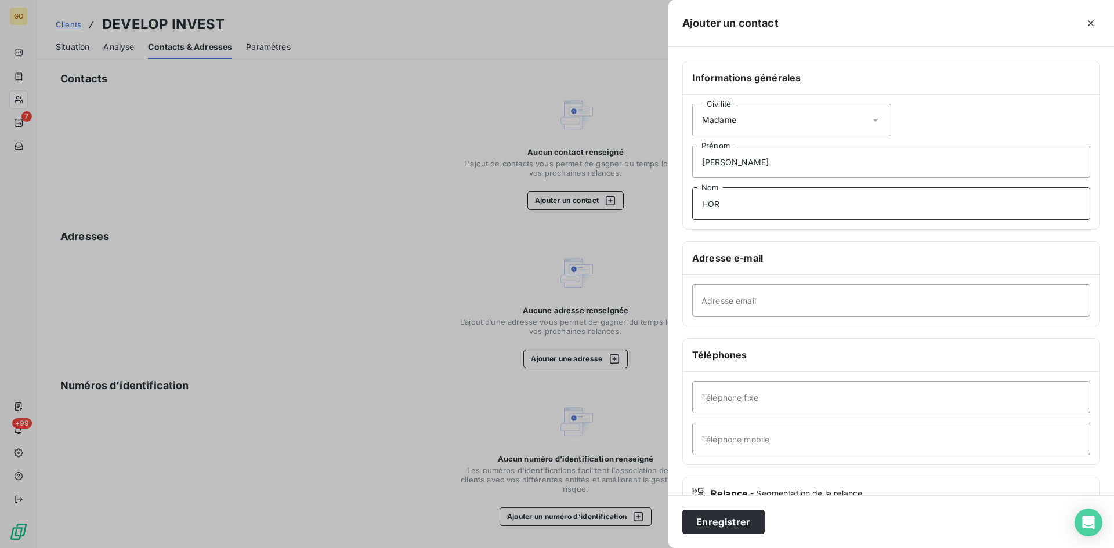
type input "HOR"
click at [799, 304] on input "Adresse email" at bounding box center [891, 300] width 398 height 32
click at [825, 311] on input "Adresse email" at bounding box center [891, 300] width 398 height 32
paste input "helene.hor@koesio.com"
type input "helene.hor@koesio.com"
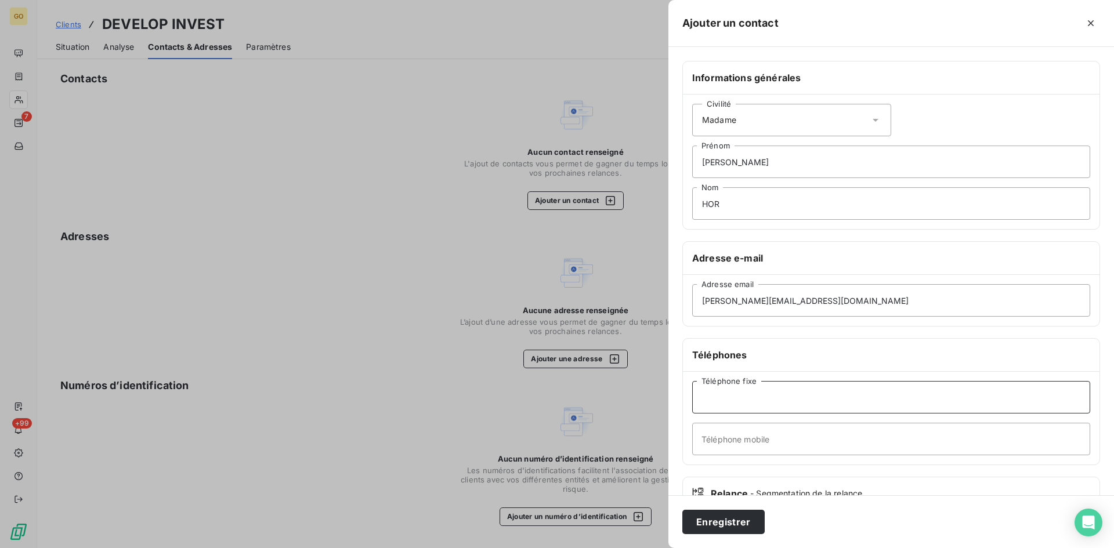
click at [739, 391] on input "Téléphone fixe" at bounding box center [891, 397] width 398 height 32
click at [816, 439] on input "Téléphone mobile" at bounding box center [891, 439] width 398 height 32
paste input "0677477711"
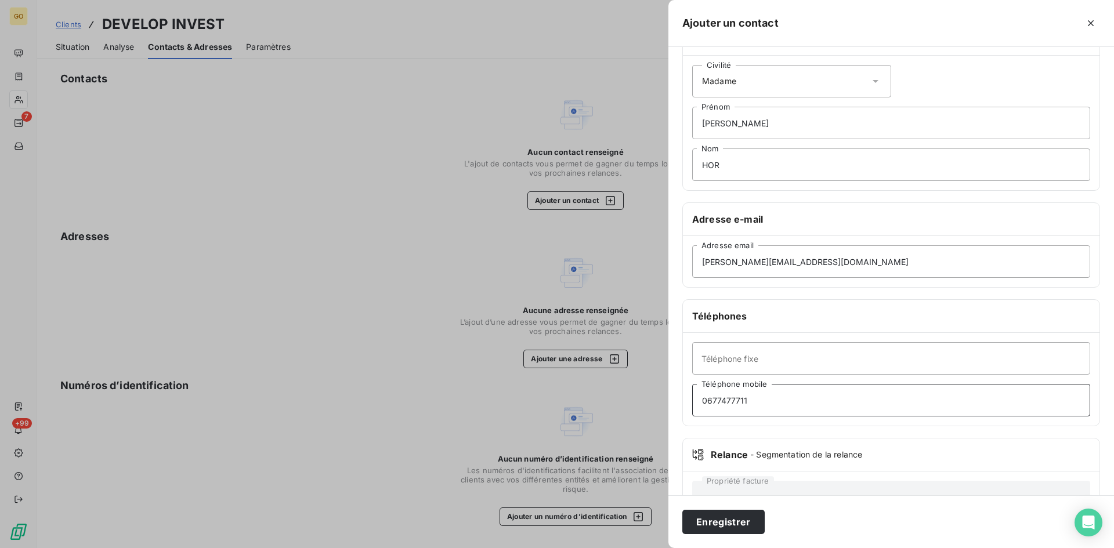
scroll to position [81, 0]
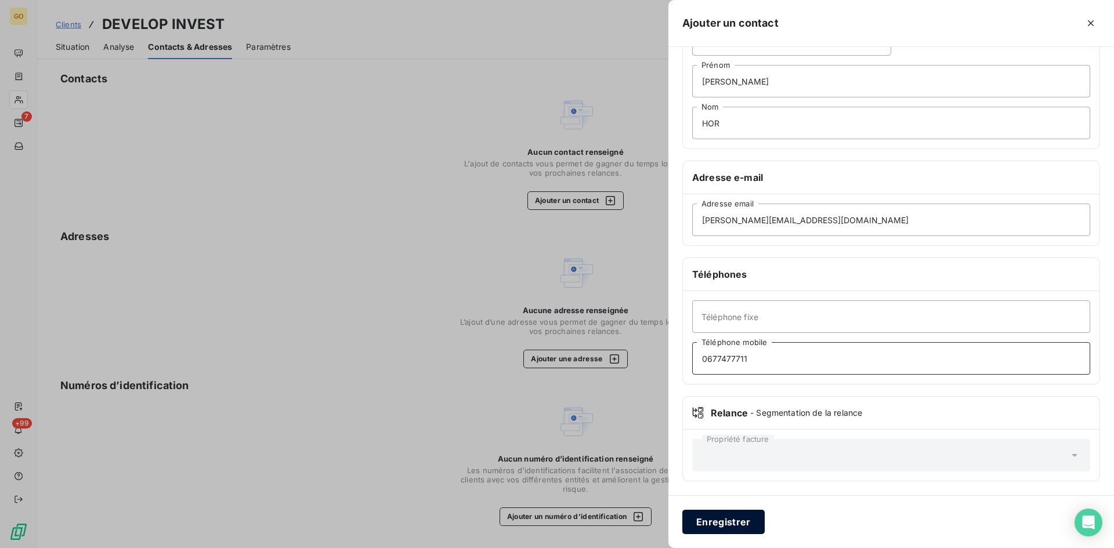
type input "0677477711"
click at [722, 527] on button "Enregistrer" at bounding box center [723, 522] width 82 height 24
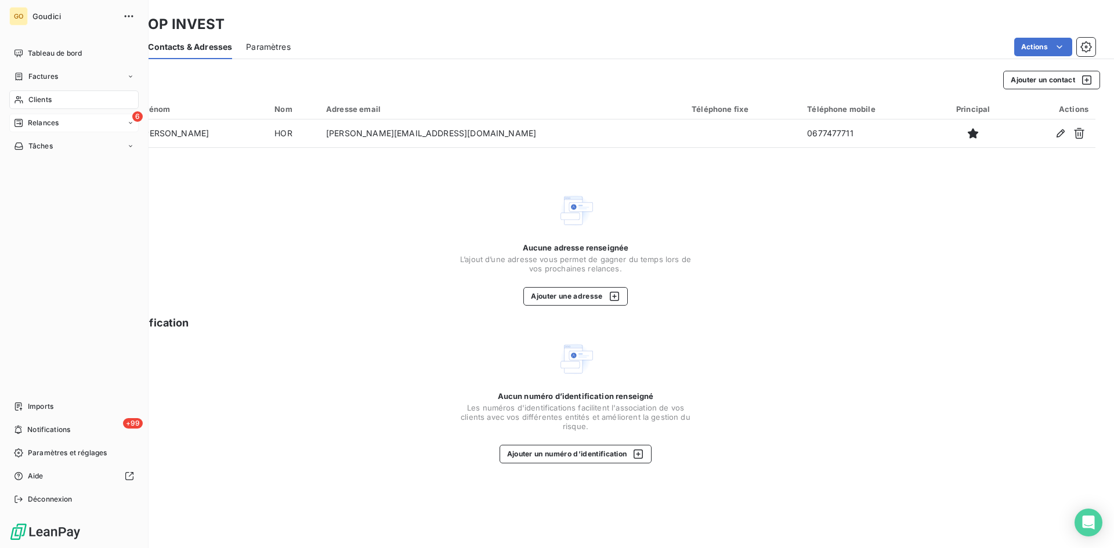
click at [34, 114] on div "6 Relances" at bounding box center [73, 123] width 129 height 19
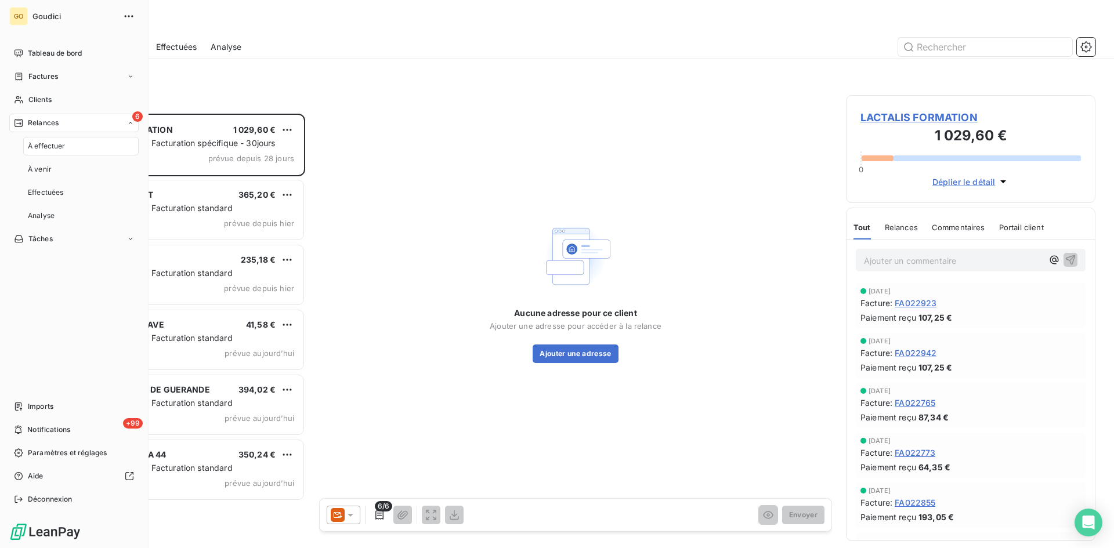
scroll to position [426, 241]
click at [49, 147] on span "À effectuer" at bounding box center [47, 146] width 38 height 10
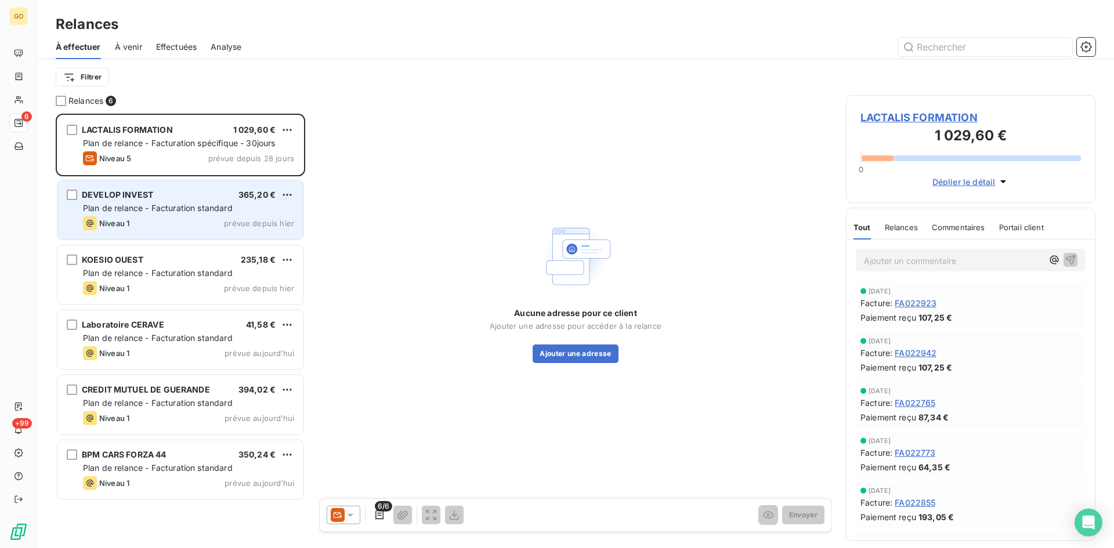
click at [115, 204] on span "Plan de relance - Facturation standard" at bounding box center [158, 208] width 150 height 10
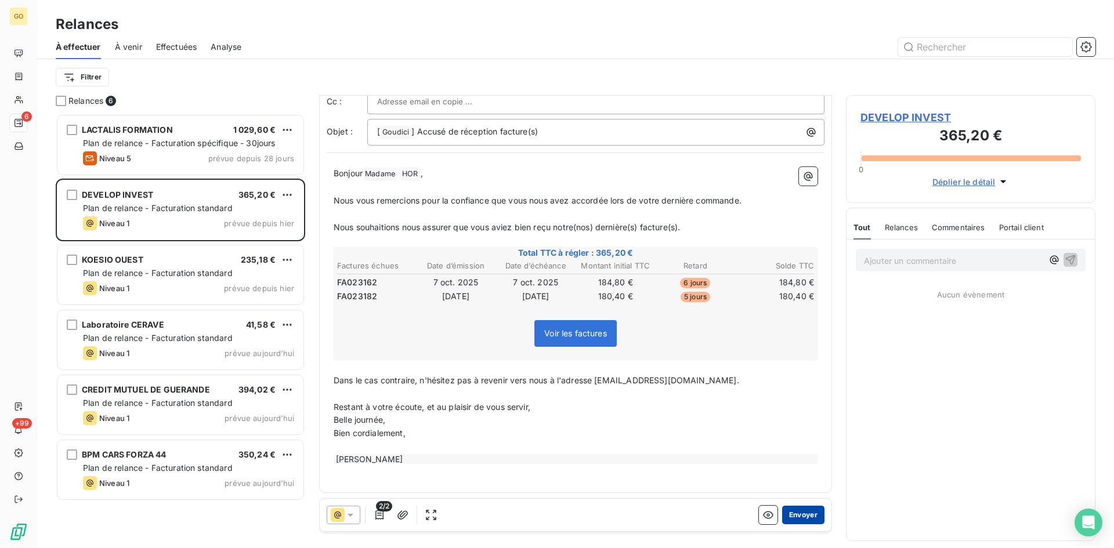
scroll to position [62, 0]
click at [791, 517] on button "Envoyer" at bounding box center [803, 515] width 42 height 19
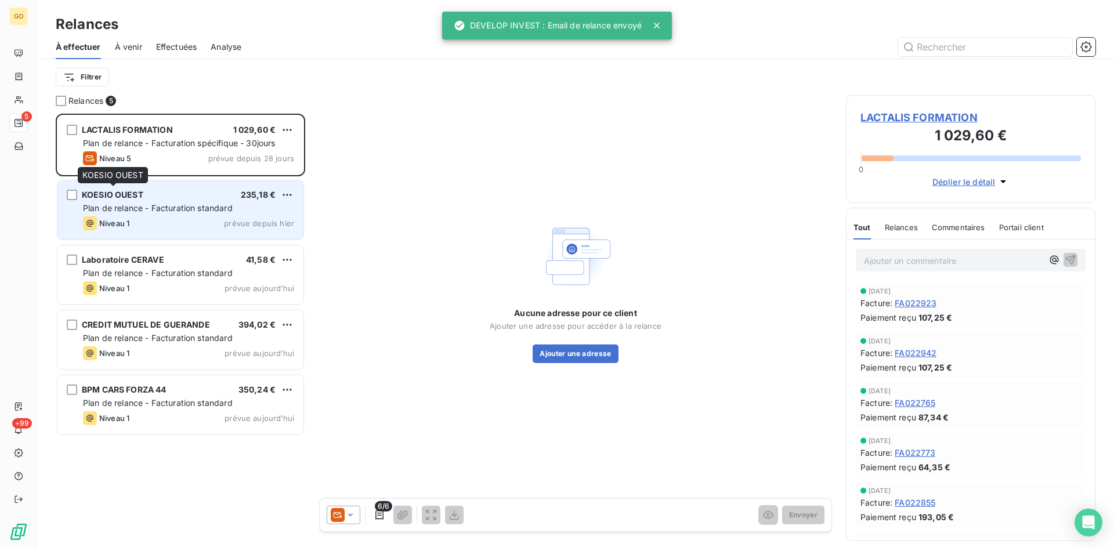
click at [131, 192] on span "KOESIO OUEST" at bounding box center [113, 195] width 62 height 10
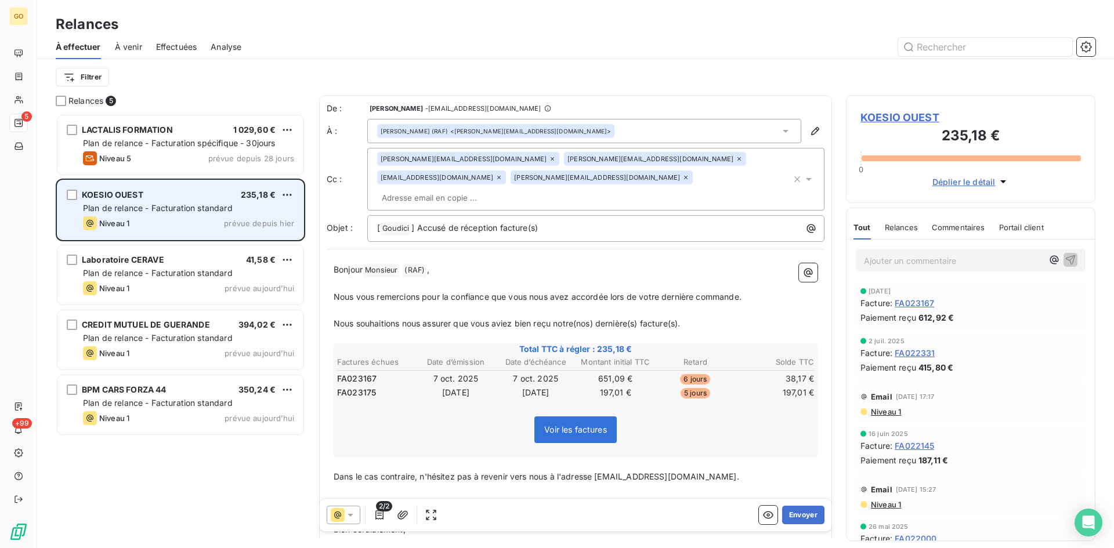
click at [113, 198] on span "KOESIO OUEST" at bounding box center [113, 195] width 62 height 10
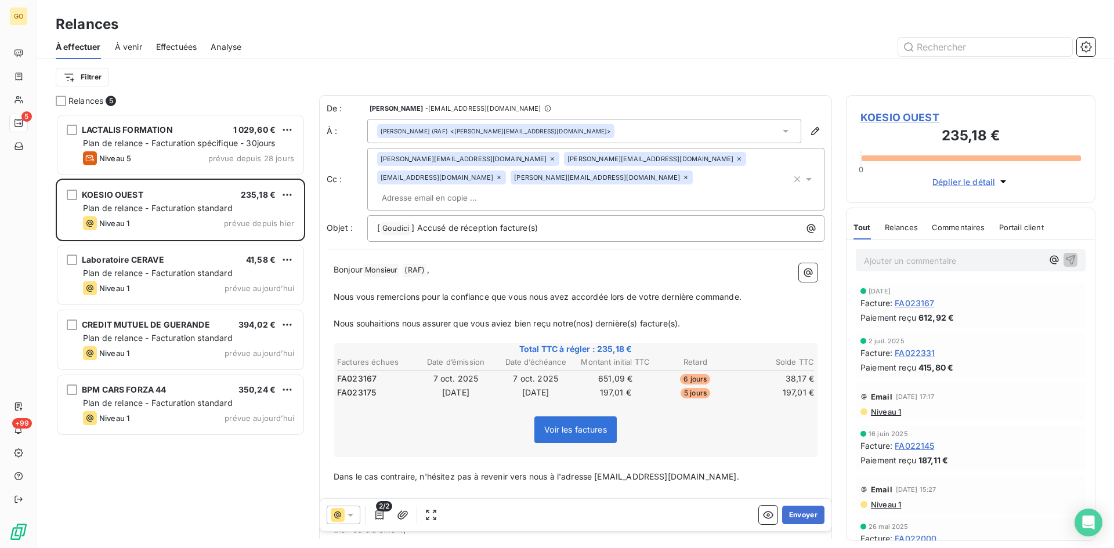
click at [911, 115] on span "KOESIO OUEST" at bounding box center [971, 118] width 221 height 16
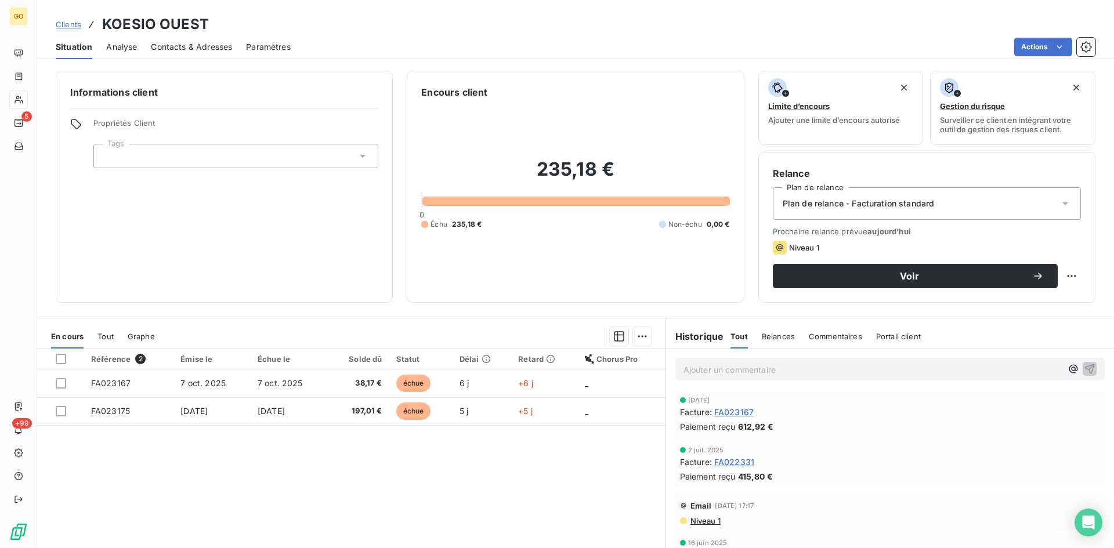
click at [207, 48] on span "Contacts & Adresses" at bounding box center [191, 47] width 81 height 12
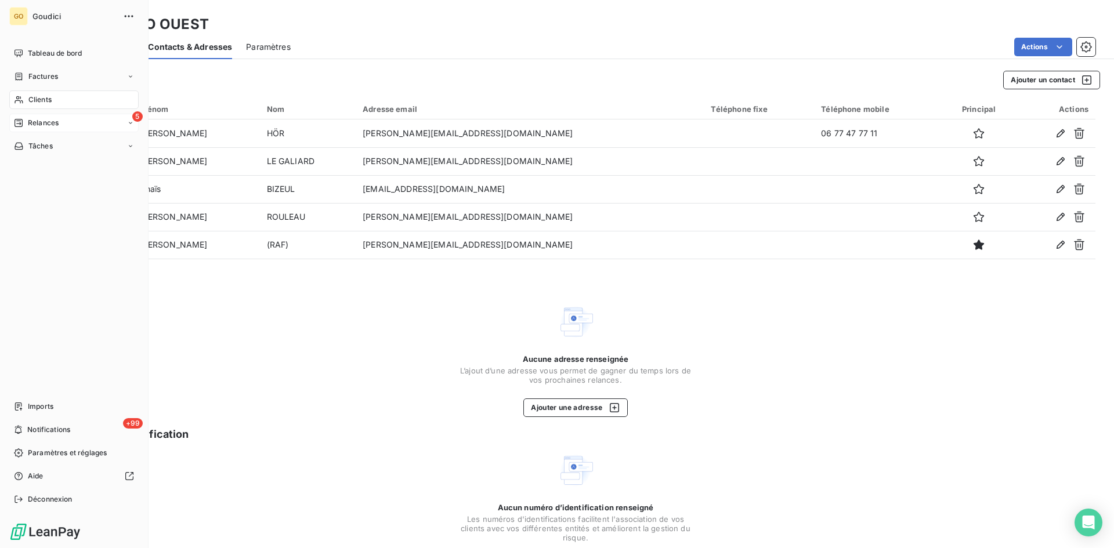
click at [52, 123] on span "Relances" at bounding box center [43, 123] width 31 height 10
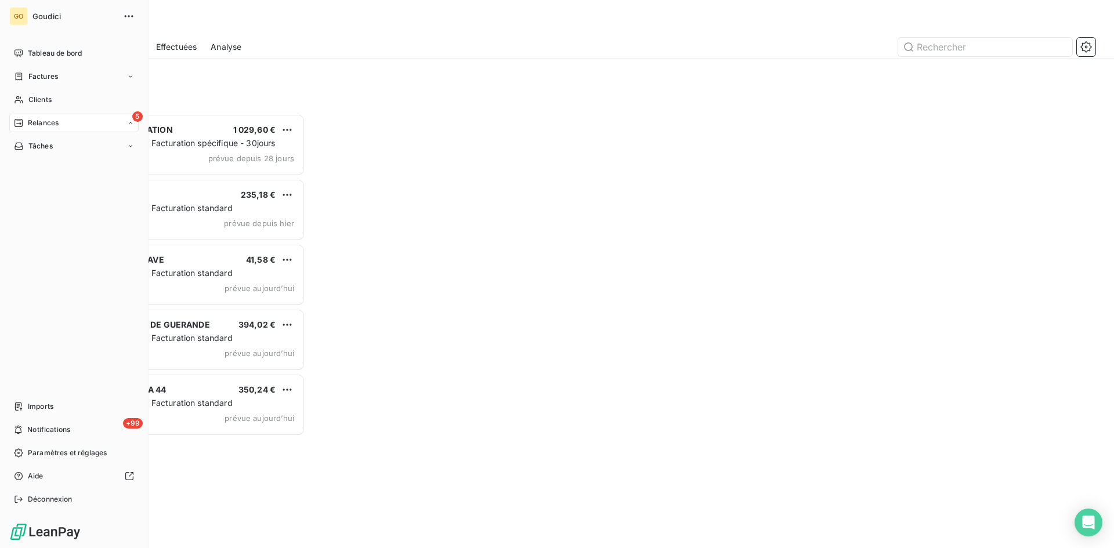
scroll to position [426, 241]
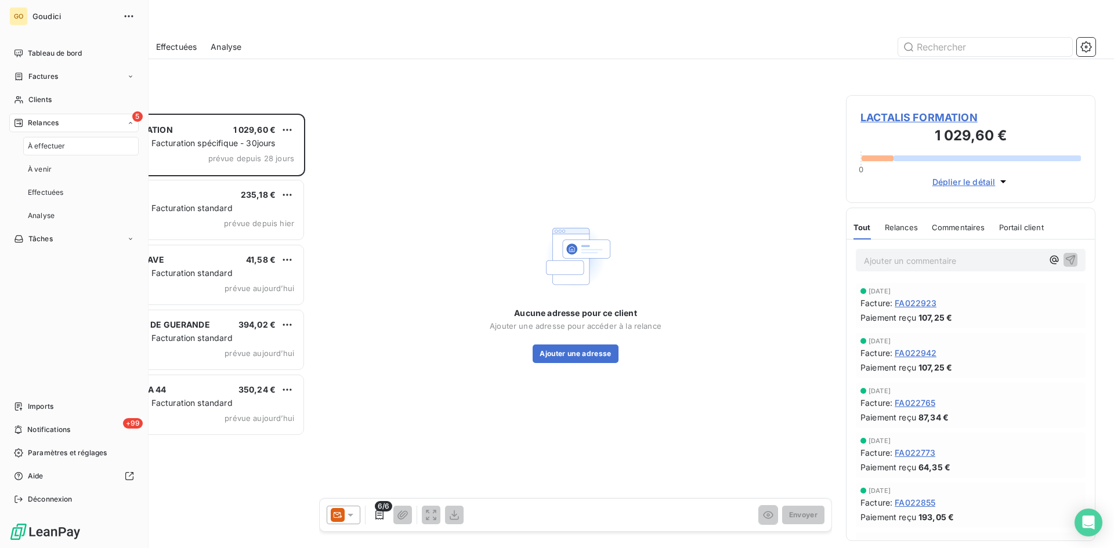
click at [37, 150] on span "À effectuer" at bounding box center [47, 146] width 38 height 10
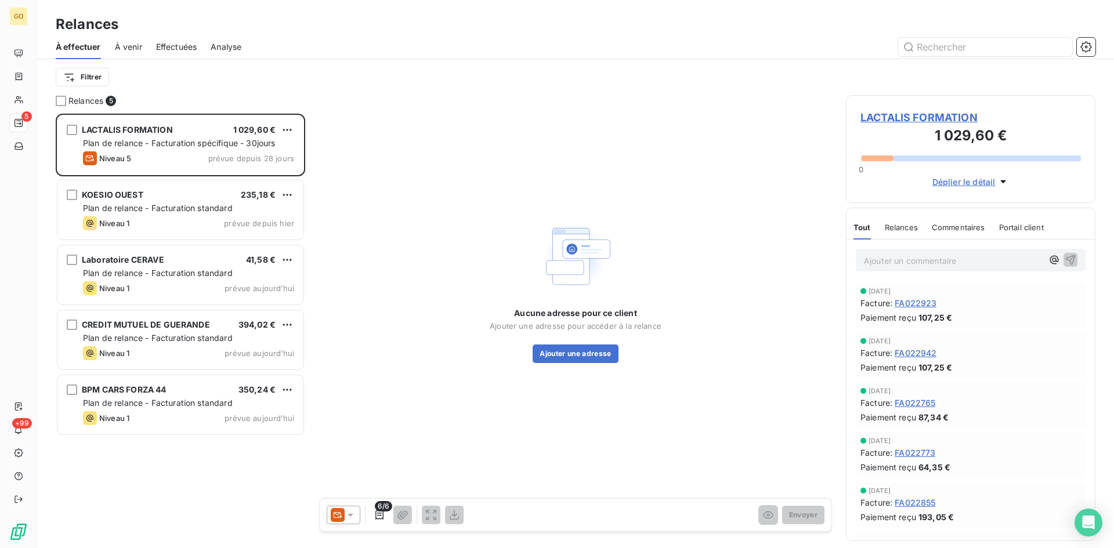
click at [447, 96] on div "Aucune adresse pour ce client Ajouter une adresse pour accéder à la relance Ajo…" at bounding box center [575, 291] width 513 height 392
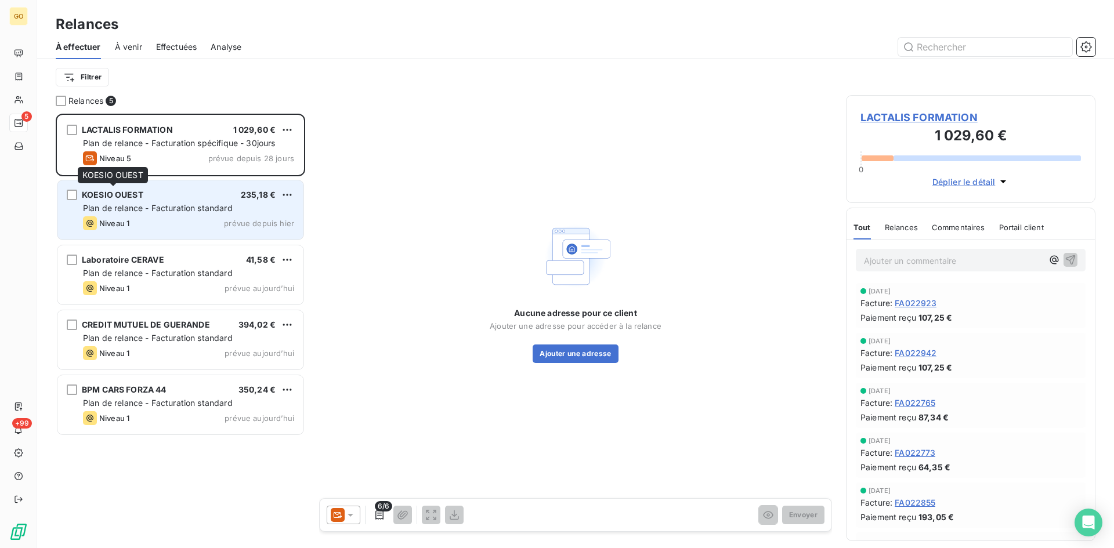
click at [136, 196] on span "KOESIO OUEST" at bounding box center [113, 195] width 62 height 10
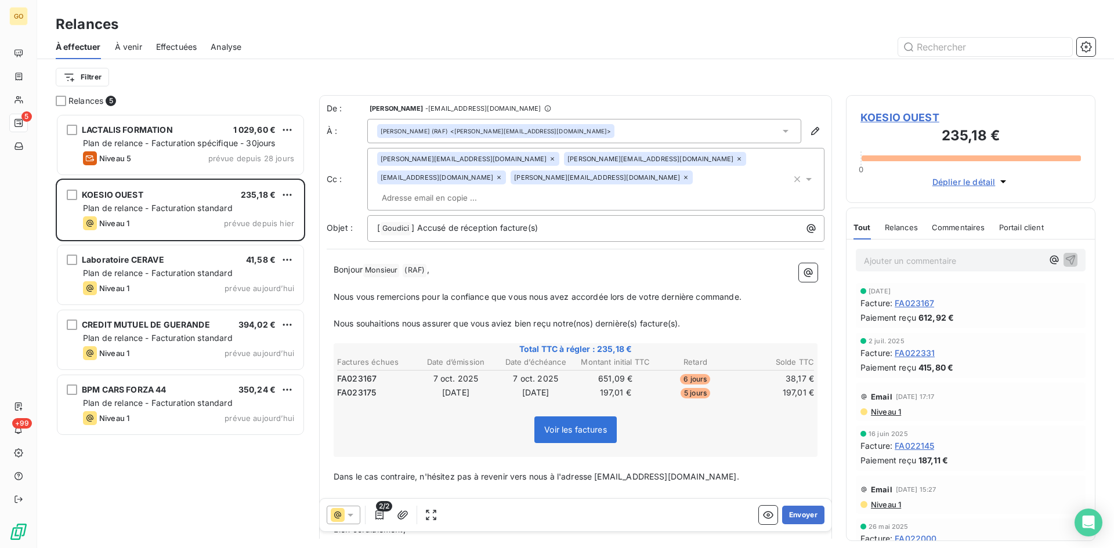
click at [783, 132] on icon at bounding box center [786, 131] width 6 height 3
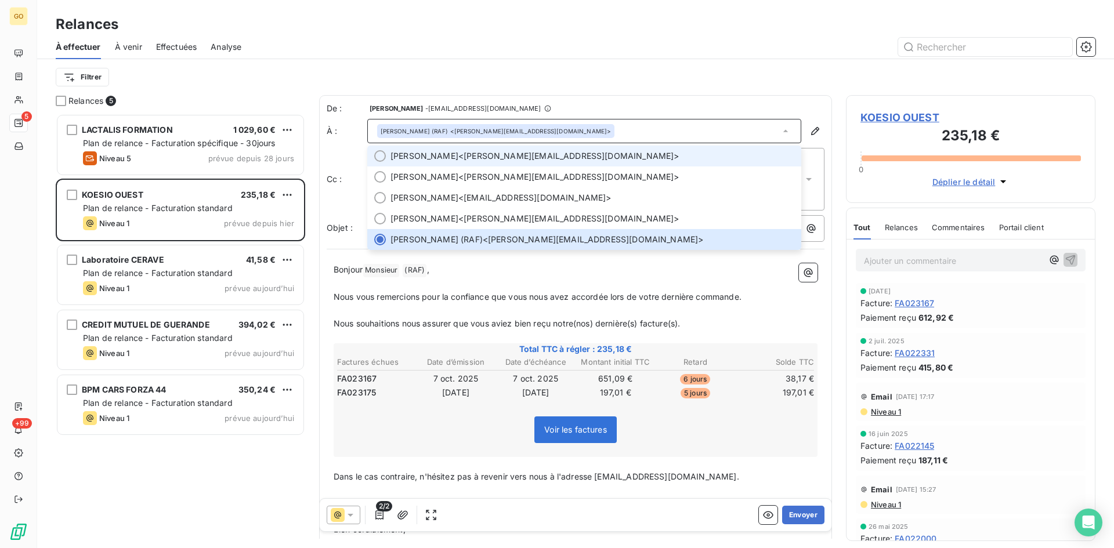
click at [375, 161] on li "Hélène HÖR <helene.hor@koesio.com>" at bounding box center [584, 156] width 434 height 21
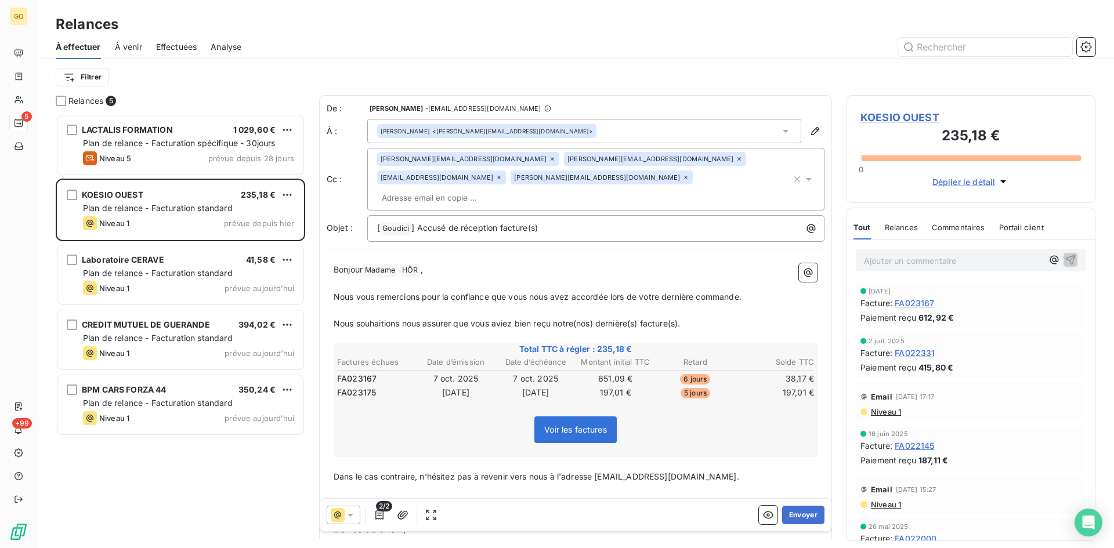
click at [465, 158] on div "helene.hor@koesio.com" at bounding box center [468, 159] width 182 height 14
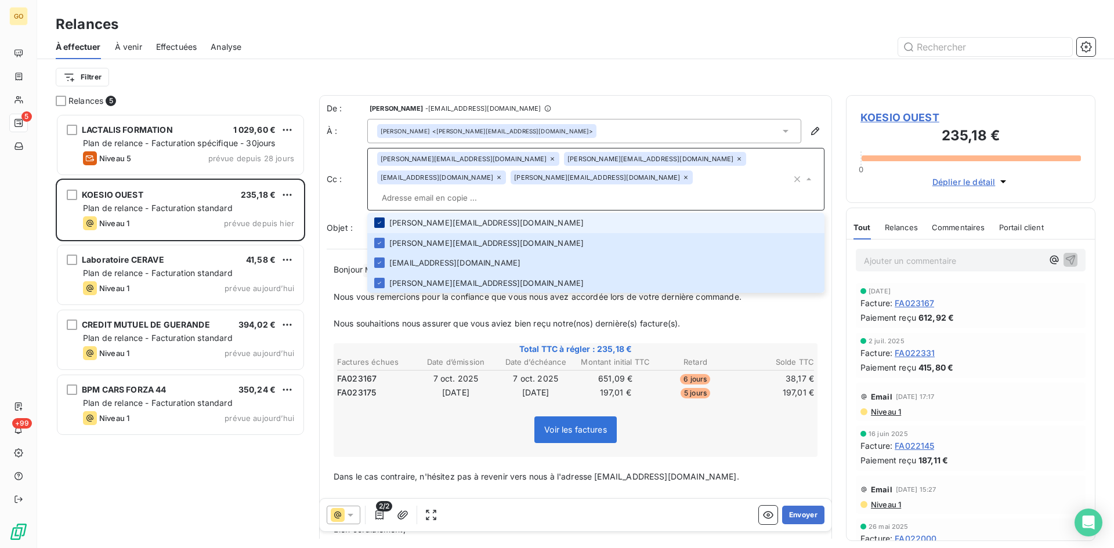
click at [381, 219] on icon at bounding box center [379, 222] width 7 height 7
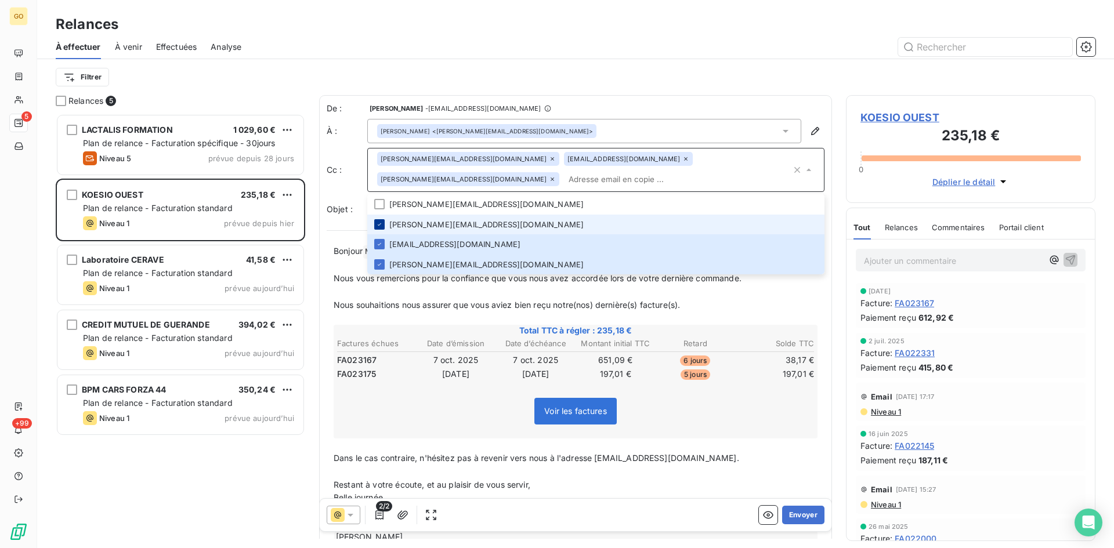
click at [380, 221] on icon at bounding box center [379, 224] width 7 height 7
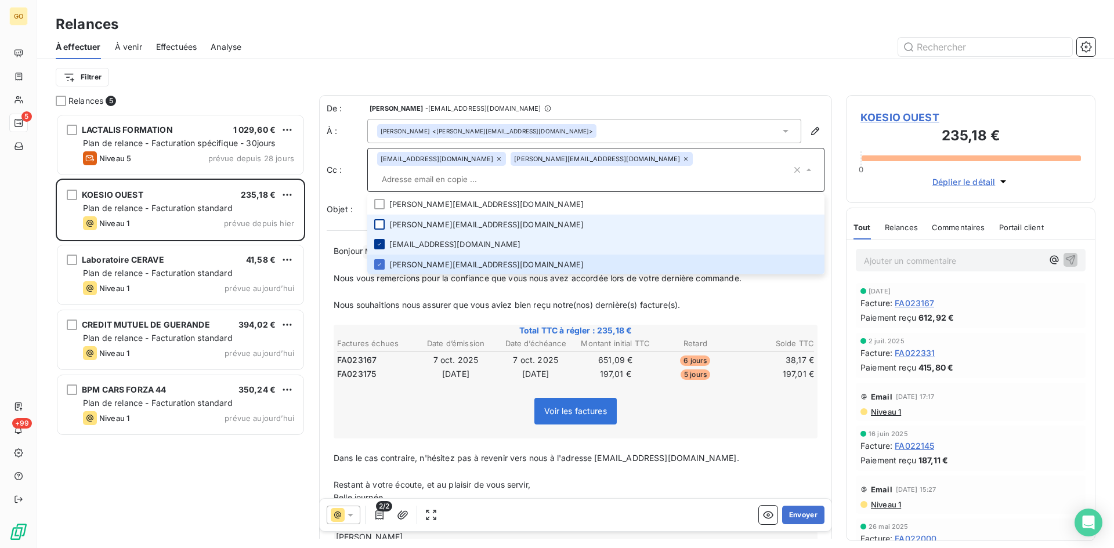
click at [377, 241] on icon at bounding box center [379, 244] width 7 height 7
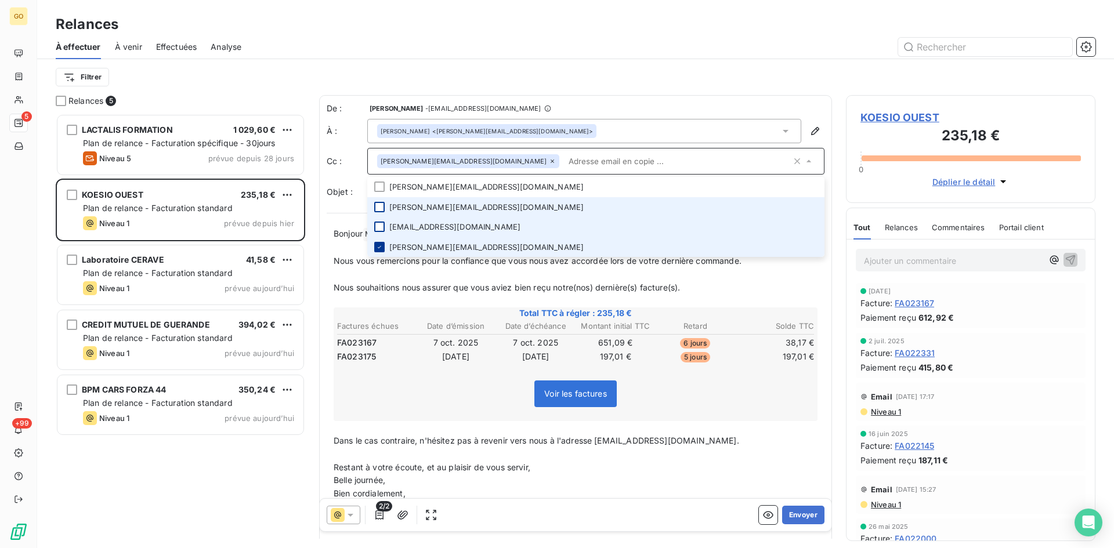
click at [379, 243] on div at bounding box center [379, 247] width 10 height 10
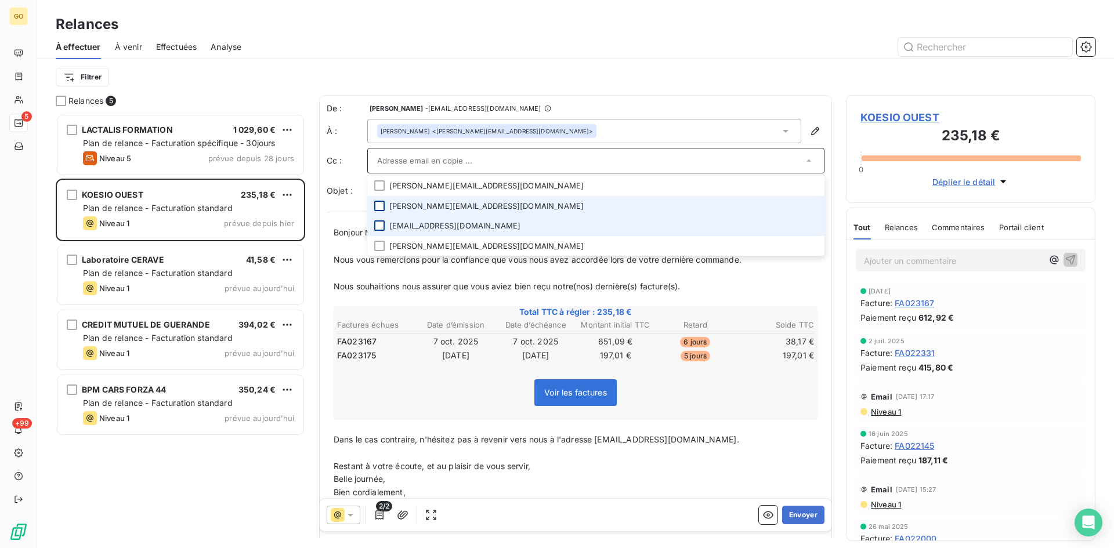
click at [614, 198] on li "cathy.le-galiard@koesio.com" at bounding box center [595, 206] width 457 height 20
click at [379, 207] on icon at bounding box center [379, 207] width 7 height 7
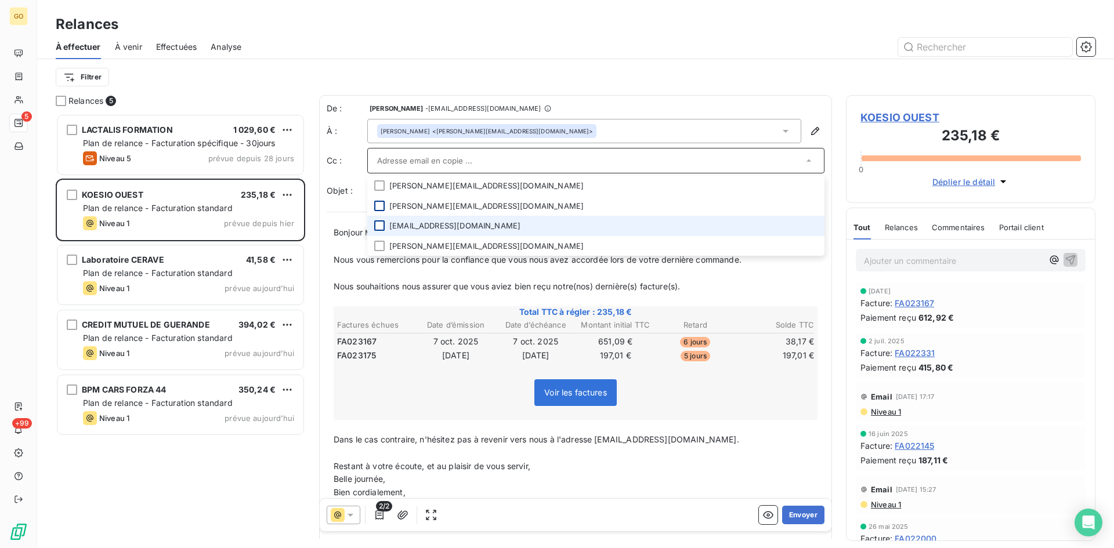
click at [472, 67] on div "Filtrer" at bounding box center [576, 77] width 1040 height 22
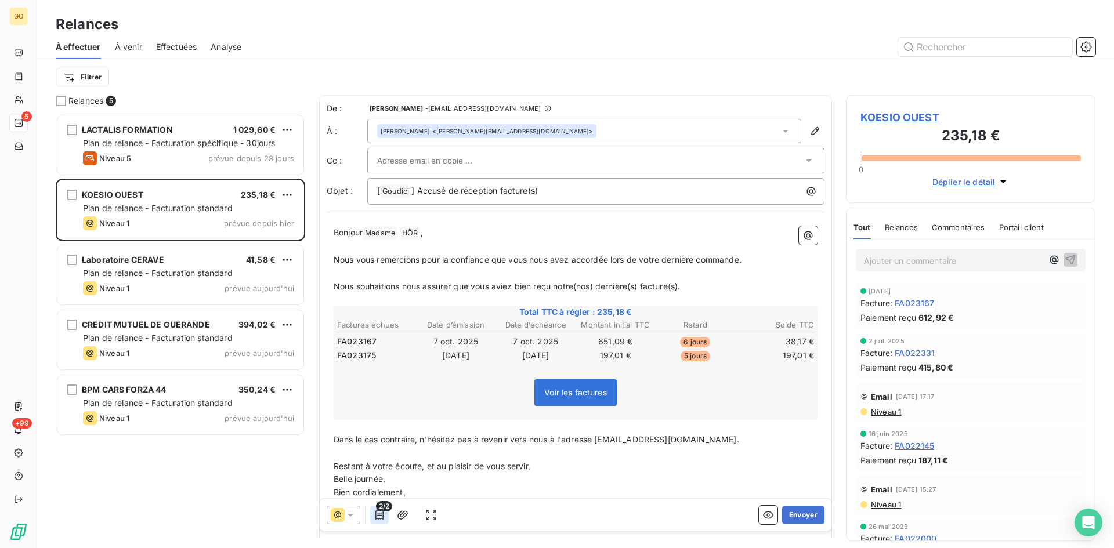
click at [377, 515] on icon "button" at bounding box center [380, 516] width 12 height 12
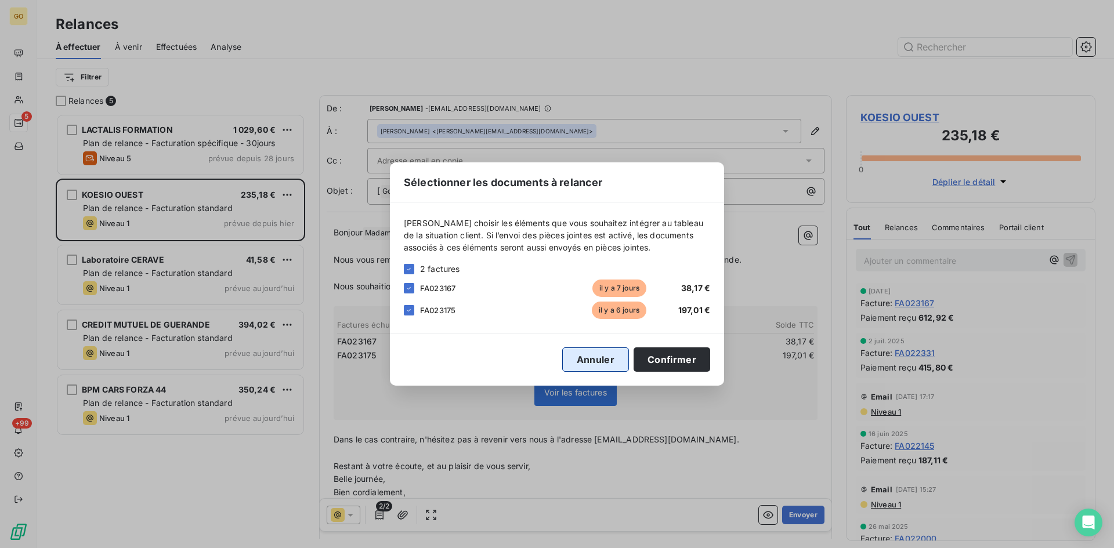
click at [604, 365] on button "Annuler" at bounding box center [595, 360] width 67 height 24
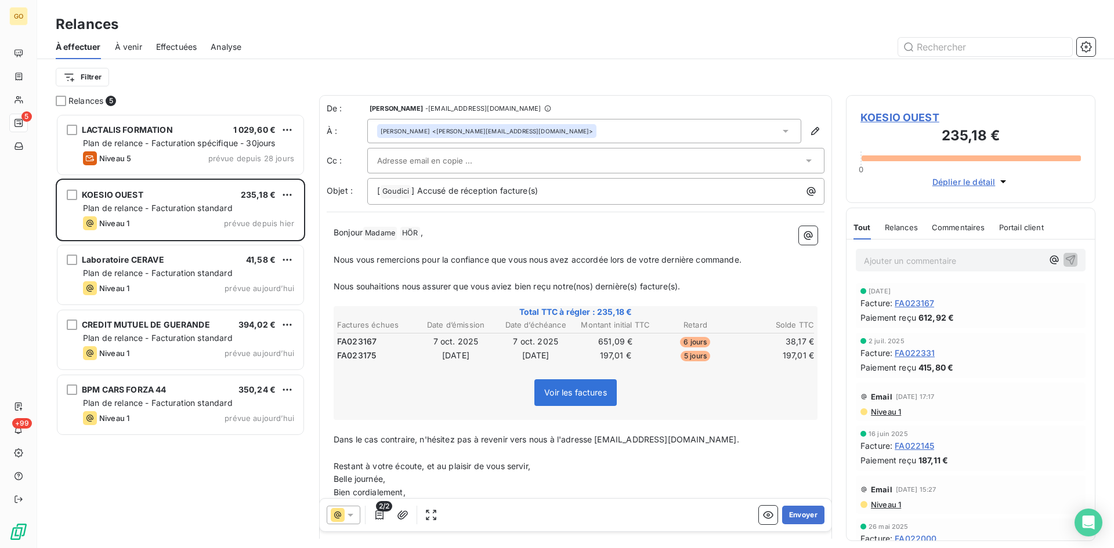
click at [902, 117] on span "KOESIO OUEST" at bounding box center [971, 118] width 221 height 16
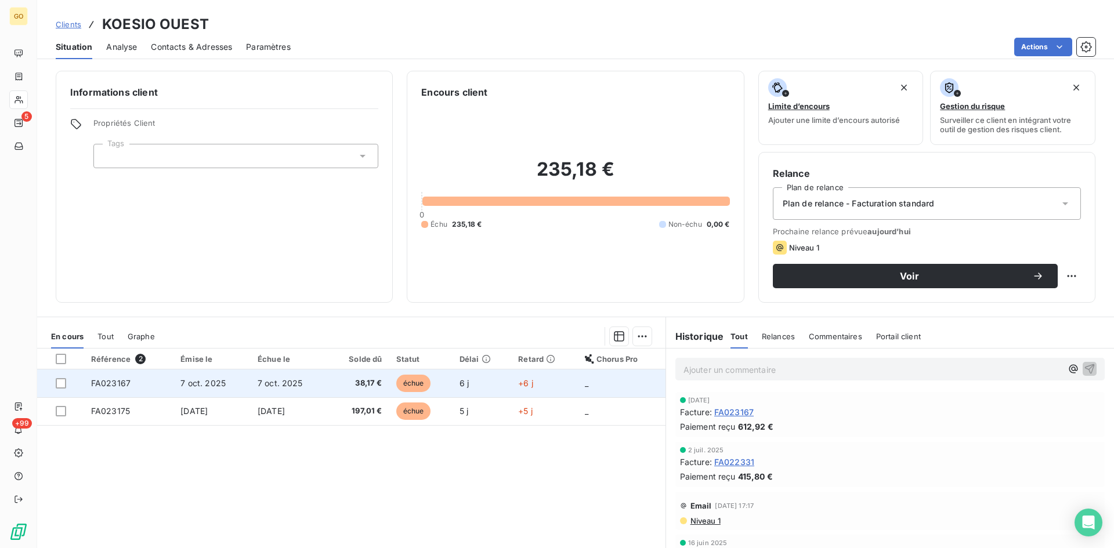
click at [215, 387] on span "7 oct. 2025" at bounding box center [202, 383] width 45 height 10
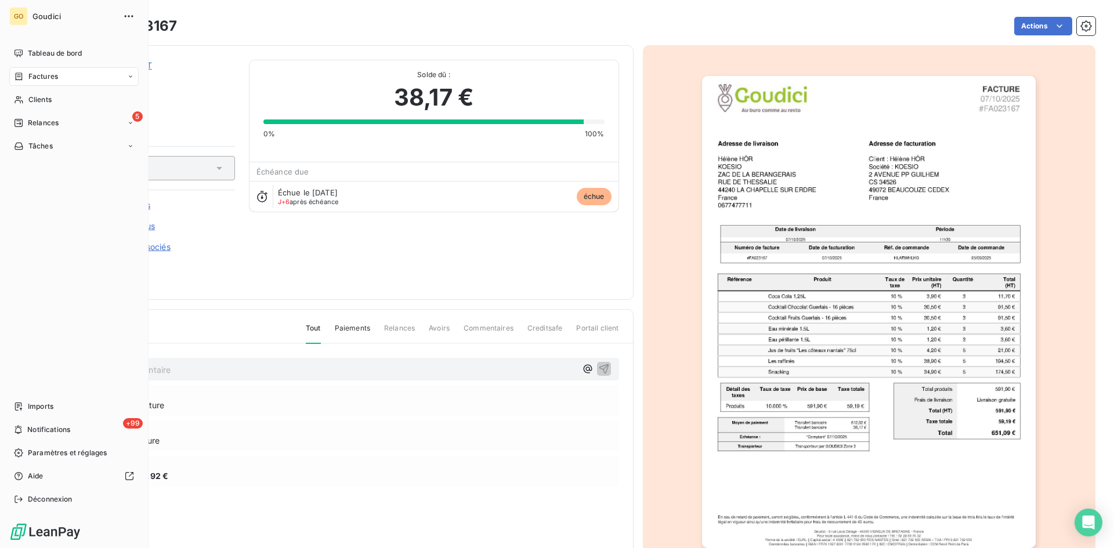
click at [34, 77] on span "Factures" at bounding box center [43, 76] width 30 height 10
click at [38, 103] on span "Factures" at bounding box center [43, 100] width 30 height 10
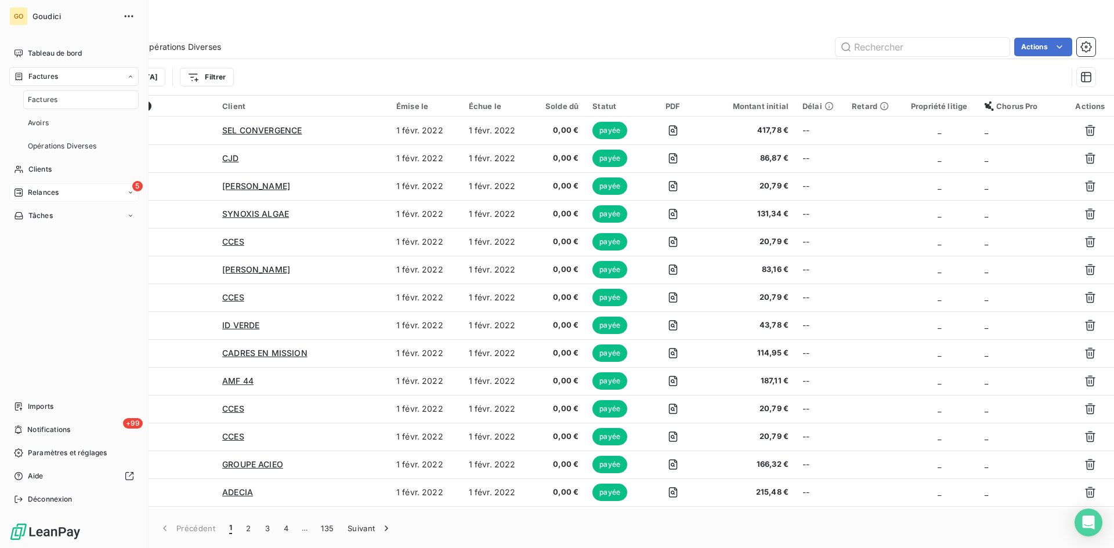
click at [60, 194] on div "5 Relances" at bounding box center [73, 192] width 129 height 19
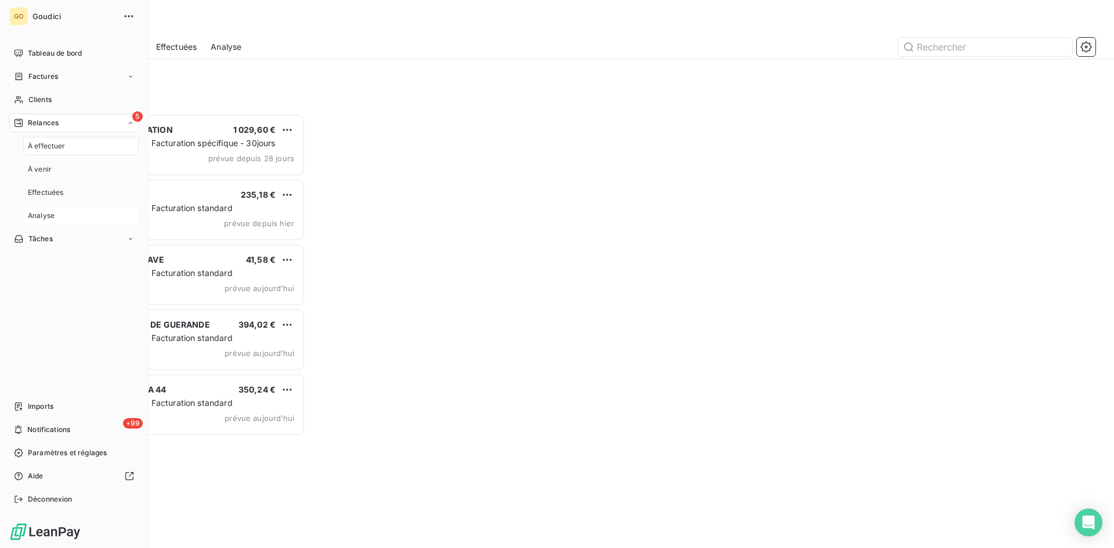
scroll to position [426, 241]
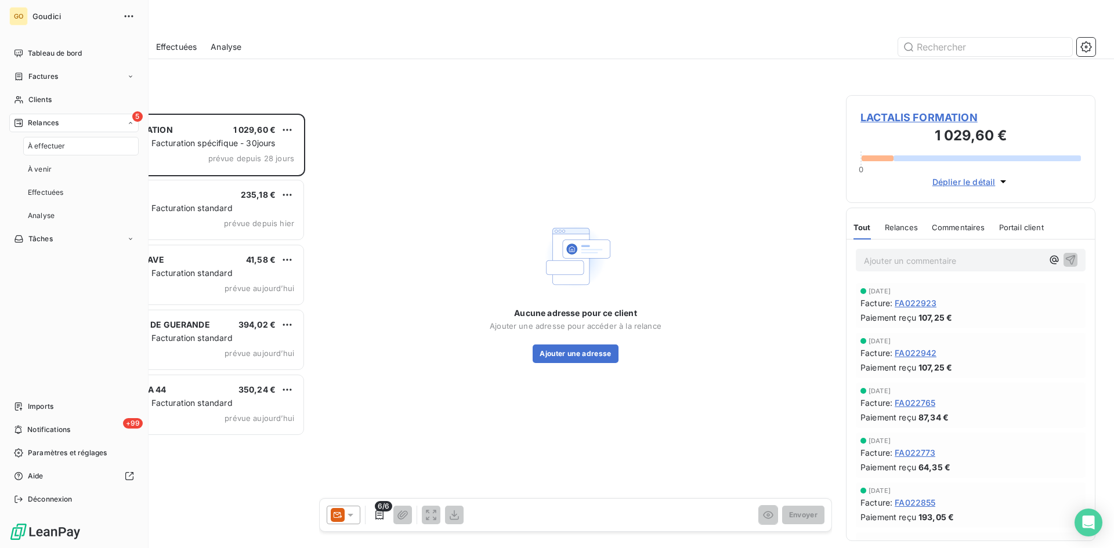
click at [63, 145] on span "À effectuer" at bounding box center [47, 146] width 38 height 10
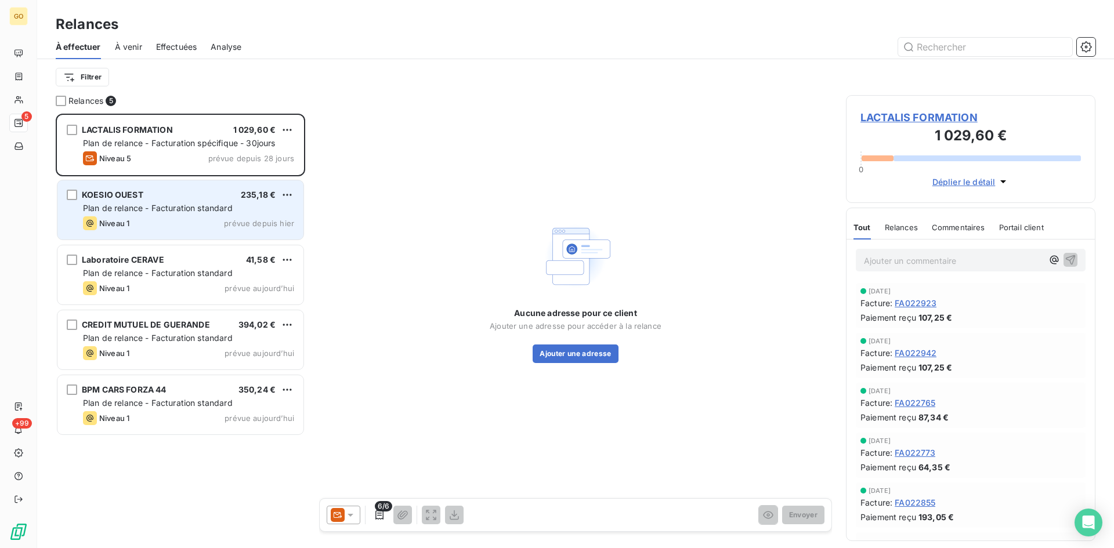
click at [115, 198] on span "KOESIO OUEST" at bounding box center [113, 195] width 62 height 10
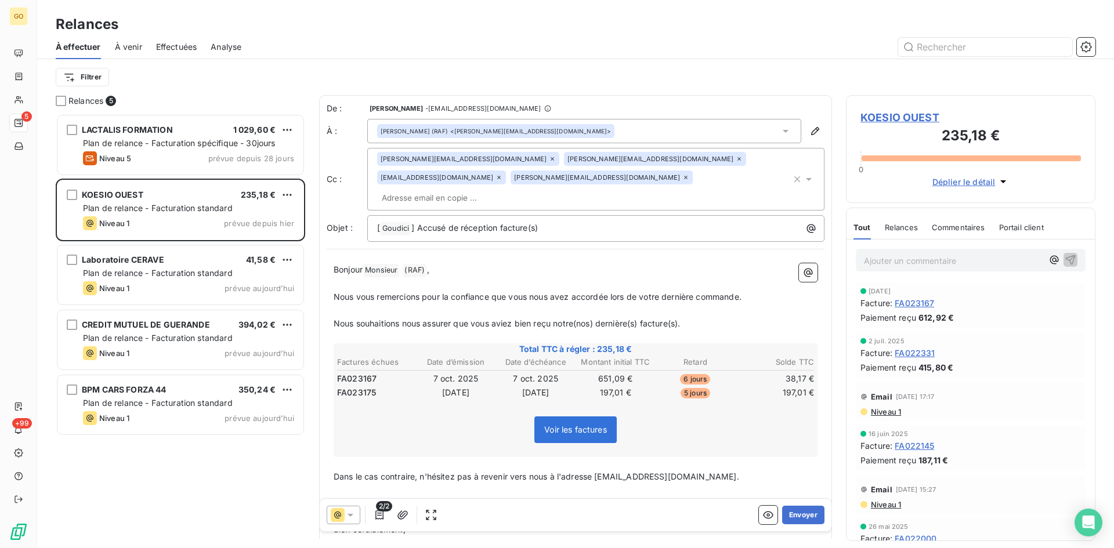
click at [785, 133] on div "Anthony NUGON (RAF) <anthony.nugon@koesio.com>" at bounding box center [584, 131] width 434 height 24
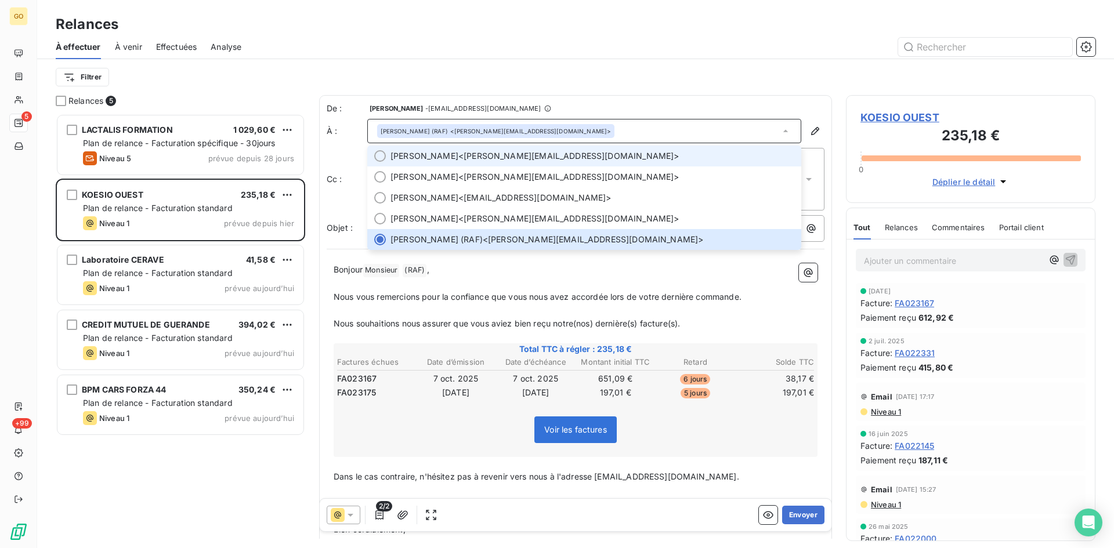
click at [373, 153] on li "Hélène HÖR <helene.hor@koesio.com>" at bounding box center [584, 156] width 434 height 21
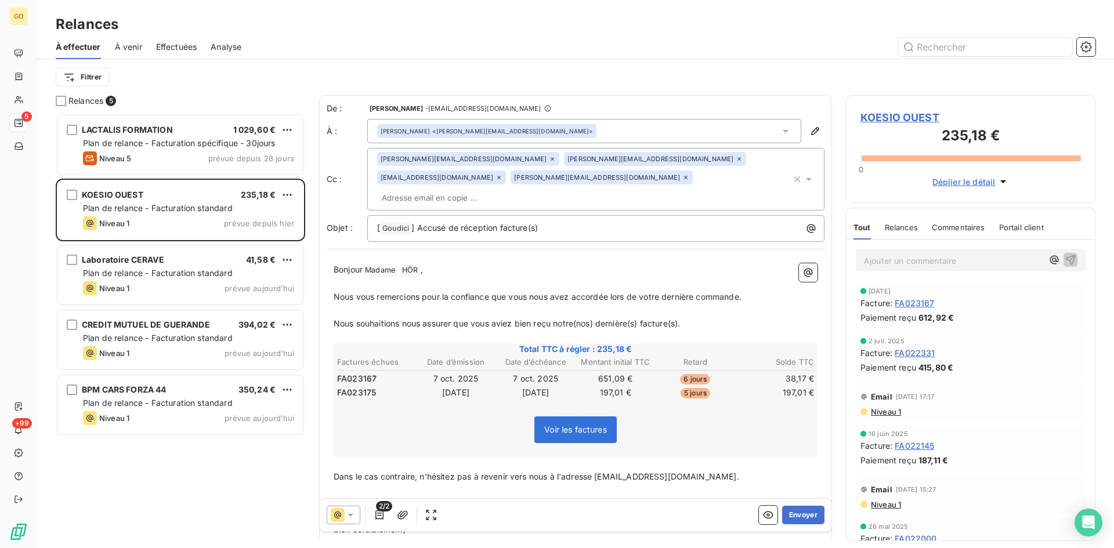
click at [655, 82] on div "Filtrer" at bounding box center [576, 77] width 1040 height 22
click at [383, 508] on span "2/2" at bounding box center [384, 506] width 16 height 10
click at [378, 516] on icon "button" at bounding box center [379, 515] width 8 height 9
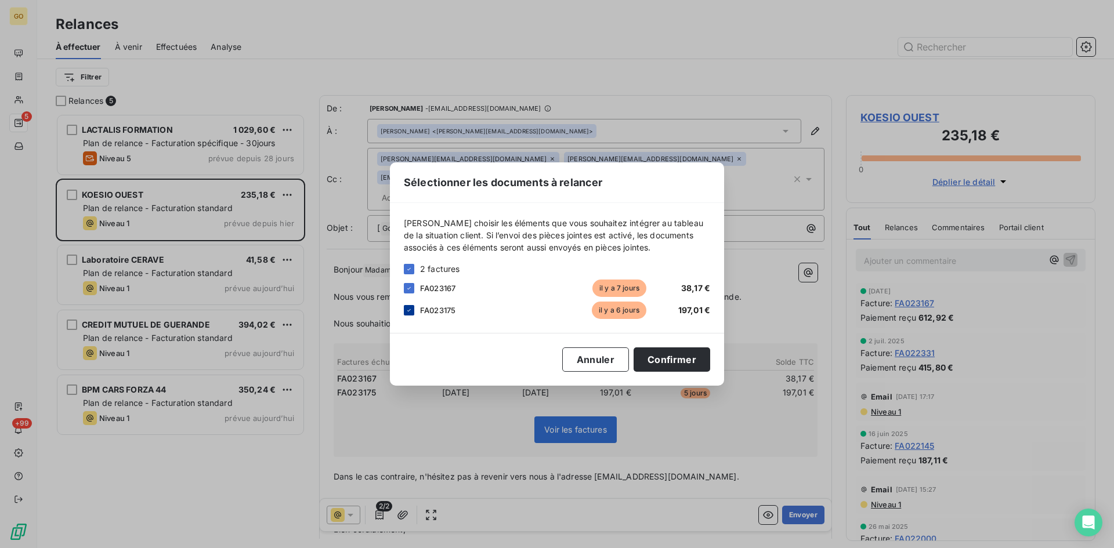
click at [413, 310] on div at bounding box center [409, 310] width 10 height 10
click at [667, 359] on button "Confirmer" at bounding box center [672, 360] width 77 height 24
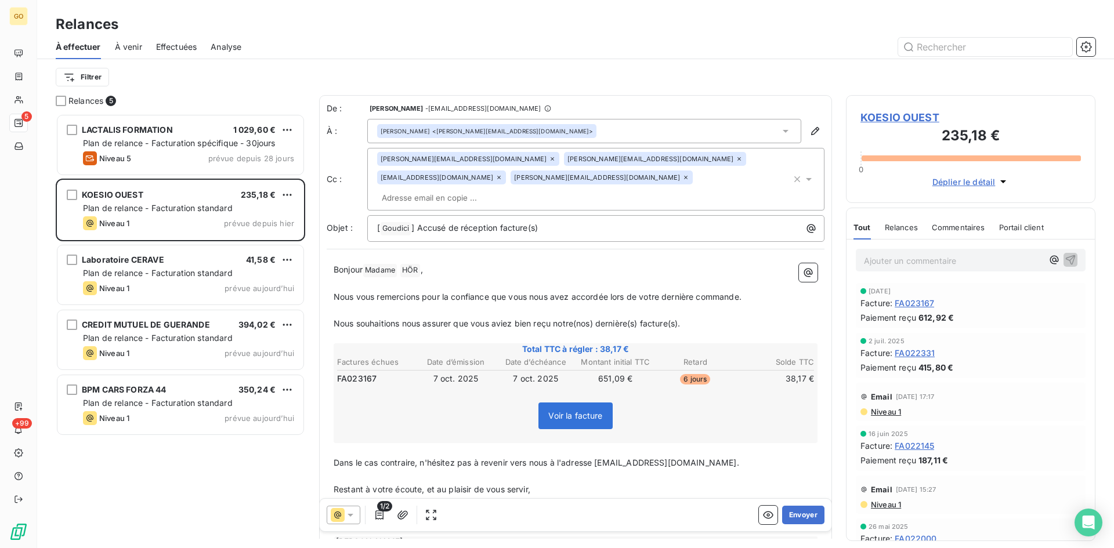
click at [501, 176] on icon at bounding box center [498, 177] width 3 height 3
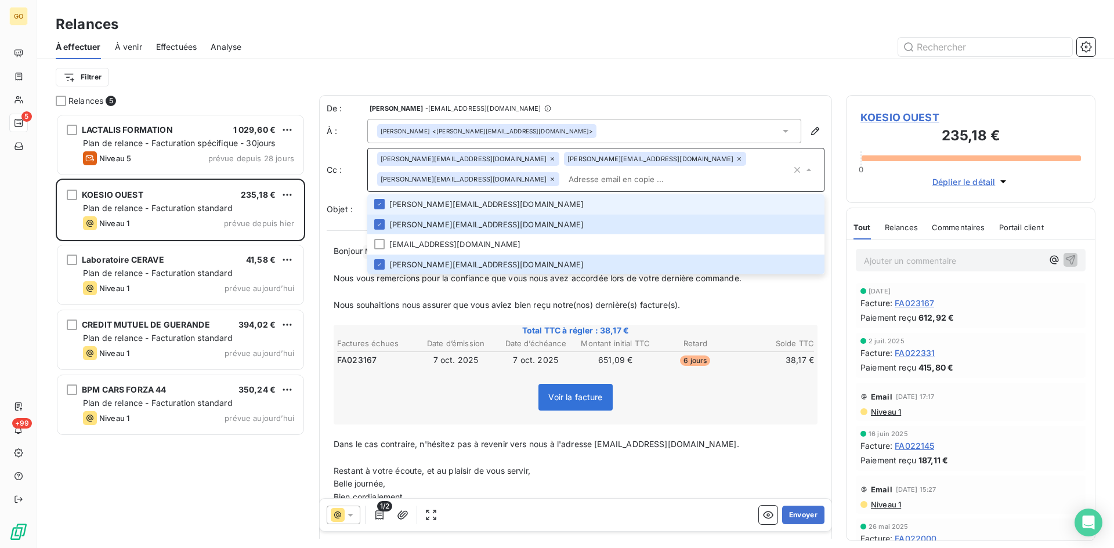
click at [736, 157] on icon at bounding box center [739, 159] width 7 height 7
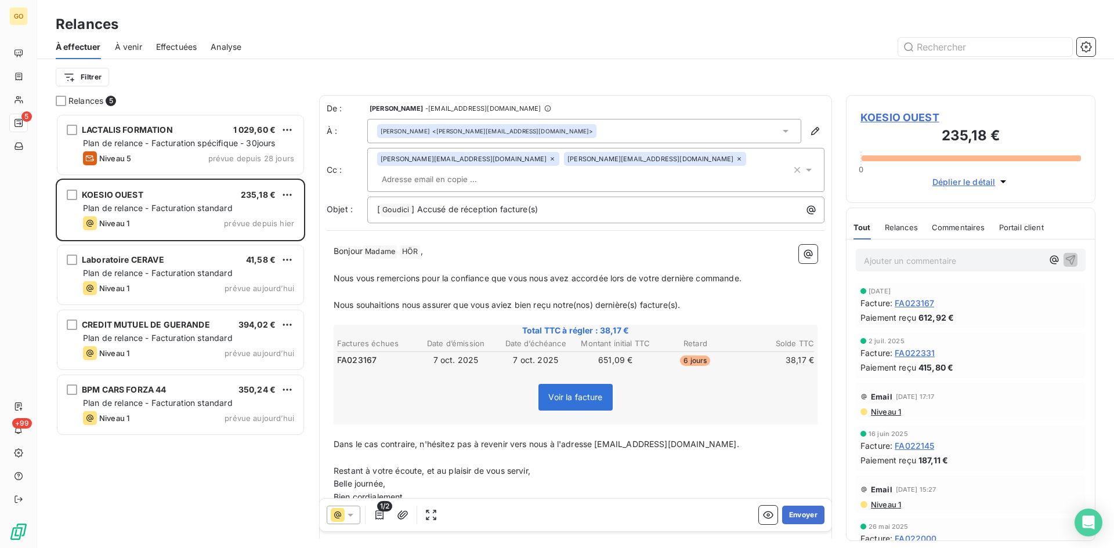
click at [736, 162] on icon at bounding box center [739, 159] width 7 height 7
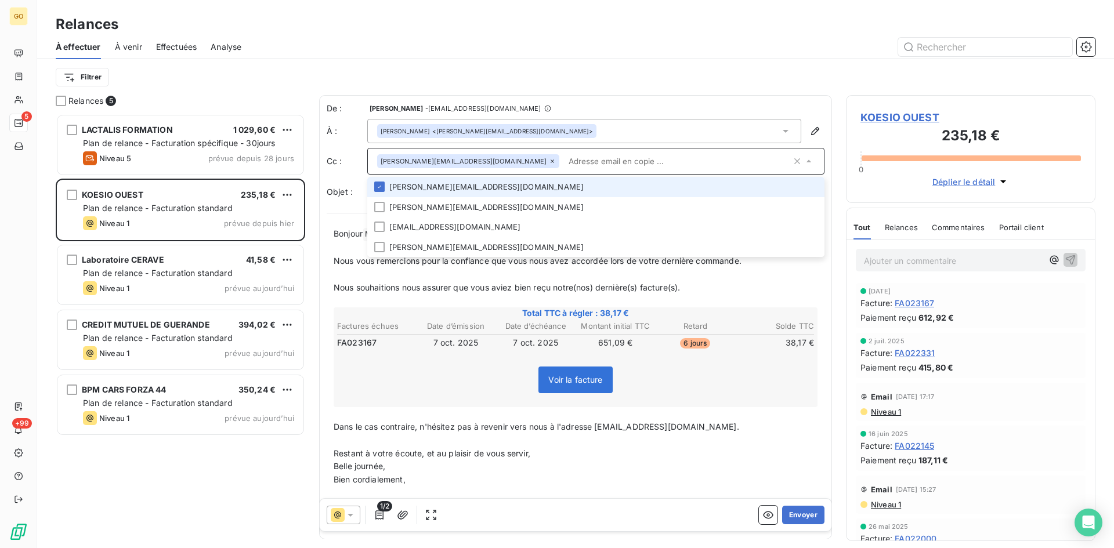
click at [462, 165] on div "helene.hor@koesio.com" at bounding box center [468, 161] width 182 height 14
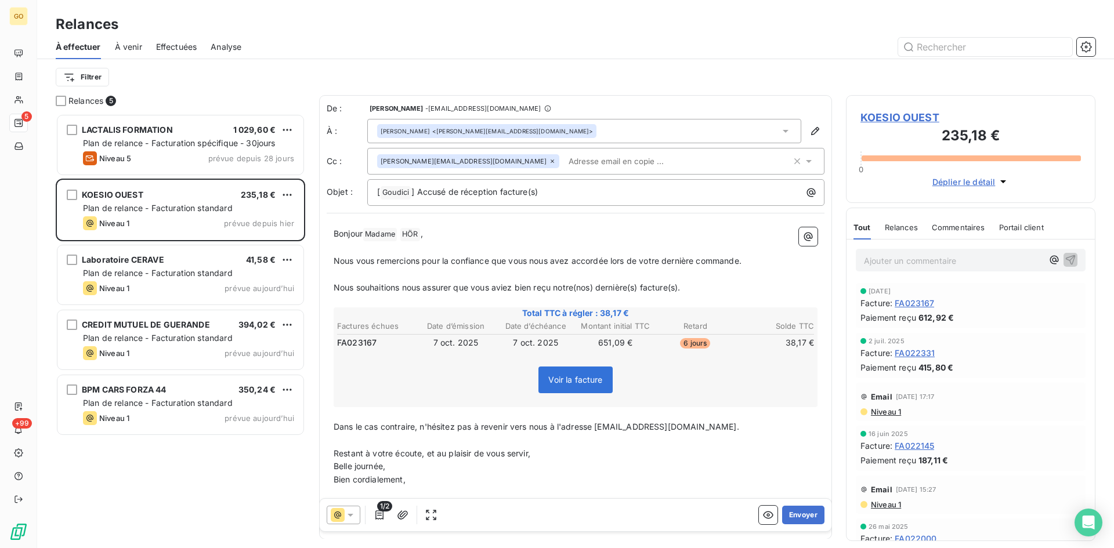
click at [549, 164] on icon at bounding box center [552, 161] width 7 height 7
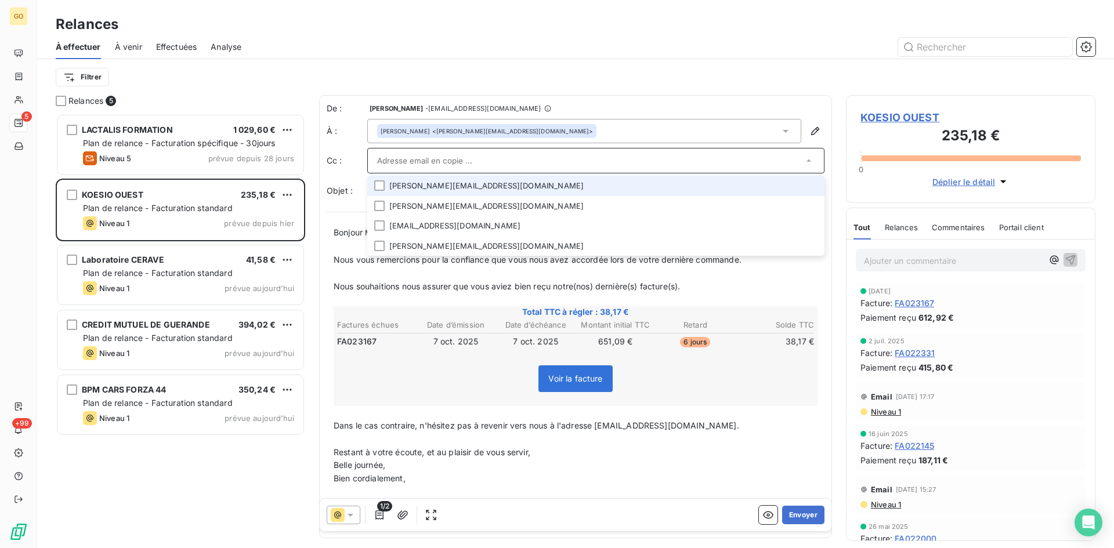
click at [677, 66] on div "Filtrer" at bounding box center [576, 77] width 1040 height 22
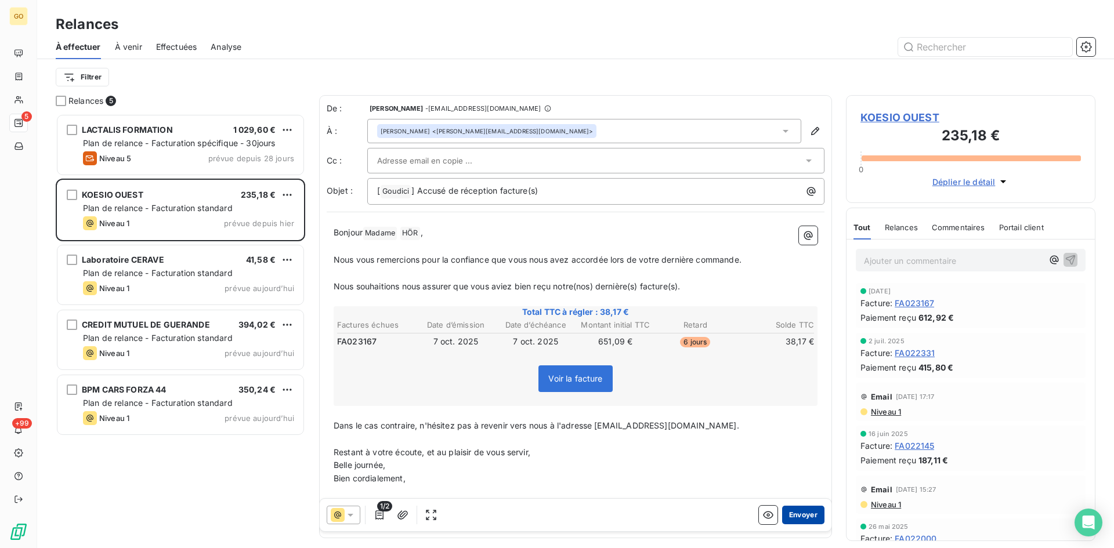
click at [798, 519] on button "Envoyer" at bounding box center [803, 515] width 42 height 19
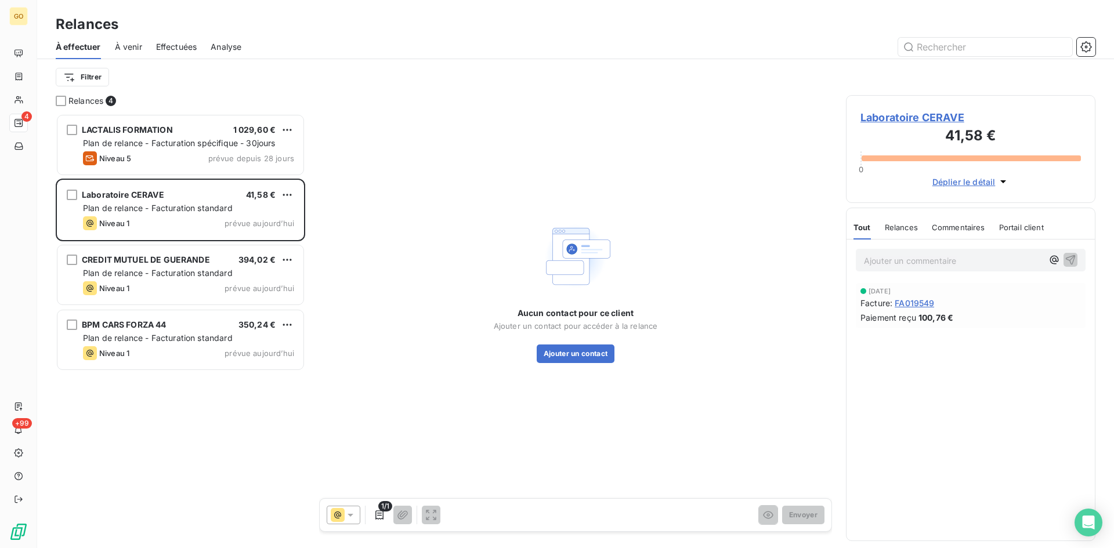
scroll to position [426, 241]
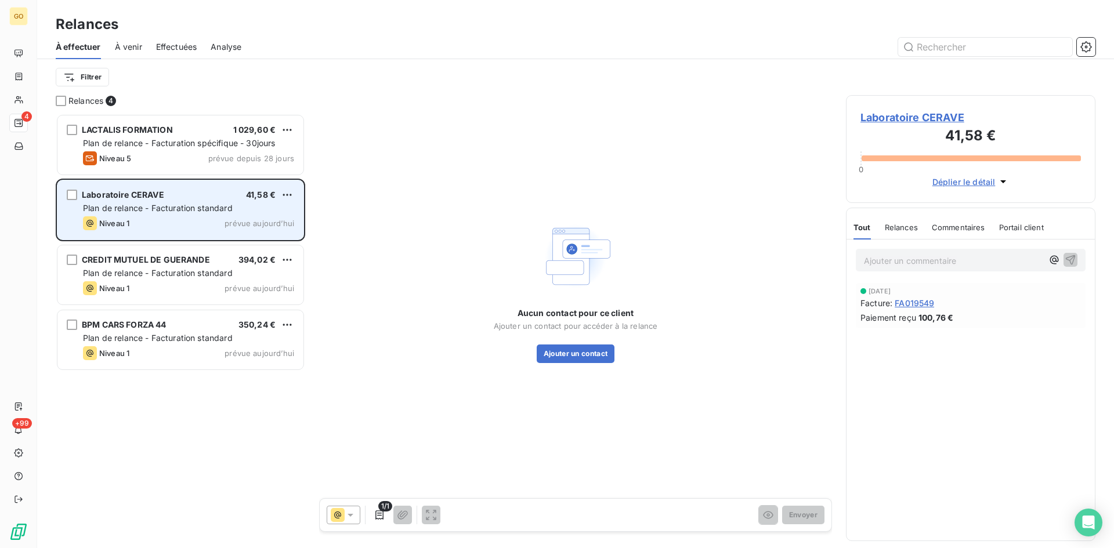
click at [95, 197] on span "Laboratoire CERAVE" at bounding box center [123, 195] width 82 height 10
click at [108, 194] on span "Laboratoire CERAVE" at bounding box center [123, 195] width 82 height 10
click at [93, 203] on span "Plan de relance - Facturation standard" at bounding box center [158, 208] width 150 height 10
click at [106, 196] on span "Laboratoire CERAVE" at bounding box center [123, 195] width 82 height 10
click at [107, 196] on span "Laboratoire CERAVE" at bounding box center [123, 195] width 82 height 10
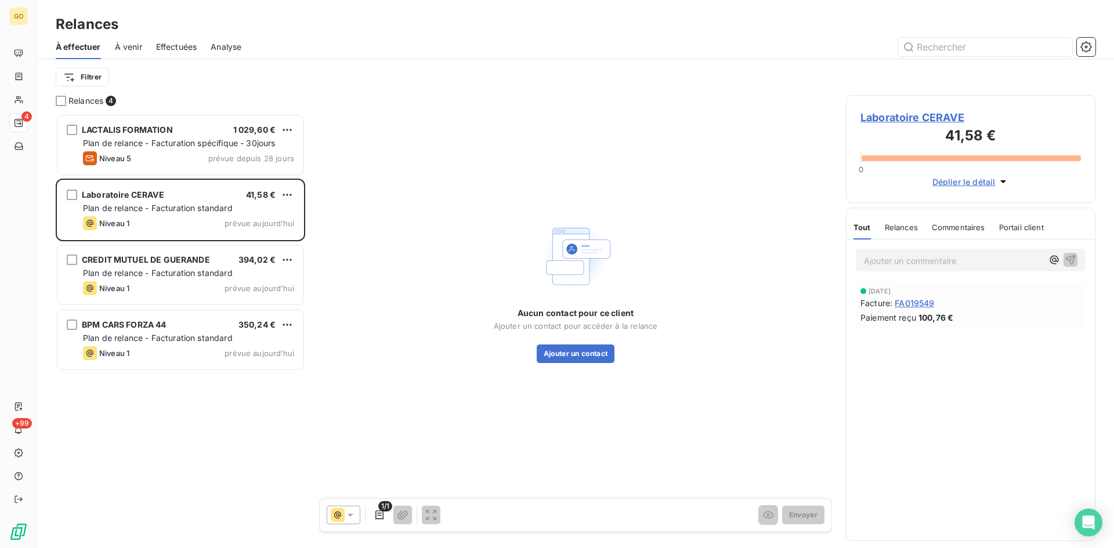
click at [920, 117] on span "Laboratoire CERAVE" at bounding box center [971, 118] width 221 height 16
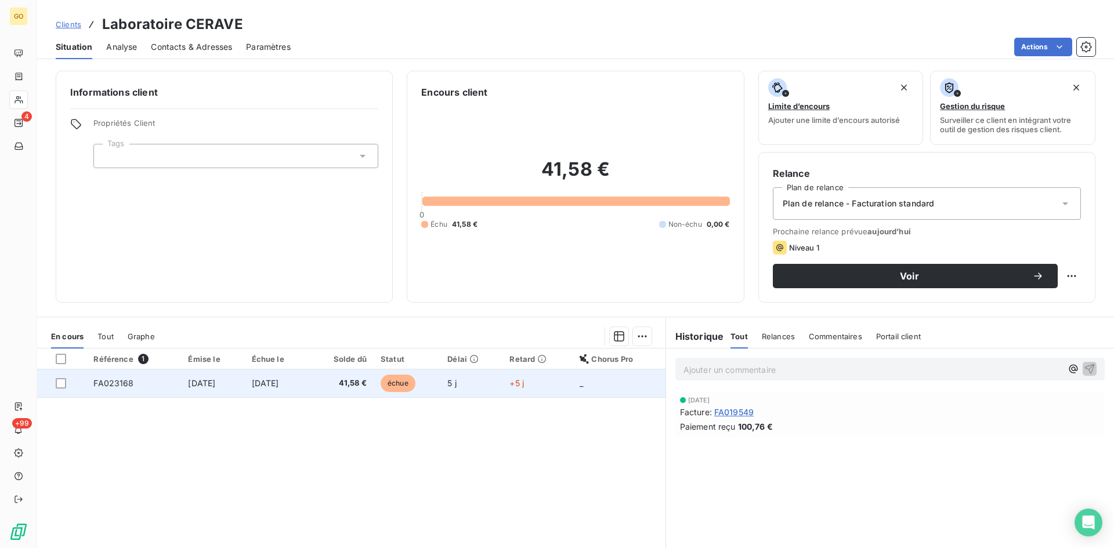
click at [204, 383] on span "[DATE]" at bounding box center [201, 383] width 27 height 10
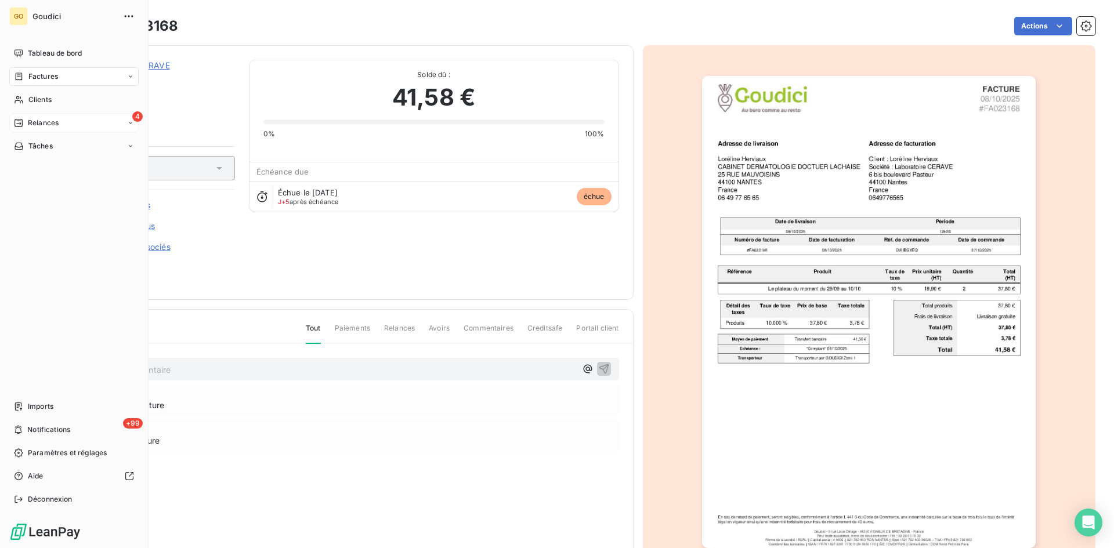
click at [56, 120] on span "Relances" at bounding box center [43, 123] width 31 height 10
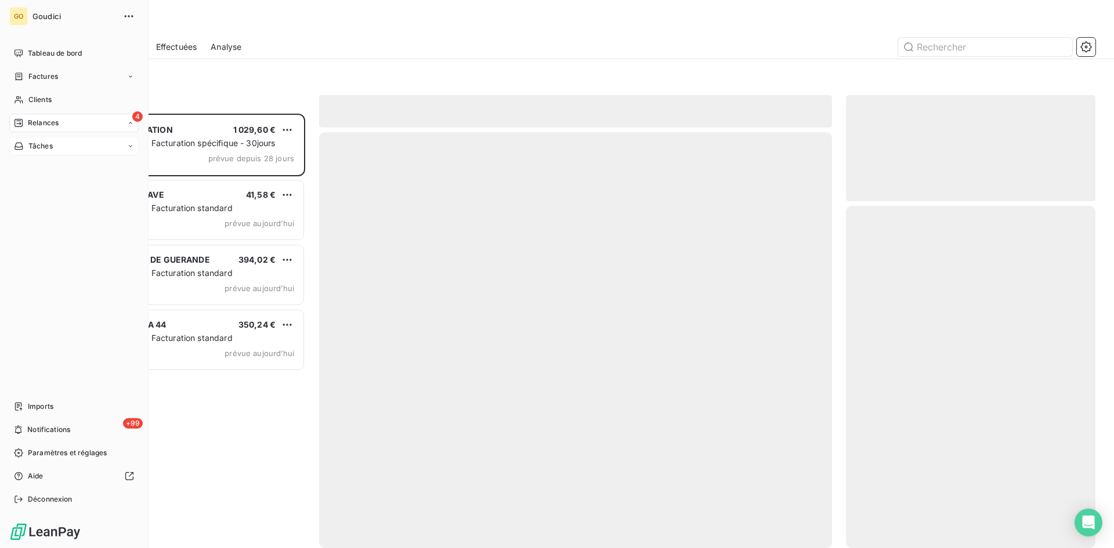
scroll to position [426, 241]
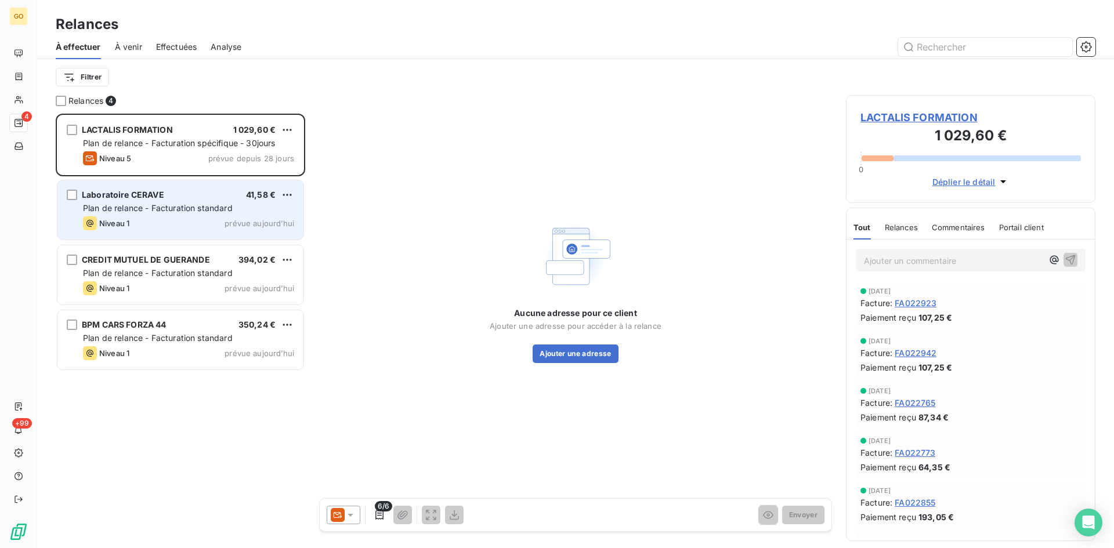
click at [139, 184] on div "Laboratoire CERAVE 41,58 € Plan de relance - Facturation standard Niveau 1 prév…" at bounding box center [180, 209] width 246 height 59
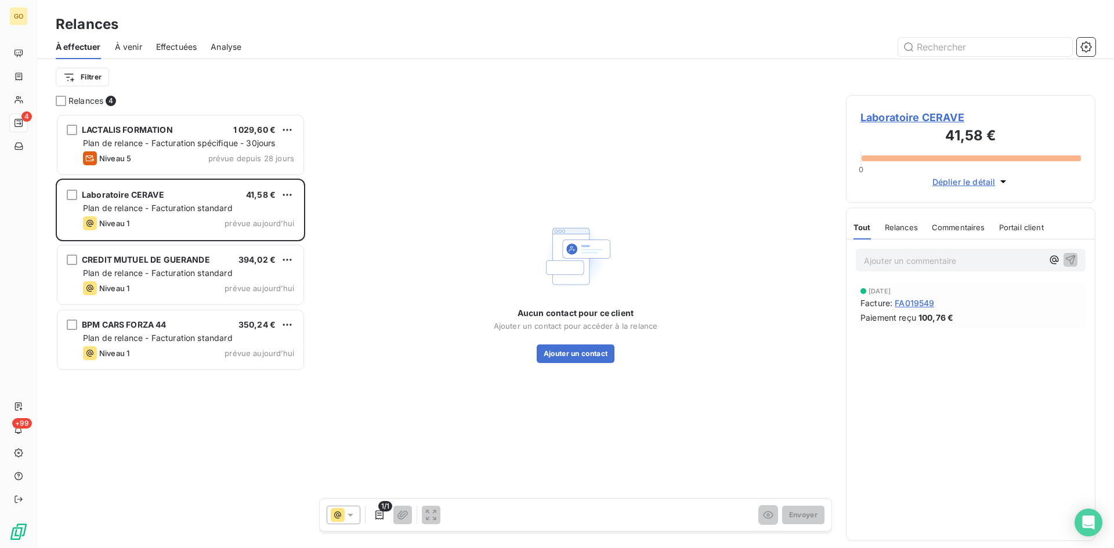
click at [931, 118] on span "Laboratoire CERAVE" at bounding box center [971, 118] width 221 height 16
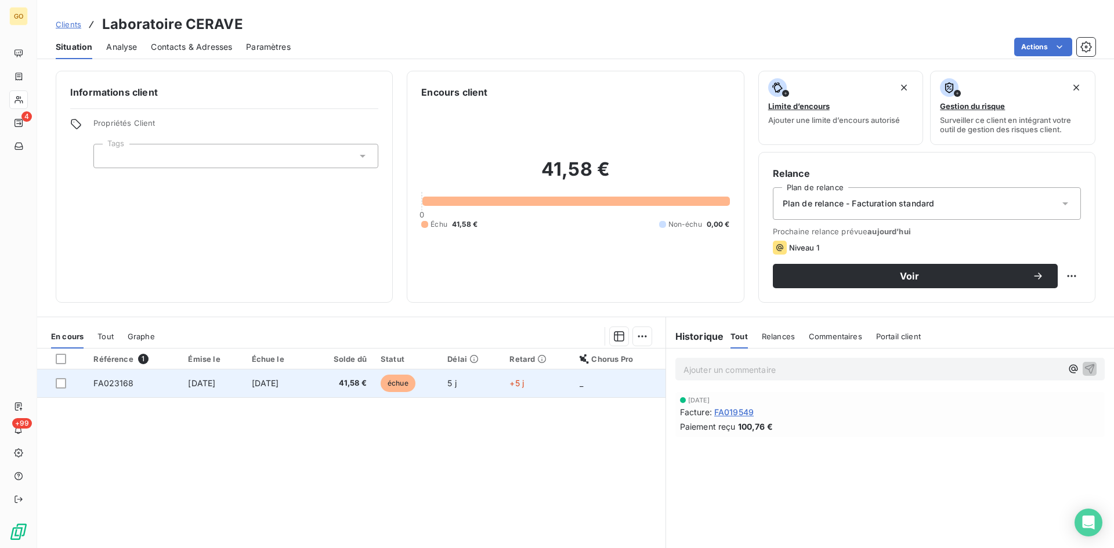
click at [207, 384] on span "[DATE]" at bounding box center [201, 383] width 27 height 10
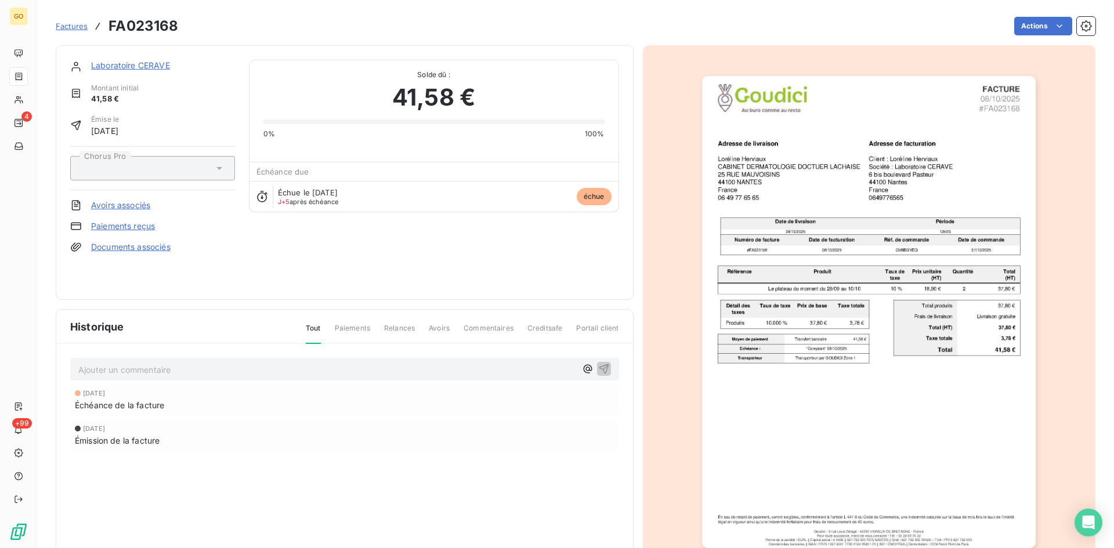
click at [70, 22] on span "Factures" at bounding box center [72, 25] width 32 height 9
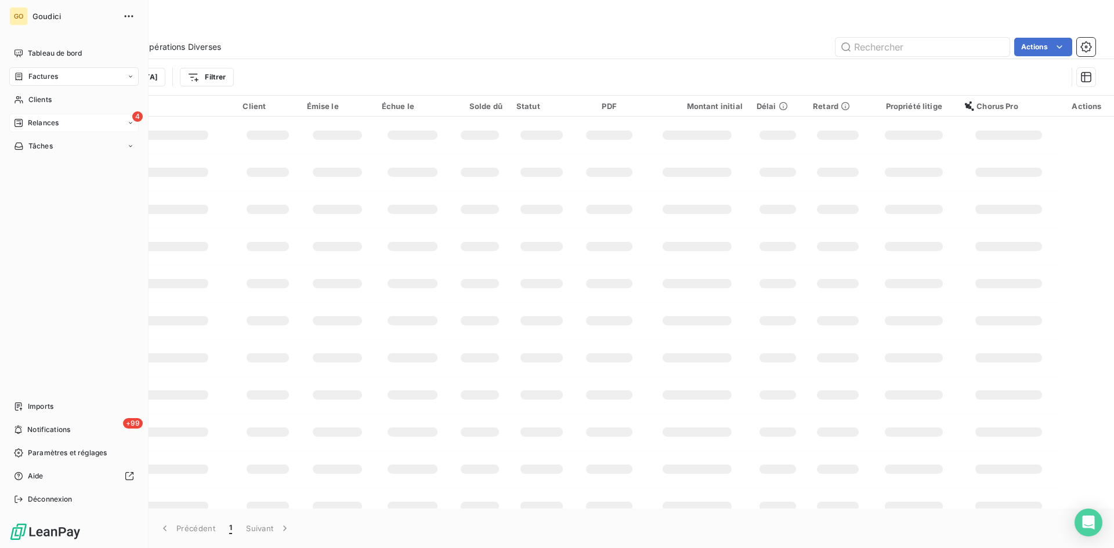
click at [40, 124] on span "Relances" at bounding box center [43, 123] width 31 height 10
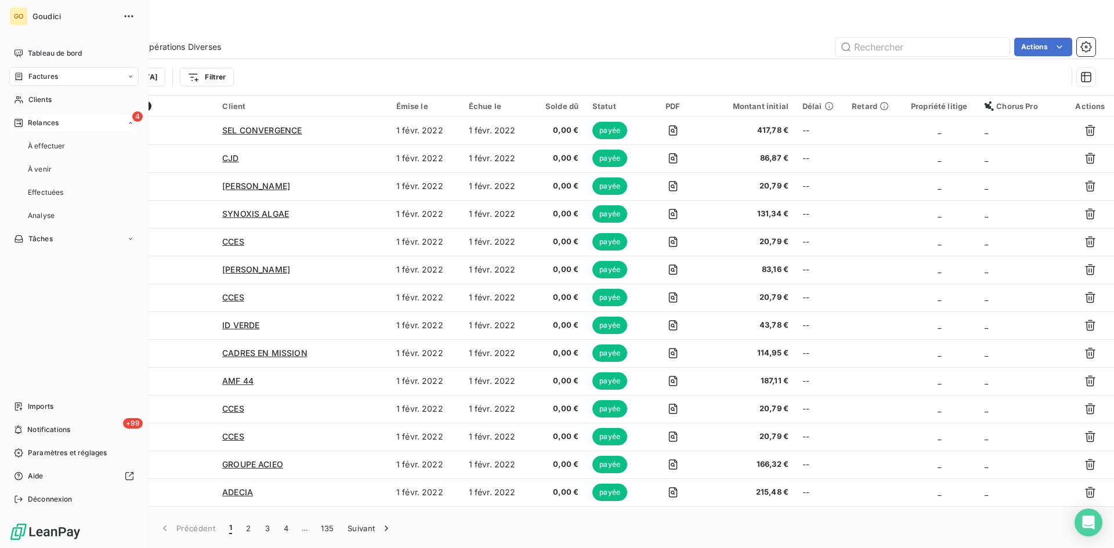
click at [41, 143] on span "À effectuer" at bounding box center [47, 146] width 38 height 10
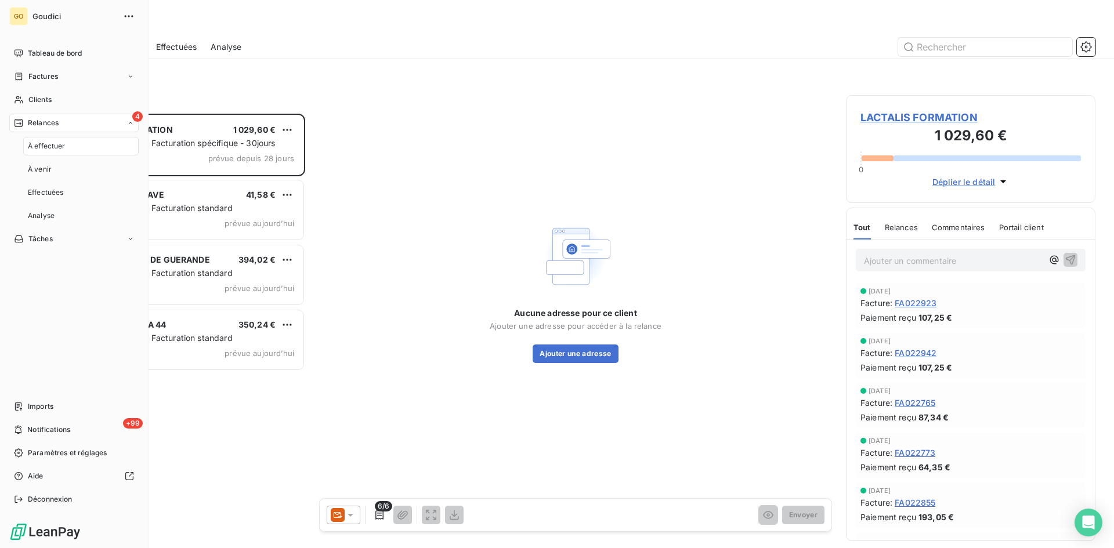
scroll to position [426, 241]
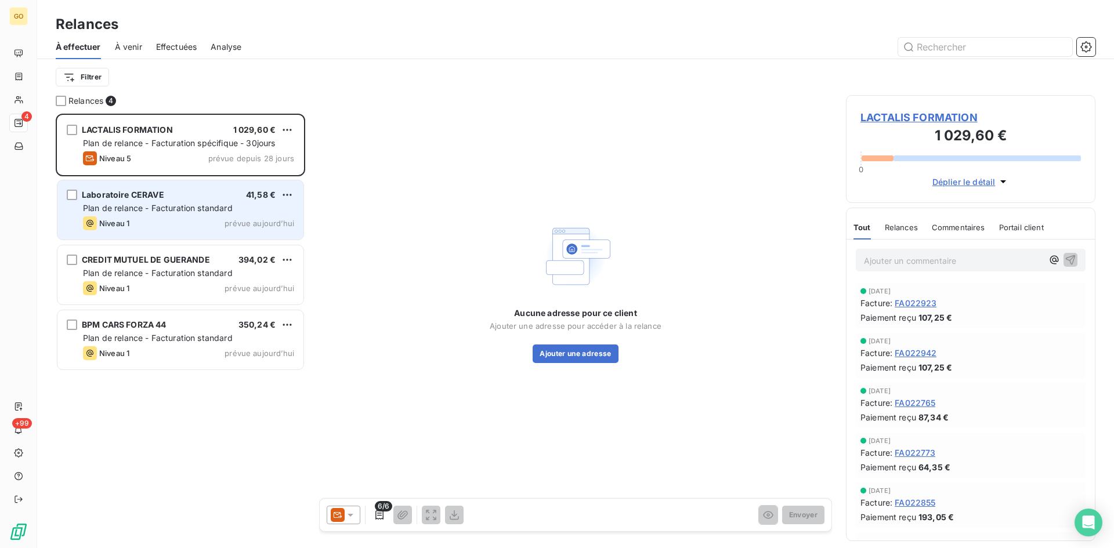
click at [133, 196] on span "Laboratoire CERAVE" at bounding box center [123, 195] width 82 height 10
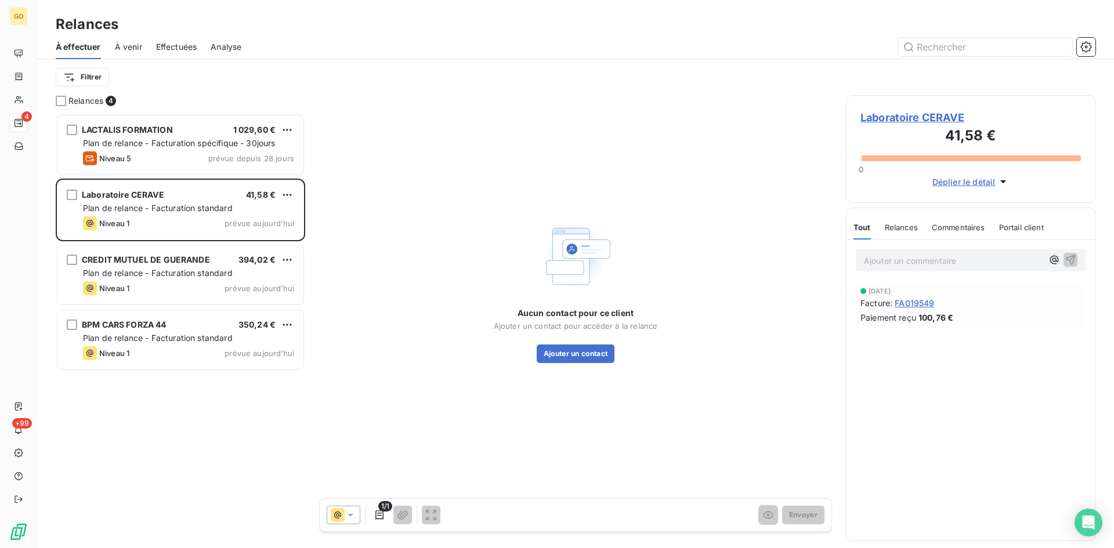
click at [915, 119] on span "Laboratoire CERAVE" at bounding box center [971, 118] width 221 height 16
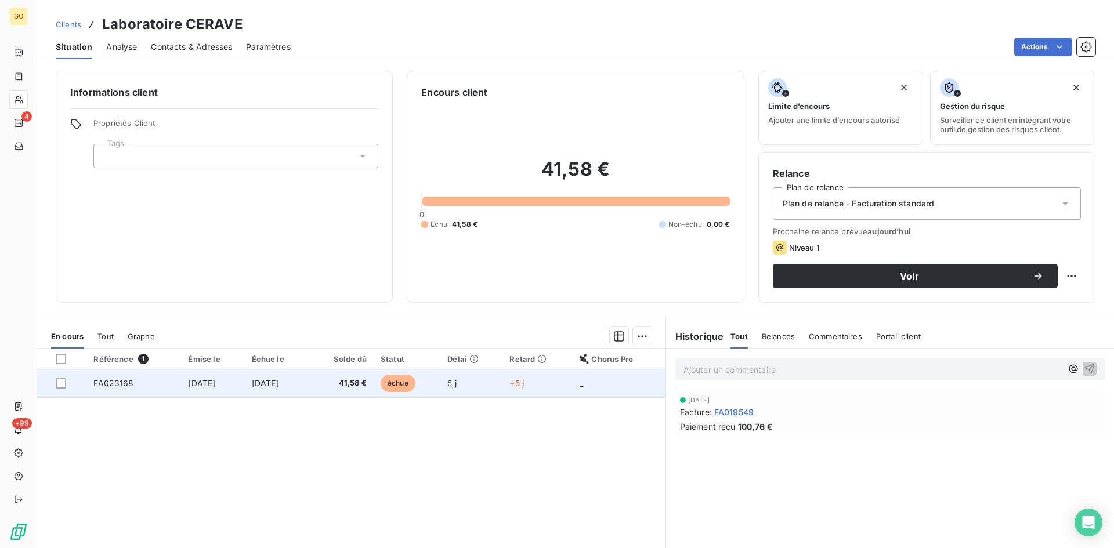
click at [279, 381] on span "[DATE]" at bounding box center [265, 383] width 27 height 10
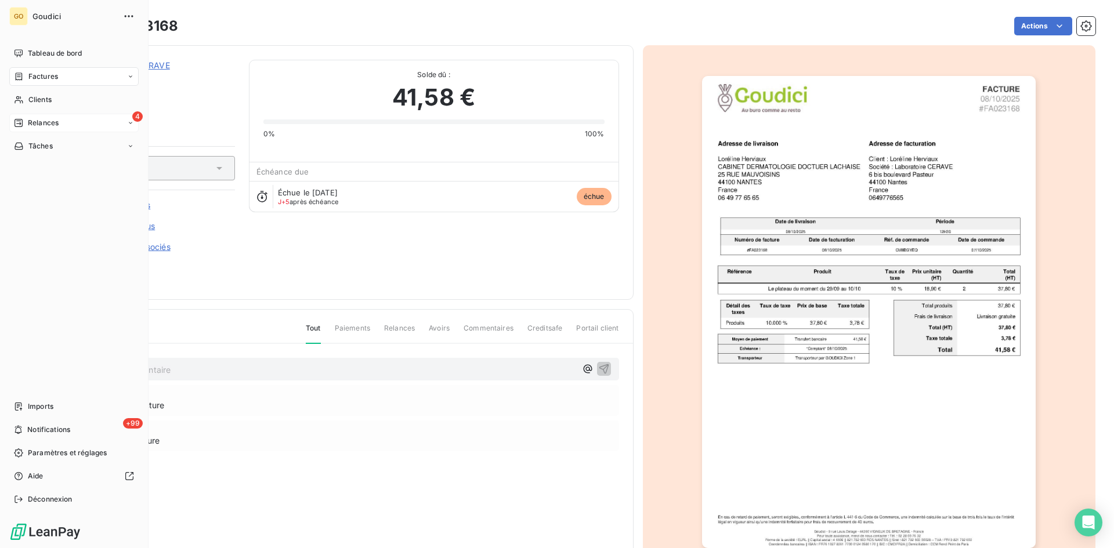
click at [30, 130] on div "4 Relances" at bounding box center [73, 123] width 129 height 19
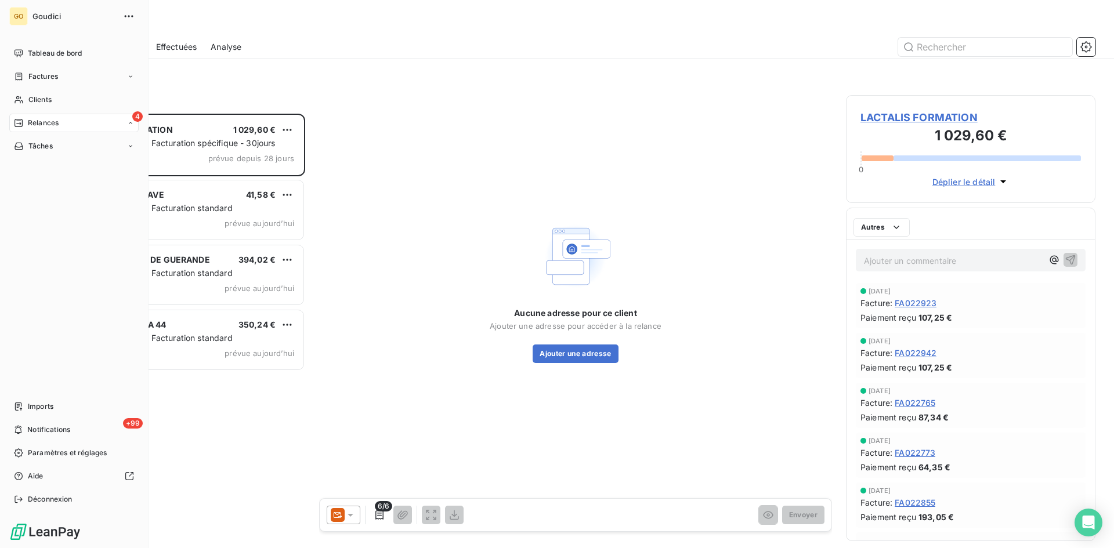
scroll to position [426, 241]
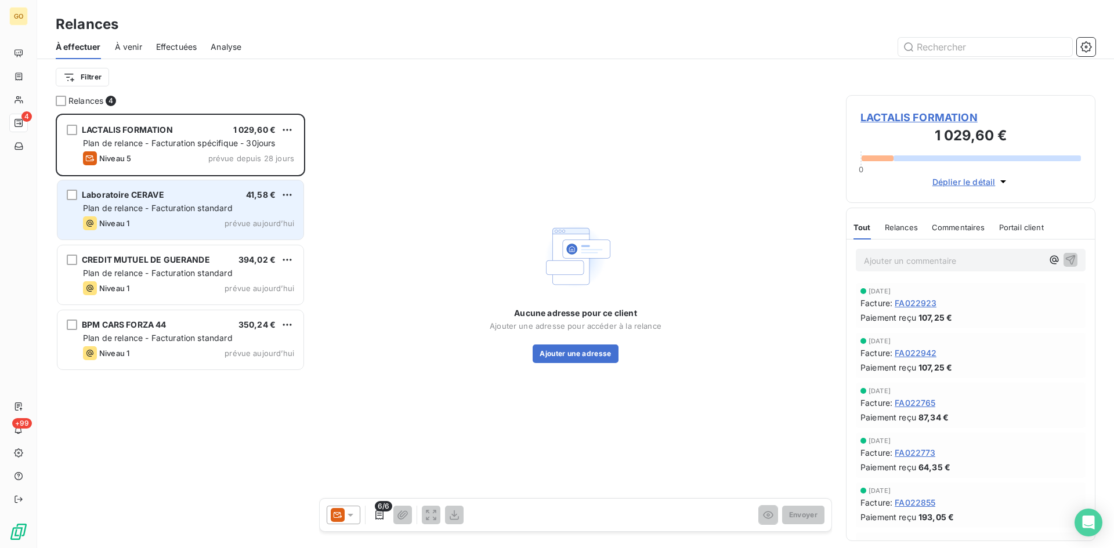
click at [110, 201] on div "Laboratoire CERAVE 41,58 € Plan de relance - Facturation standard Niveau 1 prév…" at bounding box center [180, 209] width 246 height 59
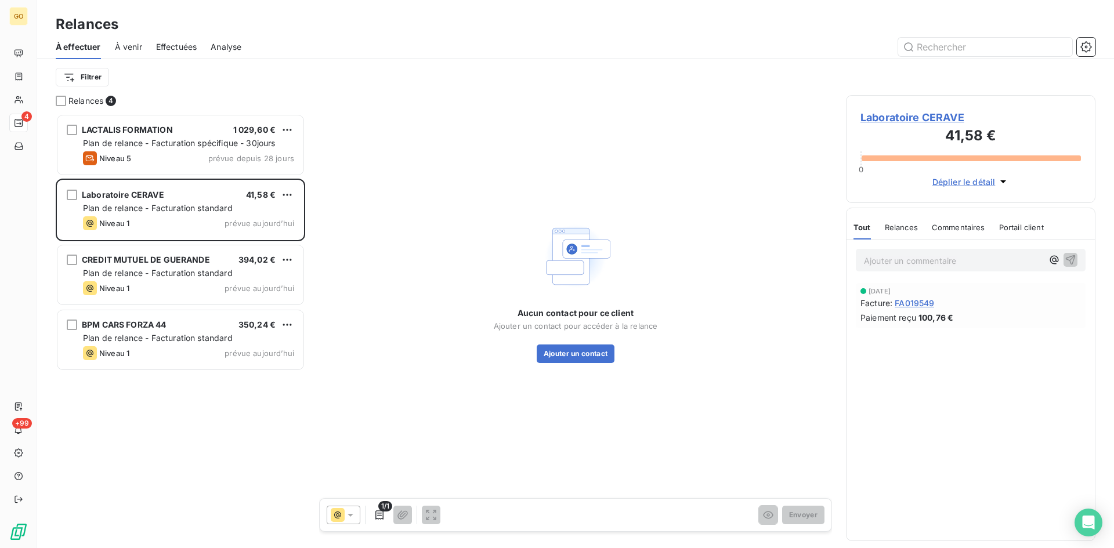
click at [892, 117] on span "Laboratoire CERAVE" at bounding box center [971, 118] width 221 height 16
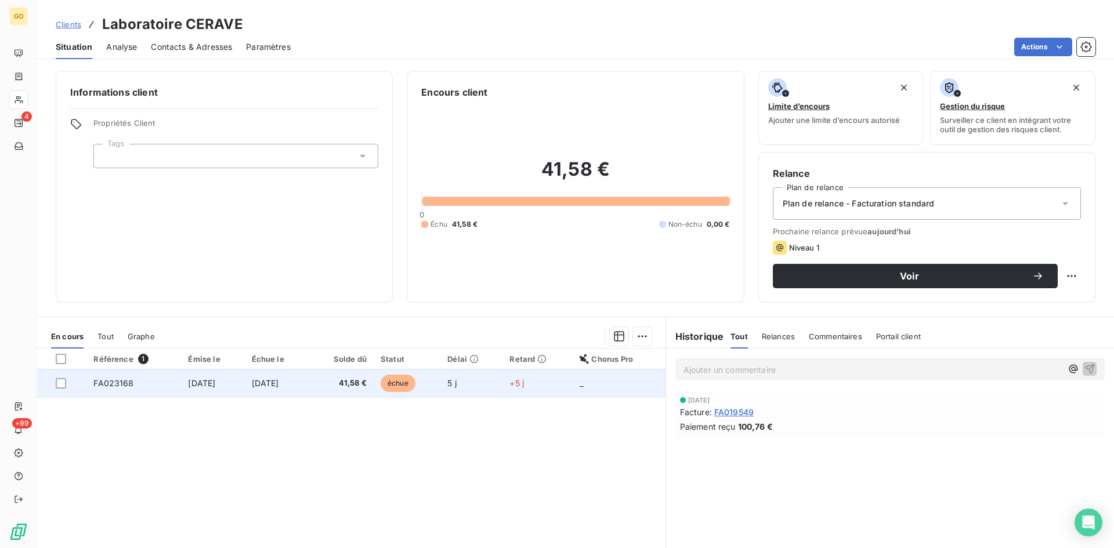
click at [205, 389] on td "[DATE]" at bounding box center [212, 384] width 63 height 28
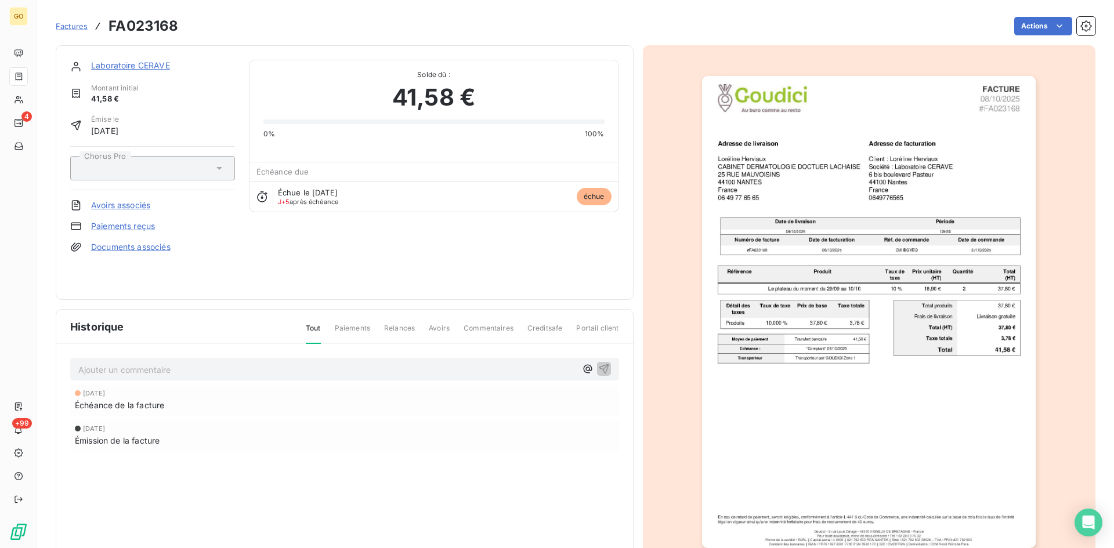
click at [850, 209] on img "button" at bounding box center [869, 312] width 334 height 472
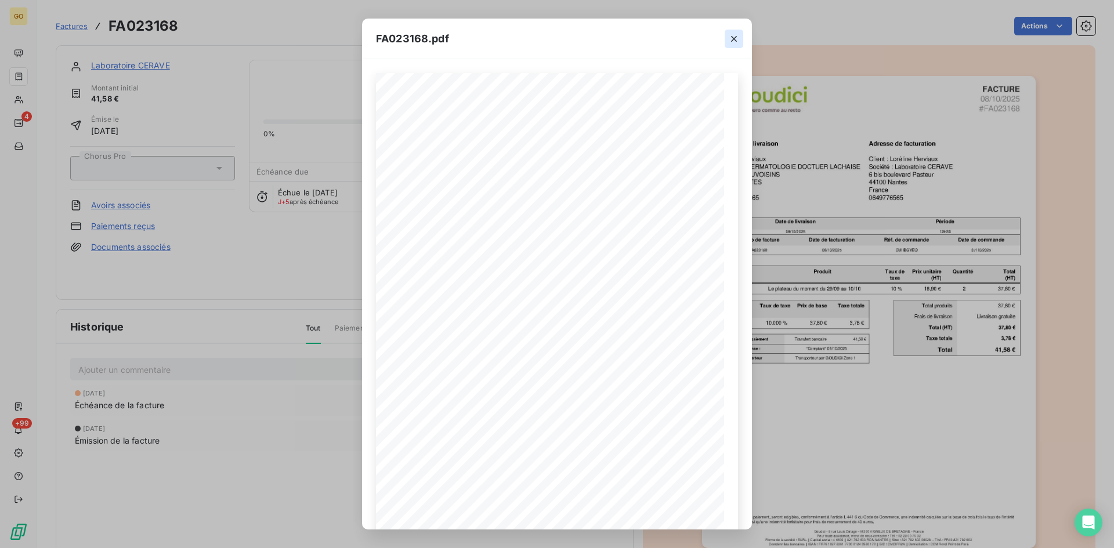
click at [732, 35] on icon "button" at bounding box center [734, 39] width 12 height 12
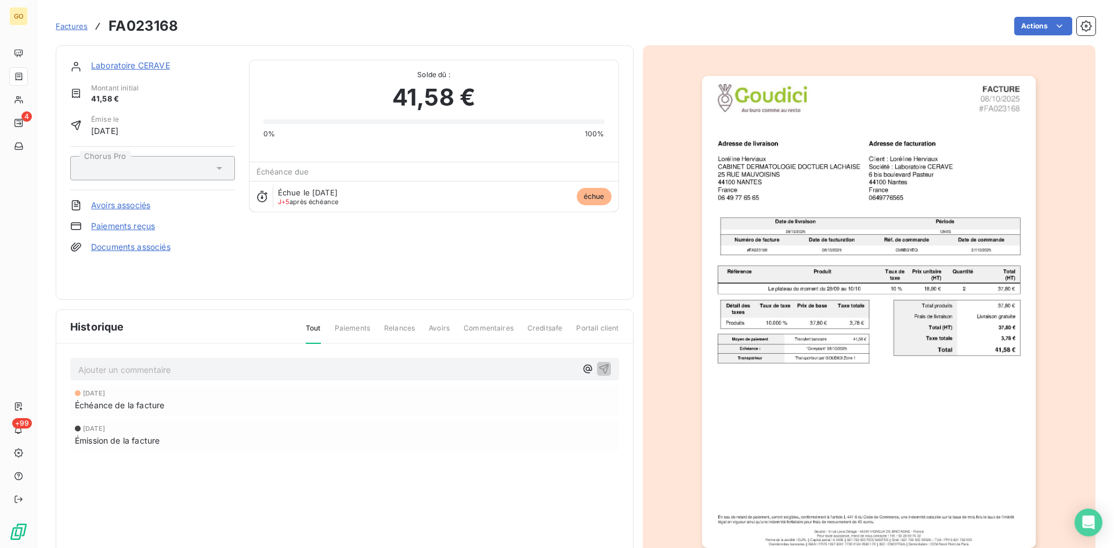
click at [114, 69] on link "Laboratoire CERAVE" at bounding box center [130, 65] width 79 height 10
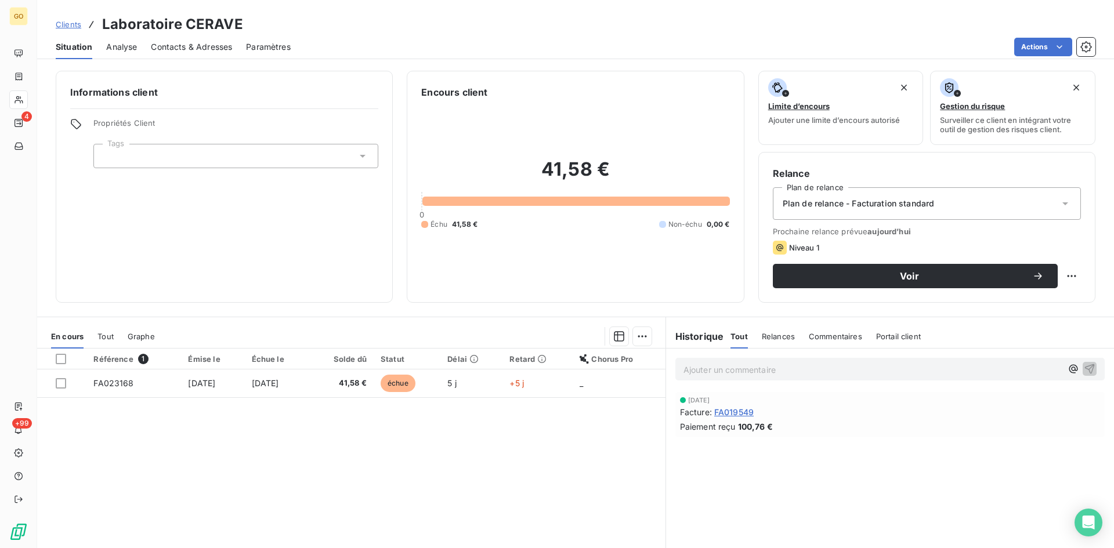
click at [190, 42] on span "Contacts & Adresses" at bounding box center [191, 47] width 81 height 12
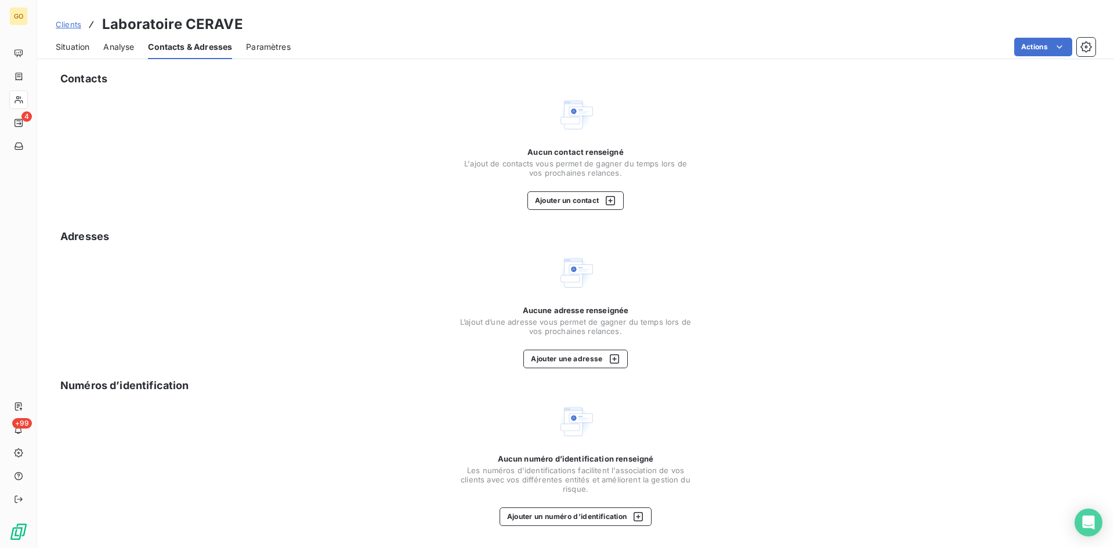
click at [547, 187] on div "Aucun contact renseigné L'ajout de contacts vous permet de gagner du temps lors…" at bounding box center [576, 178] width 232 height 63
click at [554, 200] on button "Ajouter un contact" at bounding box center [576, 201] width 97 height 19
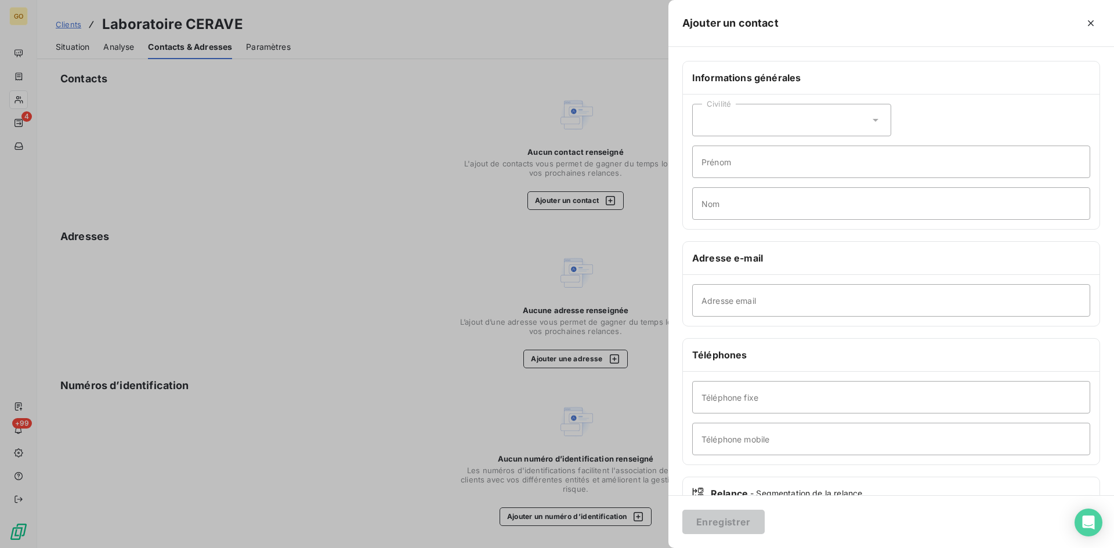
click at [832, 118] on div "Civilité" at bounding box center [791, 120] width 199 height 32
click at [790, 169] on li "Monsieur" at bounding box center [791, 170] width 199 height 21
click at [790, 124] on div "Civilité Monsieur" at bounding box center [791, 120] width 199 height 32
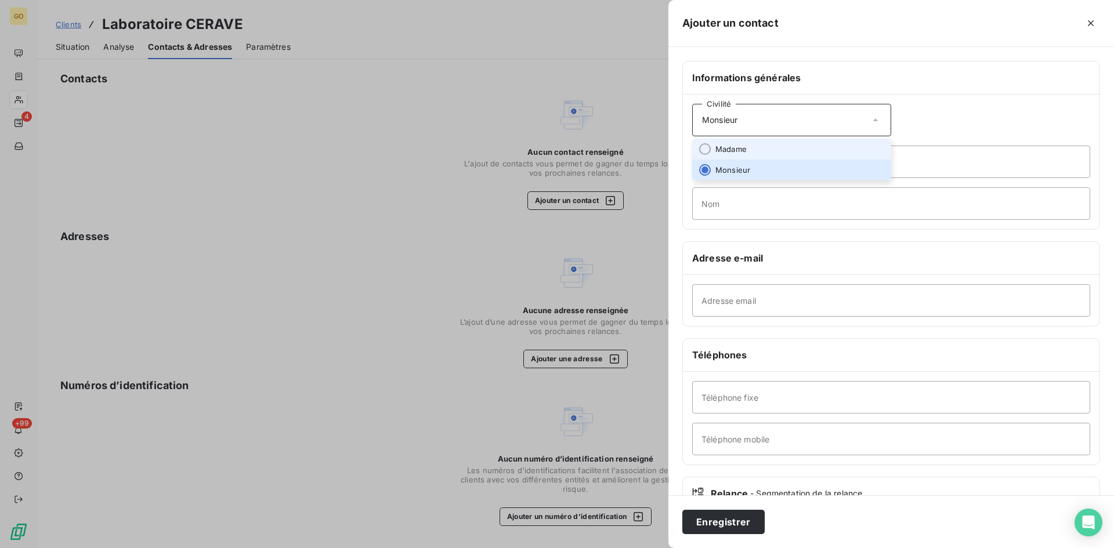
click at [792, 152] on li "Madame" at bounding box center [791, 149] width 199 height 21
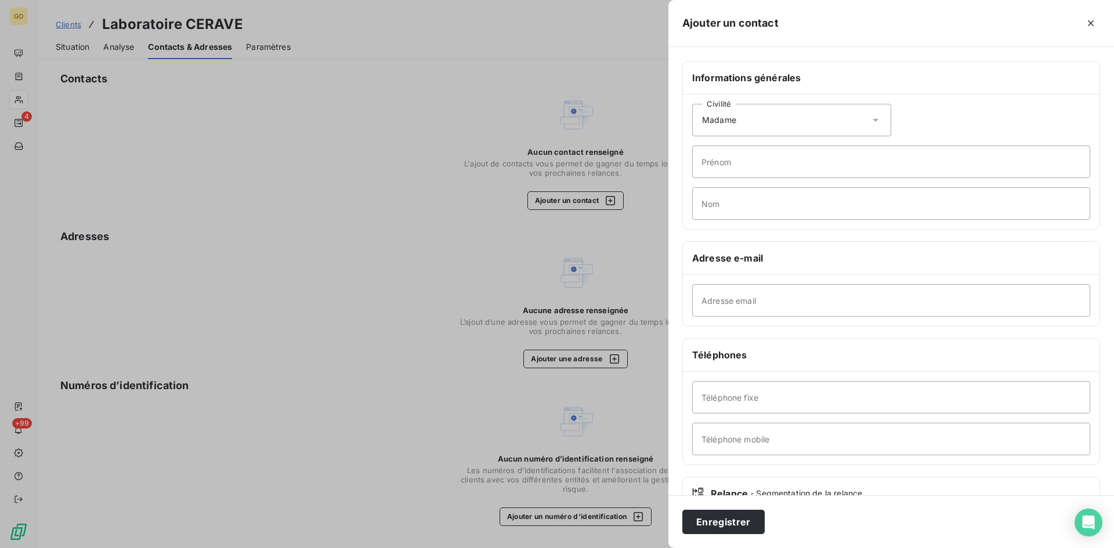
click at [787, 124] on div "Civilité Madame" at bounding box center [791, 120] width 199 height 32
click at [788, 140] on li "Madame" at bounding box center [791, 149] width 199 height 21
click at [787, 168] on input "Prénom" at bounding box center [891, 162] width 398 height 32
type input "Loréline"
click at [823, 204] on input "Nom" at bounding box center [891, 203] width 398 height 32
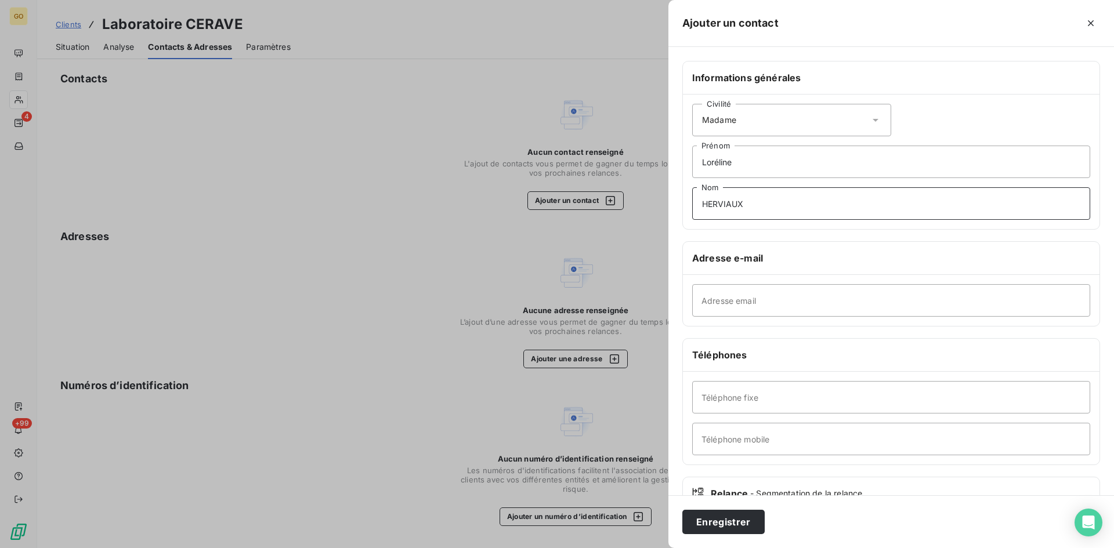
type input "HERVIAUX"
click at [787, 300] on input "Adresse email" at bounding box center [891, 300] width 398 height 32
click at [839, 296] on input "Adresse email" at bounding box center [891, 300] width 398 height 32
paste input "[EMAIL_ADDRESS][DOMAIN_NAME]"
type input "[EMAIL_ADDRESS][DOMAIN_NAME]"
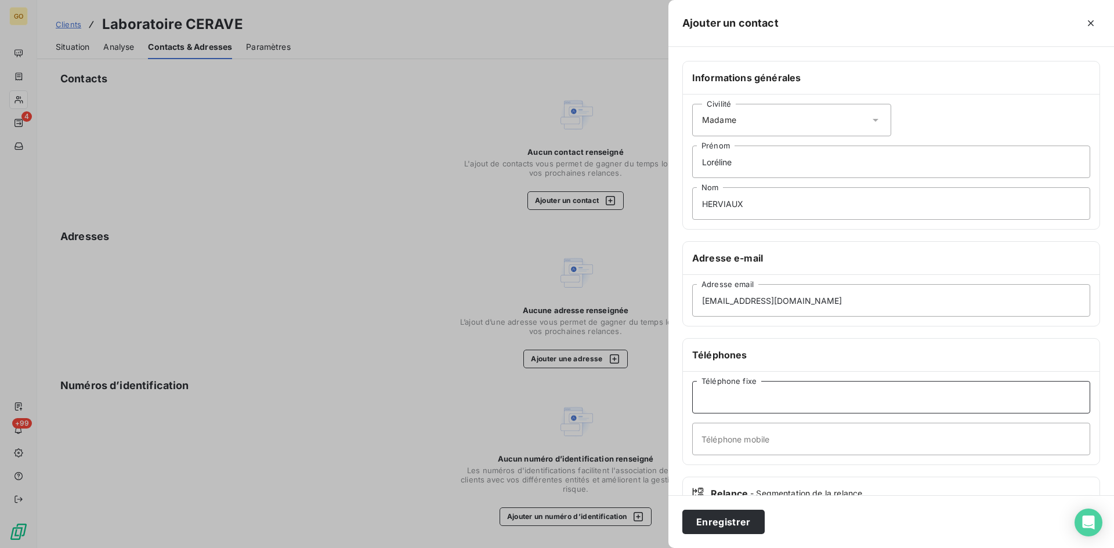
click at [716, 408] on input "Téléphone fixe" at bounding box center [891, 397] width 398 height 32
click at [783, 400] on input "Téléphone fixe" at bounding box center [891, 397] width 398 height 32
click at [714, 438] on input "Téléphone mobile" at bounding box center [891, 439] width 398 height 32
paste input "06 49 77 65 65"
type input "06 49 77 65 65"
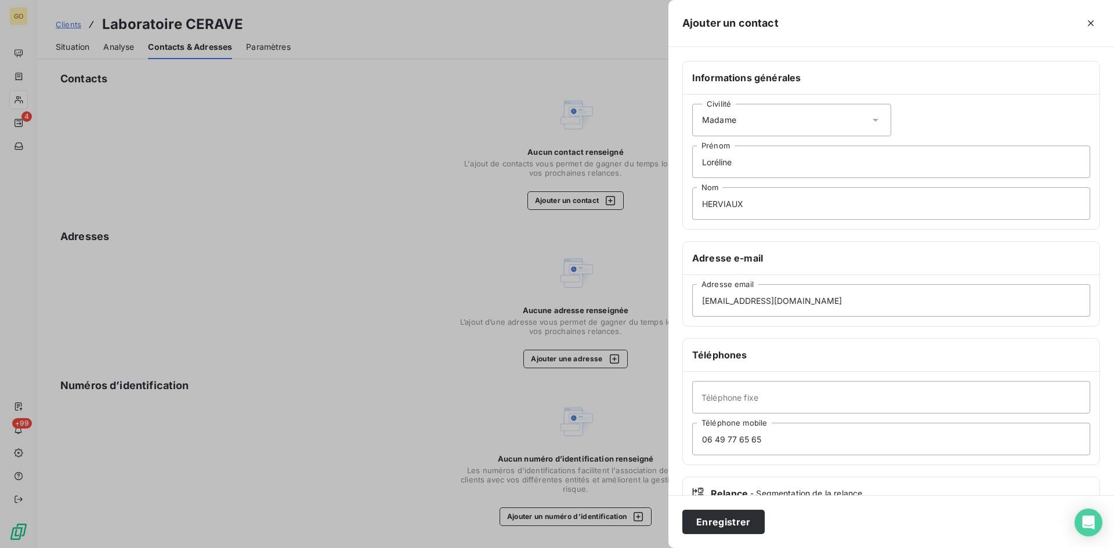
scroll to position [81, 0]
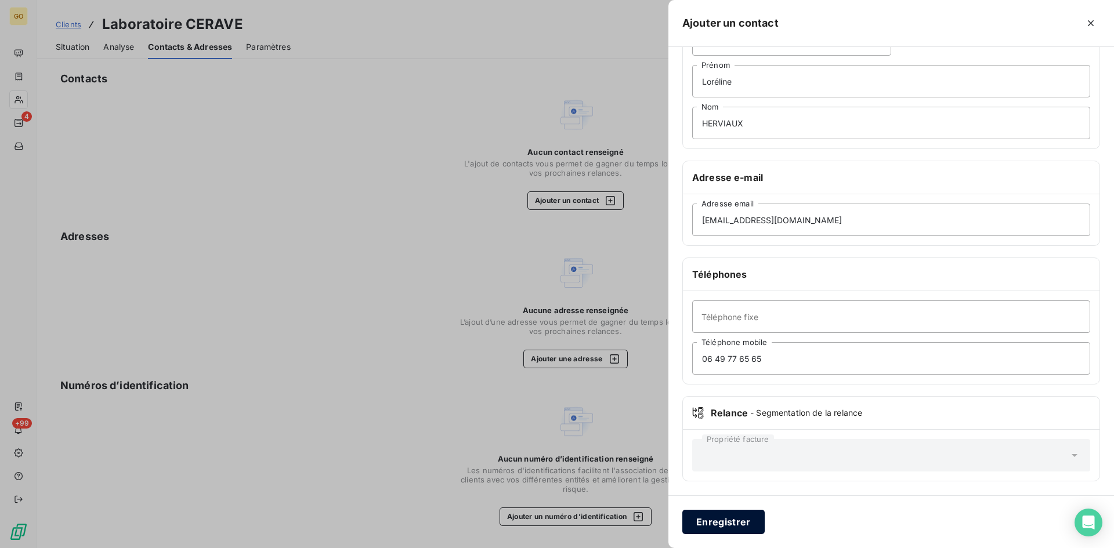
click at [732, 523] on button "Enregistrer" at bounding box center [723, 522] width 82 height 24
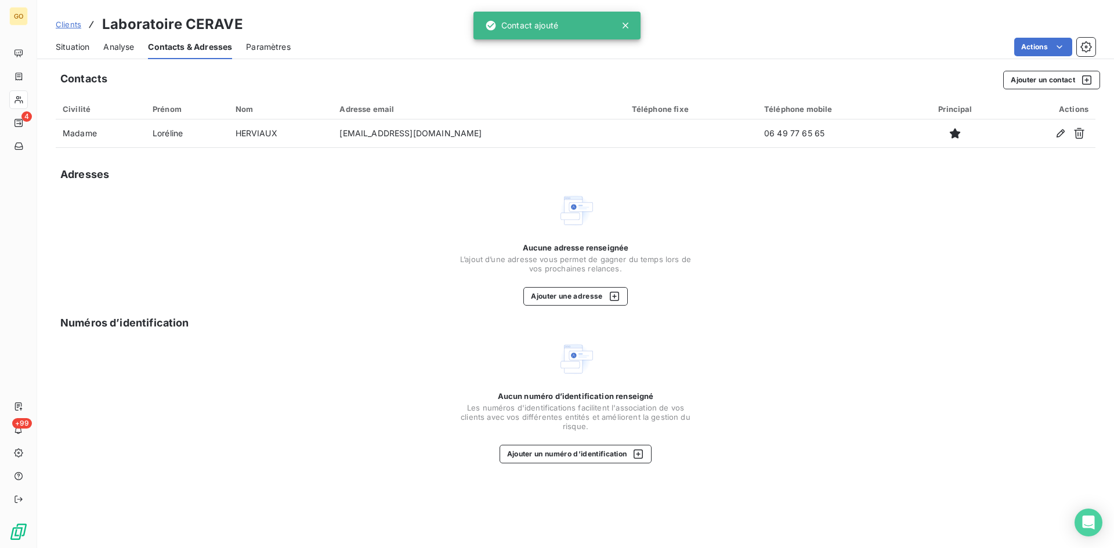
click at [71, 48] on span "Situation" at bounding box center [73, 47] width 34 height 12
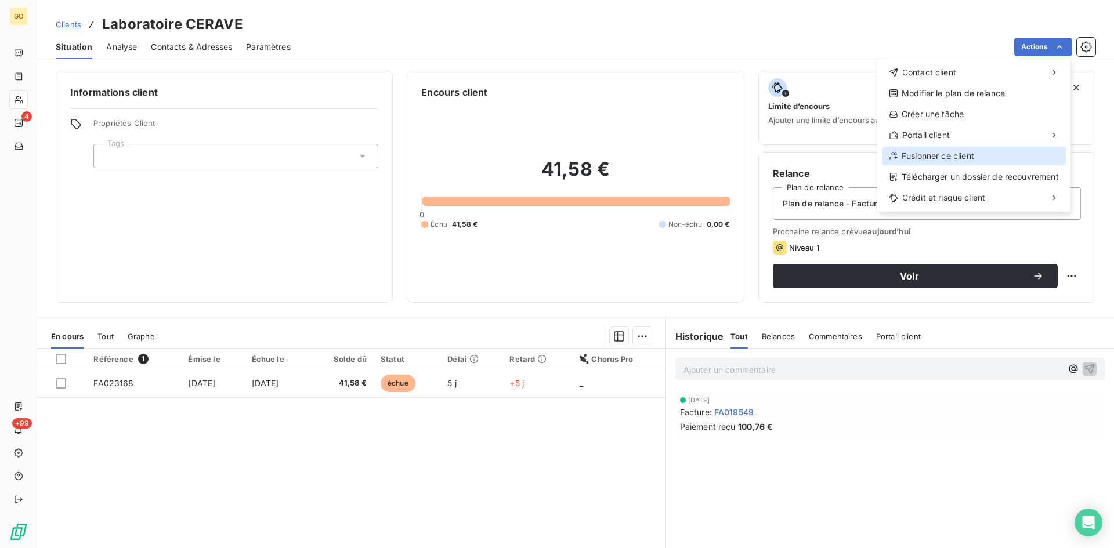
click at [956, 152] on div "Fusionner ce client" at bounding box center [974, 156] width 184 height 19
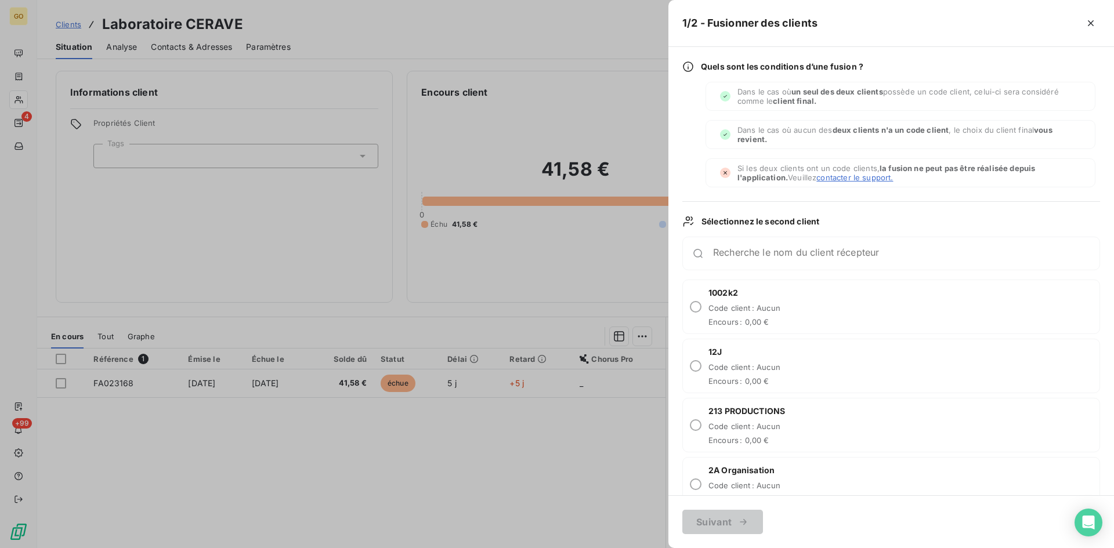
click at [781, 303] on div "1002k2 Code client : Aucun Encours : 0,00 €" at bounding box center [891, 307] width 418 height 55
radio input "true"
click at [772, 266] on div "Recherche le nom du client récepteur" at bounding box center [891, 254] width 418 height 34
drag, startPoint x: 693, startPoint y: 311, endPoint x: 716, endPoint y: 268, distance: 49.1
click at [694, 310] on input "radio" at bounding box center [696, 307] width 12 height 12
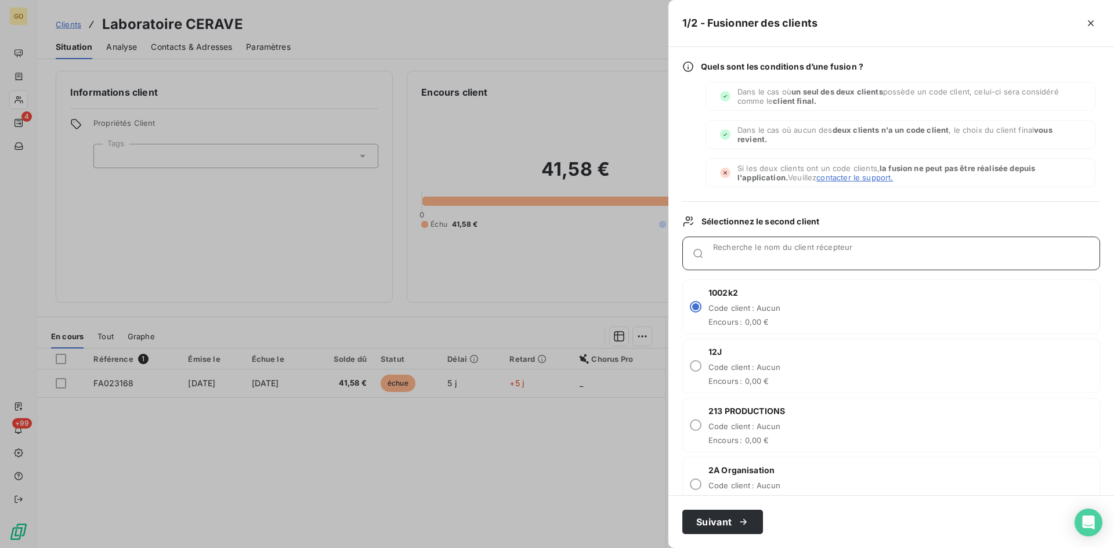
click at [722, 254] on input "Recherche le nom du client récepteur" at bounding box center [906, 258] width 386 height 12
click at [696, 308] on input "radio" at bounding box center [696, 307] width 12 height 12
click at [765, 246] on div "Recherche le nom du client récepteur" at bounding box center [891, 254] width 418 height 34
click at [765, 254] on input "Recherche le nom du client récepteur" at bounding box center [906, 258] width 386 height 12
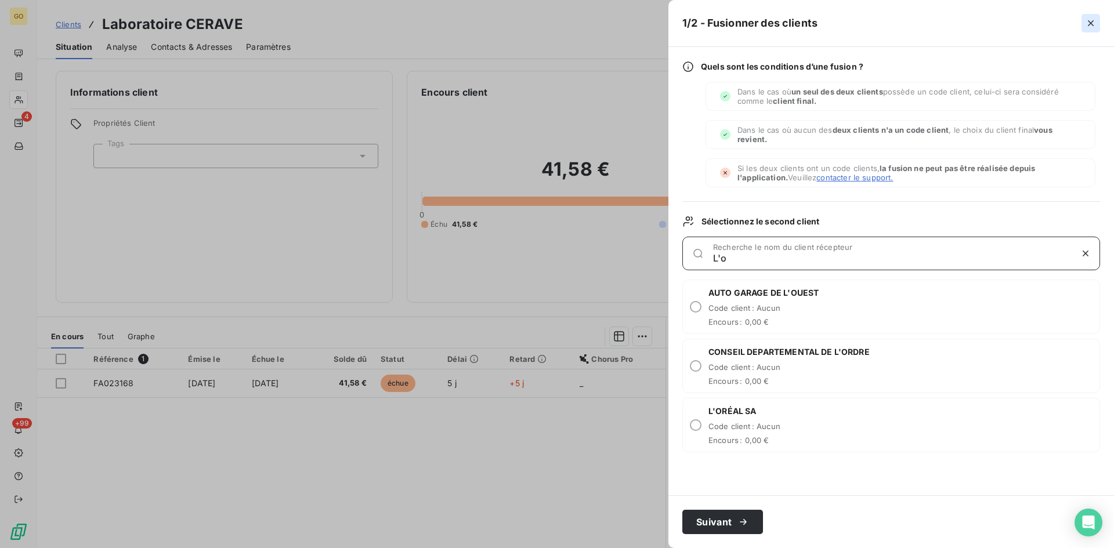
type input "L'o"
click at [1093, 19] on icon "button" at bounding box center [1091, 23] width 12 height 12
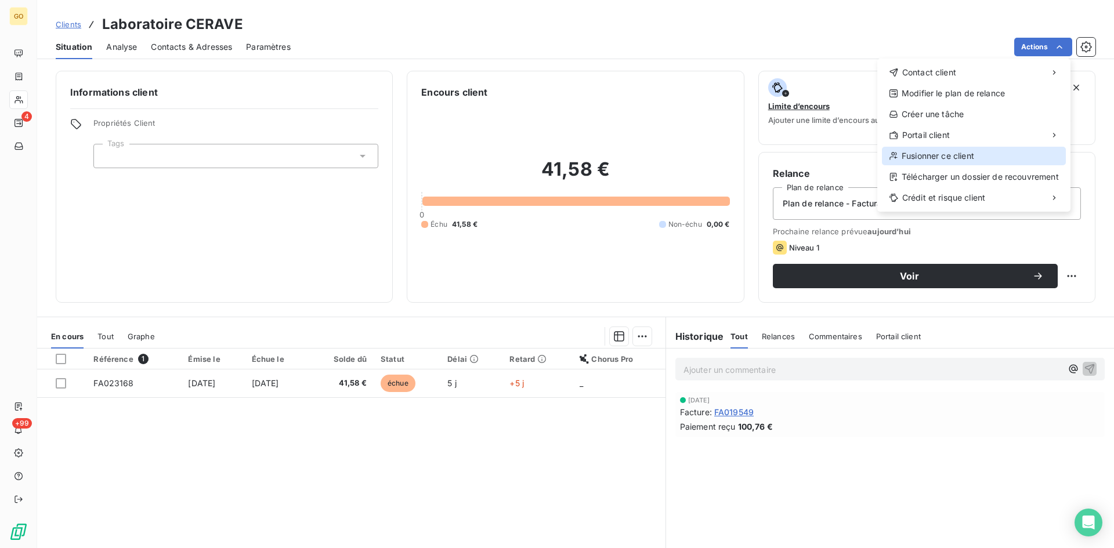
click at [999, 154] on div "Fusionner ce client" at bounding box center [974, 156] width 184 height 19
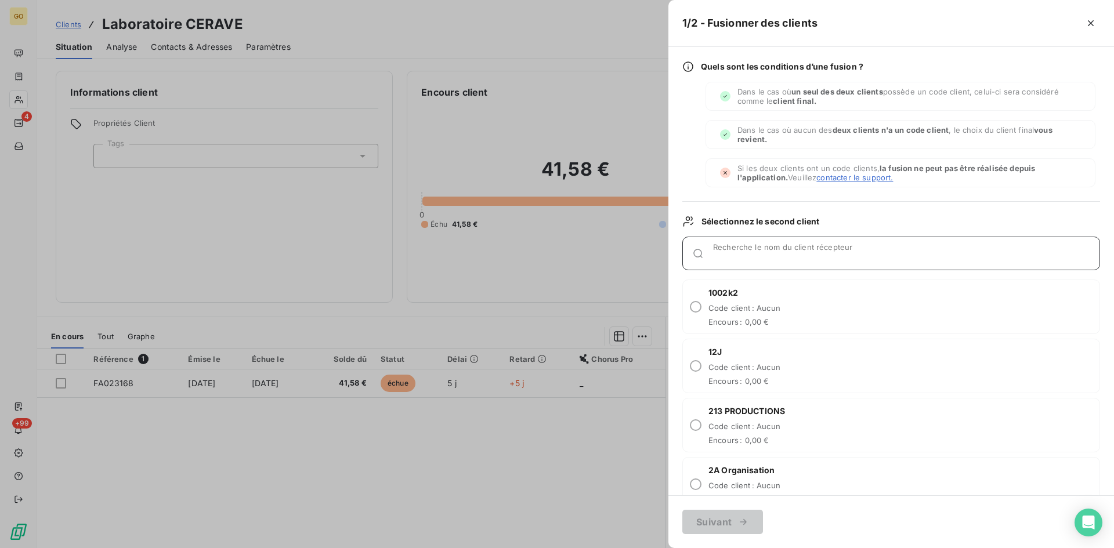
click at [808, 258] on input "Recherche le nom du client récepteur" at bounding box center [906, 258] width 386 height 12
type input "L'oréal"
click at [696, 308] on input "radio" at bounding box center [696, 307] width 12 height 12
radio input "true"
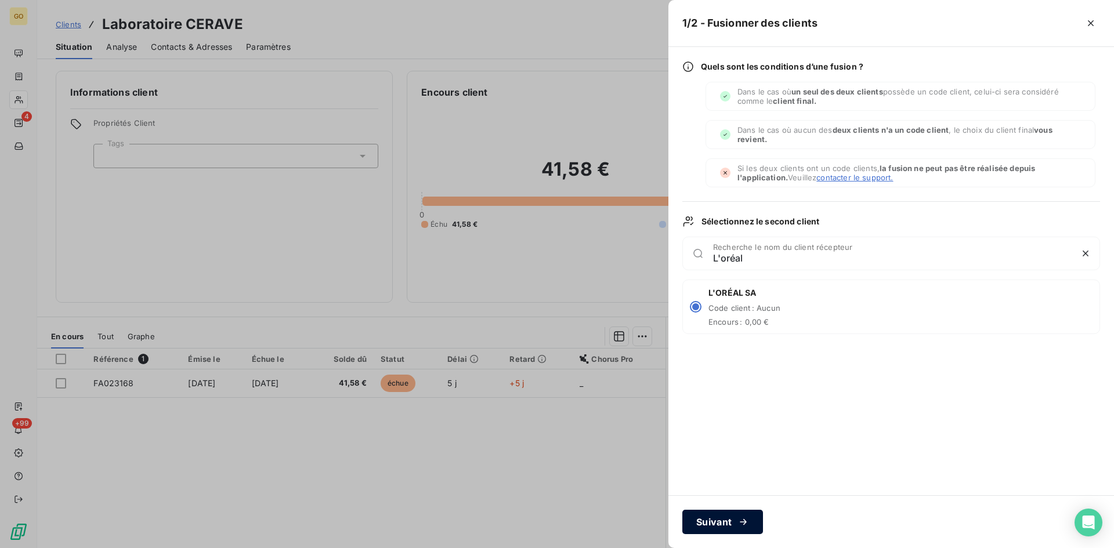
click at [721, 526] on button "Suivant" at bounding box center [722, 522] width 81 height 24
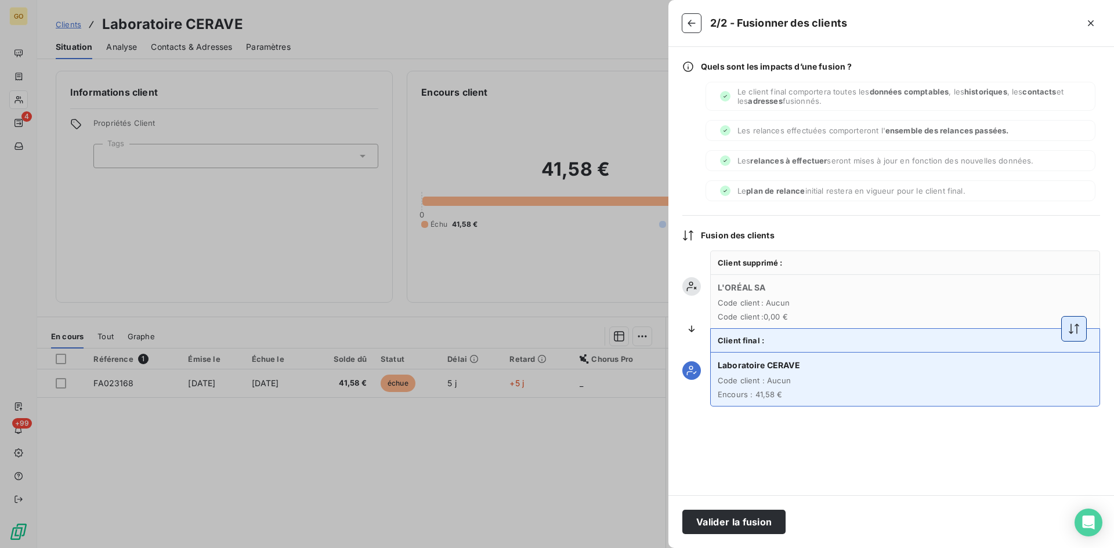
click at [1081, 330] on button "button" at bounding box center [1074, 329] width 24 height 24
click at [749, 522] on button "Valider la fusion" at bounding box center [733, 522] width 103 height 24
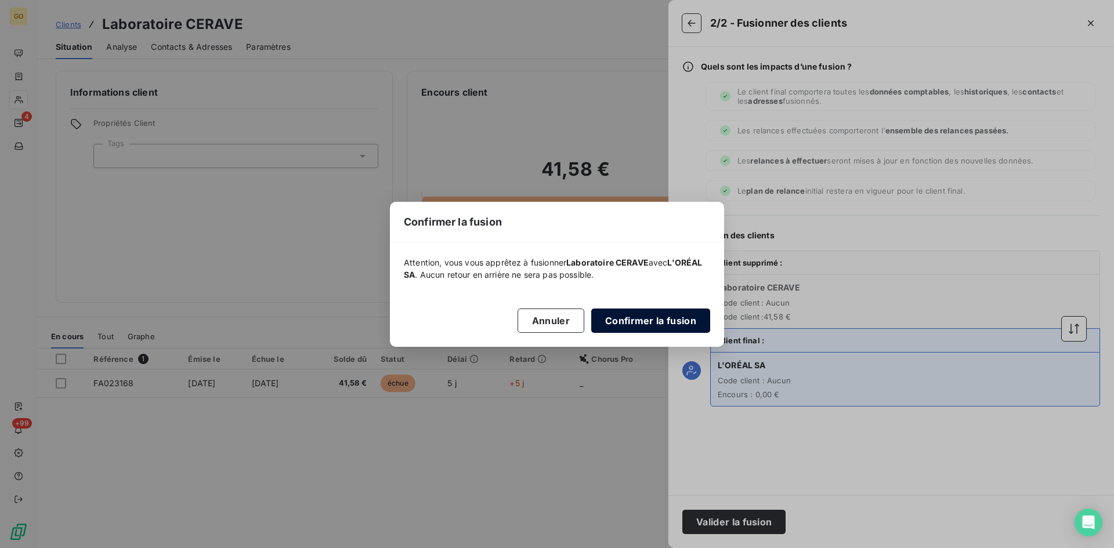
click at [646, 321] on button "Confirmer la fusion" at bounding box center [650, 321] width 119 height 24
click at [647, 311] on button "Confirmer la fusion" at bounding box center [650, 321] width 119 height 24
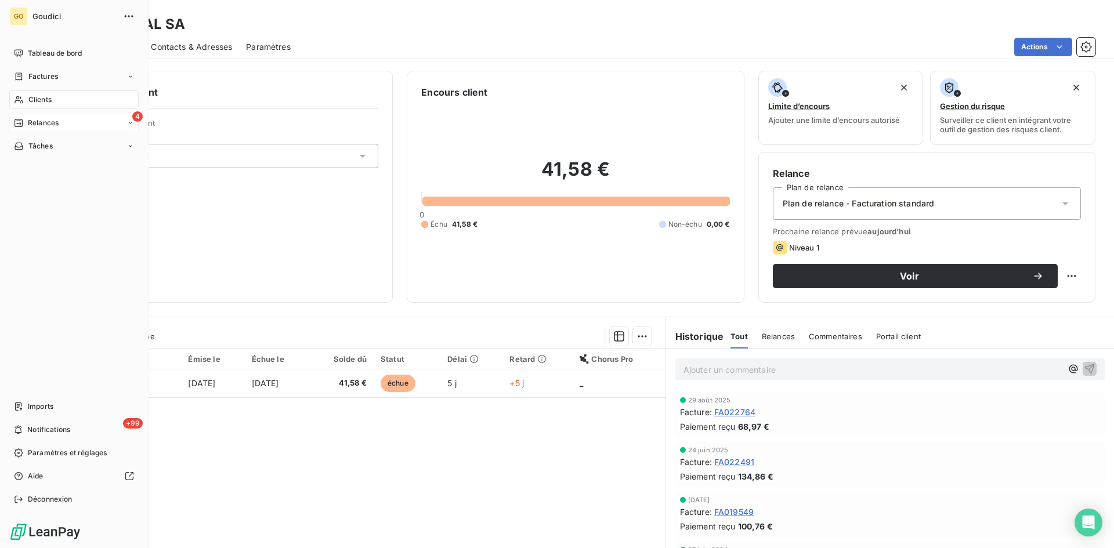
click at [26, 125] on div "Relances" at bounding box center [36, 123] width 45 height 10
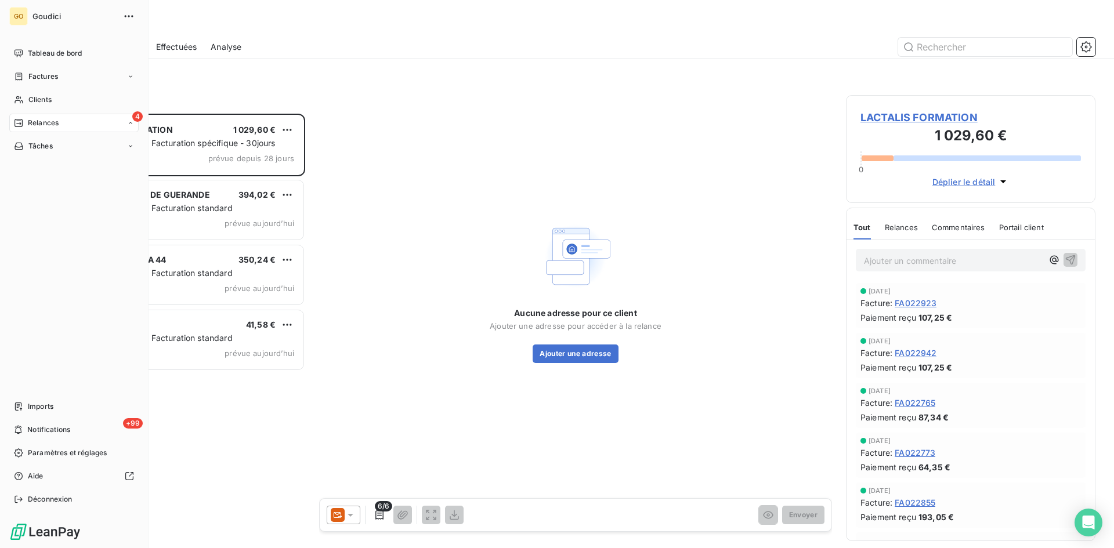
scroll to position [426, 241]
click at [40, 146] on span "À effectuer" at bounding box center [47, 146] width 38 height 10
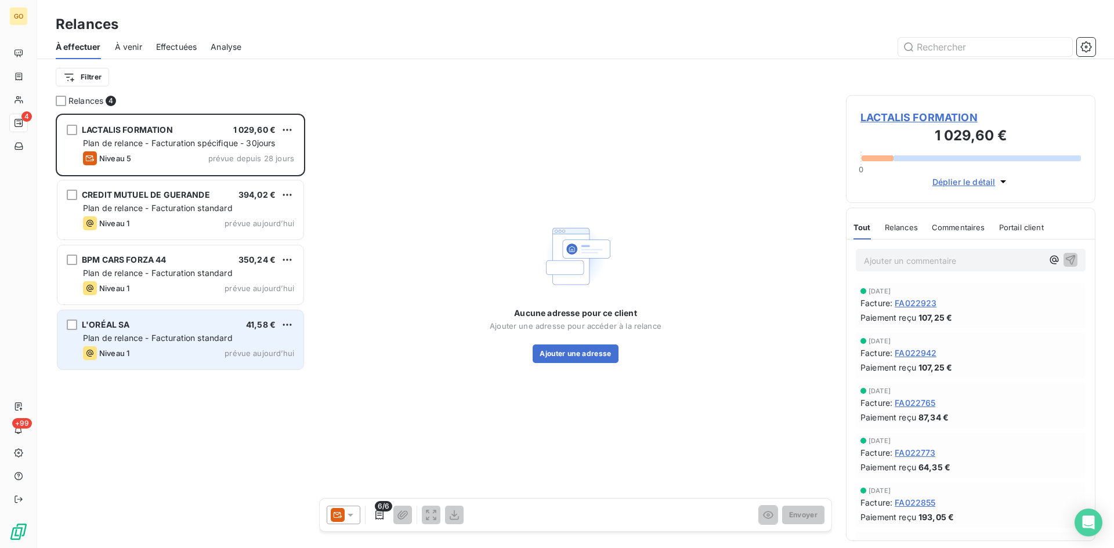
click at [151, 334] on span "Plan de relance - Facturation standard" at bounding box center [158, 338] width 150 height 10
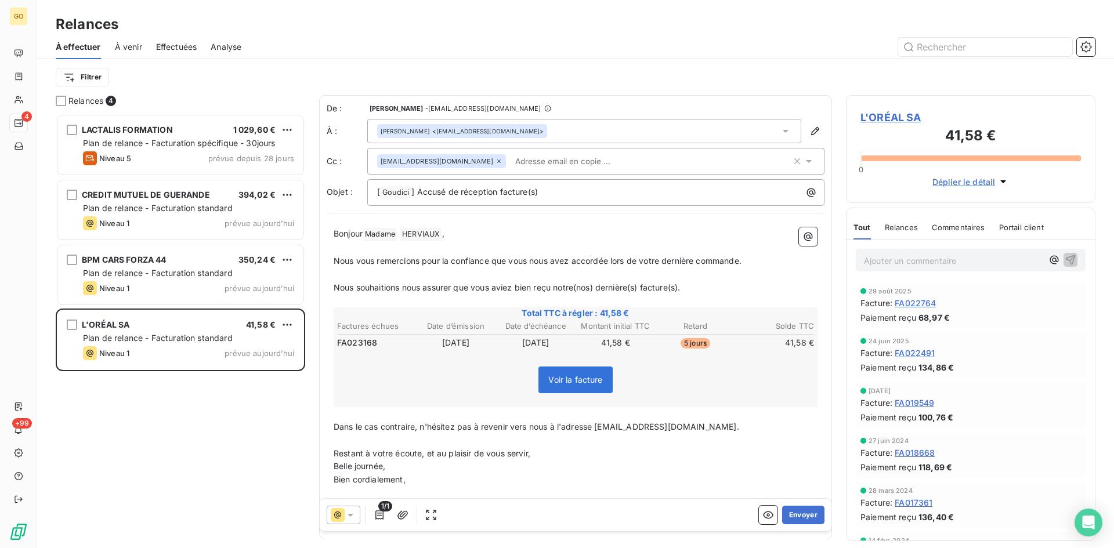
click at [496, 160] on icon at bounding box center [499, 161] width 7 height 7
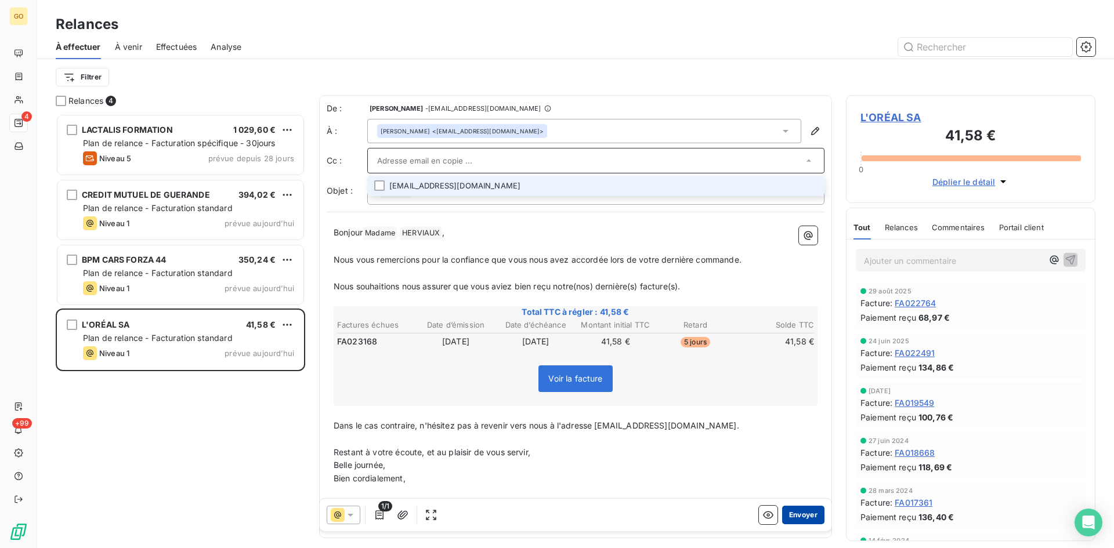
click at [785, 516] on button "Envoyer" at bounding box center [803, 515] width 42 height 19
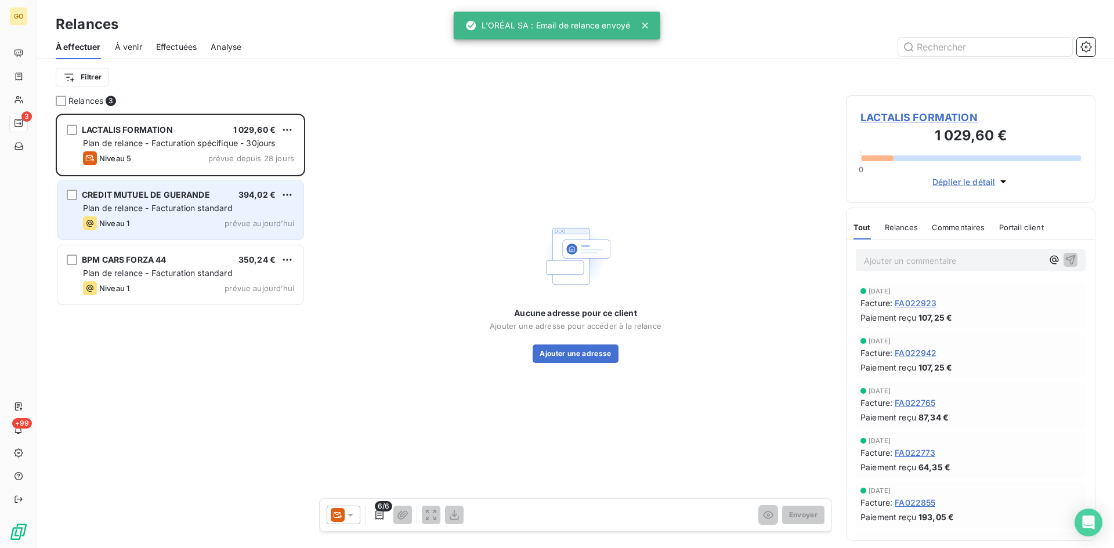
click at [118, 198] on span "CREDIT MUTUEL DE GUERANDE" at bounding box center [146, 195] width 128 height 10
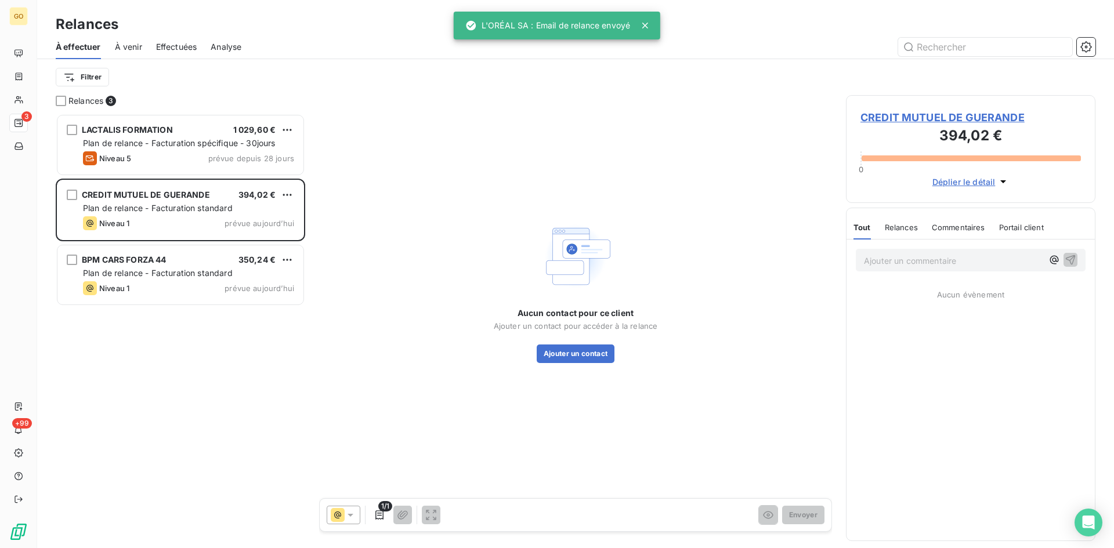
click at [863, 115] on span "CREDIT MUTUEL DE GUERANDE" at bounding box center [971, 118] width 221 height 16
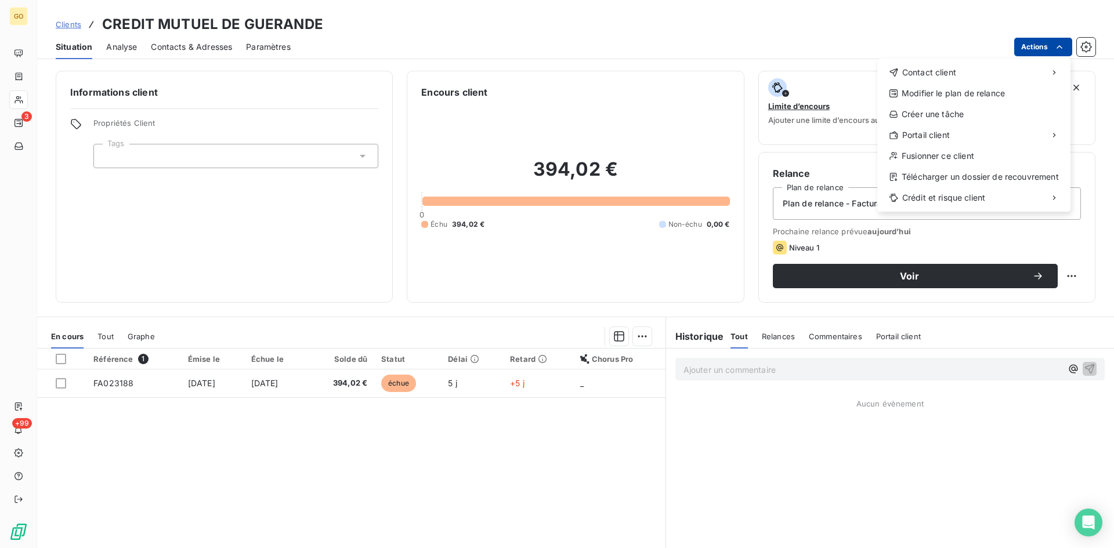
click at [1065, 47] on html "GO 3 +99 Clients CREDIT MUTUEL DE GUERANDE Situation Analyse Contacts & Adresse…" at bounding box center [557, 274] width 1114 height 548
click at [983, 156] on div "Fusionner ce client" at bounding box center [974, 156] width 184 height 19
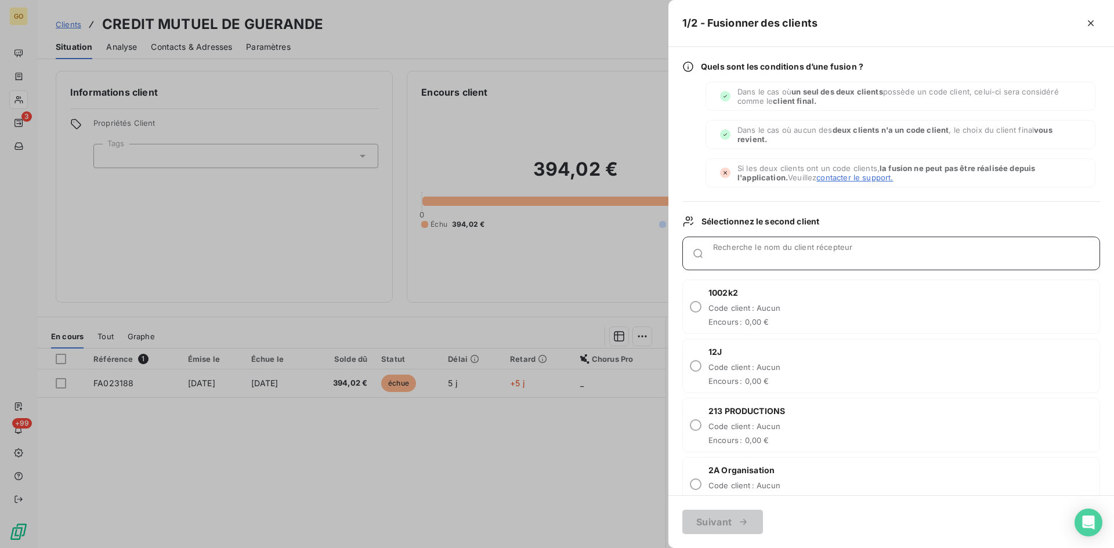
click at [764, 255] on input "Recherche le nom du client récepteur" at bounding box center [906, 258] width 386 height 12
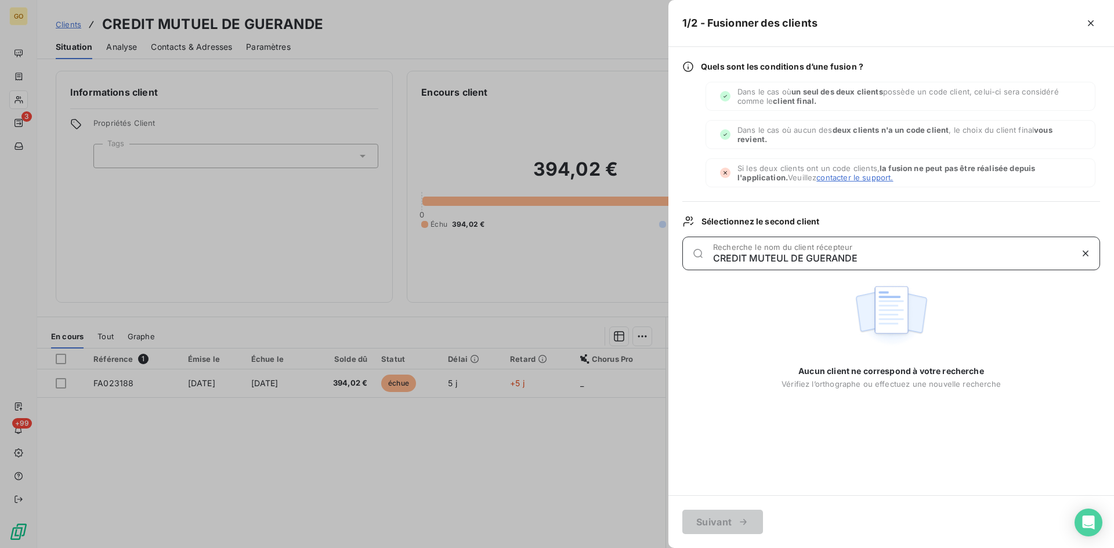
drag, startPoint x: 883, startPoint y: 256, endPoint x: 535, endPoint y: 252, distance: 347.6
click at [535, 548] on div "1/2 - Fusionner des clients Quels sont les conditions d’une fusion ? Dans le ca…" at bounding box center [557, 548] width 1114 height 0
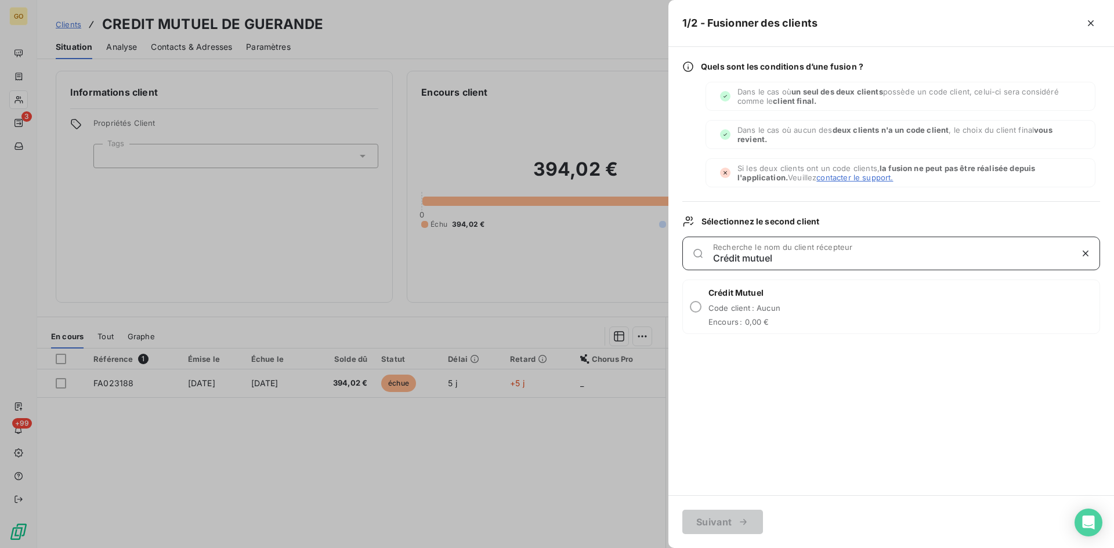
type input "Crédit mutuel"
click at [720, 387] on div "Quels sont les conditions d’une fusion ? Dans le cas où un seul des deux client…" at bounding box center [892, 271] width 446 height 449
click at [302, 478] on div at bounding box center [557, 274] width 1114 height 548
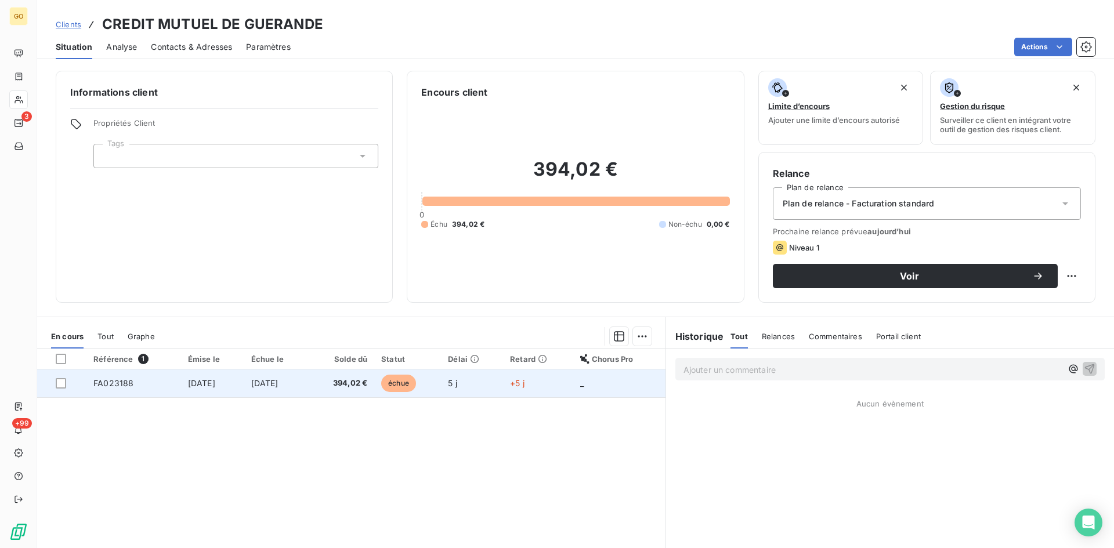
click at [203, 386] on span "[DATE]" at bounding box center [201, 383] width 27 height 10
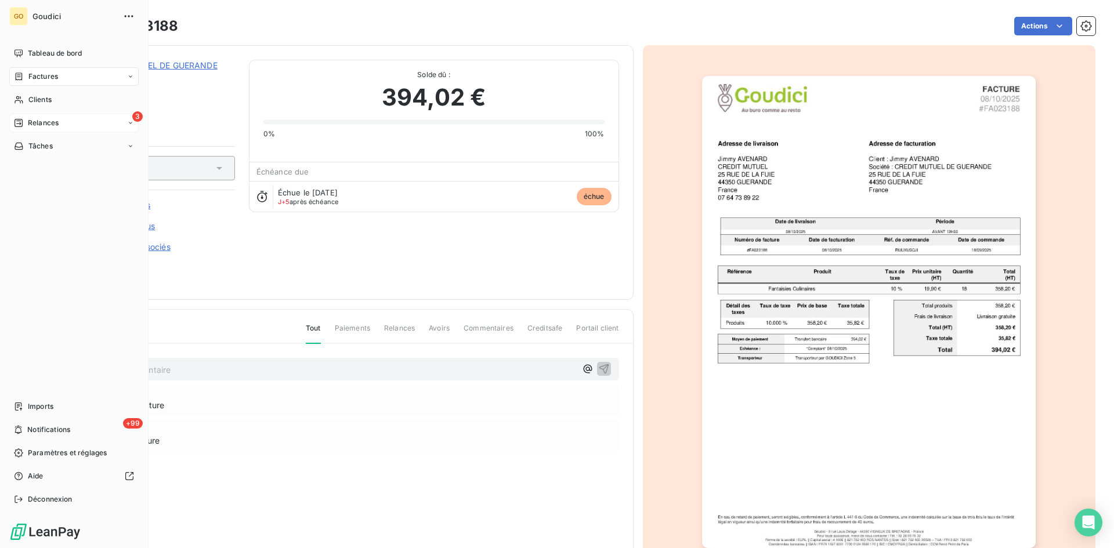
click at [37, 122] on span "Relances" at bounding box center [43, 123] width 31 height 10
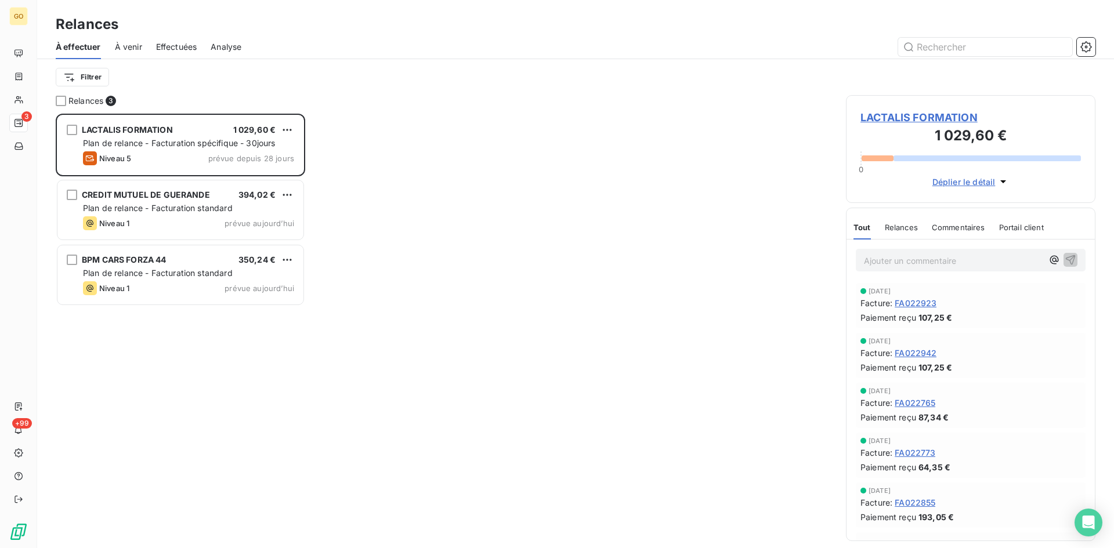
scroll to position [426, 241]
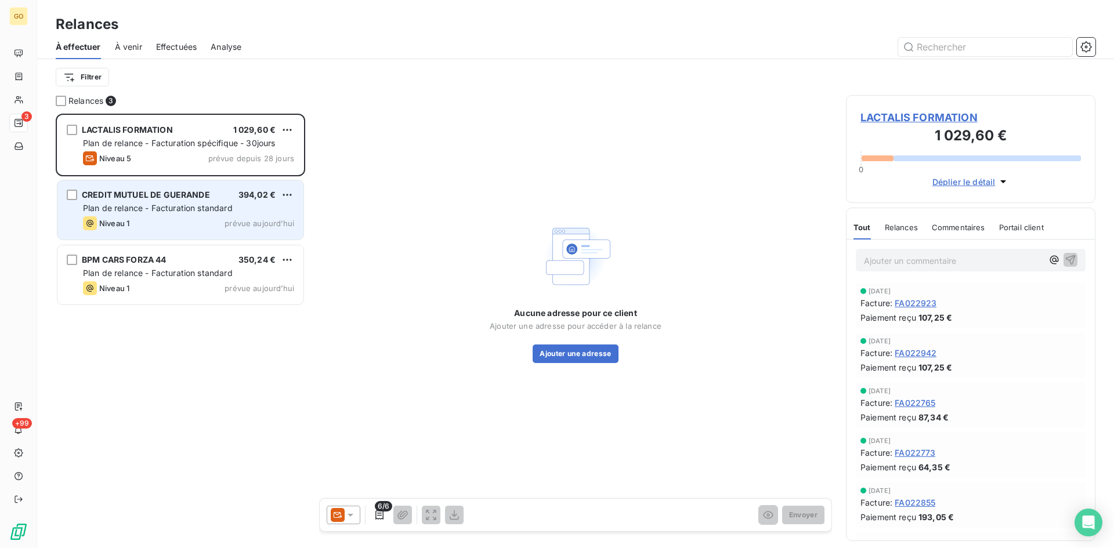
click at [139, 193] on span "CREDIT MUTUEL DE GUERANDE" at bounding box center [146, 195] width 128 height 10
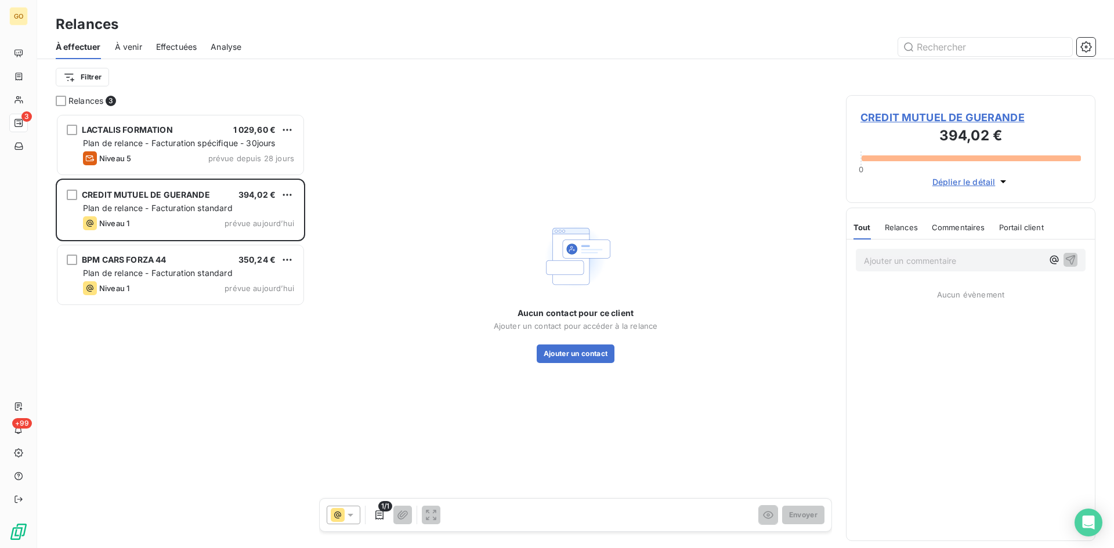
click at [977, 109] on div "CREDIT MUTUEL DE GUERANDE 394,02 € 0 Déplier le détail" at bounding box center [971, 149] width 250 height 108
click at [978, 118] on span "CREDIT MUTUEL DE GUERANDE" at bounding box center [971, 118] width 221 height 16
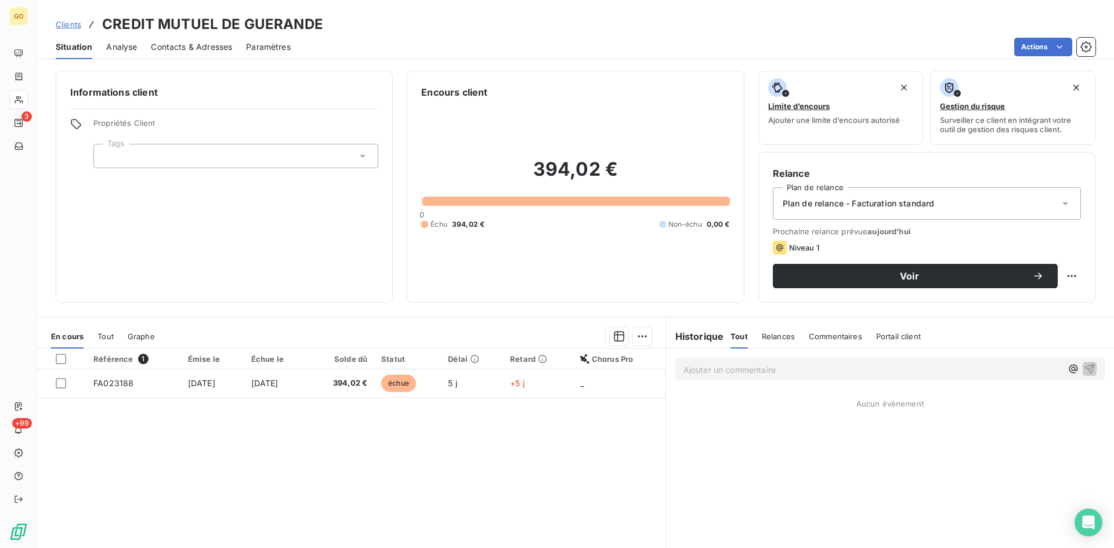
click at [193, 46] on span "Contacts & Adresses" at bounding box center [191, 47] width 81 height 12
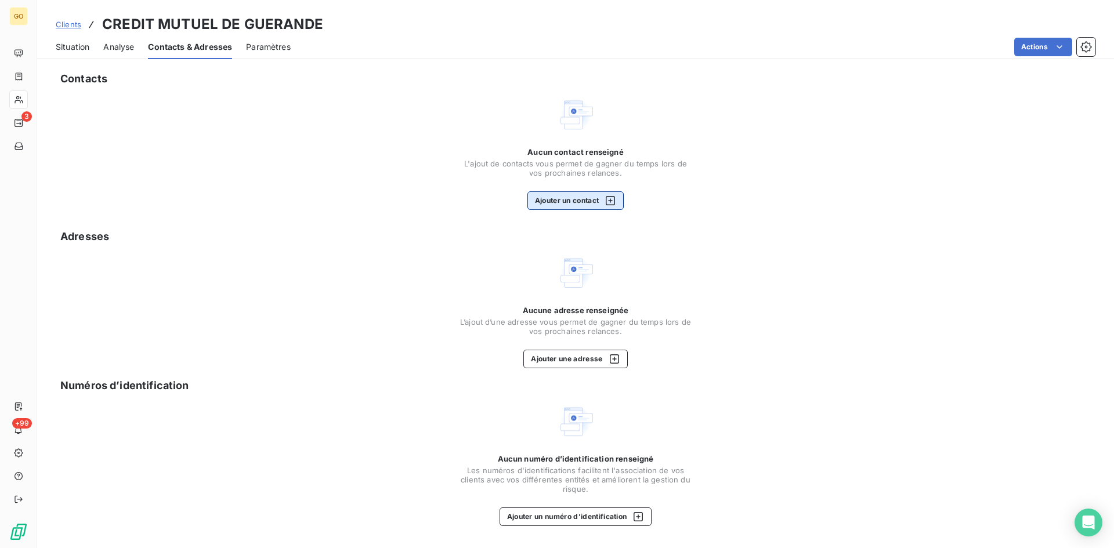
click at [586, 197] on button "Ajouter un contact" at bounding box center [576, 201] width 97 height 19
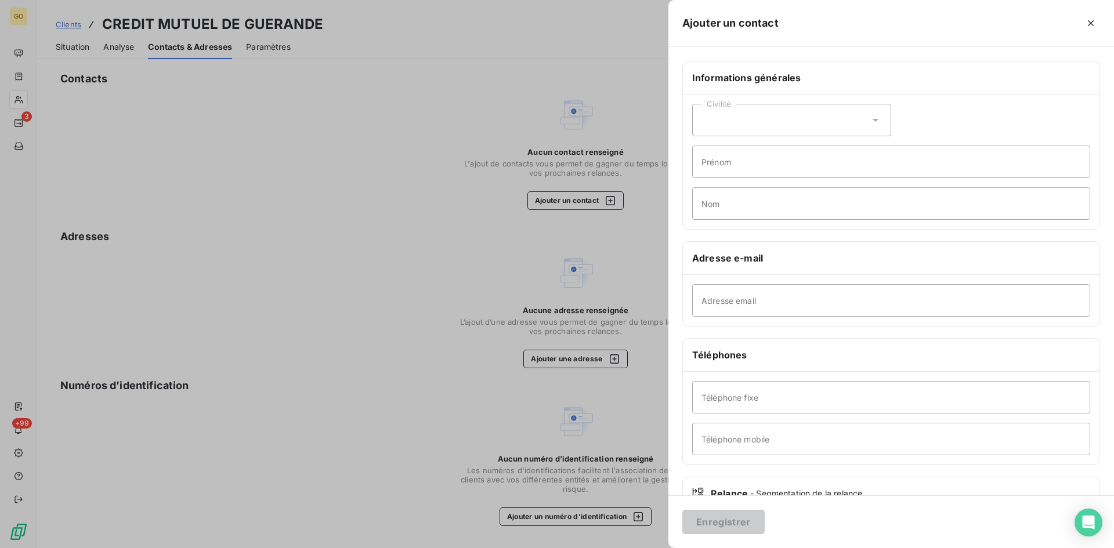
click at [876, 121] on icon at bounding box center [876, 120] width 12 height 12
click at [756, 169] on li "Monsieur" at bounding box center [791, 170] width 199 height 21
click at [763, 158] on input "Prénom" at bounding box center [891, 162] width 398 height 32
type input "[PERSON_NAME]"
click at [745, 201] on input "Nom" at bounding box center [891, 203] width 398 height 32
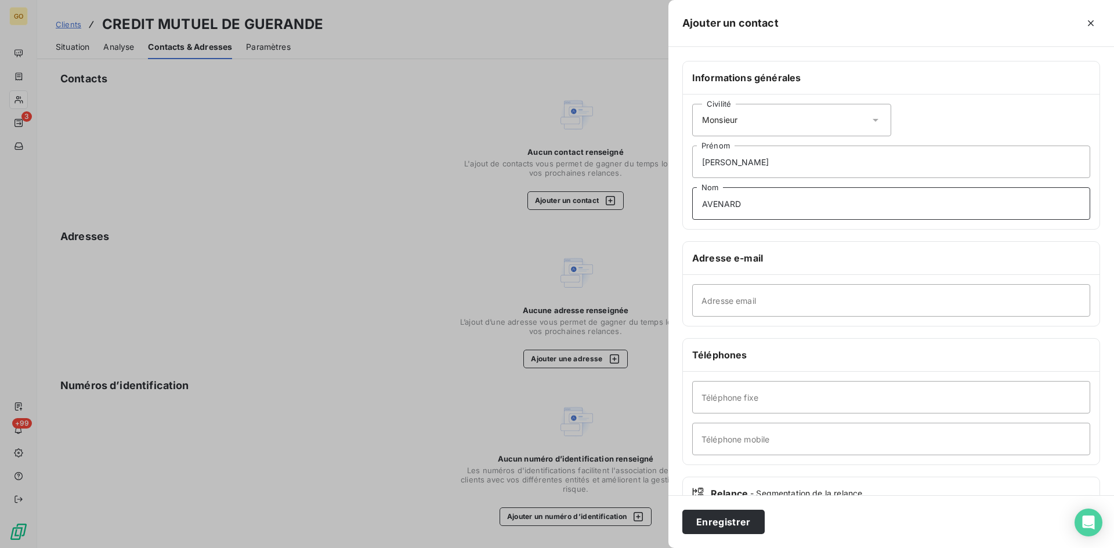
type input "AVENARD"
click at [817, 310] on input "Adresse email" at bounding box center [891, 300] width 398 height 32
paste input "[PERSON_NAME][EMAIL_ADDRESS][DOMAIN_NAME]"
type input "[PERSON_NAME][EMAIL_ADDRESS][DOMAIN_NAME]"
click at [888, 411] on input "Téléphone fixe" at bounding box center [891, 397] width 398 height 32
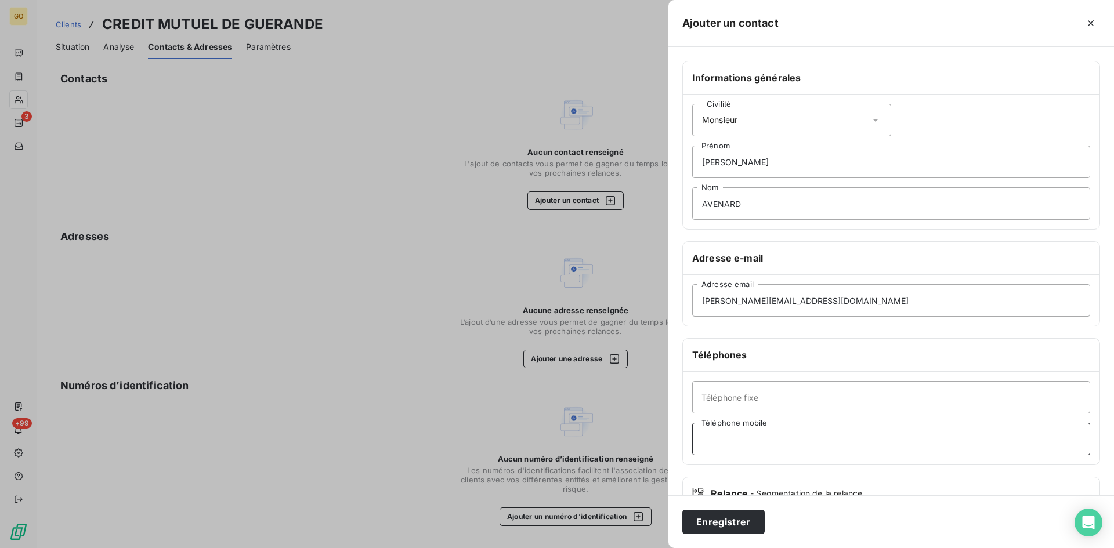
click at [735, 446] on input "Téléphone mobile" at bounding box center [891, 439] width 398 height 32
paste input "07 64 73 89 22"
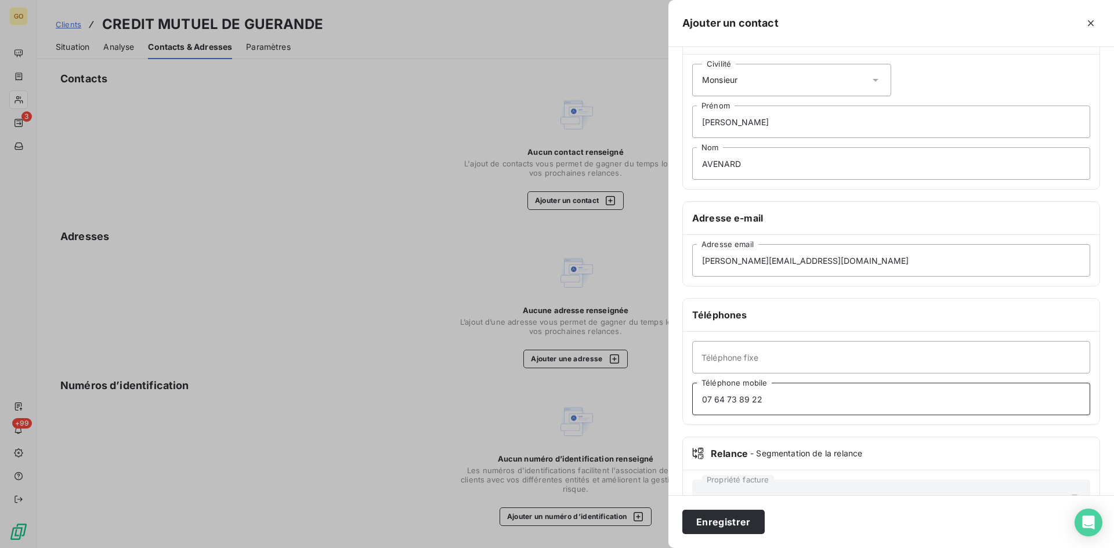
scroll to position [81, 0]
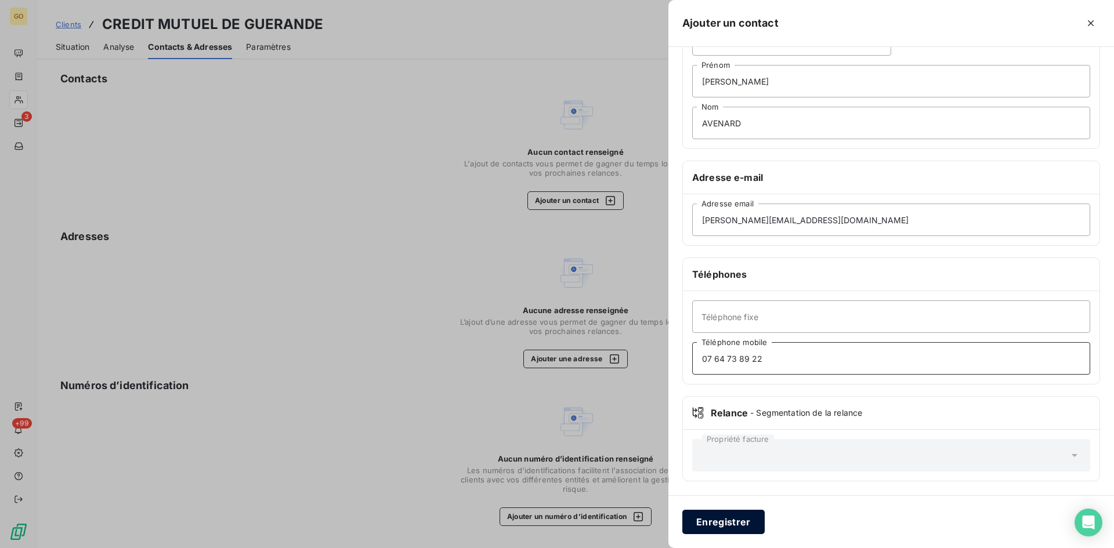
type input "07 64 73 89 22"
click at [746, 526] on button "Enregistrer" at bounding box center [723, 522] width 82 height 24
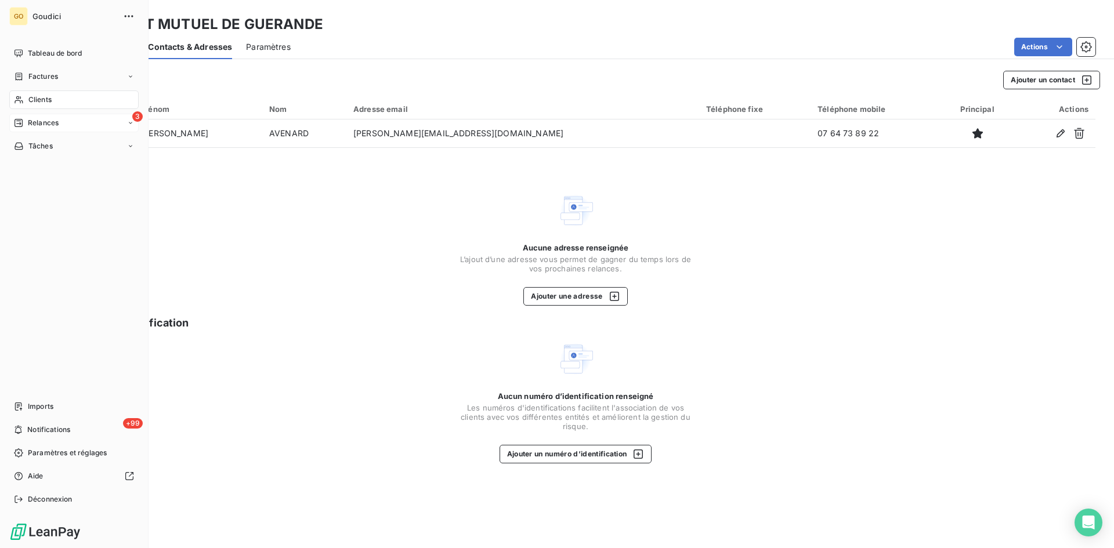
click at [49, 127] on span "Relances" at bounding box center [43, 123] width 31 height 10
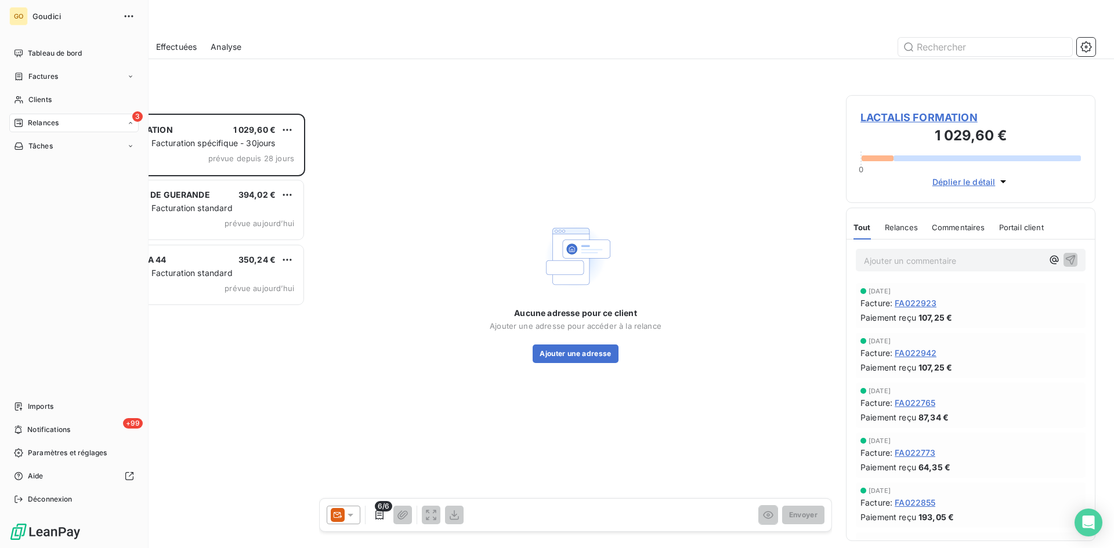
scroll to position [426, 241]
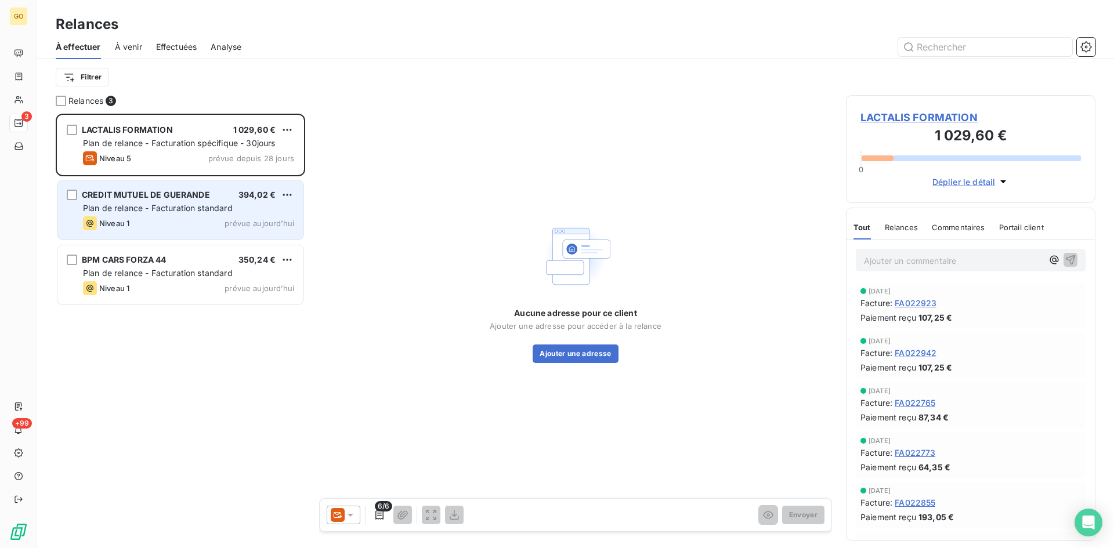
click at [204, 205] on span "Plan de relance - Facturation standard" at bounding box center [158, 208] width 150 height 10
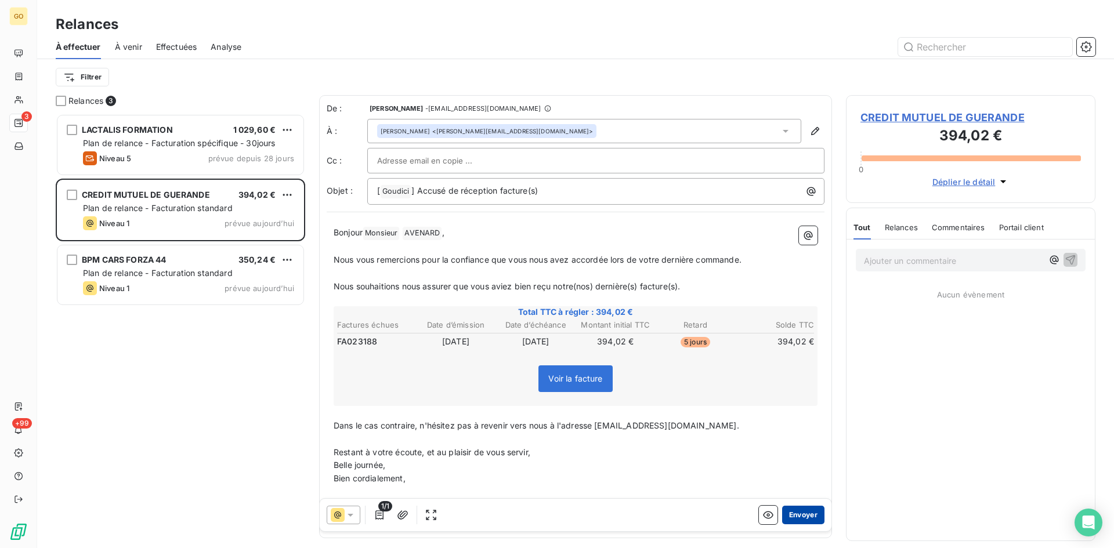
click at [801, 516] on button "Envoyer" at bounding box center [803, 515] width 42 height 19
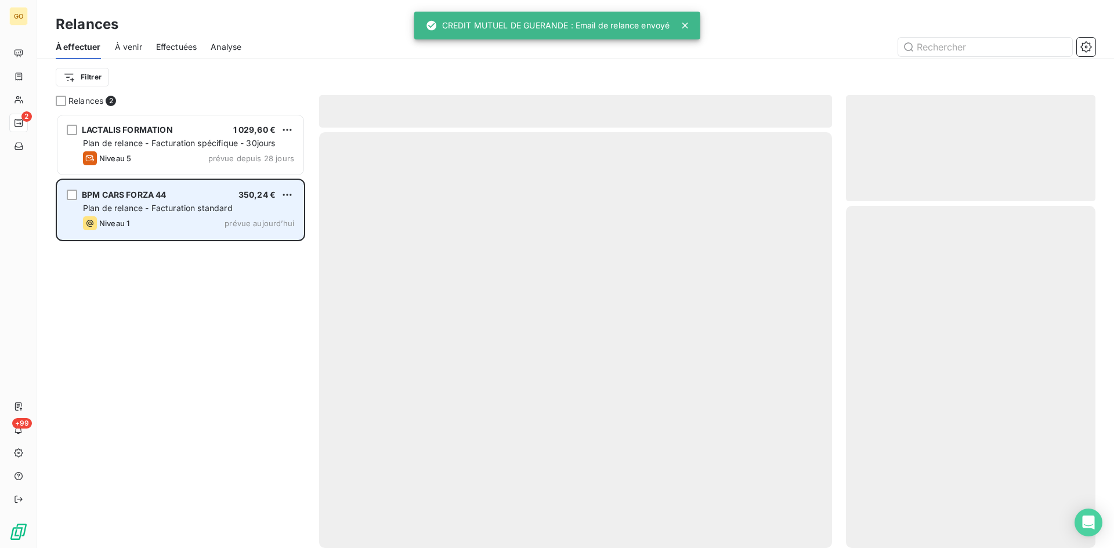
click at [162, 192] on span "BPM CARS FORZA 44" at bounding box center [124, 195] width 85 height 10
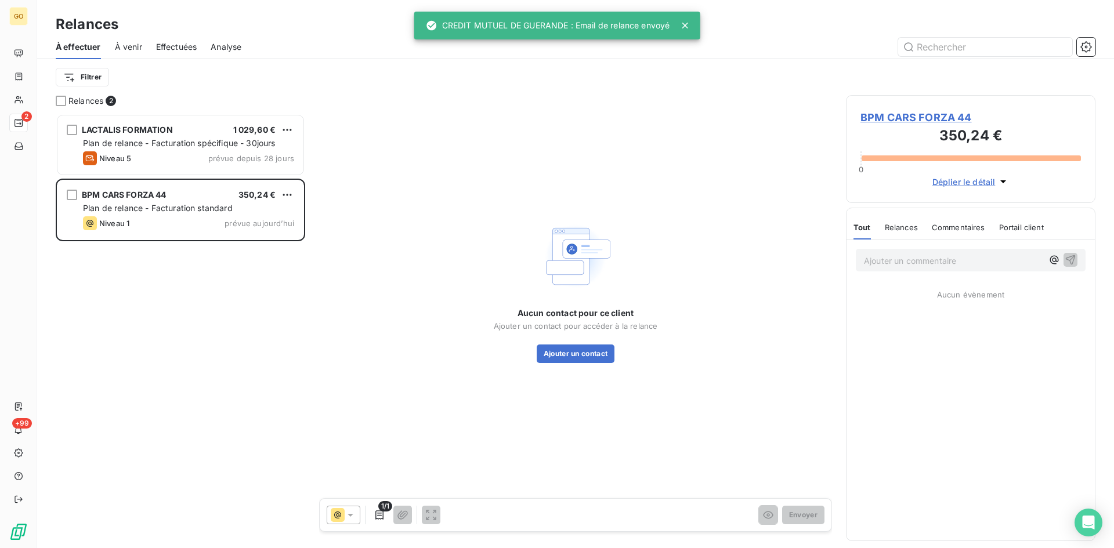
click at [902, 115] on span "BPM CARS FORZA 44" at bounding box center [971, 118] width 221 height 16
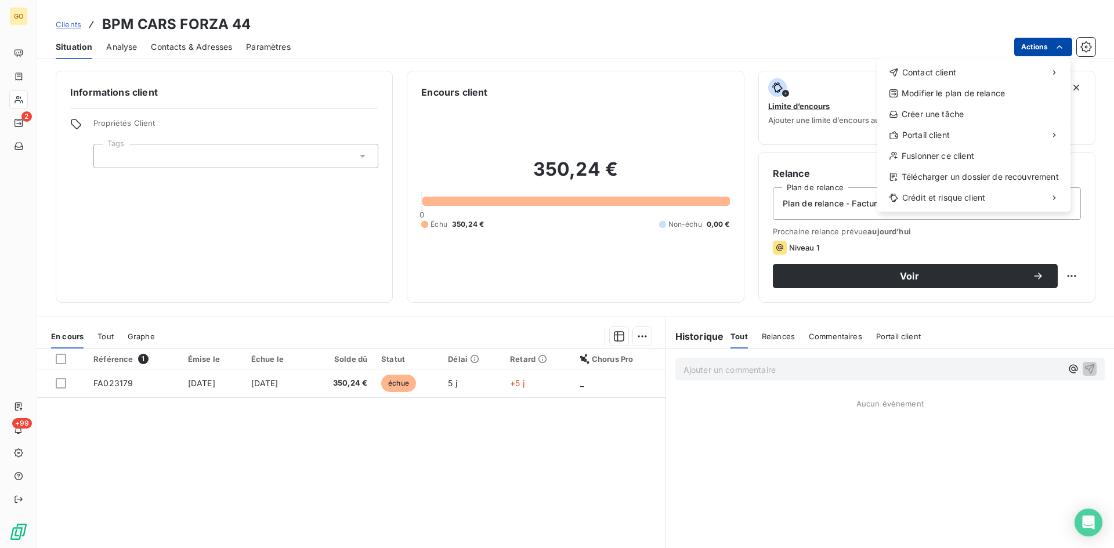
click at [1067, 49] on html "GO 2 +99 Clients BPM CARS FORZA 44 Situation Analyse Contacts & Adresses Paramè…" at bounding box center [557, 274] width 1114 height 548
click at [946, 162] on div "Fusionner ce client" at bounding box center [974, 156] width 184 height 19
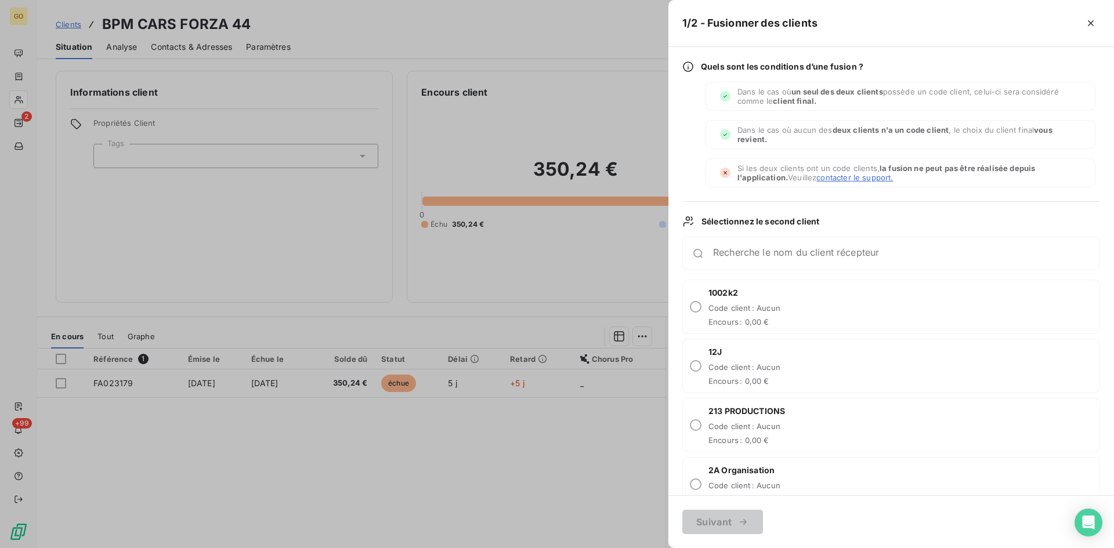
click at [274, 425] on div at bounding box center [557, 274] width 1114 height 548
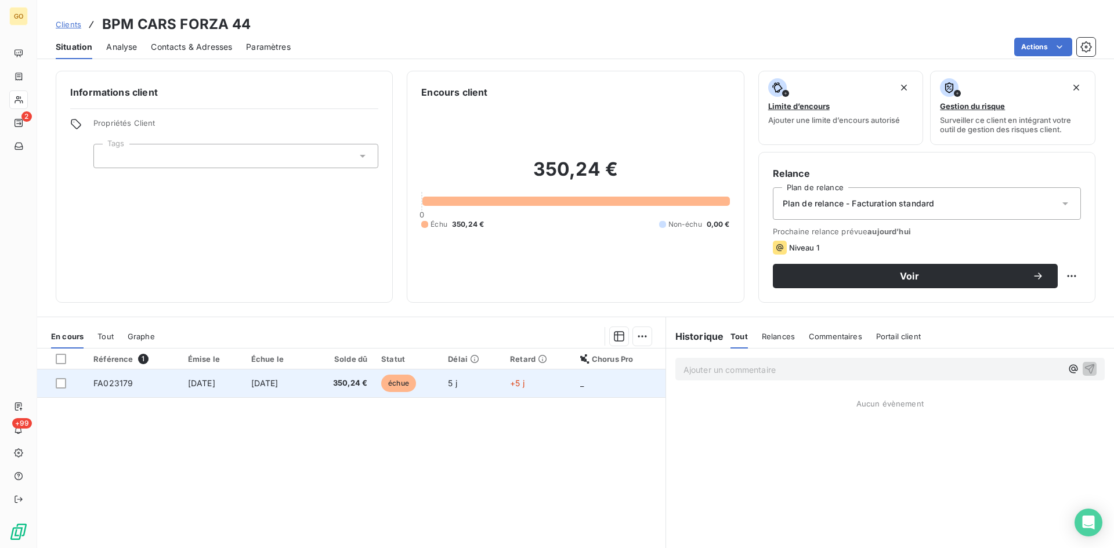
click at [260, 391] on td "[DATE]" at bounding box center [276, 384] width 64 height 28
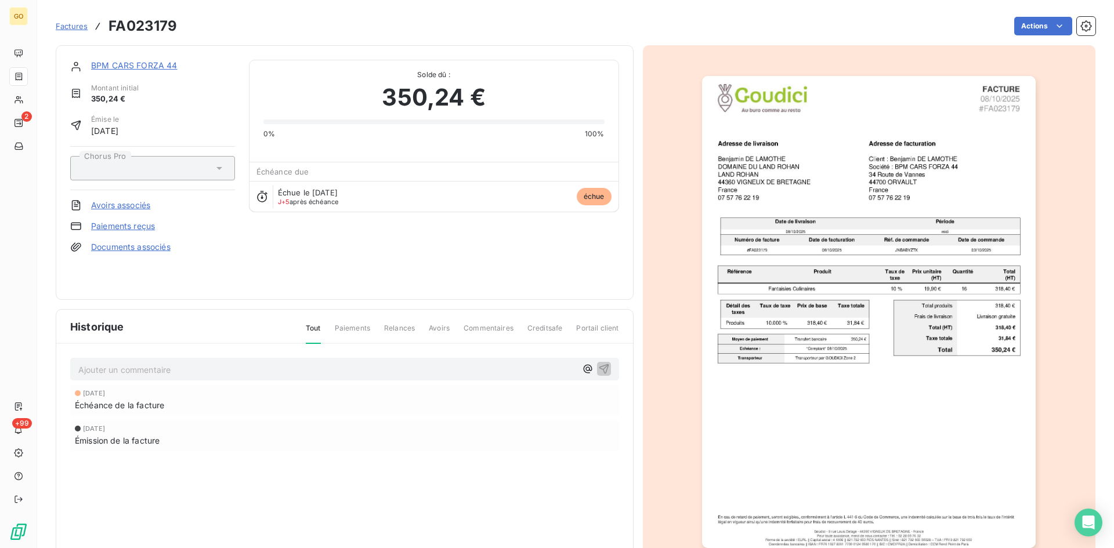
click at [137, 63] on link "BPM CARS FORZA 44" at bounding box center [134, 65] width 86 height 10
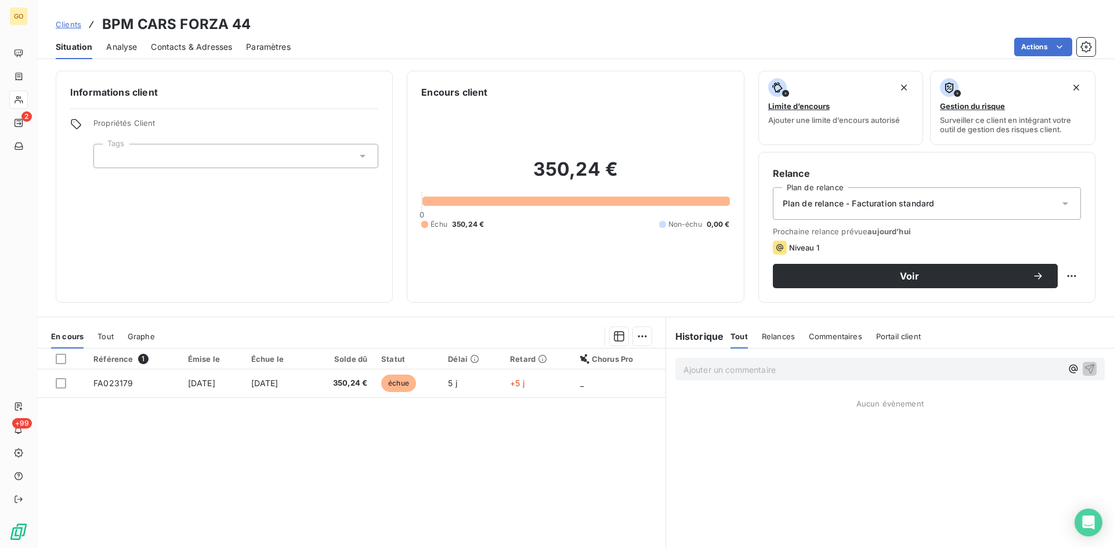
click at [364, 154] on icon at bounding box center [363, 156] width 12 height 12
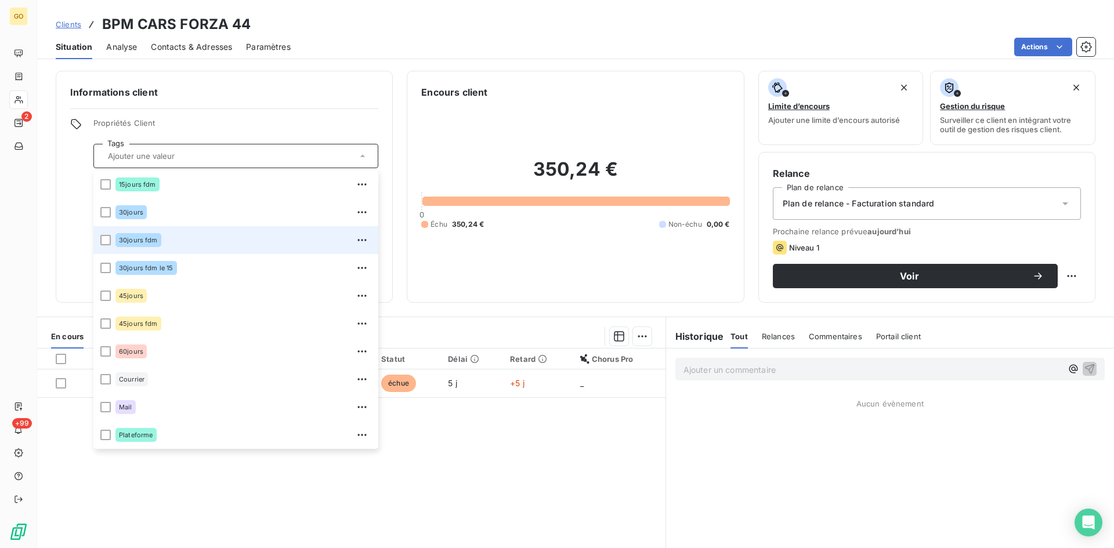
click at [200, 243] on div "30jours fdm" at bounding box center [243, 240] width 256 height 19
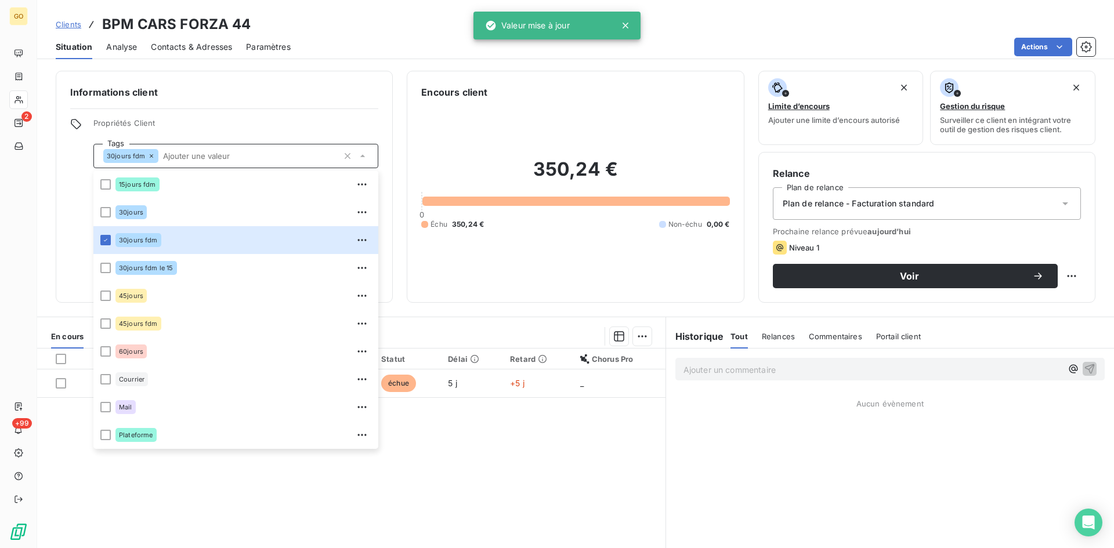
click at [988, 208] on div "Plan de relance - Facturation standard" at bounding box center [927, 203] width 308 height 32
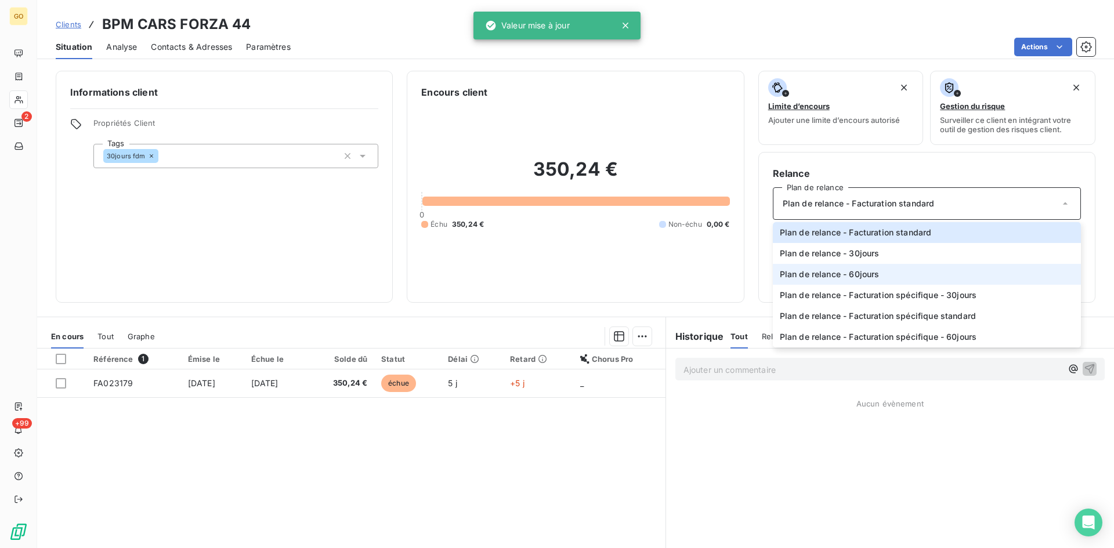
click at [985, 272] on li "Plan de relance - 60jours" at bounding box center [927, 274] width 308 height 21
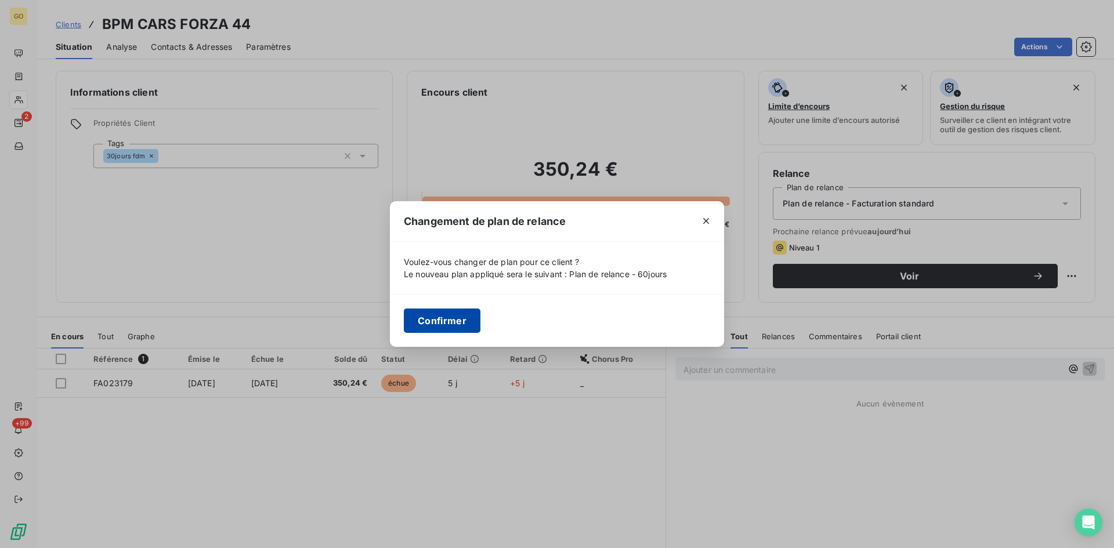
click at [442, 320] on button "Confirmer" at bounding box center [442, 321] width 77 height 24
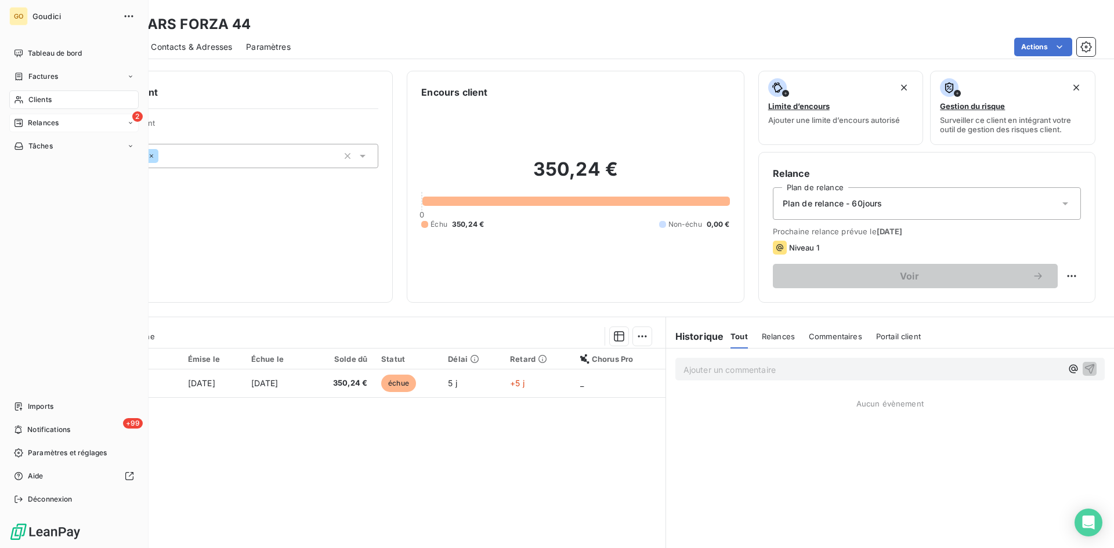
click at [53, 125] on span "Relances" at bounding box center [43, 123] width 31 height 10
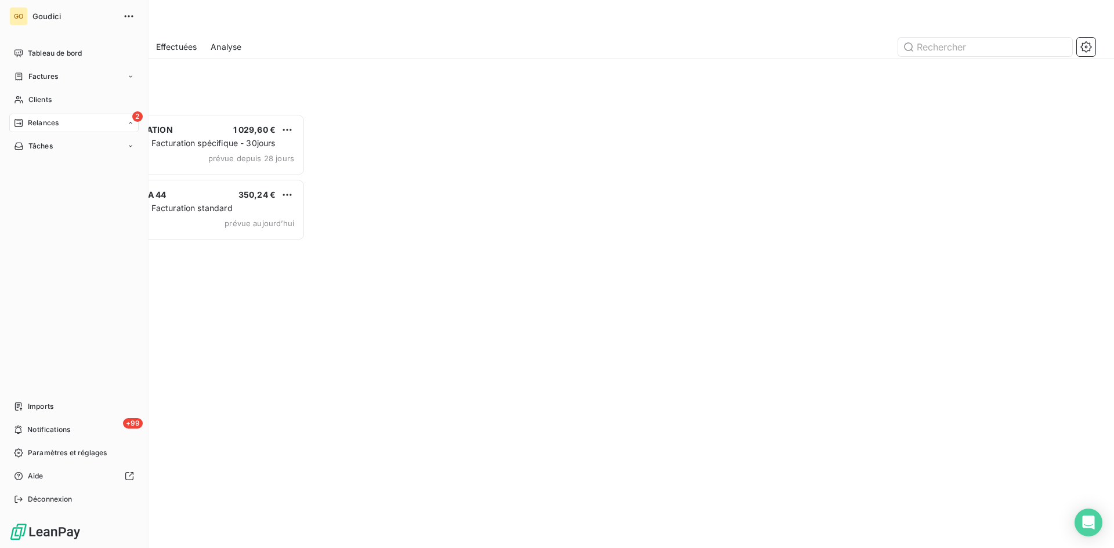
scroll to position [426, 241]
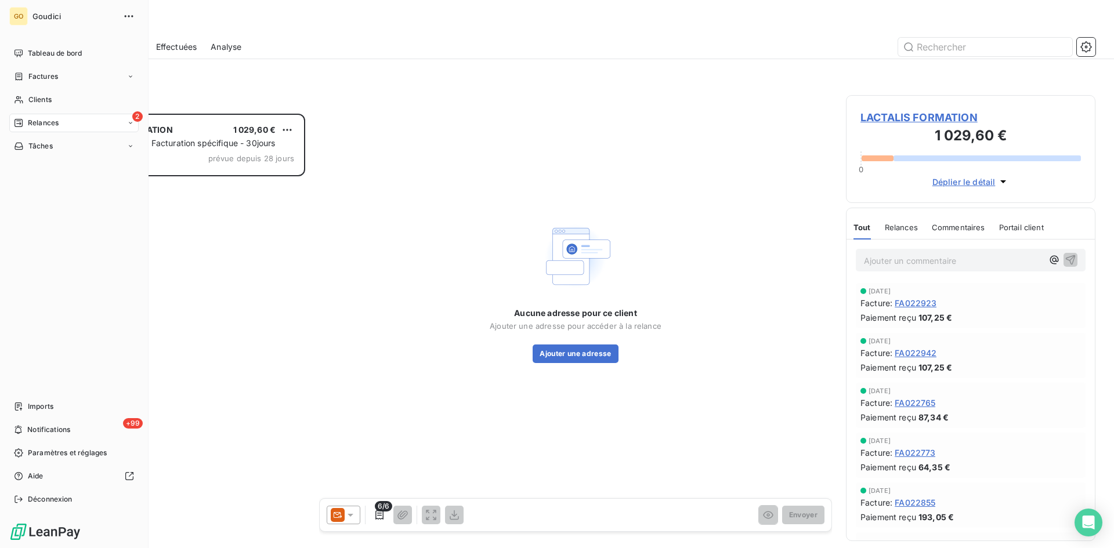
click at [23, 117] on div "2 Relances" at bounding box center [73, 123] width 129 height 19
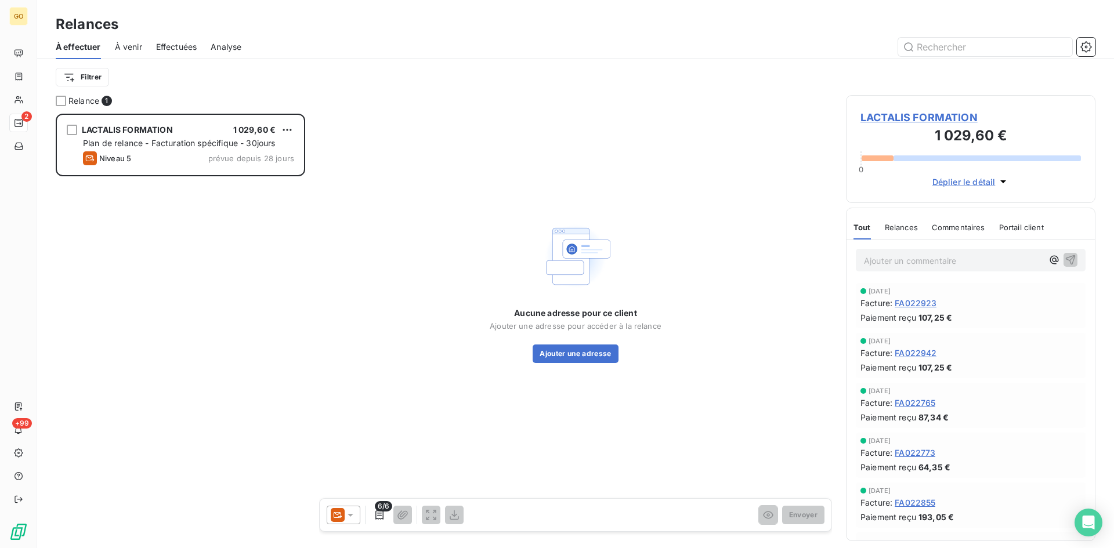
click at [288, 66] on div "Filtrer" at bounding box center [576, 77] width 1040 height 22
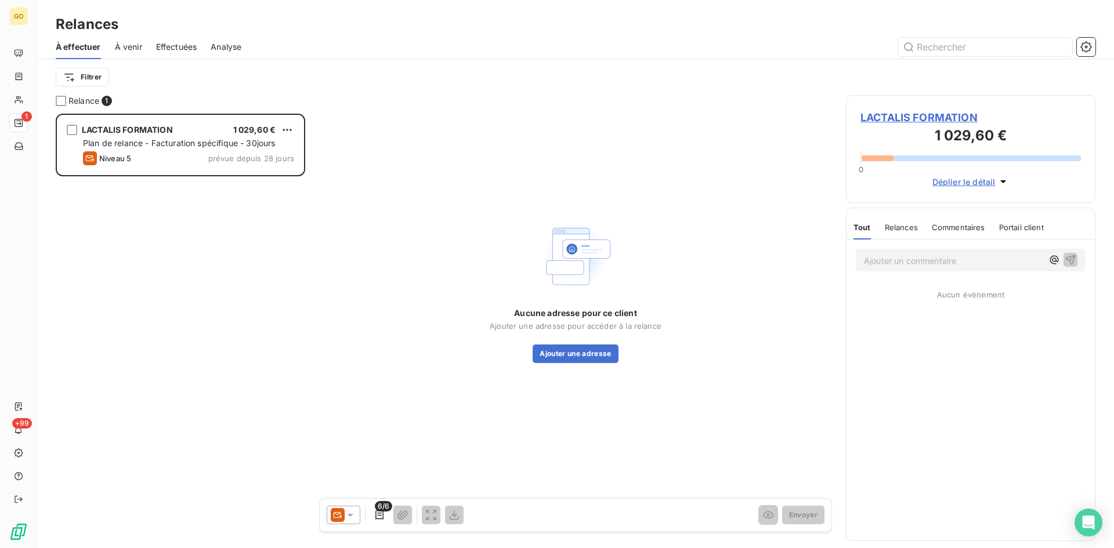
scroll to position [426, 241]
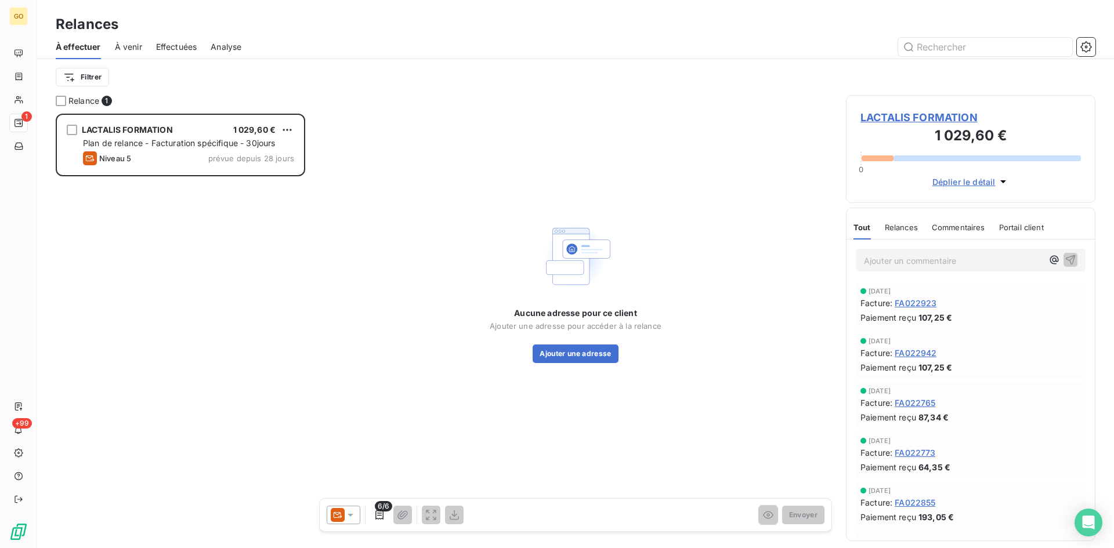
click at [380, 284] on div "Aucune adresse pour ce client Ajouter une adresse pour accéder à la relance Ajo…" at bounding box center [575, 291] width 513 height 392
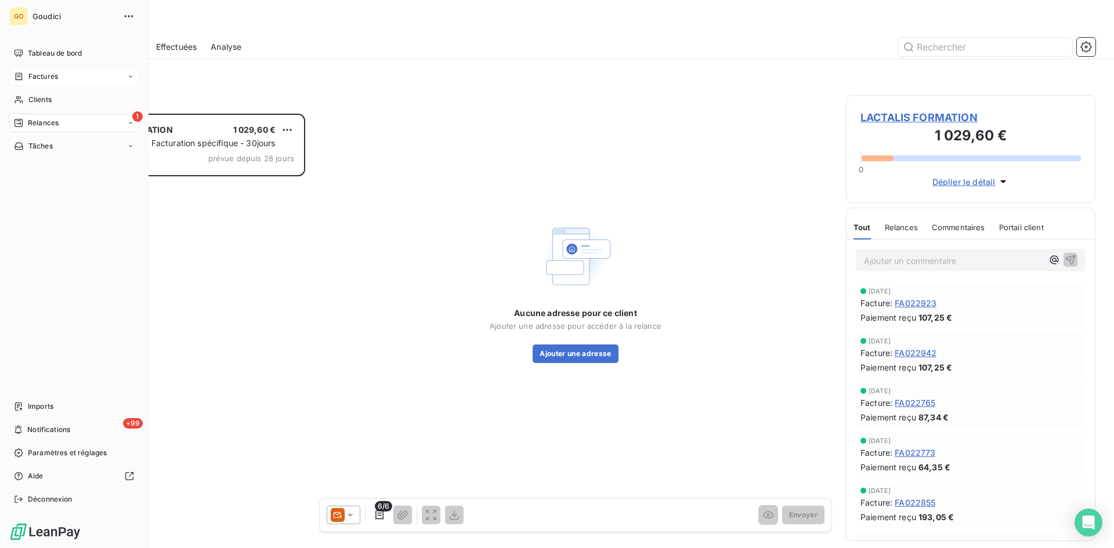
click at [31, 75] on span "Factures" at bounding box center [43, 76] width 30 height 10
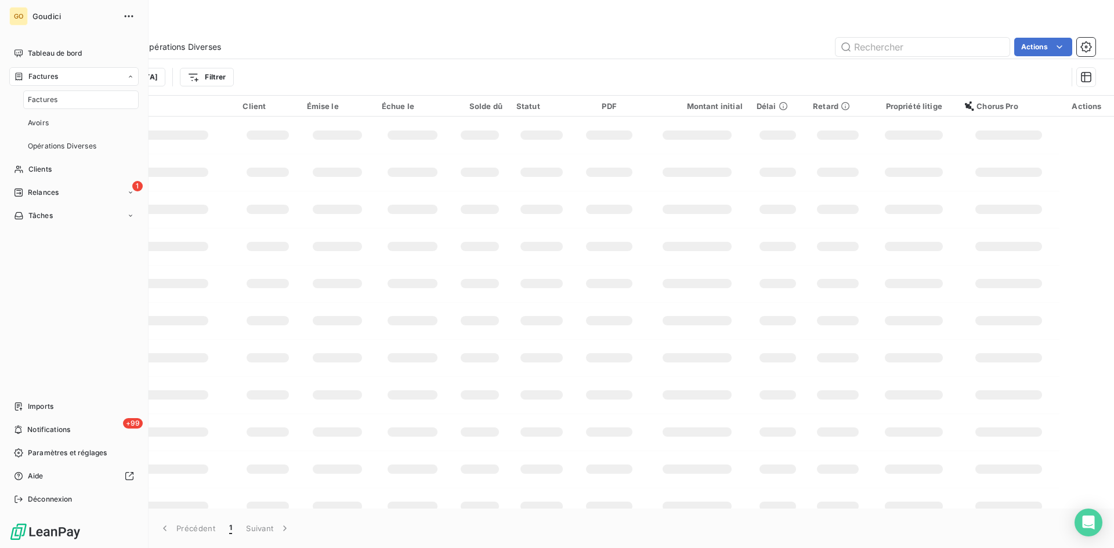
click at [35, 99] on span "Factures" at bounding box center [43, 100] width 30 height 10
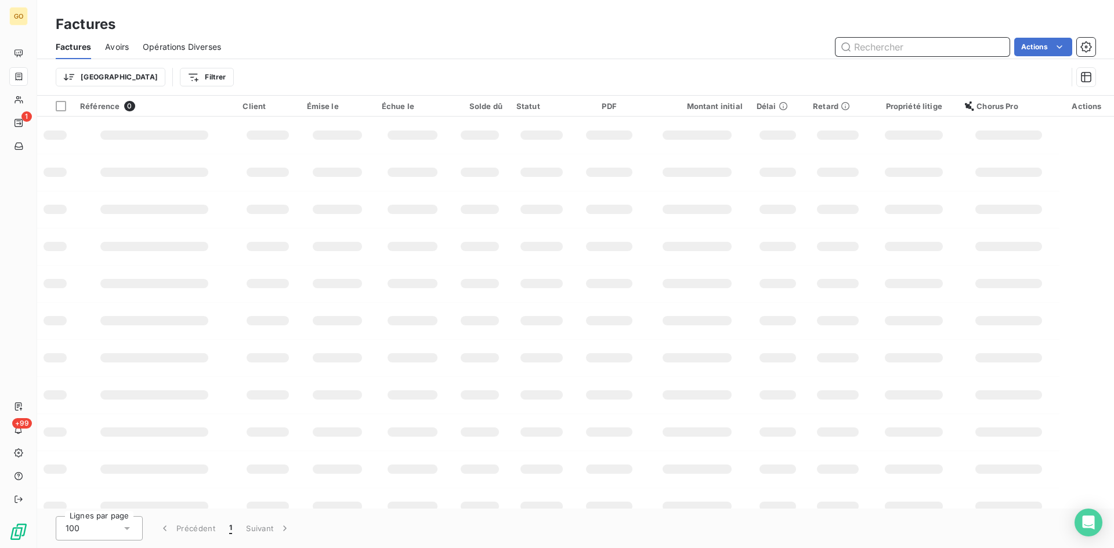
click at [892, 45] on input "text" at bounding box center [923, 47] width 174 height 19
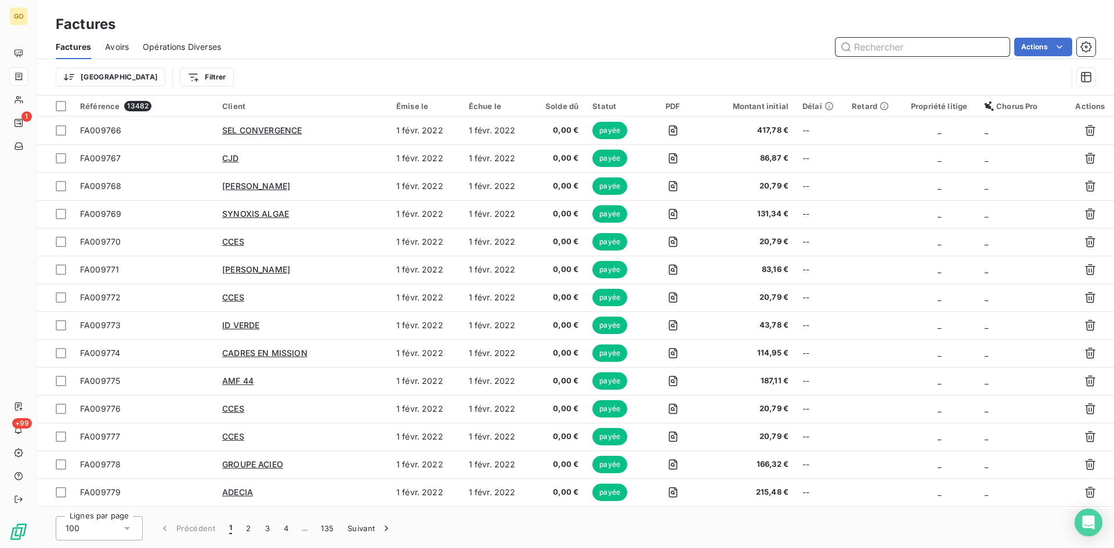
click at [938, 51] on input "text" at bounding box center [923, 47] width 174 height 19
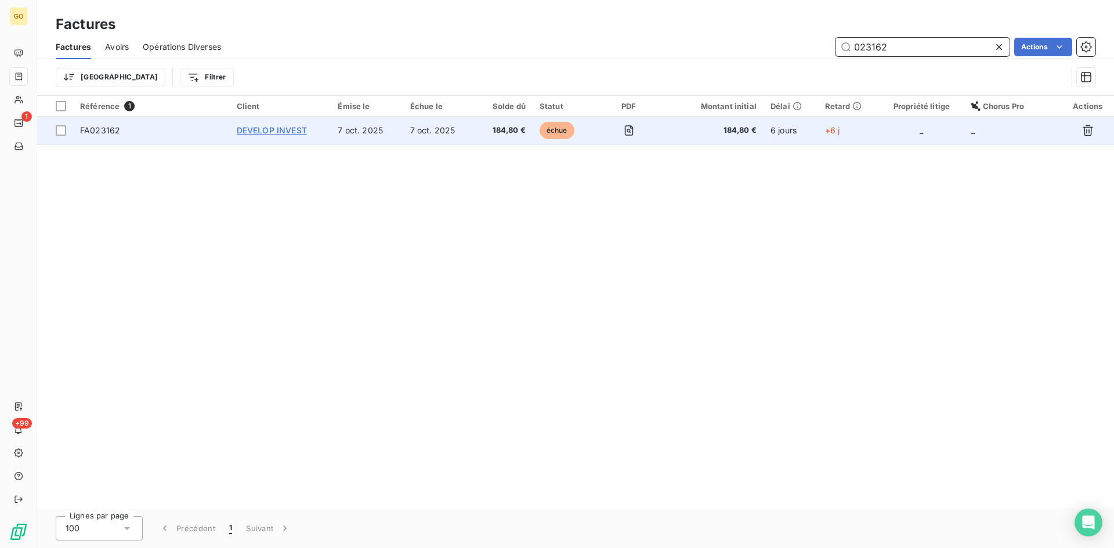
type input "023162"
click at [253, 131] on span "DEVELOP INVEST" at bounding box center [272, 130] width 70 height 10
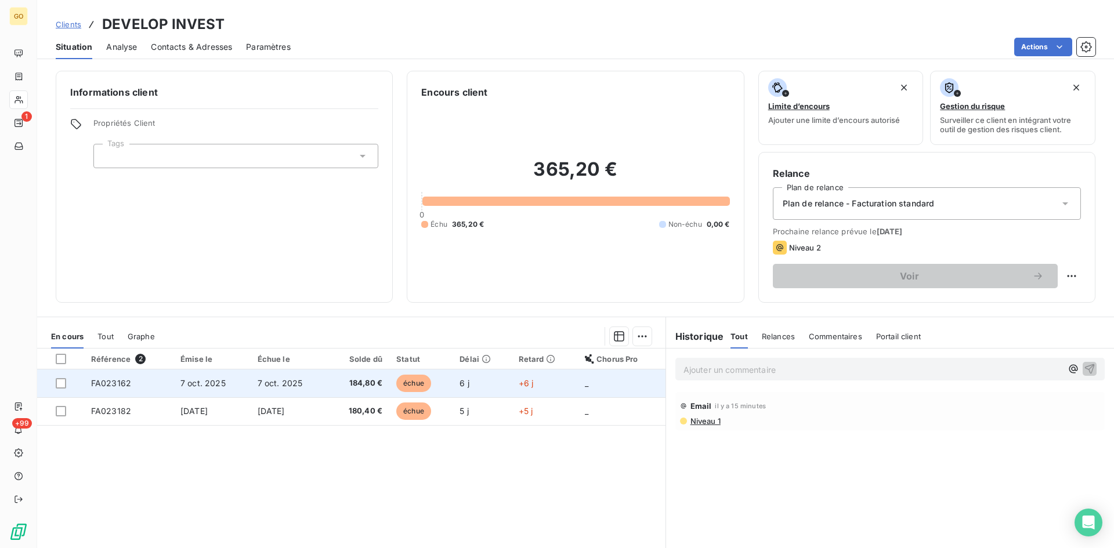
click at [215, 381] on span "7 oct. 2025" at bounding box center [202, 383] width 45 height 10
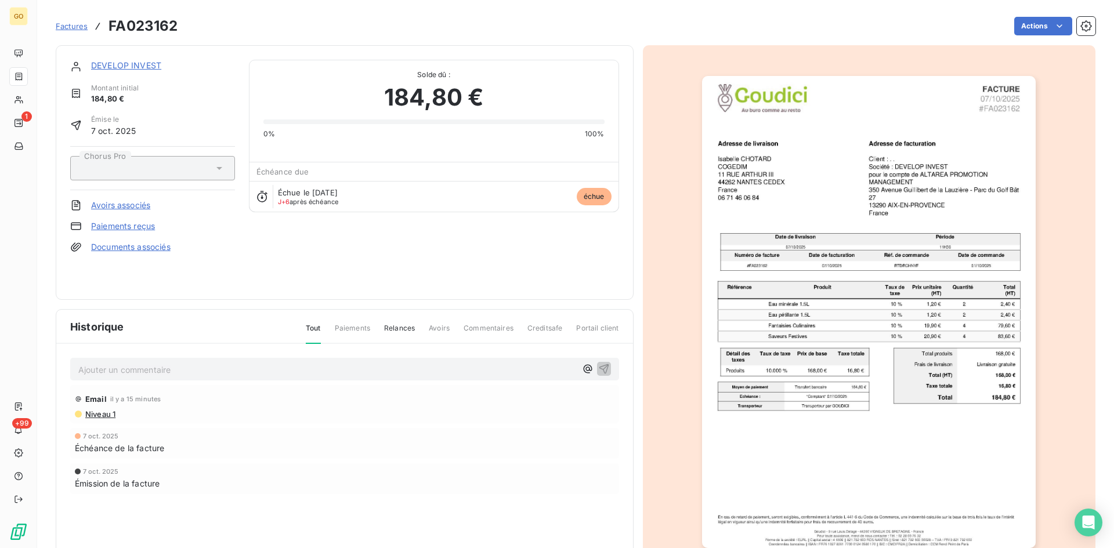
click at [229, 369] on p "Ajouter un commentaire ﻿" at bounding box center [327, 370] width 498 height 15
click at [117, 63] on link "DEVELOP INVEST" at bounding box center [126, 65] width 70 height 10
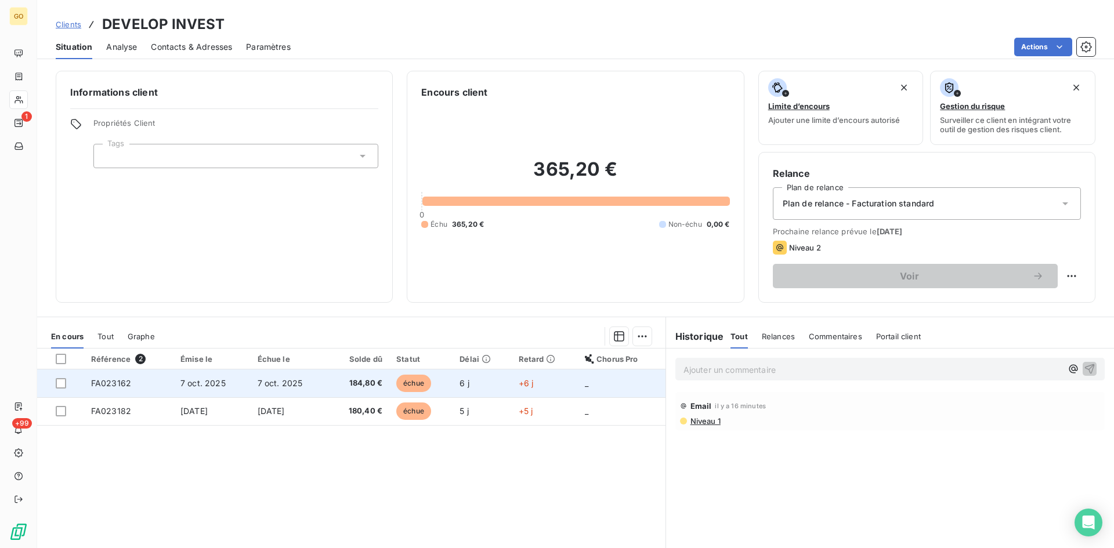
click at [196, 386] on span "7 oct. 2025" at bounding box center [202, 383] width 45 height 10
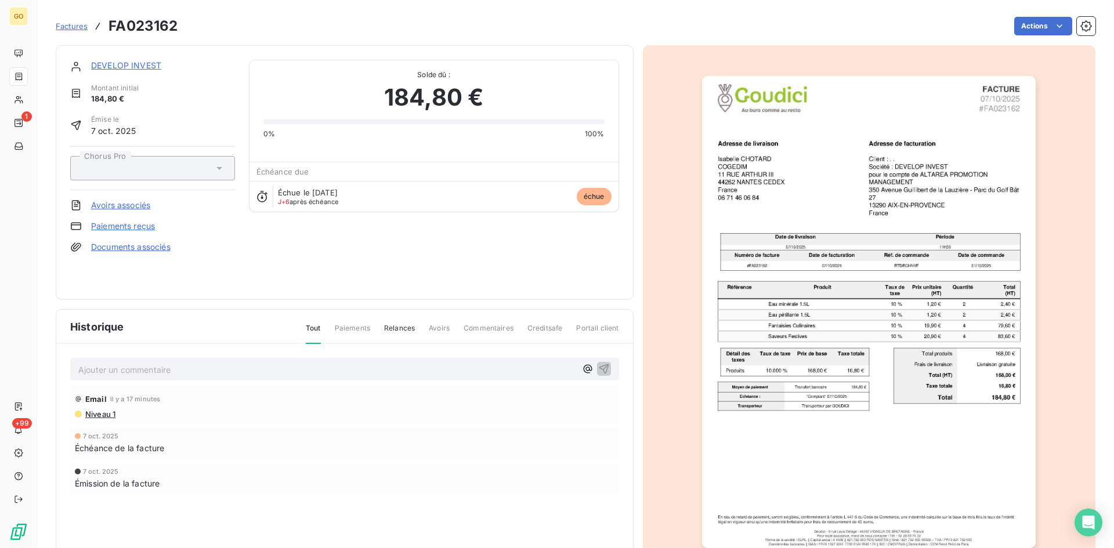
click at [106, 66] on link "DEVELOP INVEST" at bounding box center [126, 65] width 70 height 10
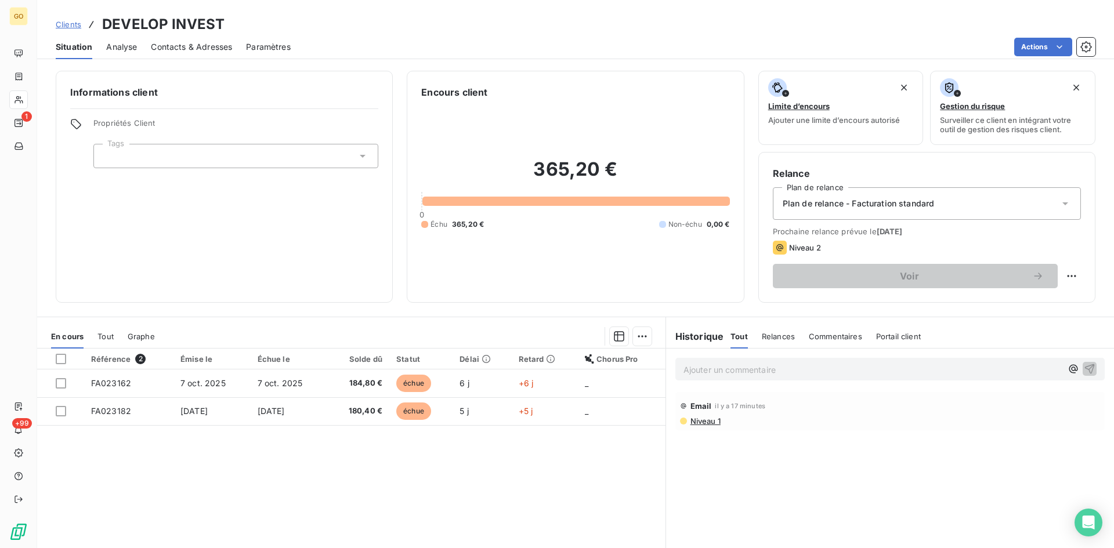
click at [209, 41] on span "Contacts & Adresses" at bounding box center [191, 47] width 81 height 12
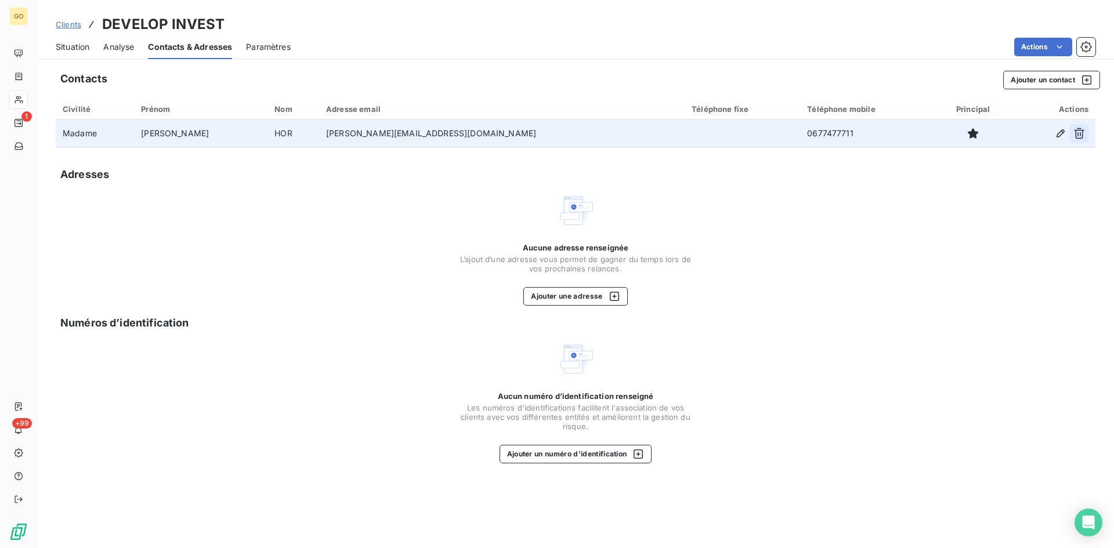
click at [1075, 132] on icon "button" at bounding box center [1080, 134] width 12 height 12
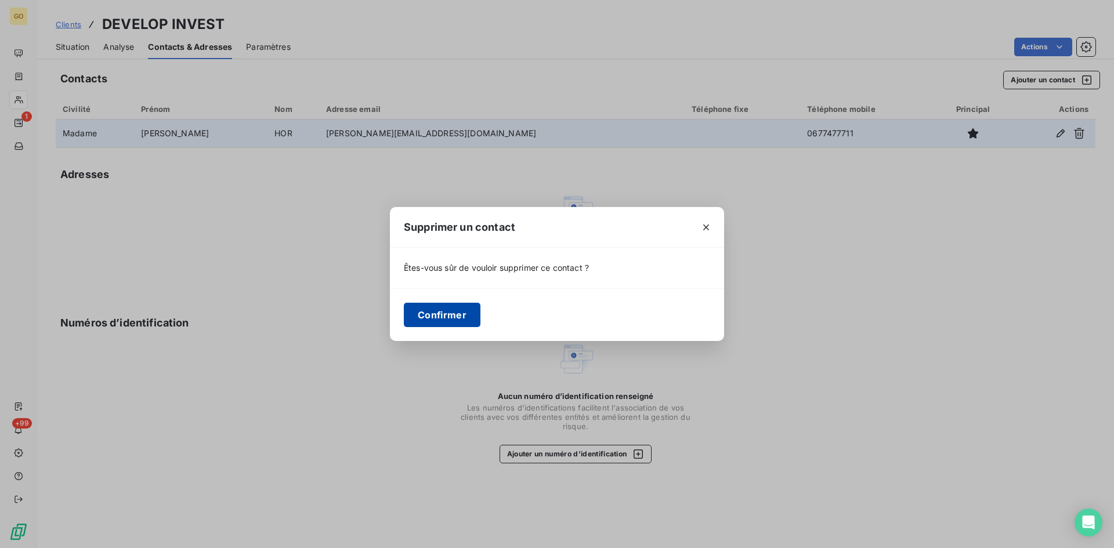
click at [446, 319] on button "Confirmer" at bounding box center [442, 315] width 77 height 24
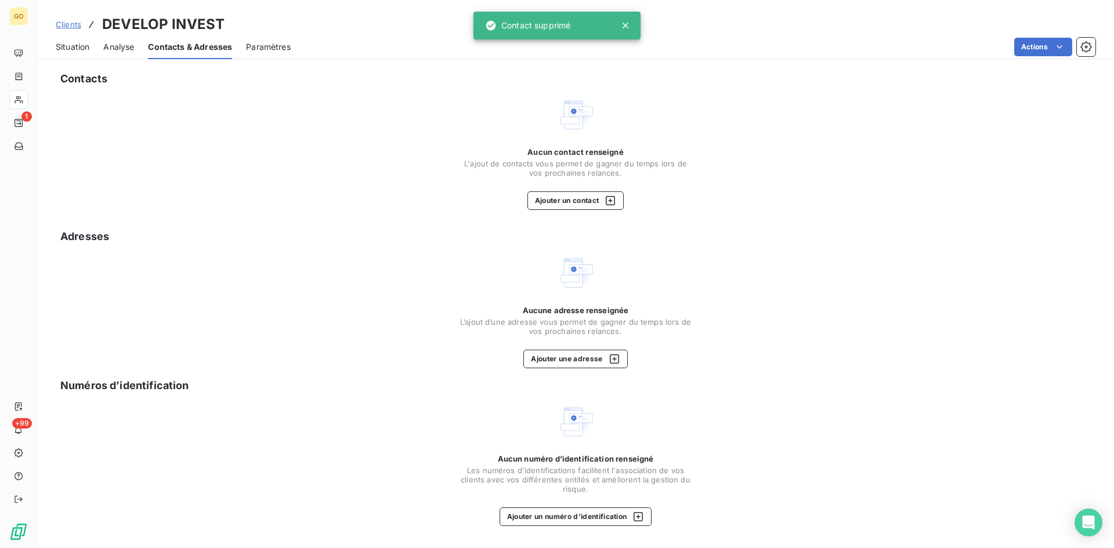
click at [69, 41] on span "Situation" at bounding box center [73, 47] width 34 height 12
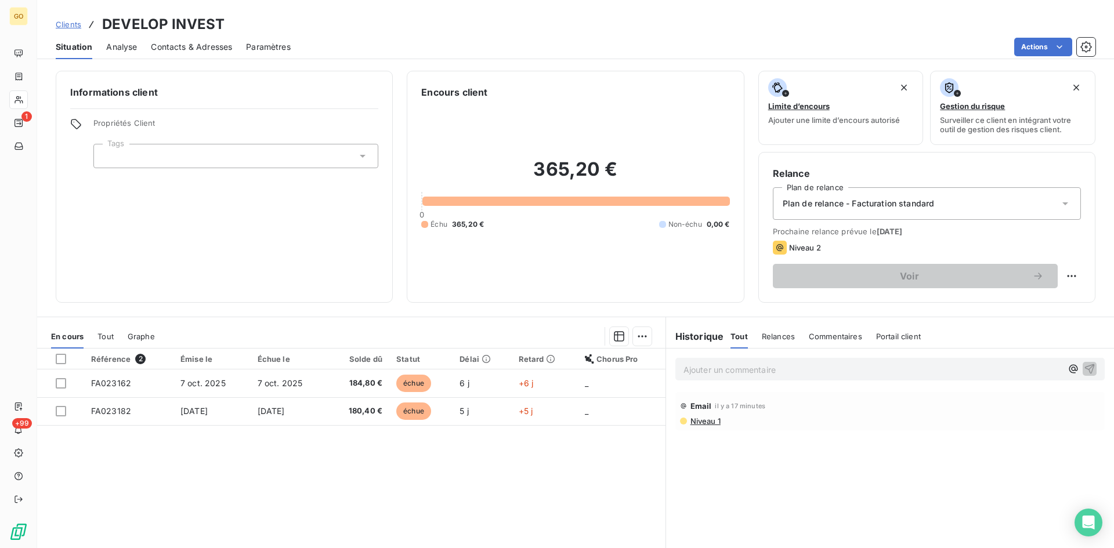
click at [183, 43] on span "Contacts & Adresses" at bounding box center [191, 47] width 81 height 12
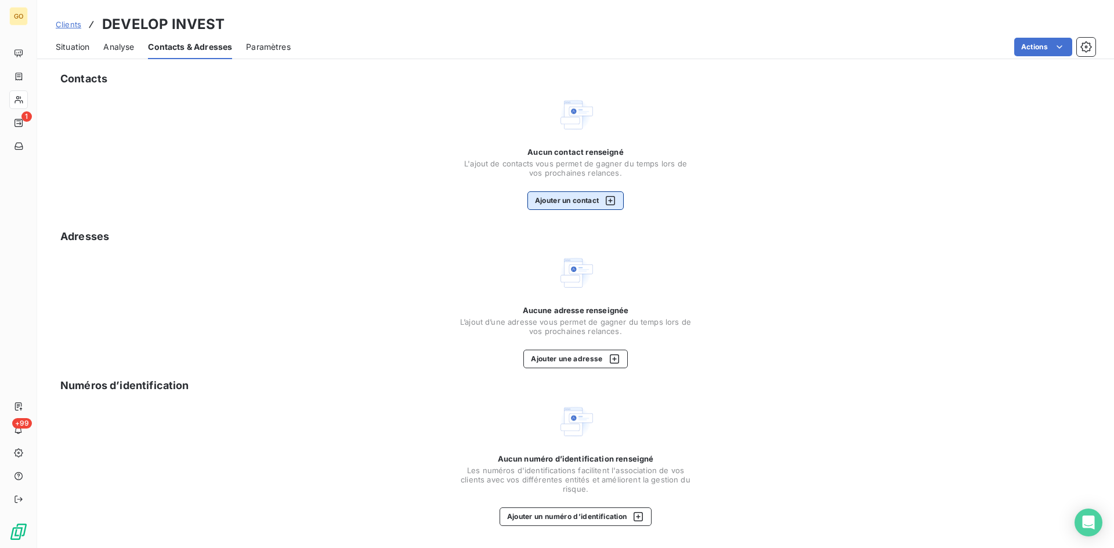
click at [532, 198] on button "Ajouter un contact" at bounding box center [576, 201] width 97 height 19
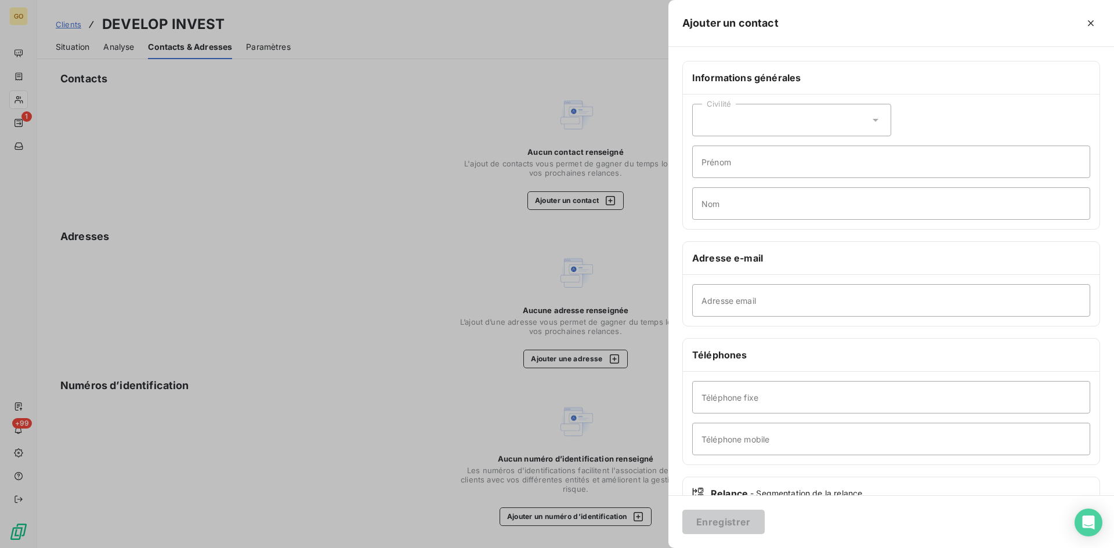
click at [753, 127] on div "Civilité" at bounding box center [791, 120] width 199 height 32
click at [739, 154] on span "Madame" at bounding box center [731, 149] width 31 height 11
click at [740, 168] on input "Prénom" at bounding box center [891, 162] width 398 height 32
type input "Isabelle"
click at [711, 202] on input "Nom" at bounding box center [891, 203] width 398 height 32
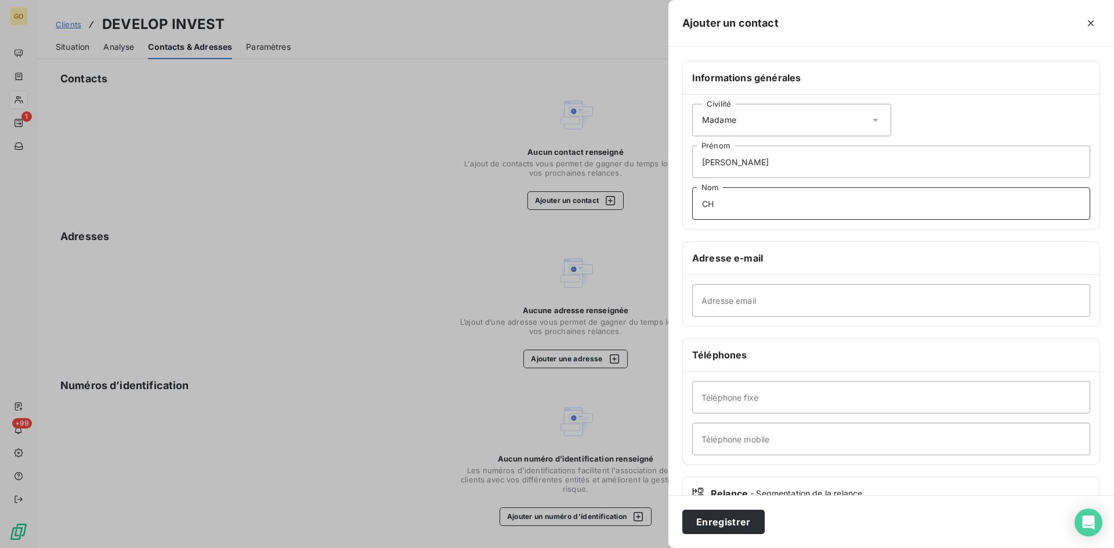
type input "CHOTARD"
click at [847, 306] on input "Adresse email" at bounding box center [891, 300] width 398 height 32
paste input "ichotard@cogedim.com"
type input "ichotard@cogedim.com"
click at [756, 390] on input "Téléphone fixe" at bounding box center [891, 397] width 398 height 32
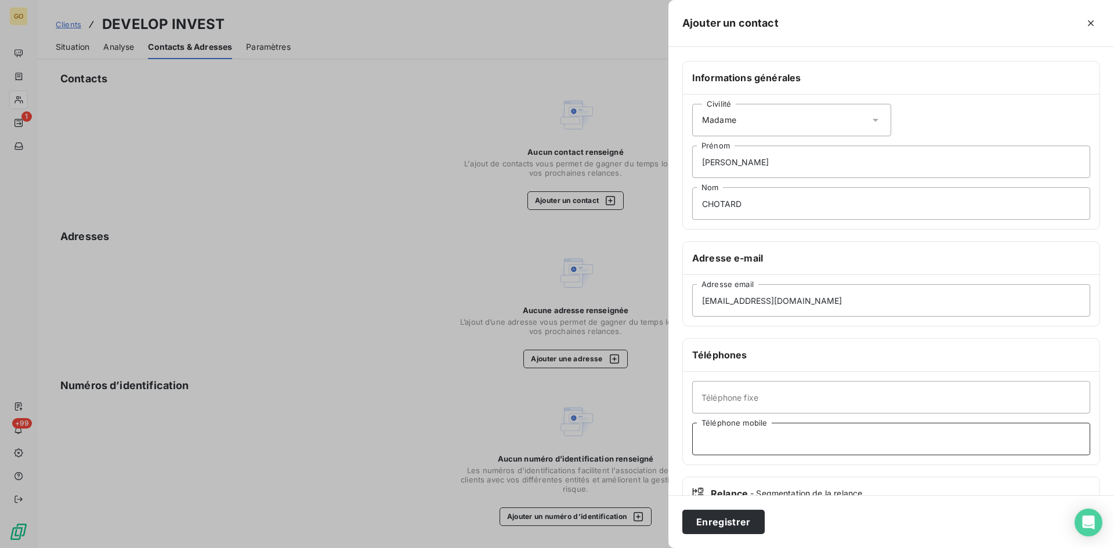
click at [879, 448] on input "Téléphone mobile" at bounding box center [891, 439] width 398 height 32
paste input "06 71 46 06 84"
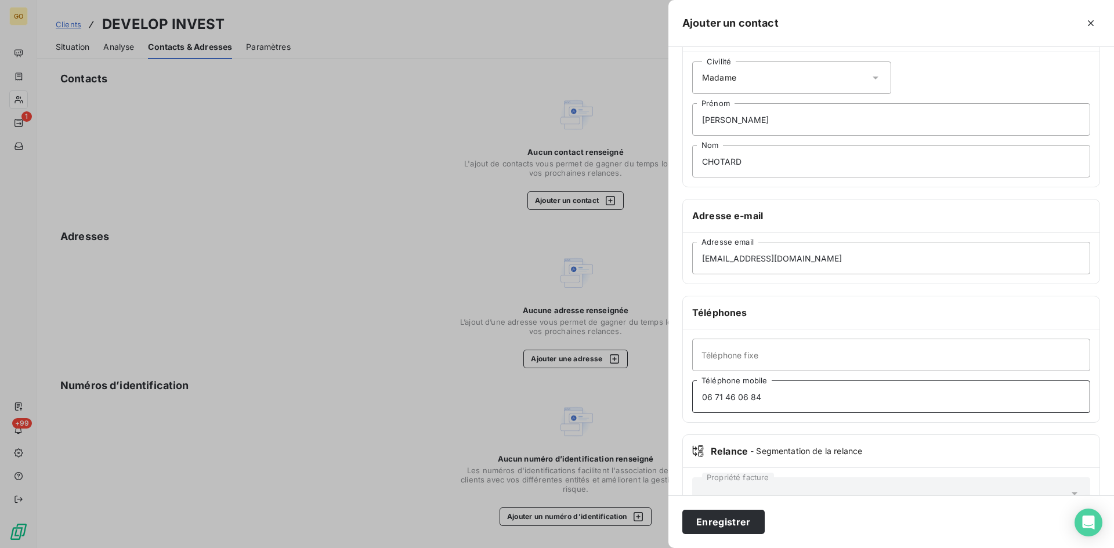
scroll to position [81, 0]
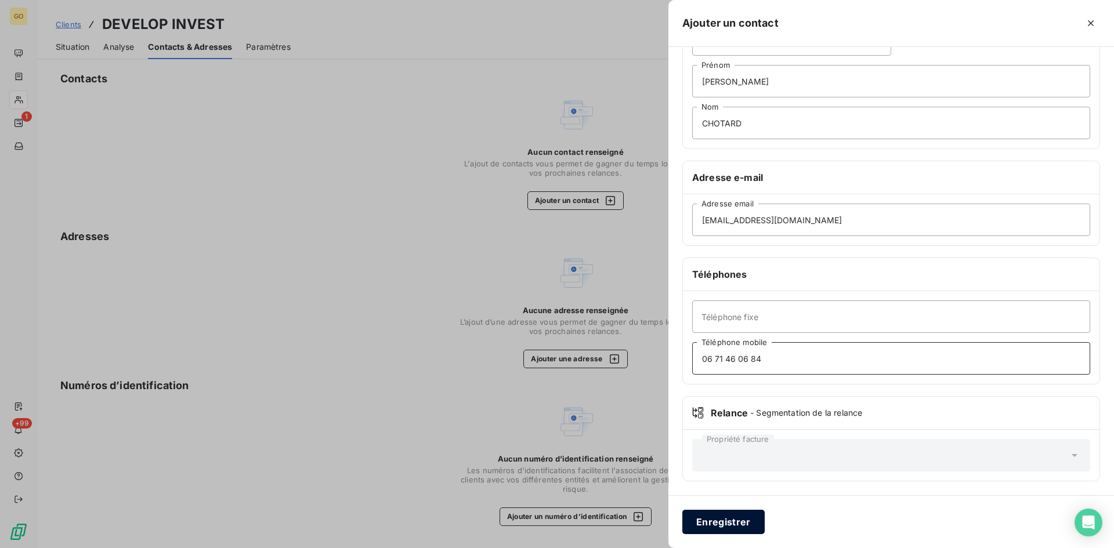
type input "06 71 46 06 84"
click at [745, 529] on button "Enregistrer" at bounding box center [723, 522] width 82 height 24
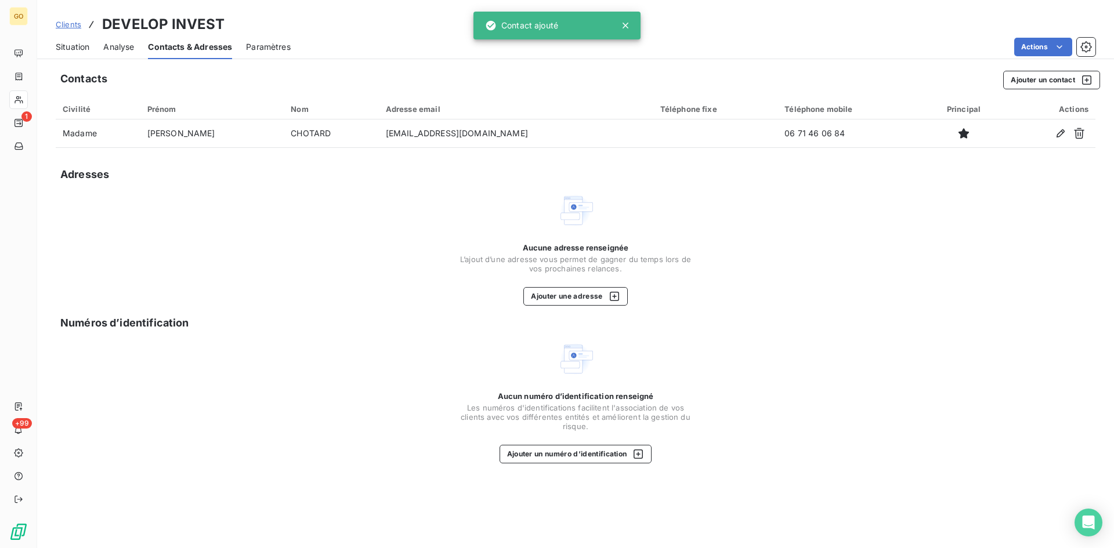
click at [236, 207] on div "Aucune adresse renseignée L’ajout d’une adresse vous permet de gagner du temps …" at bounding box center [576, 249] width 1040 height 114
click at [78, 48] on span "Situation" at bounding box center [73, 47] width 34 height 12
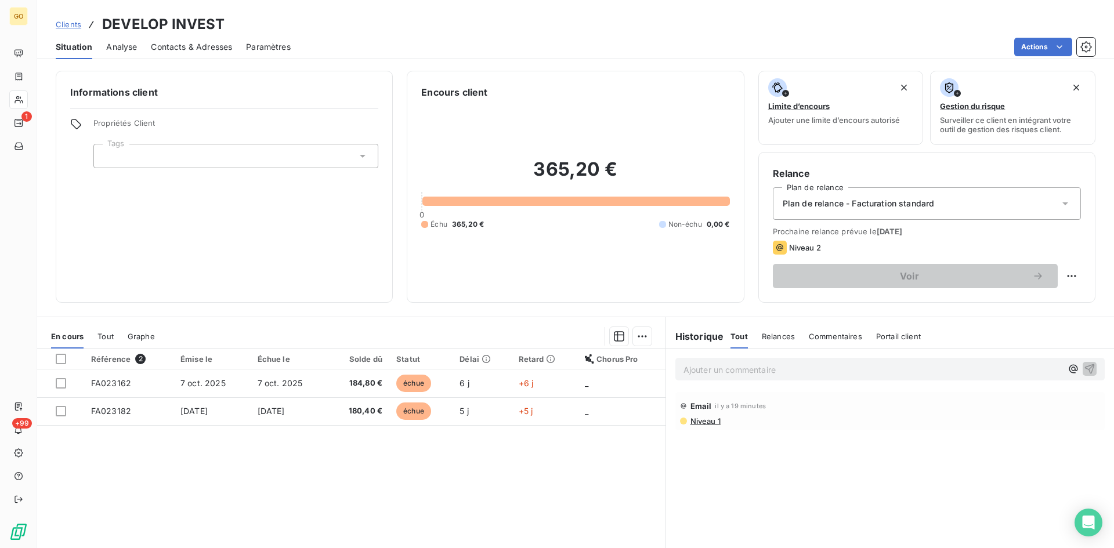
click at [263, 474] on div "Référence 2 Émise le Échue le Solde dû Statut Délai Retard Chorus Pro FA023162 …" at bounding box center [351, 460] width 628 height 223
click at [118, 48] on span "Analyse" at bounding box center [121, 47] width 31 height 12
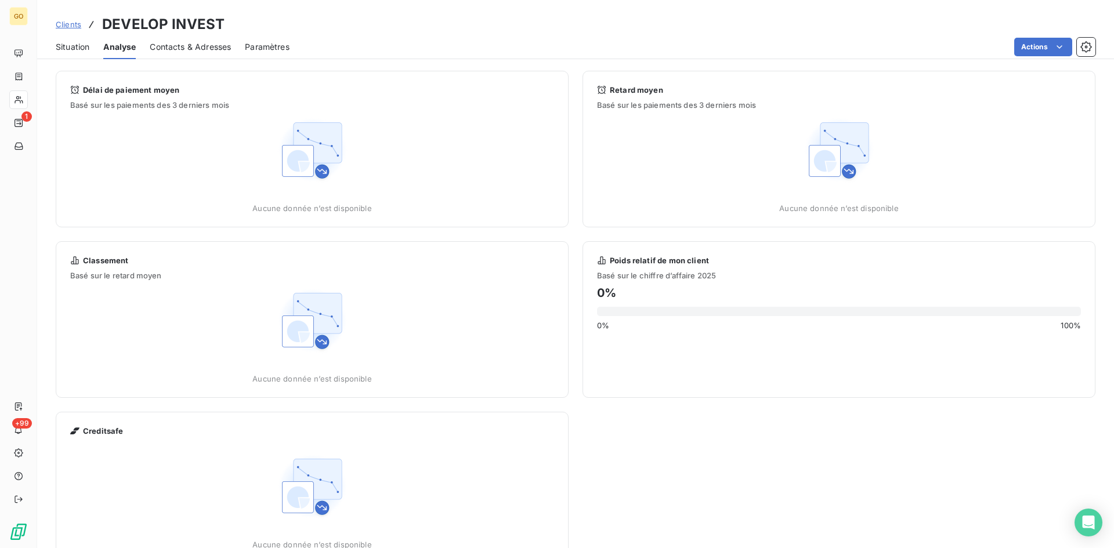
click at [67, 46] on span "Situation" at bounding box center [73, 47] width 34 height 12
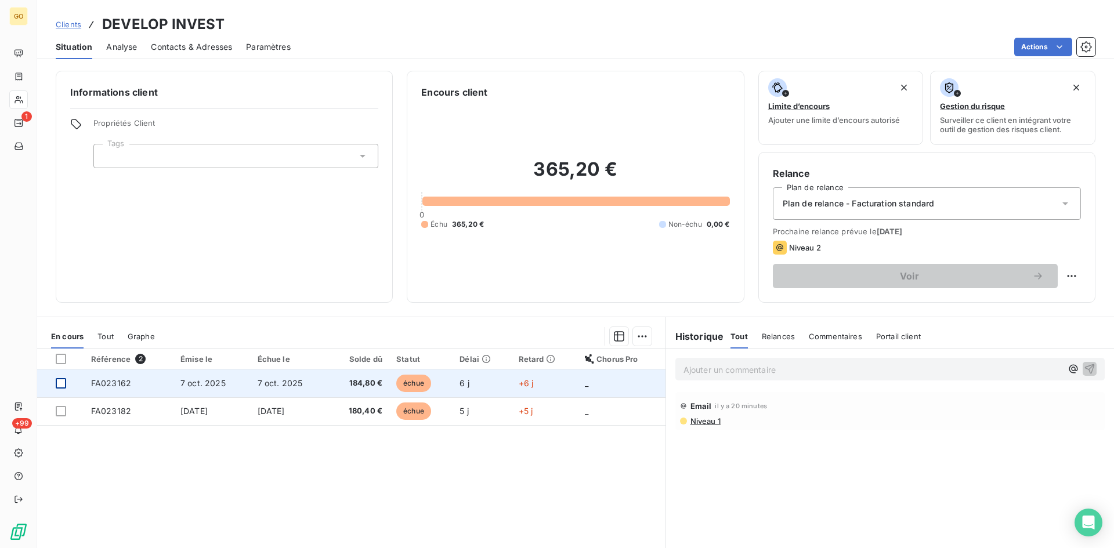
click at [63, 385] on div at bounding box center [61, 383] width 10 height 10
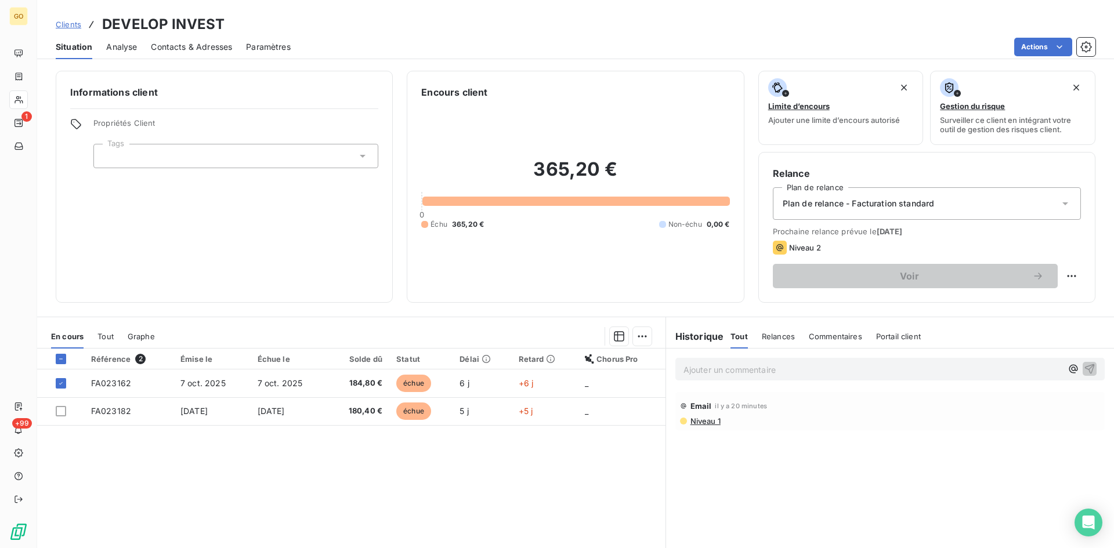
click at [64, 364] on th at bounding box center [60, 359] width 47 height 21
click at [58, 359] on icon at bounding box center [60, 359] width 7 height 7
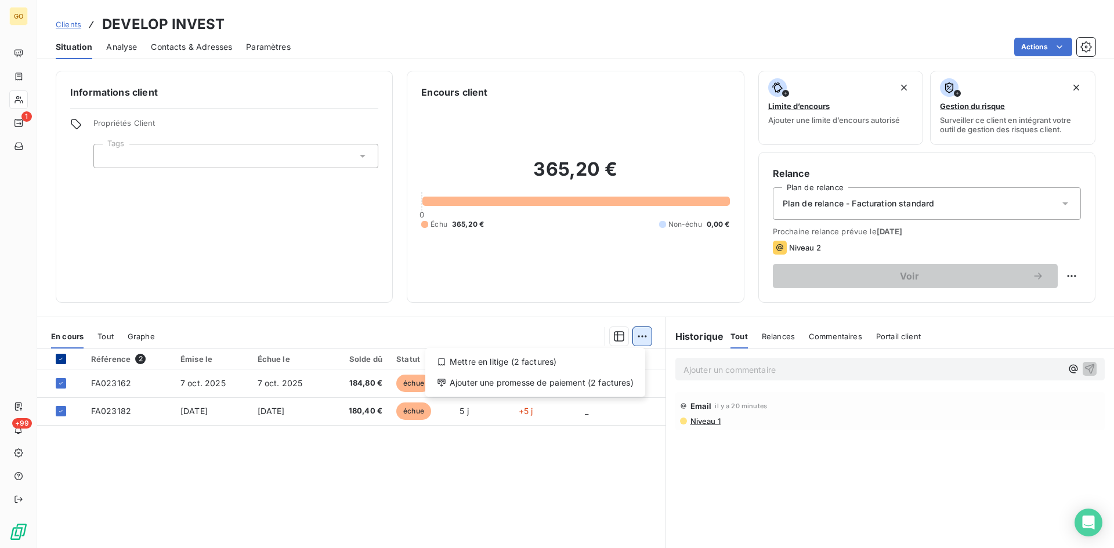
click at [641, 330] on html "GO 1 +99 Clients DEVELOP INVEST Situation Analyse Contacts & Adresses Paramètre…" at bounding box center [557, 274] width 1114 height 548
click at [514, 468] on html "GO 1 +99 Clients DEVELOP INVEST Situation Analyse Contacts & Adresses Paramètre…" at bounding box center [557, 274] width 1114 height 548
click at [59, 356] on icon at bounding box center [60, 359] width 7 height 7
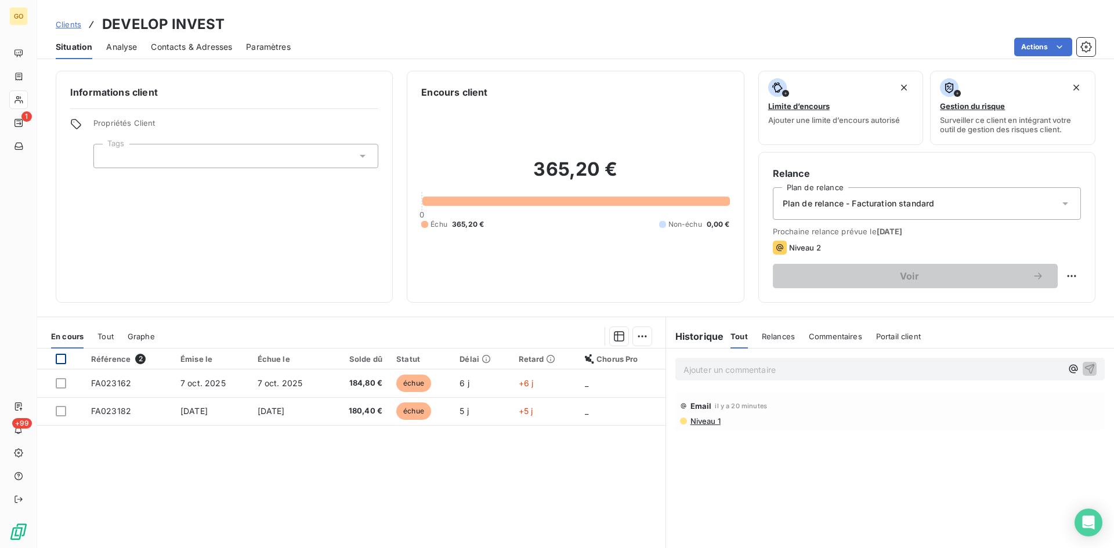
click at [125, 46] on span "Analyse" at bounding box center [121, 47] width 31 height 12
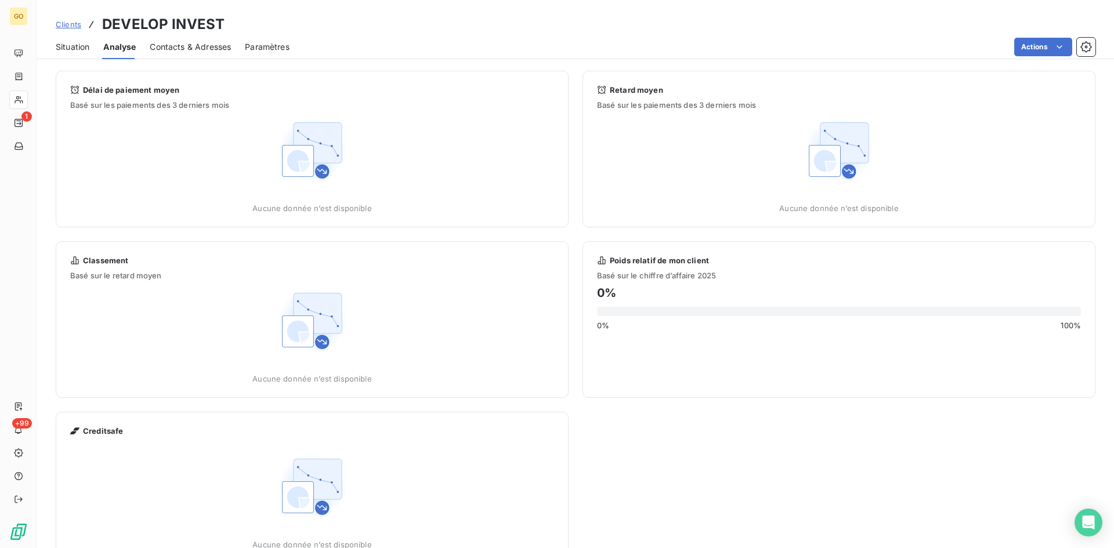
click at [168, 43] on span "Contacts & Adresses" at bounding box center [190, 47] width 81 height 12
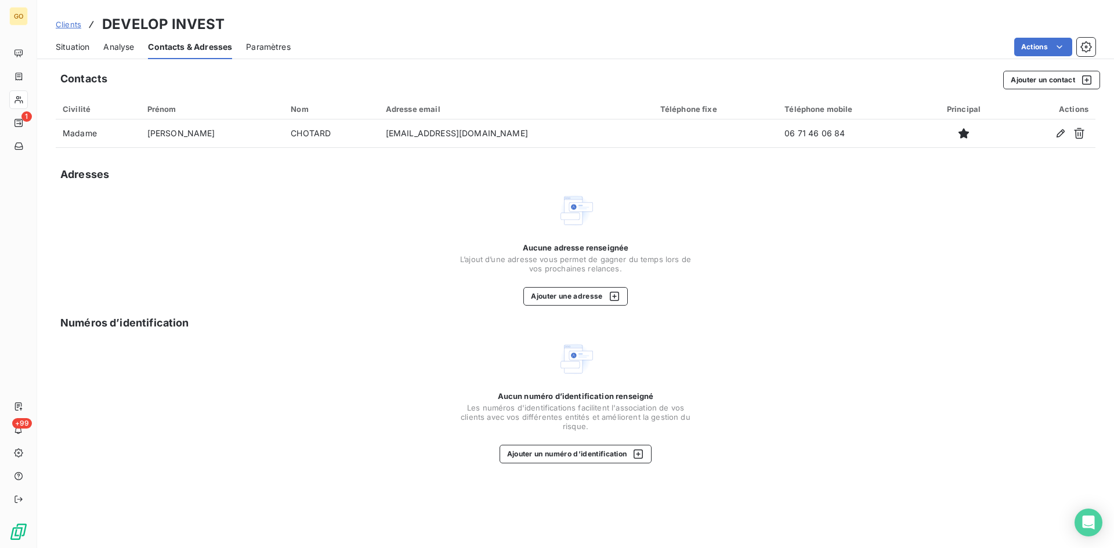
click at [70, 46] on span "Situation" at bounding box center [73, 47] width 34 height 12
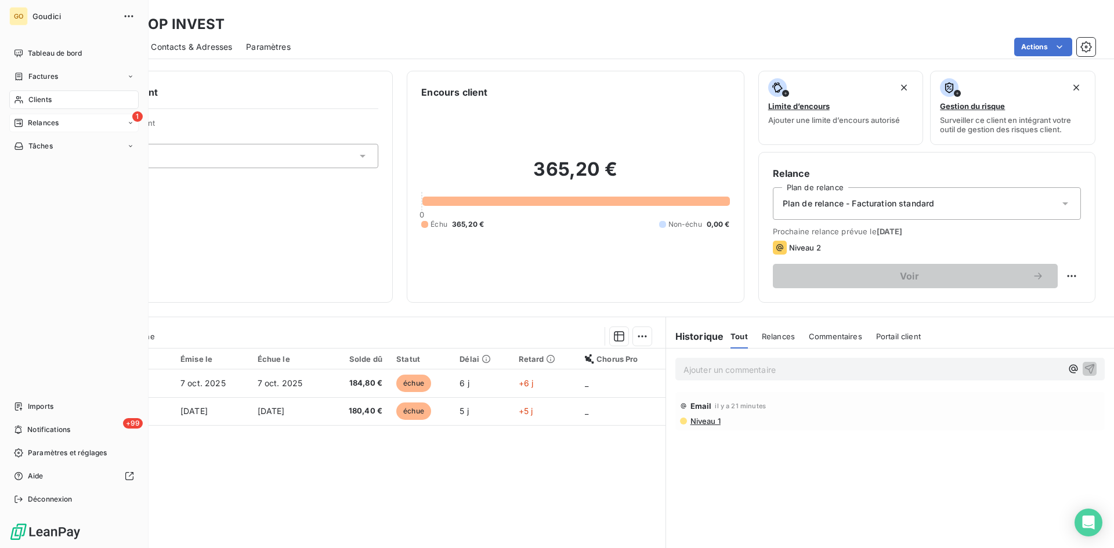
click at [29, 125] on span "Relances" at bounding box center [43, 123] width 31 height 10
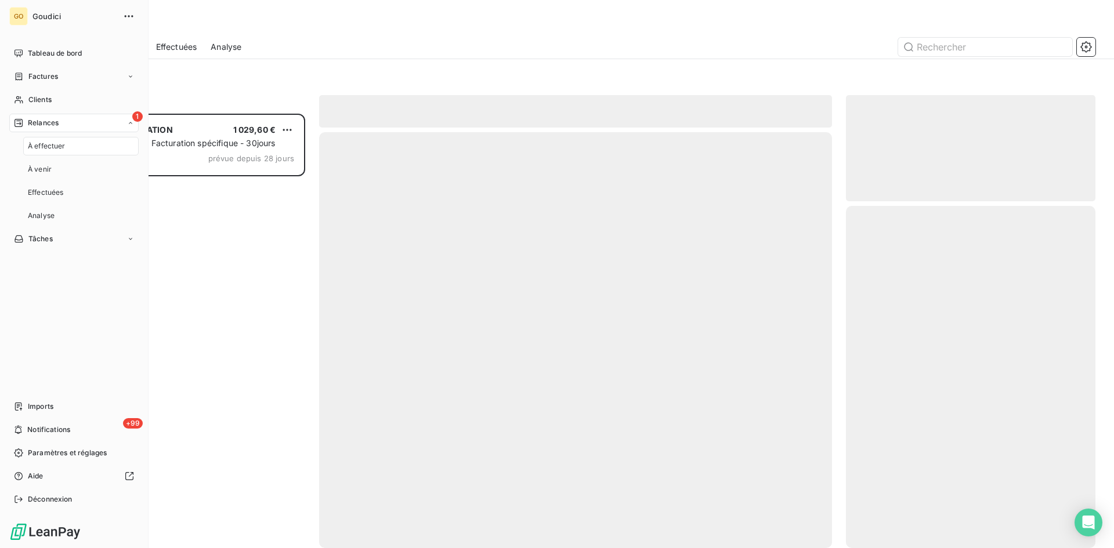
scroll to position [426, 241]
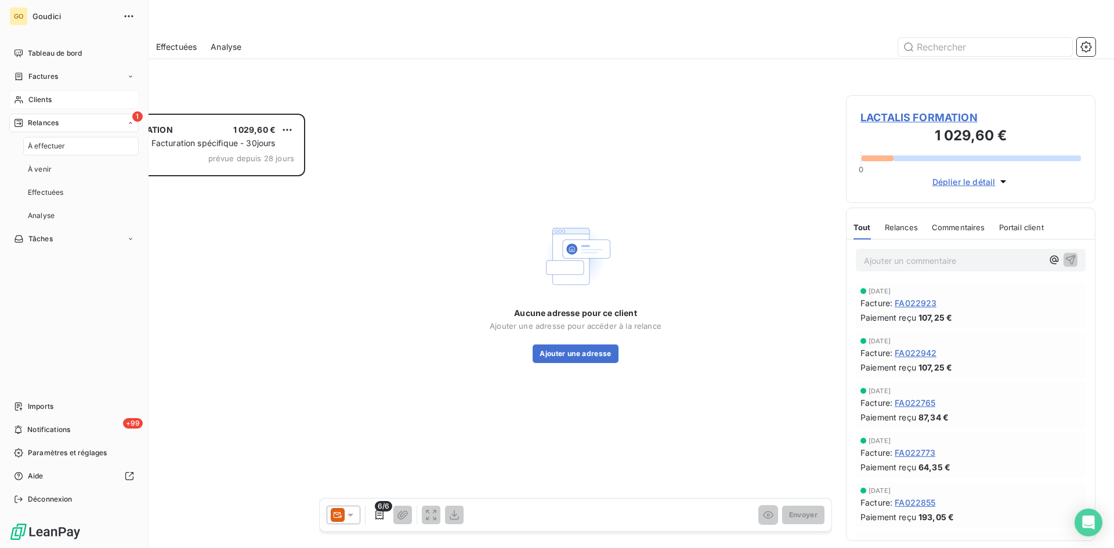
click at [39, 97] on span "Clients" at bounding box center [39, 100] width 23 height 10
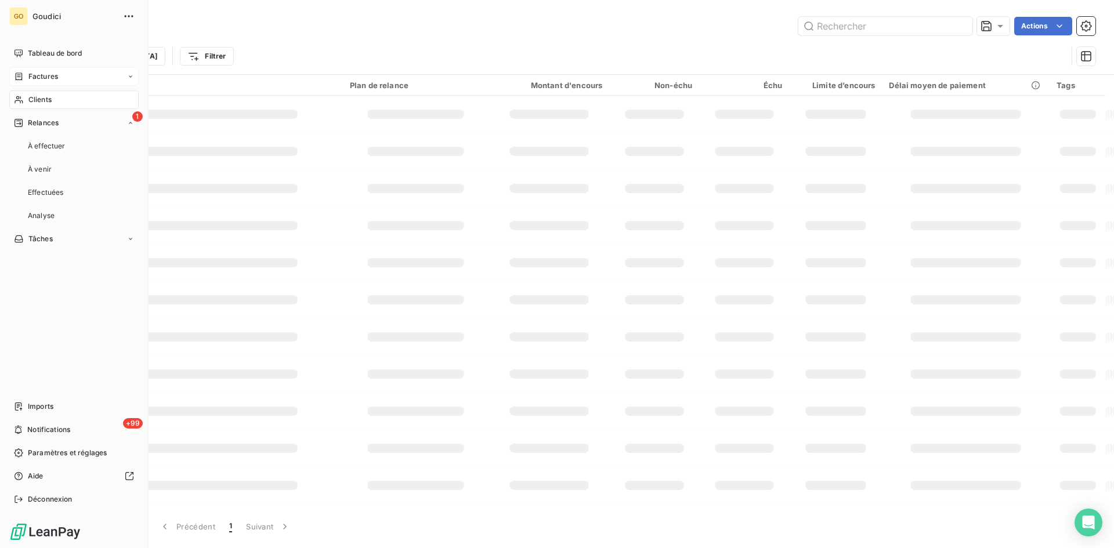
click at [44, 70] on div "Factures" at bounding box center [73, 76] width 129 height 19
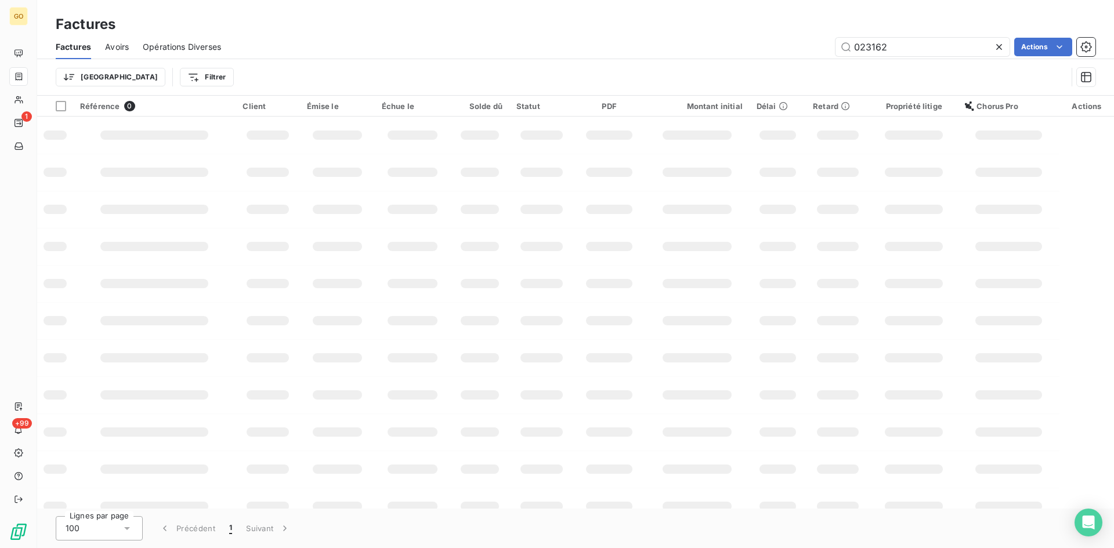
click at [1003, 48] on icon at bounding box center [999, 47] width 12 height 12
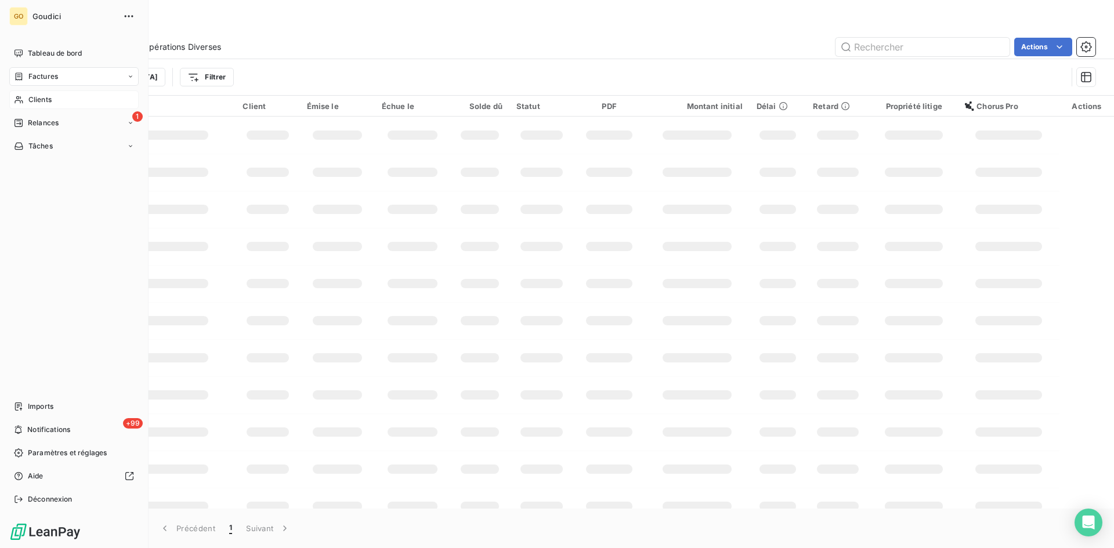
click at [42, 102] on span "Clients" at bounding box center [39, 100] width 23 height 10
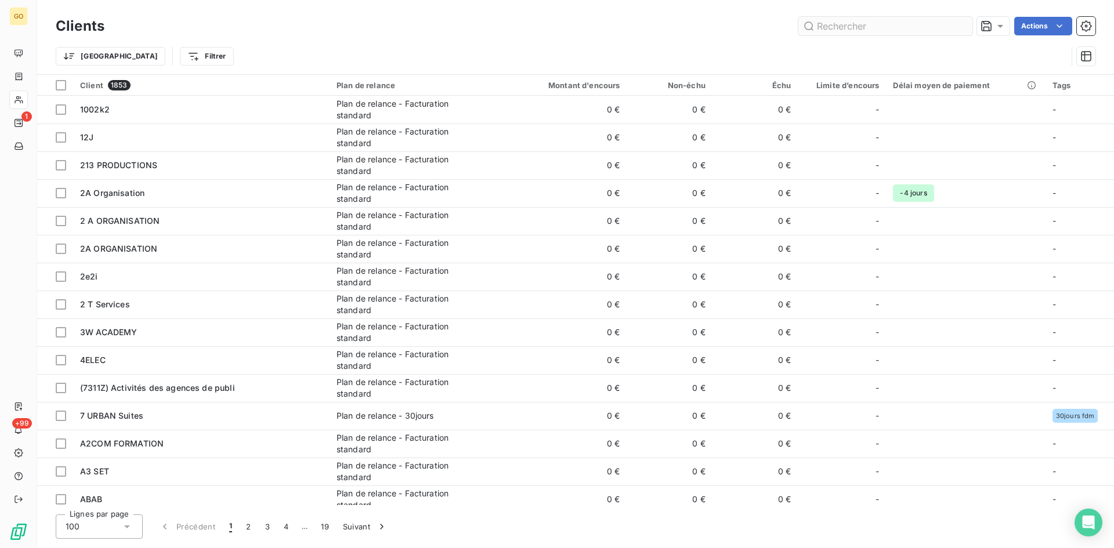
click at [877, 28] on input "text" at bounding box center [886, 26] width 174 height 19
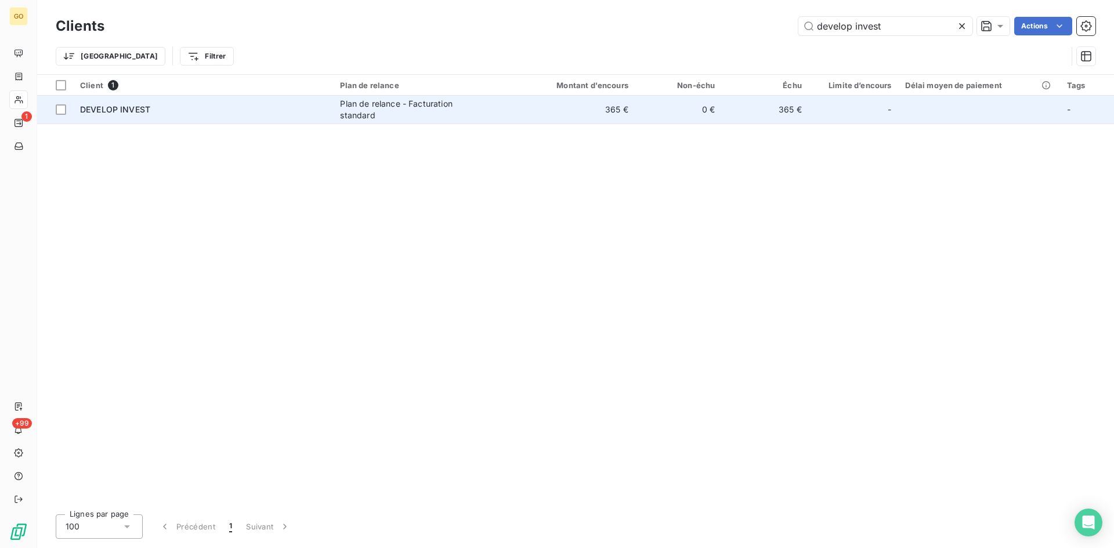
type input "develop invest"
click at [367, 118] on div "Plan de relance - Facturation standard" at bounding box center [412, 109] width 145 height 23
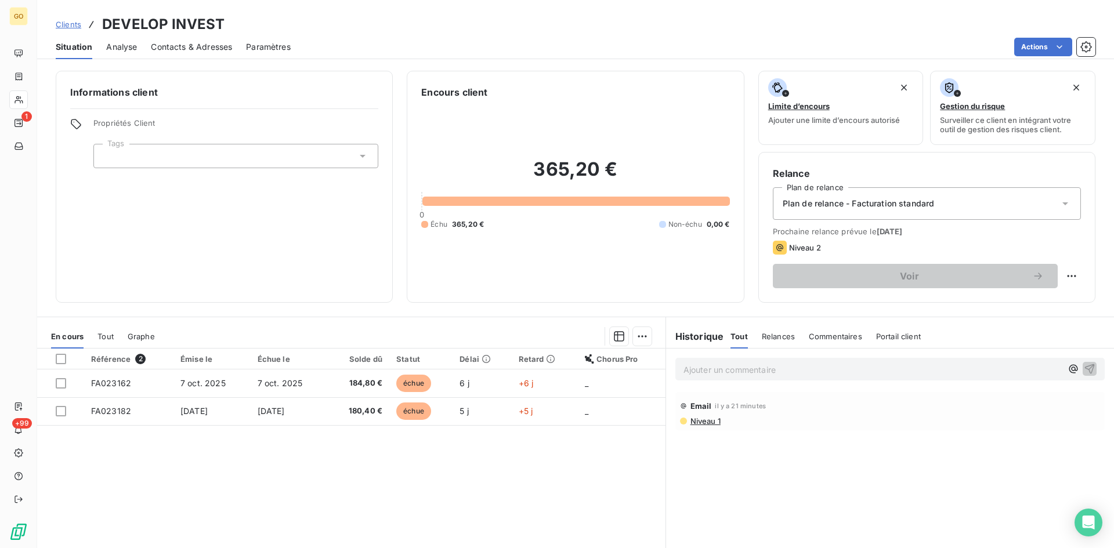
click at [778, 332] on span "Relances" at bounding box center [778, 336] width 33 height 9
click at [196, 47] on span "Contacts & Adresses" at bounding box center [191, 47] width 81 height 12
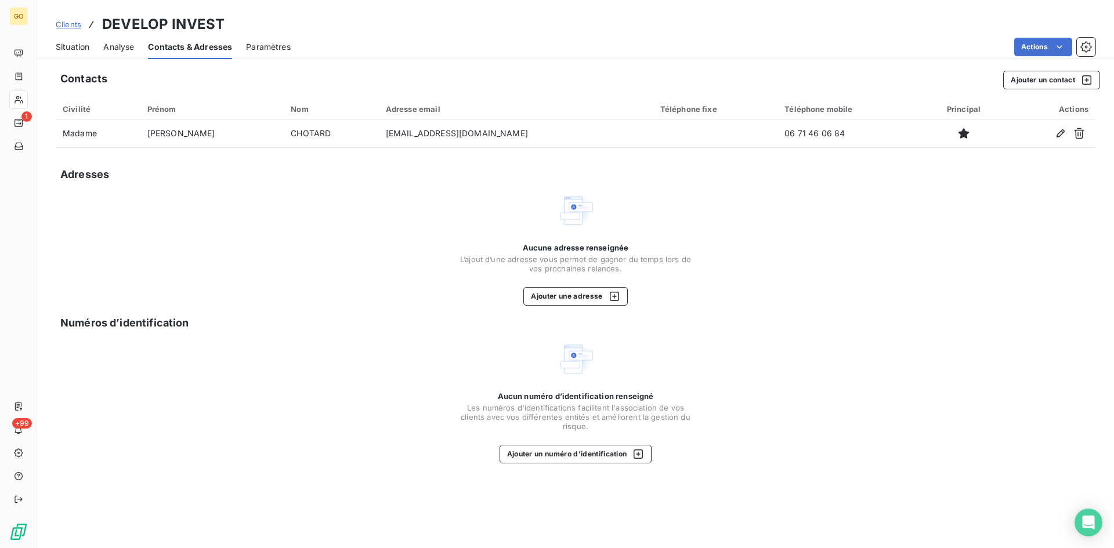
click at [456, 53] on div "Actions" at bounding box center [700, 47] width 791 height 19
click at [68, 48] on span "Situation" at bounding box center [73, 47] width 34 height 12
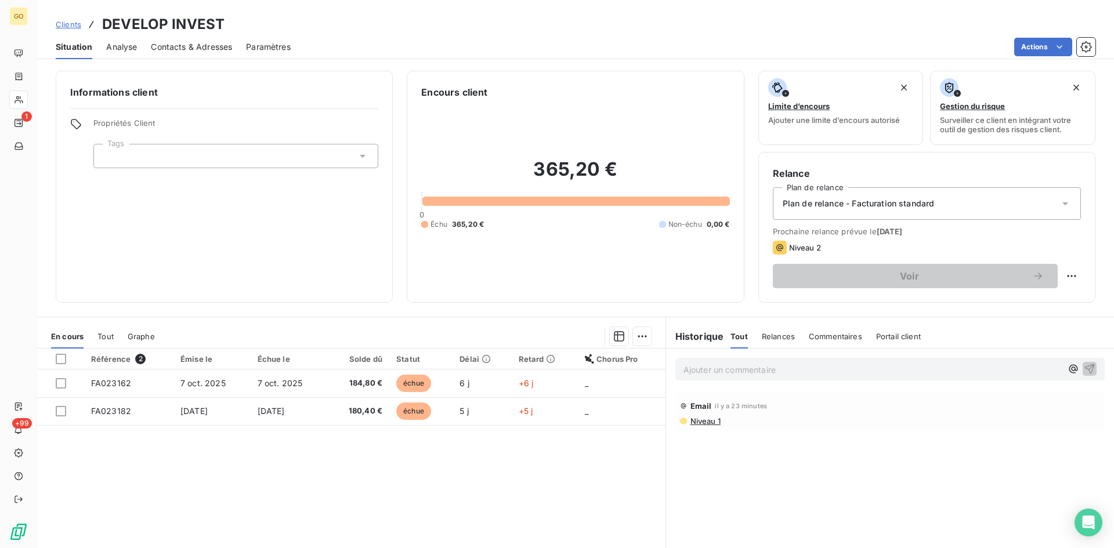
click at [203, 37] on div "Contacts & Adresses" at bounding box center [191, 47] width 81 height 24
